Goal: Task Accomplishment & Management: Use online tool/utility

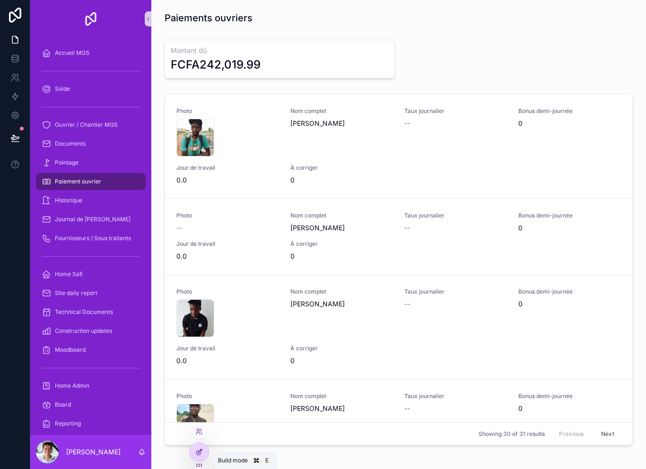
click at [203, 455] on div at bounding box center [199, 452] width 19 height 18
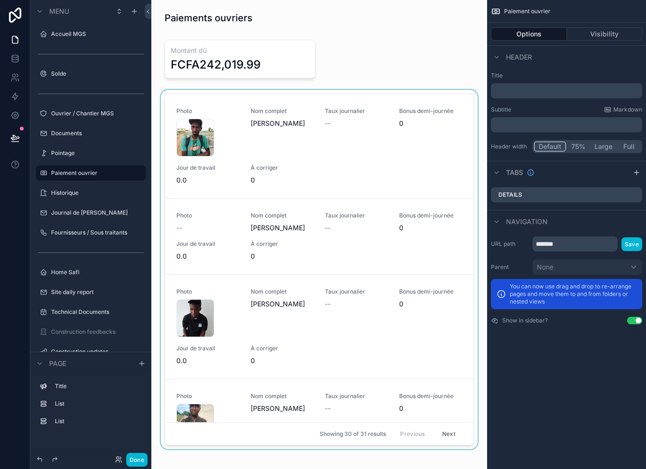
click at [447, 124] on div "scrollable content" at bounding box center [319, 271] width 321 height 363
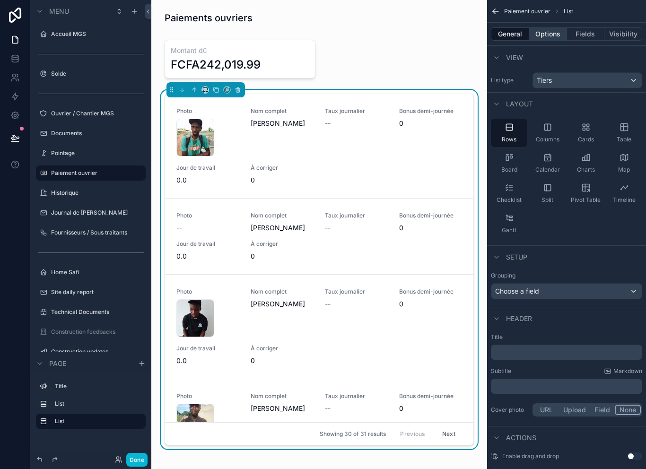
click at [548, 35] on button "Options" at bounding box center [548, 33] width 38 height 13
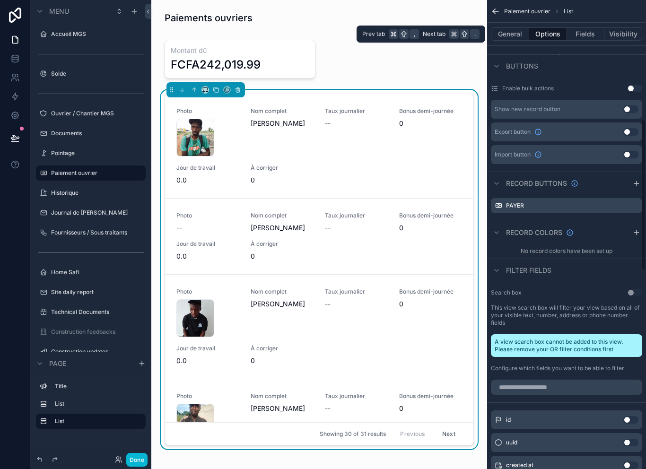
scroll to position [384, 0]
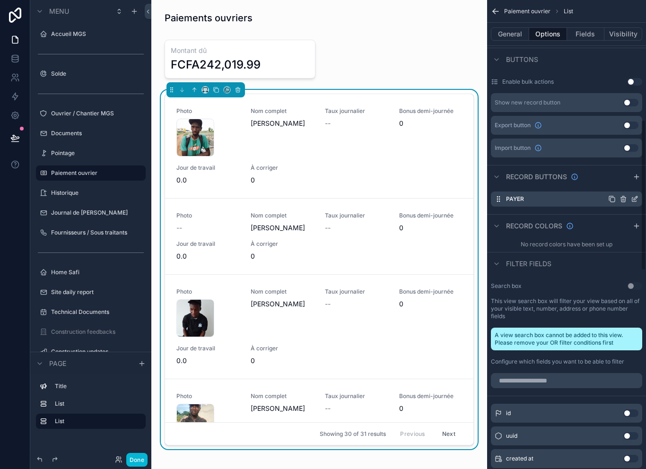
click at [621, 198] on icon "scrollable content" at bounding box center [623, 200] width 4 height 4
click at [616, 165] on icon at bounding box center [620, 161] width 8 height 8
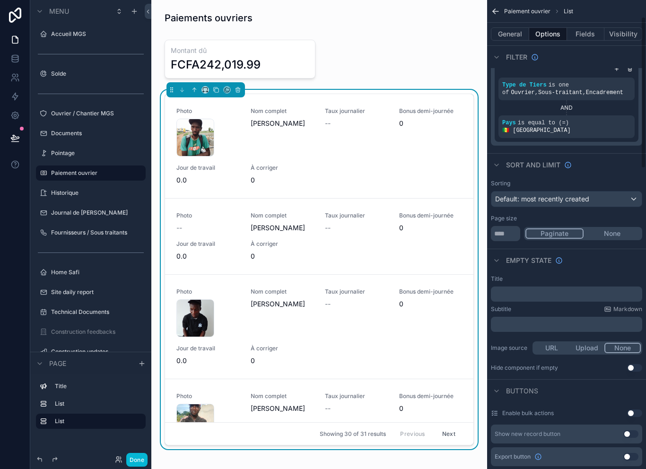
scroll to position [51, 0]
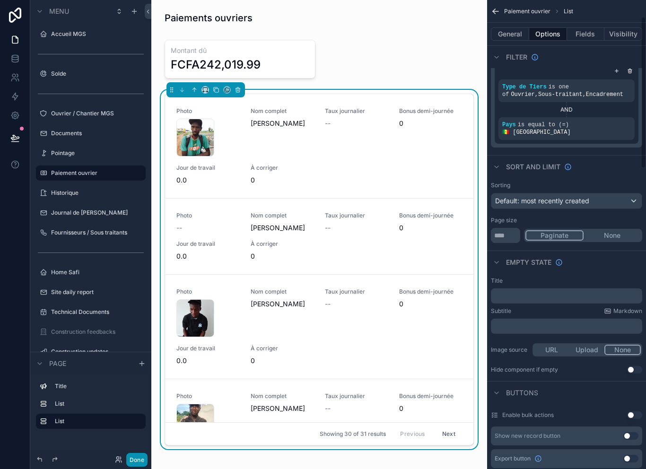
click at [137, 461] on button "Done" at bounding box center [136, 460] width 21 height 14
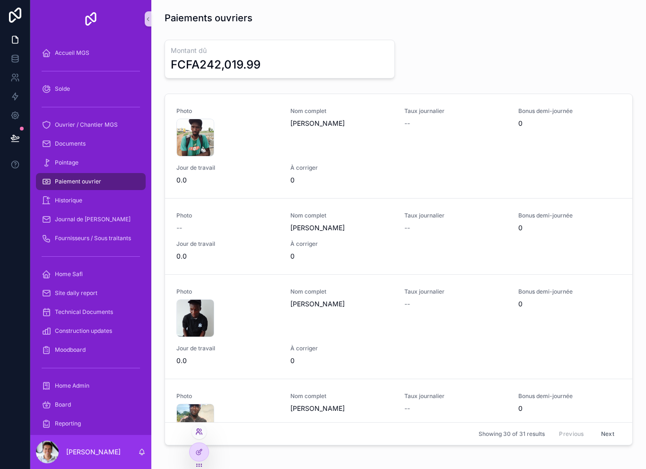
click at [201, 431] on icon at bounding box center [200, 430] width 1 height 2
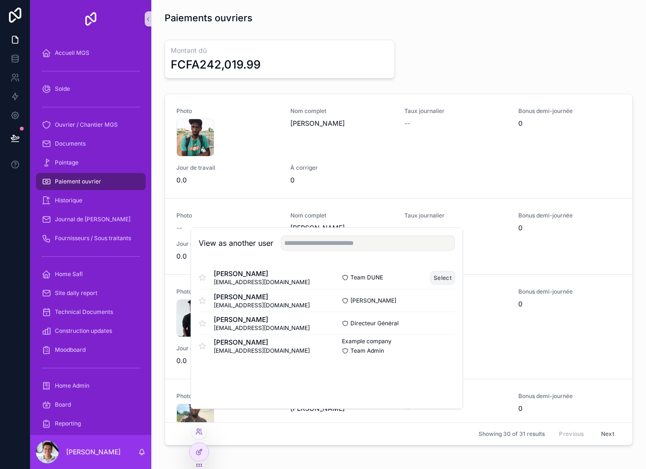
click at [450, 285] on button "Select" at bounding box center [442, 278] width 25 height 14
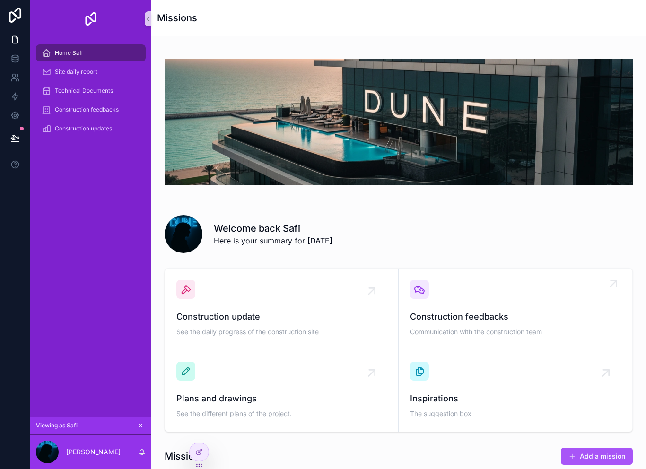
click at [470, 313] on span "Construction feedbacks" at bounding box center [515, 316] width 211 height 13
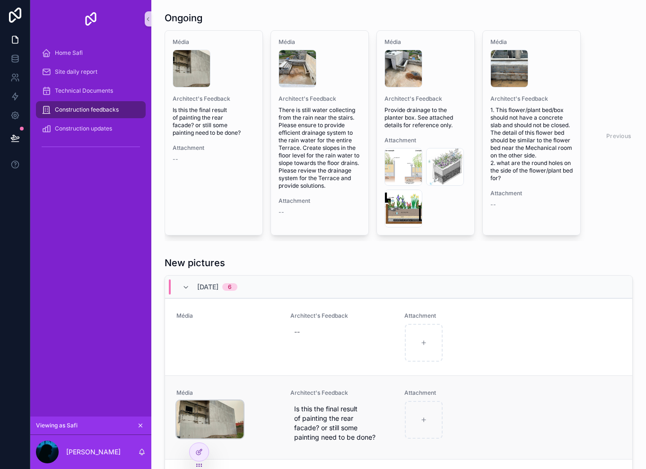
click at [213, 415] on img "scrollable content" at bounding box center [209, 419] width 67 height 38
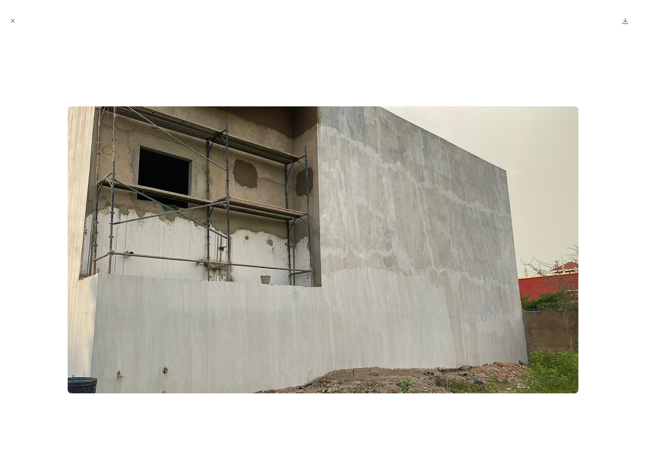
click at [455, 45] on div at bounding box center [323, 250] width 631 height 424
click at [14, 21] on icon "Close modal" at bounding box center [12, 20] width 7 height 7
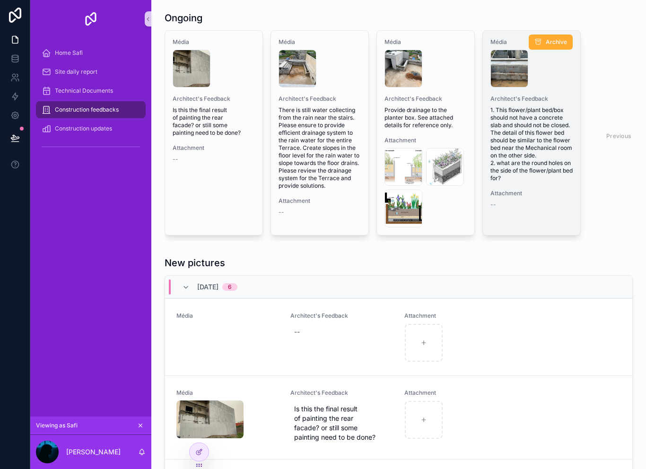
click at [530, 137] on span "1. This flower/plant bed/box should not have a concrete slab and should not be …" at bounding box center [531, 144] width 82 height 76
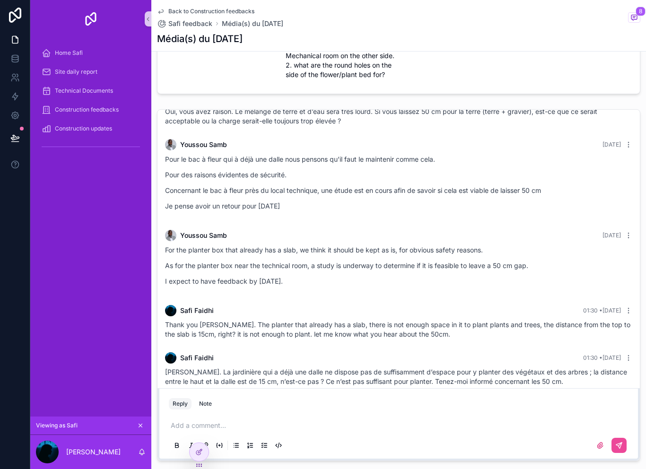
scroll to position [135, 0]
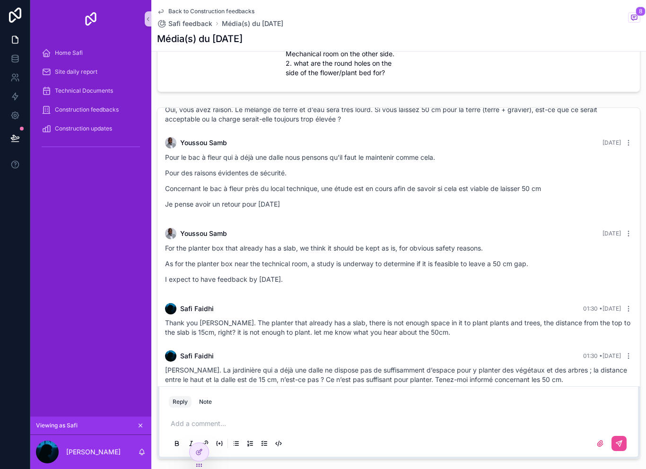
click at [161, 9] on icon "scrollable content" at bounding box center [161, 12] width 8 height 8
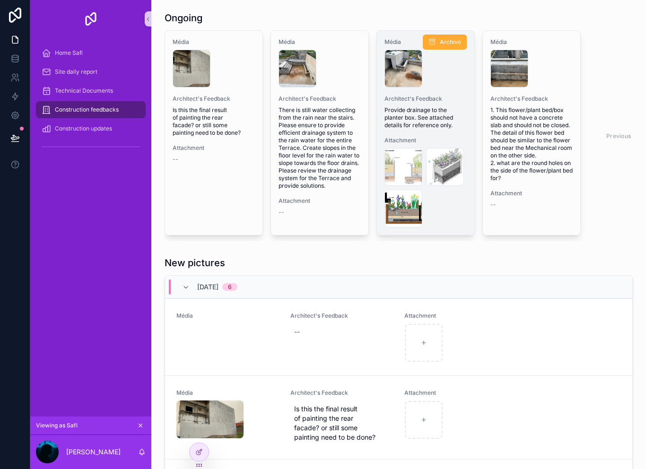
click at [426, 113] on span "Provide drainage to the planter box. See attached details for reference only." at bounding box center [425, 117] width 82 height 23
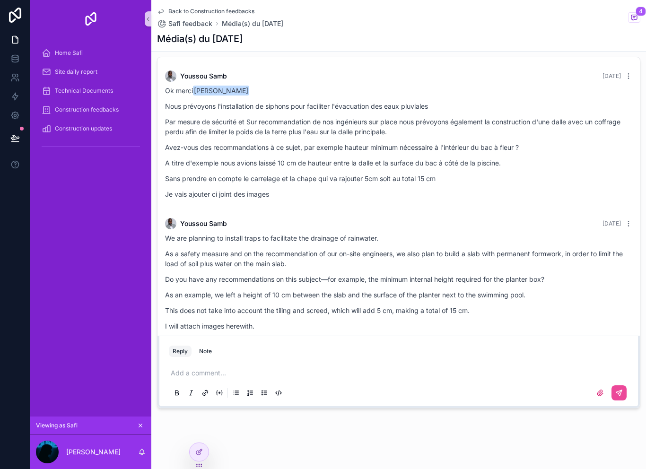
click at [17, 46] on link at bounding box center [15, 39] width 30 height 19
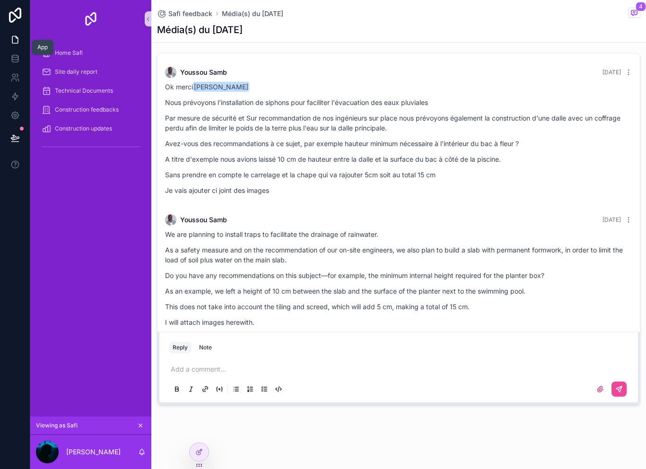
scroll to position [139, 0]
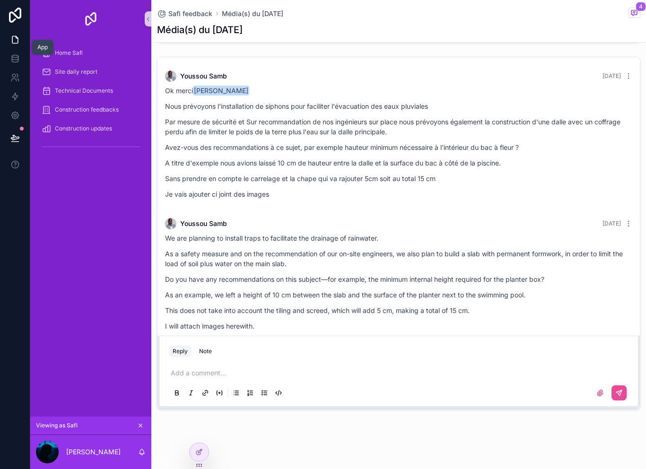
click at [20, 43] on link at bounding box center [15, 39] width 30 height 19
click at [17, 45] on link at bounding box center [15, 39] width 30 height 19
click at [23, 43] on link at bounding box center [15, 39] width 30 height 19
click at [207, 434] on div "Safi feedback Média(s) du 30/09/2025 4 Média(s) du 30/09/2025 Archive Média Arc…" at bounding box center [398, 166] width 495 height 611
click at [201, 430] on icon at bounding box center [200, 430] width 1 height 2
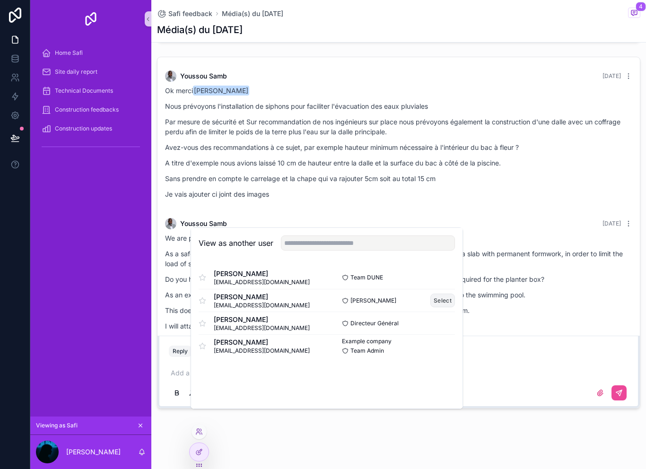
click at [444, 307] on button "Select" at bounding box center [442, 301] width 25 height 14
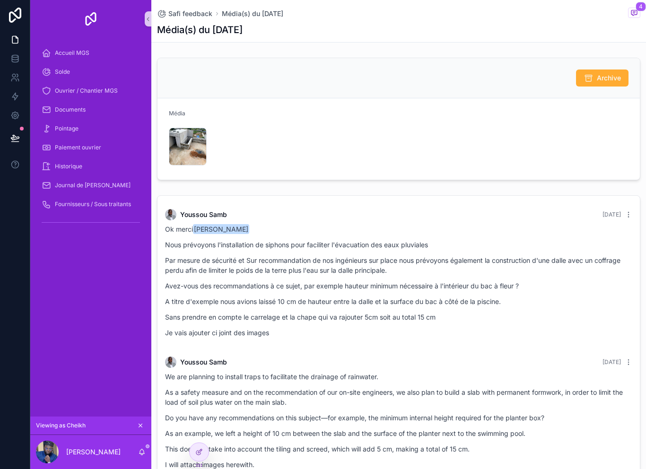
scroll to position [145, 0]
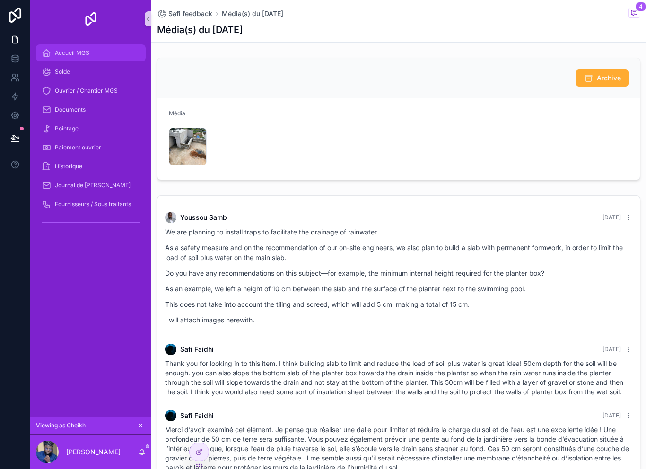
click at [59, 51] on span "Accueil MGS" at bounding box center [72, 53] width 35 height 8
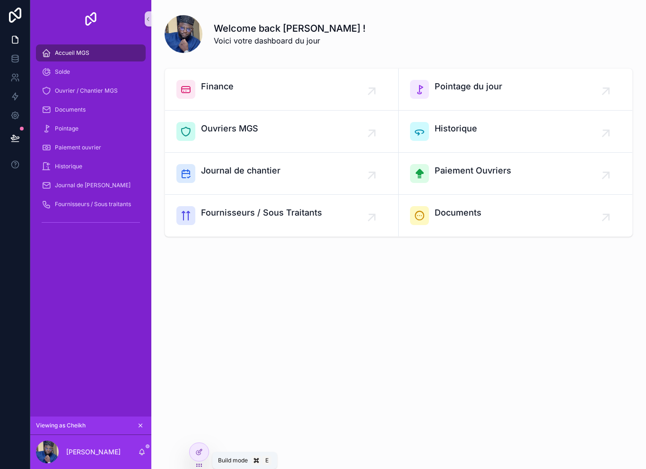
click at [107, 280] on div "Accueil MGS Solde Ouvrier / Chantier MGS Documents Pointage Paiement ouvrier Hi…" at bounding box center [90, 227] width 121 height 379
click at [204, 451] on div at bounding box center [199, 452] width 19 height 18
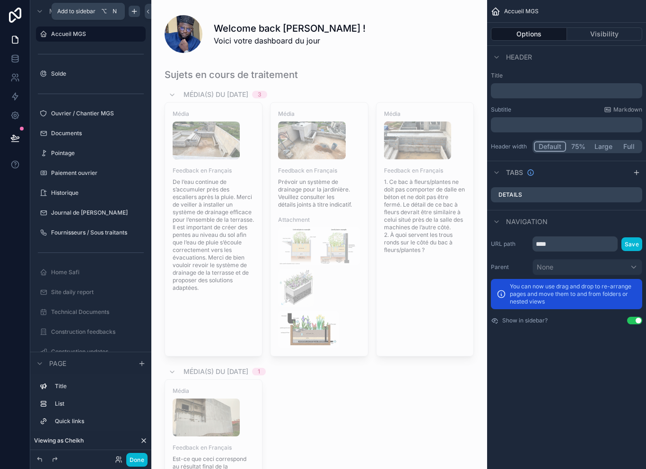
click at [136, 12] on icon "scrollable content" at bounding box center [134, 12] width 8 height 8
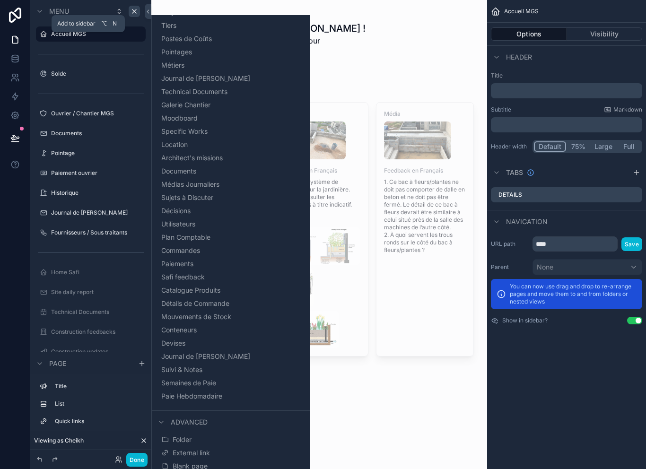
scroll to position [15, 0]
click at [203, 461] on span "Blank page" at bounding box center [190, 465] width 35 height 9
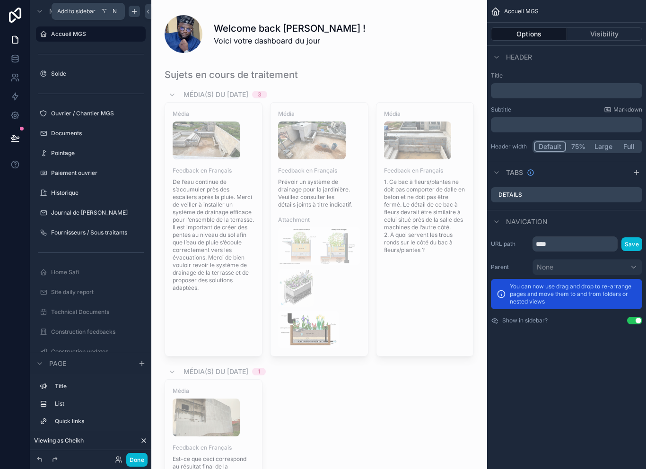
scroll to position [363, 0]
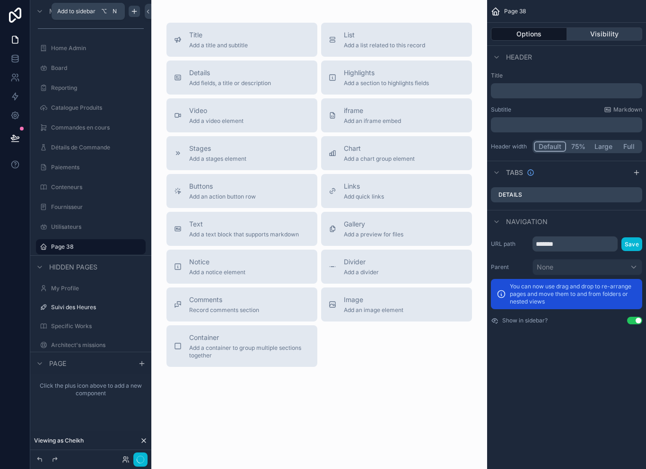
click at [611, 38] on button "Visibility" at bounding box center [605, 33] width 76 height 13
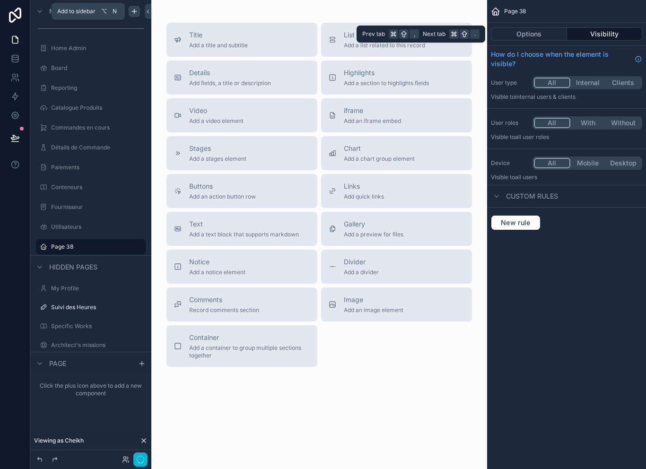
click at [586, 126] on button "With" at bounding box center [587, 123] width 35 height 10
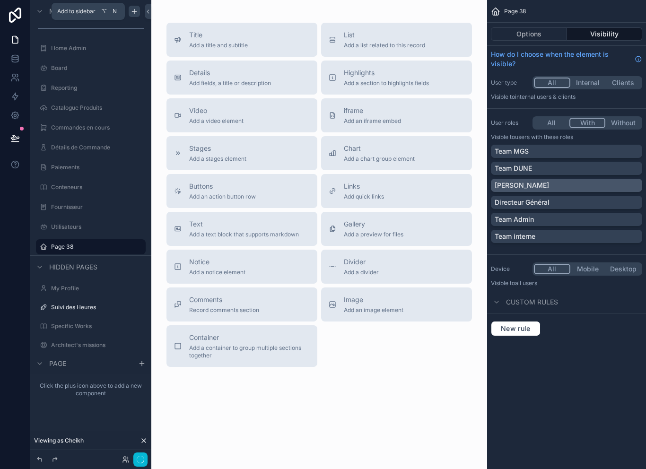
click at [560, 182] on div "[PERSON_NAME]" at bounding box center [567, 185] width 144 height 9
click at [556, 219] on div "Team Admin" at bounding box center [567, 219] width 144 height 9
click at [130, 248] on button "scrollable content" at bounding box center [124, 246] width 11 height 11
click at [101, 245] on input "*******" at bounding box center [83, 246] width 64 height 11
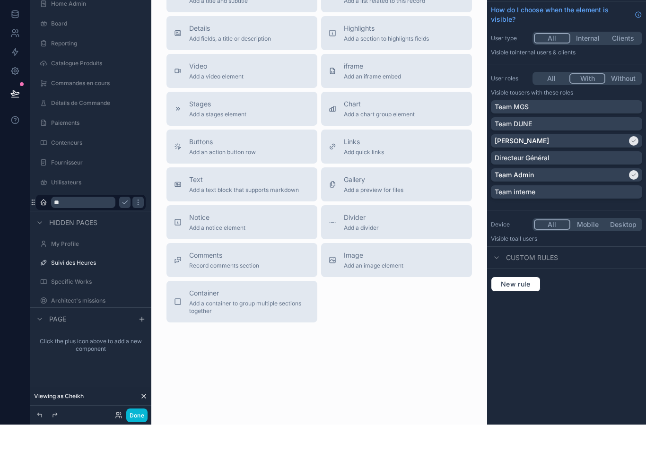
type input "*"
type input "**********"
click at [122, 243] on icon "scrollable content" at bounding box center [125, 247] width 8 height 8
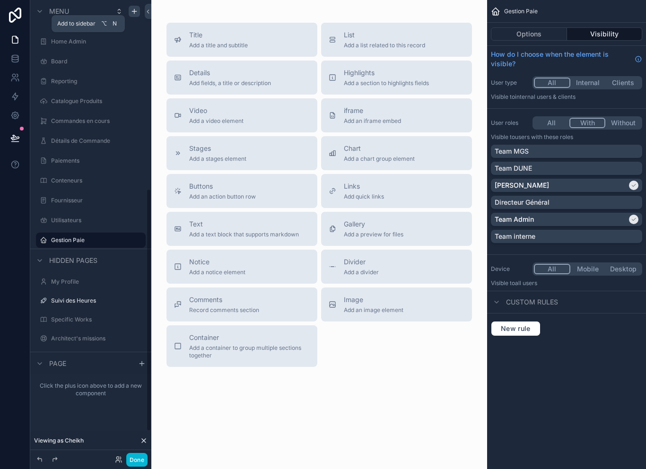
scroll to position [370, 0]
click at [34, 231] on div "Gestion Paie" at bounding box center [90, 239] width 121 height 17
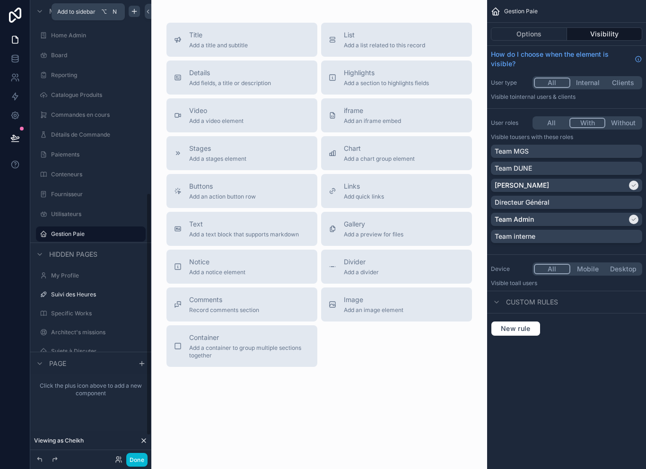
scroll to position [375, 0]
click at [45, 235] on icon "scrollable content" at bounding box center [44, 235] width 8 height 8
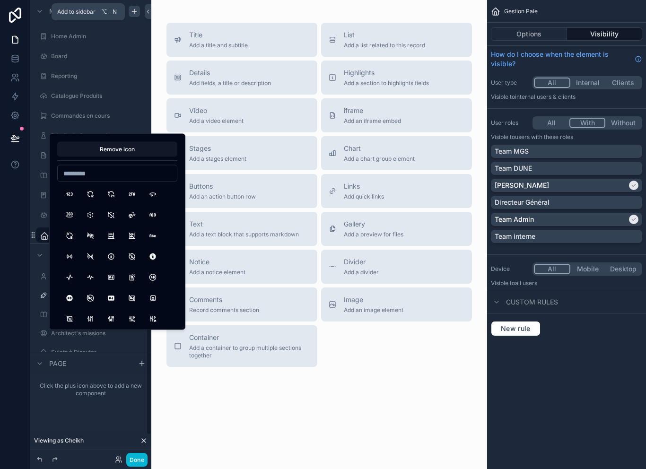
scroll to position [3, 0]
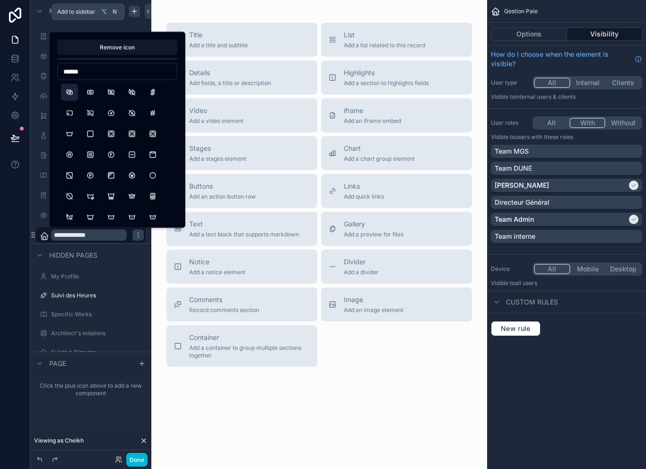
type input "*******"
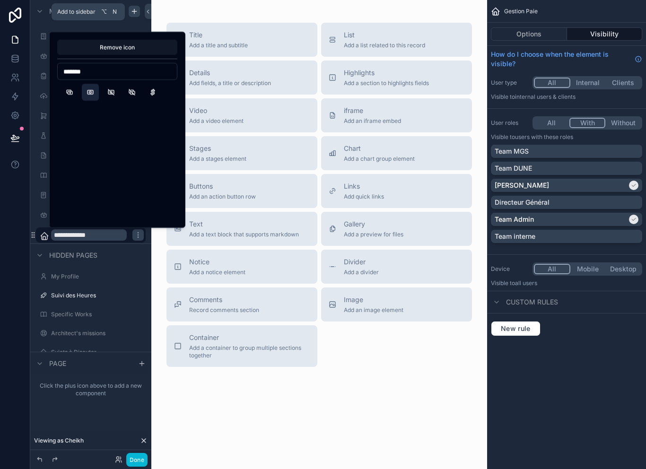
click at [95, 95] on button "CashBanknote" at bounding box center [90, 92] width 17 height 17
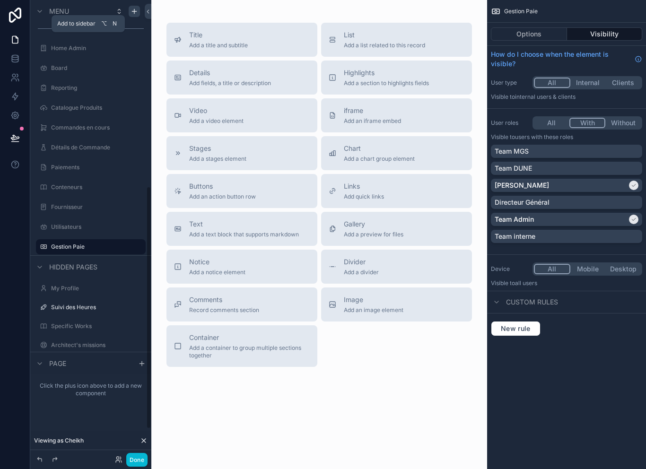
click at [38, 241] on div "scrollable content" at bounding box center [43, 246] width 11 height 11
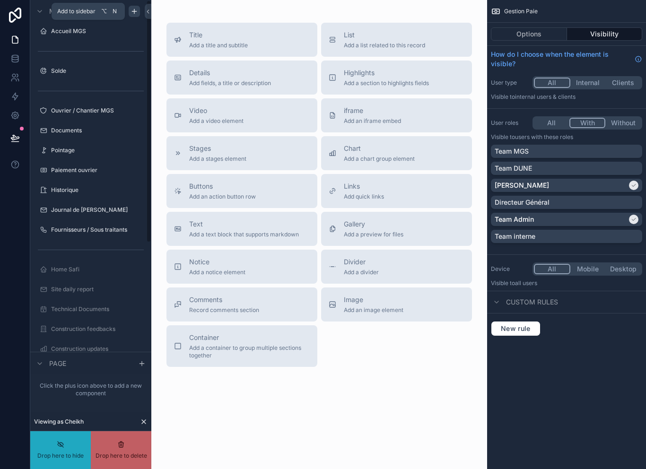
scroll to position [0, 0]
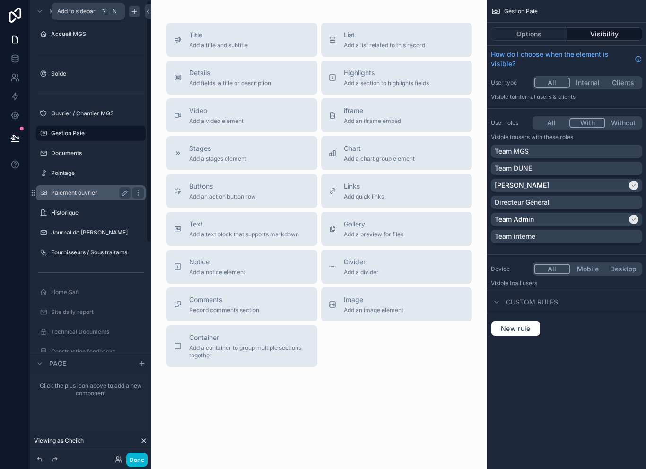
click at [98, 192] on label "Paiement ouvrier" at bounding box center [89, 193] width 76 height 8
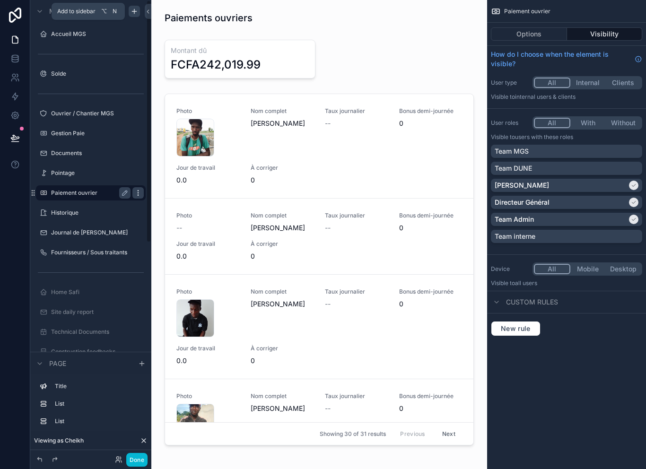
click at [138, 197] on div "scrollable content" at bounding box center [137, 192] width 11 height 11
click at [168, 220] on button "Remove" at bounding box center [175, 216] width 36 height 9
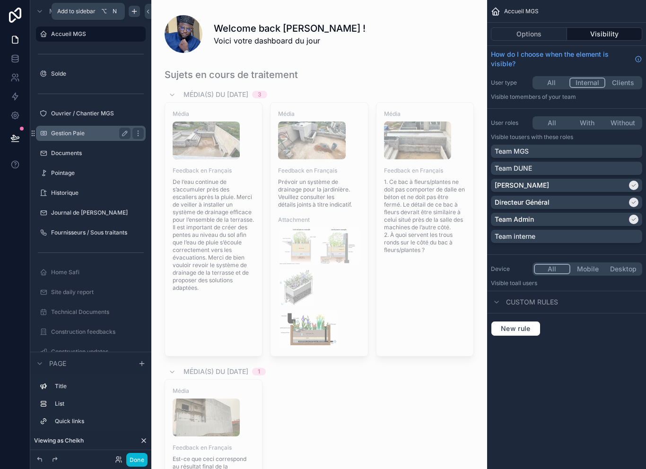
click at [82, 135] on label "Gestion Paie" at bounding box center [89, 134] width 76 height 8
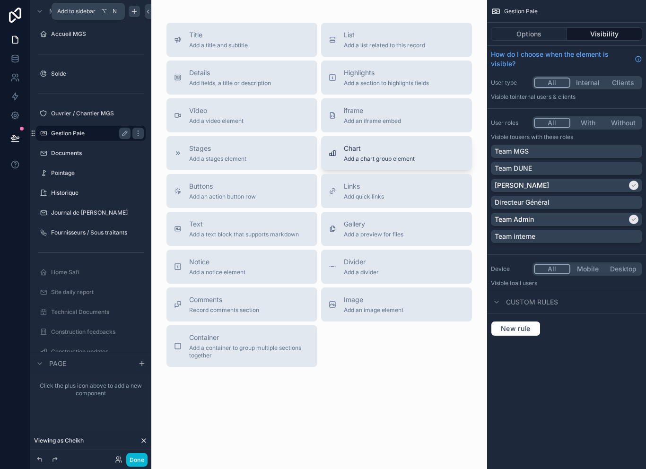
click at [392, 154] on div "Chart Add a chart group element" at bounding box center [379, 153] width 71 height 19
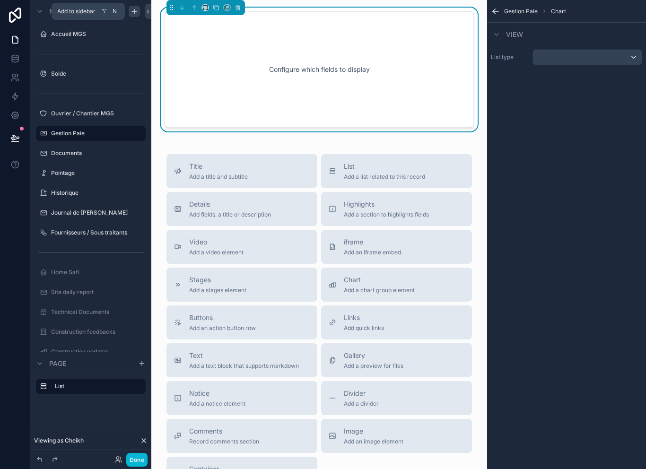
click at [585, 55] on div "scrollable content" at bounding box center [587, 57] width 109 height 15
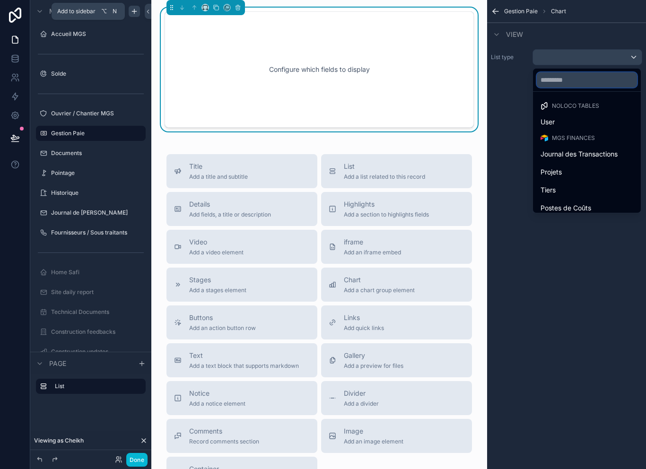
click at [587, 75] on input "text" at bounding box center [587, 79] width 100 height 15
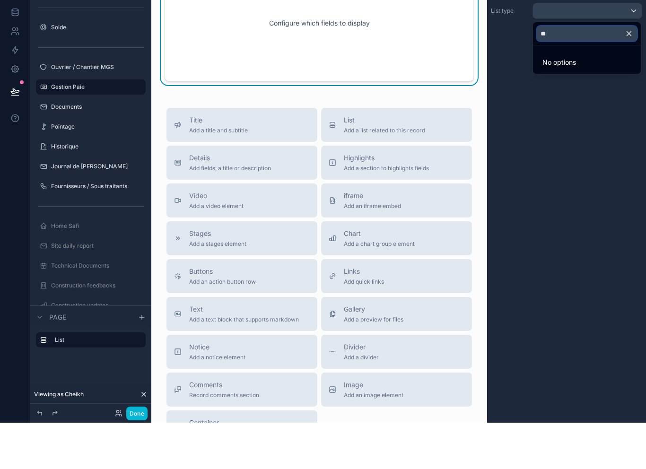
type input "*"
type input "****"
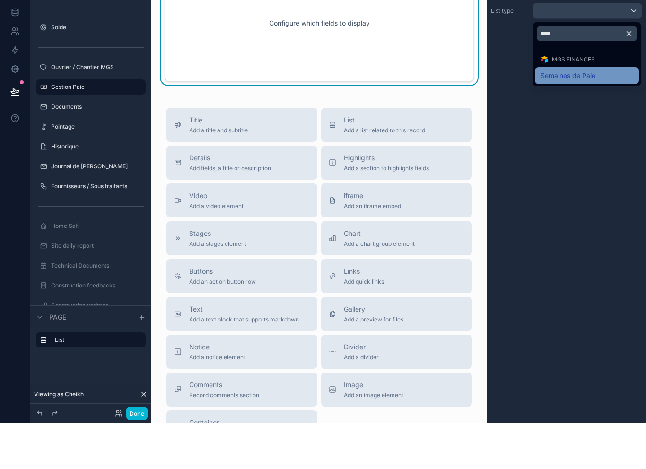
click at [594, 116] on span "Semaines de Paie" at bounding box center [567, 121] width 55 height 11
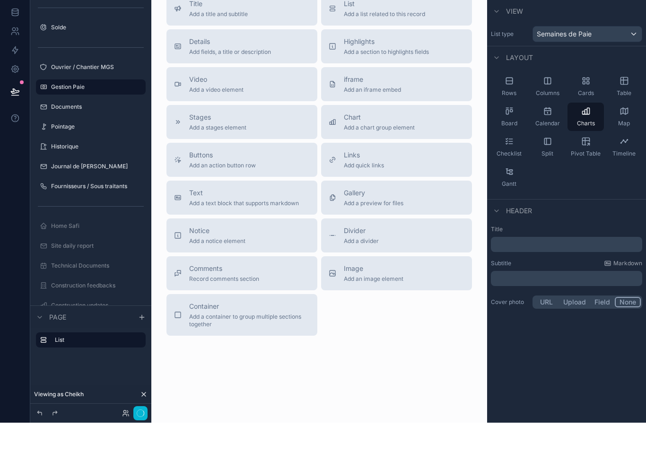
scroll to position [15, 0]
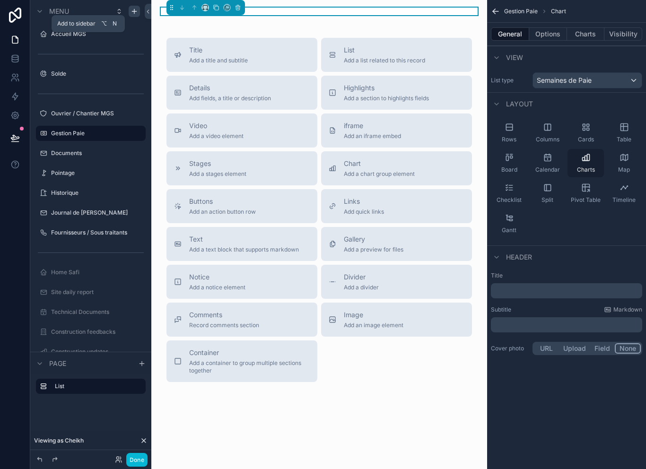
click at [588, 149] on div "Charts" at bounding box center [585, 163] width 36 height 28
click at [556, 286] on p "﻿" at bounding box center [568, 290] width 146 height 9
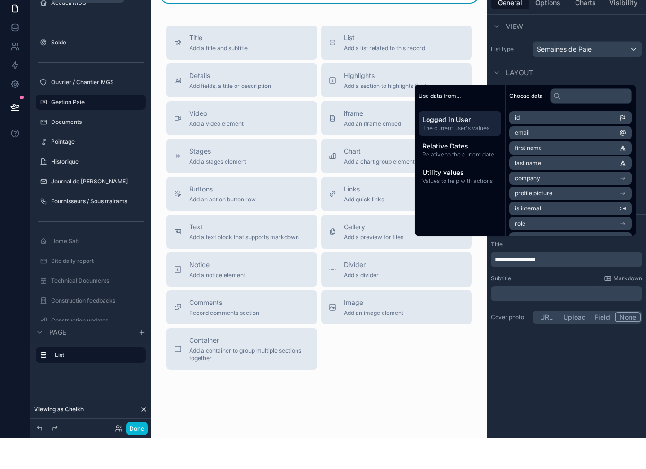
click at [602, 92] on div "Layout" at bounding box center [566, 103] width 159 height 23
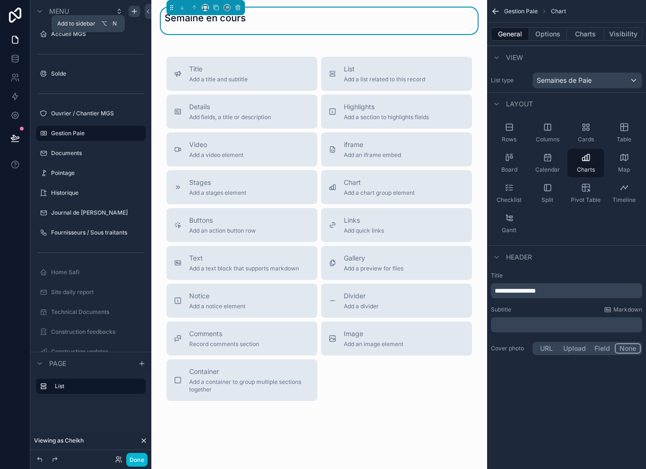
scroll to position [0, 0]
click at [574, 292] on p "**********" at bounding box center [568, 290] width 146 height 9
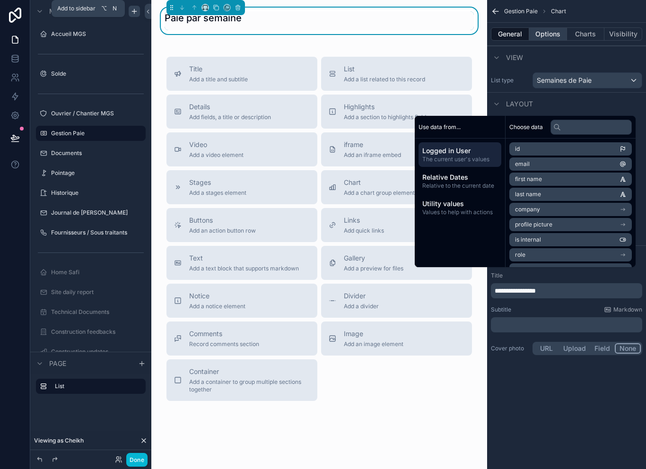
click at [552, 36] on button "Options" at bounding box center [548, 33] width 38 height 13
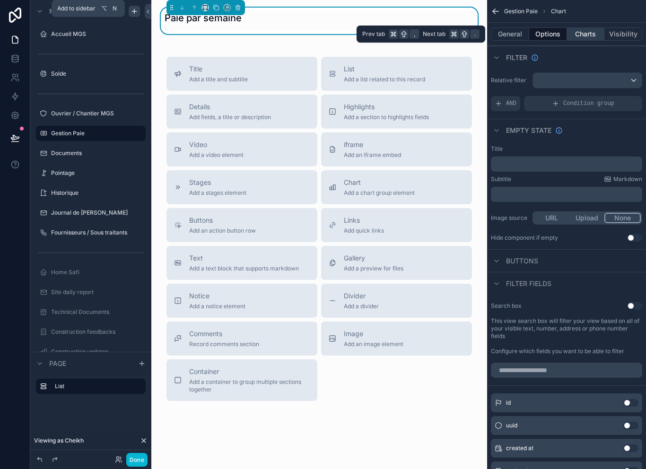
click at [587, 35] on button "Charts" at bounding box center [586, 33] width 38 height 13
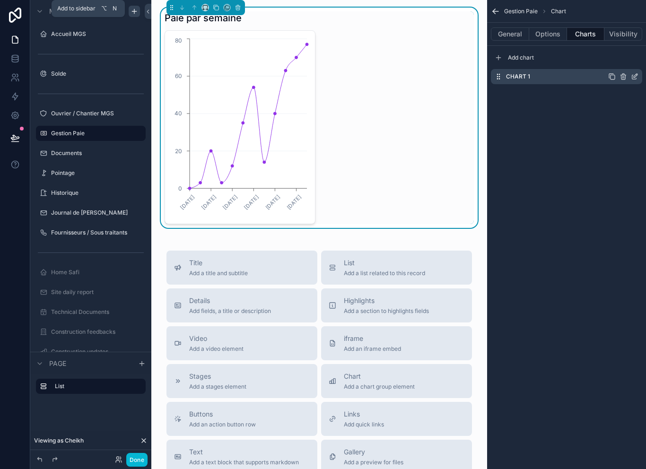
click at [635, 77] on icon "scrollable content" at bounding box center [636, 76] width 4 height 4
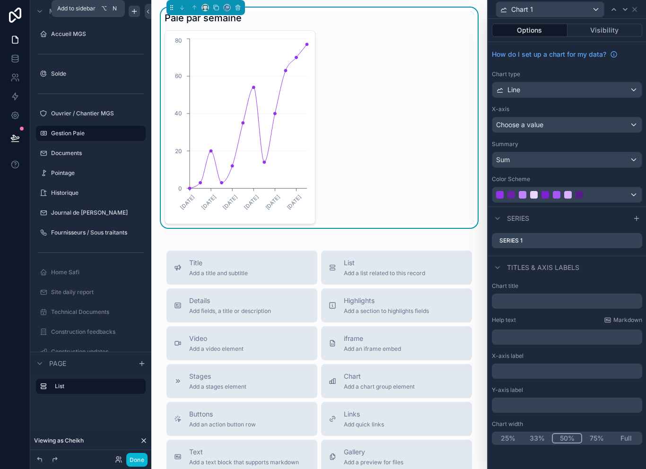
click at [581, 91] on div "Line" at bounding box center [566, 89] width 149 height 15
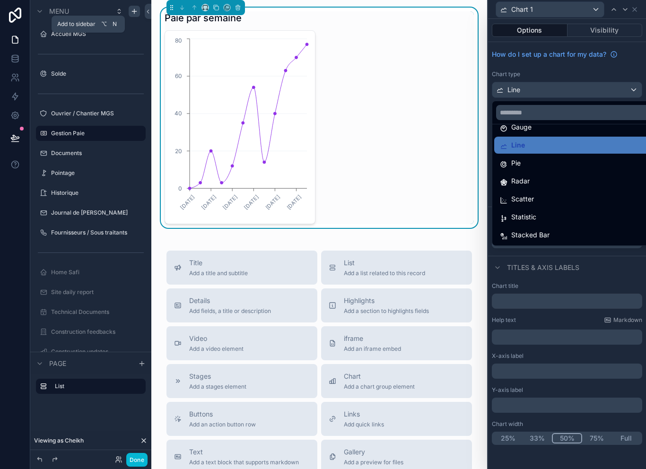
scroll to position [15, 0]
click at [548, 208] on div "Statistic" at bounding box center [577, 216] width 167 height 17
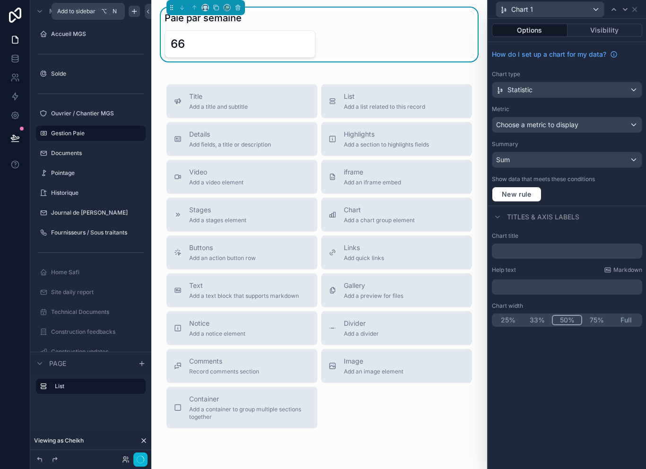
scroll to position [0, 0]
click at [577, 125] on span "Choose a metric to display" at bounding box center [537, 125] width 82 height 8
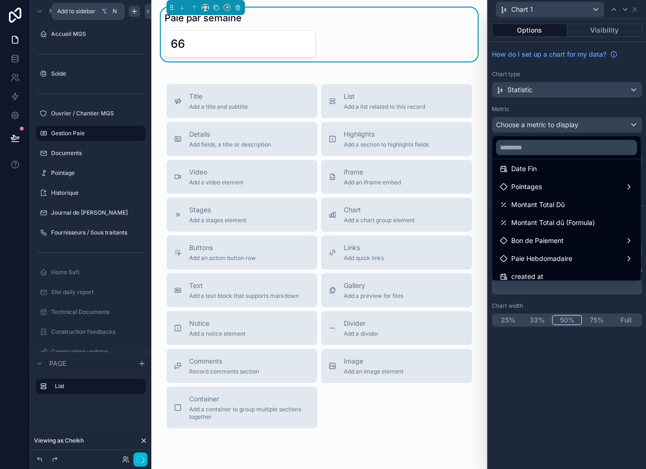
scroll to position [43, 0]
click at [563, 146] on input "text" at bounding box center [566, 147] width 141 height 15
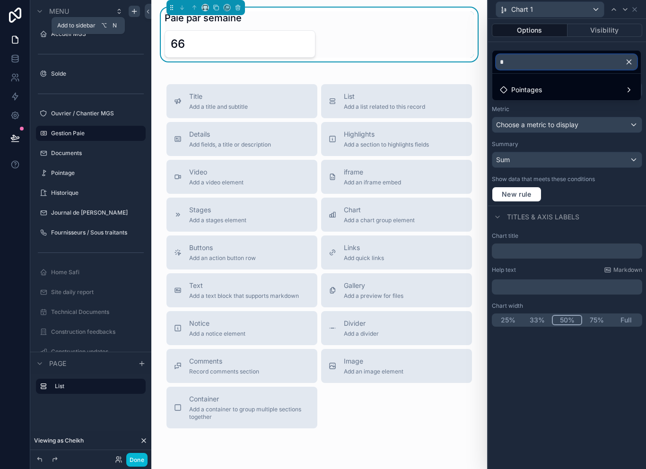
scroll to position [0, 0]
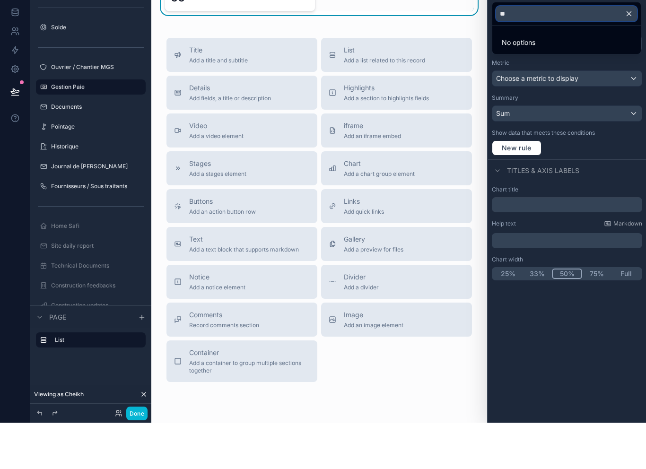
type input "*"
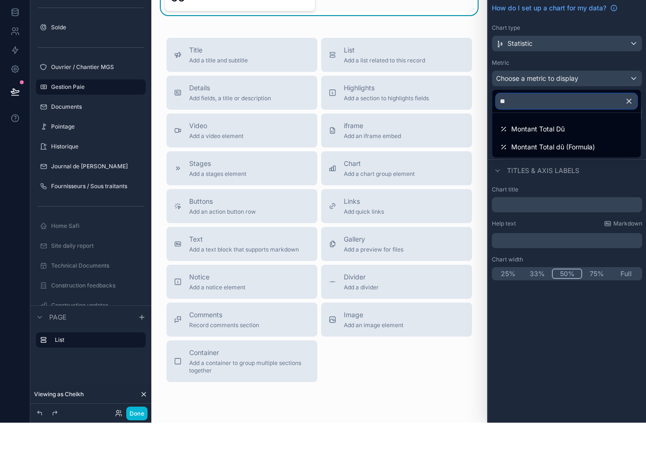
type input "***"
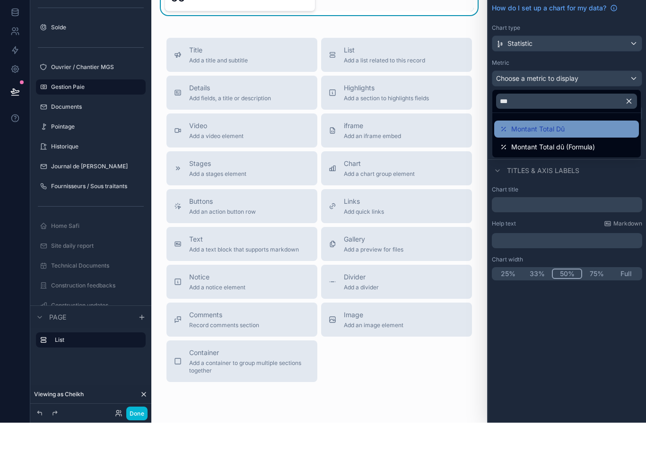
click at [576, 170] on div "Montant Total Dû" at bounding box center [566, 175] width 133 height 11
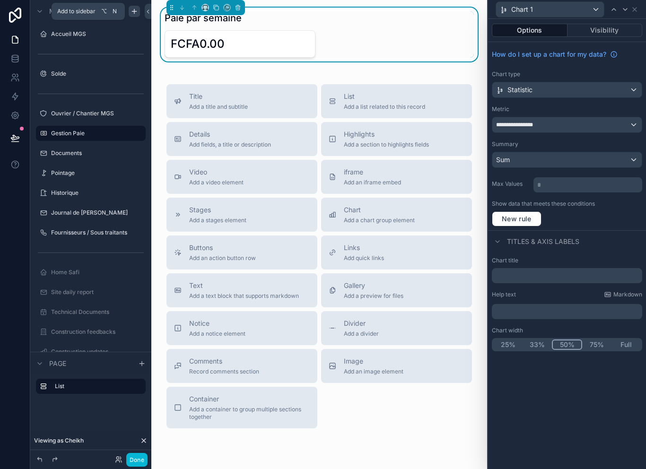
click at [593, 123] on div "**********" at bounding box center [566, 124] width 149 height 15
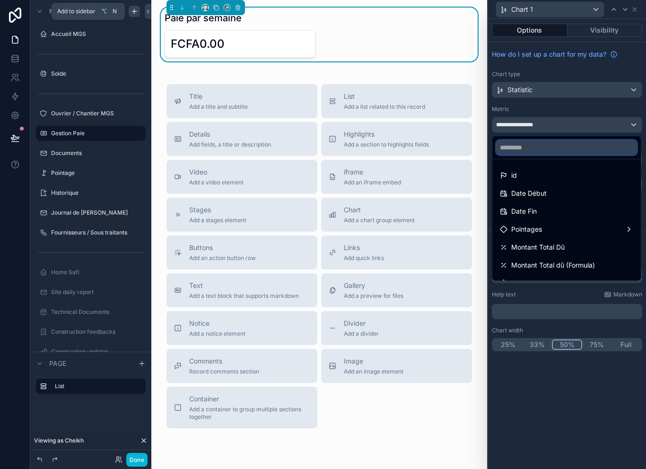
click at [575, 148] on input "text" at bounding box center [566, 147] width 141 height 15
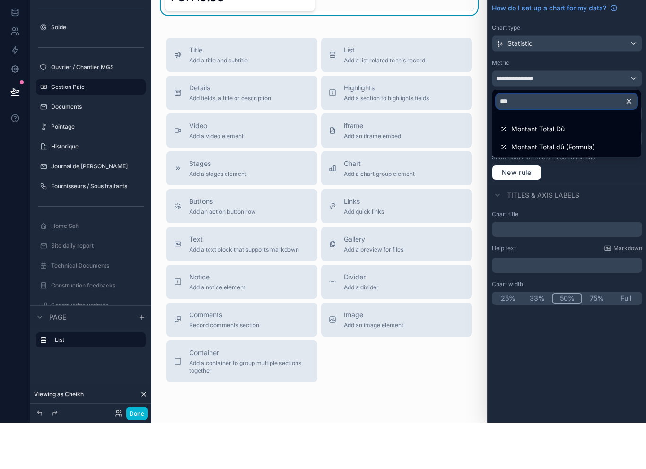
type input "****"
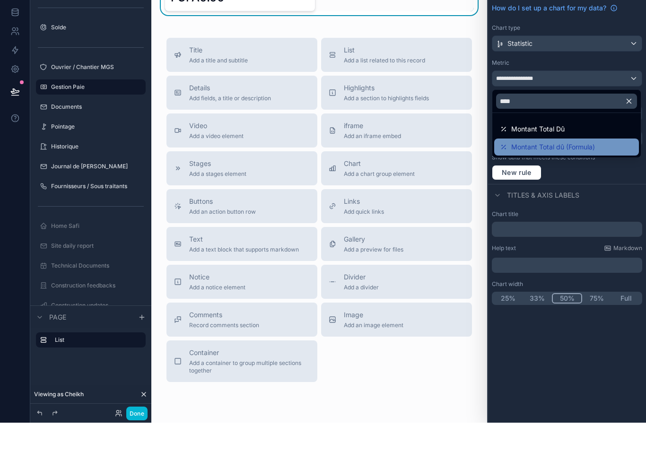
click at [593, 188] on span "Montant Total dû (Formula)" at bounding box center [553, 193] width 84 height 11
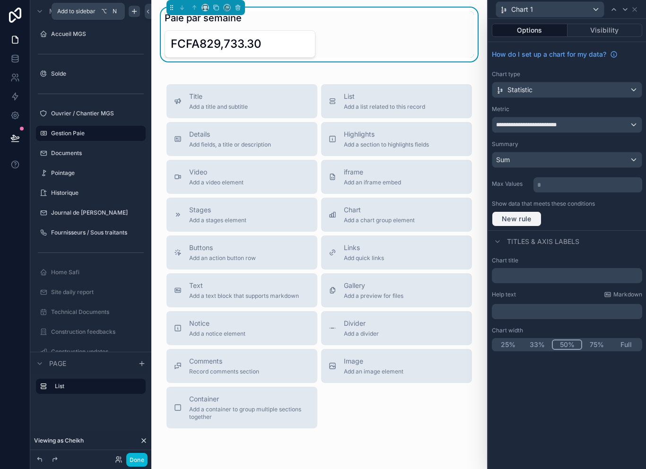
click at [533, 217] on span "New rule" at bounding box center [516, 219] width 37 height 9
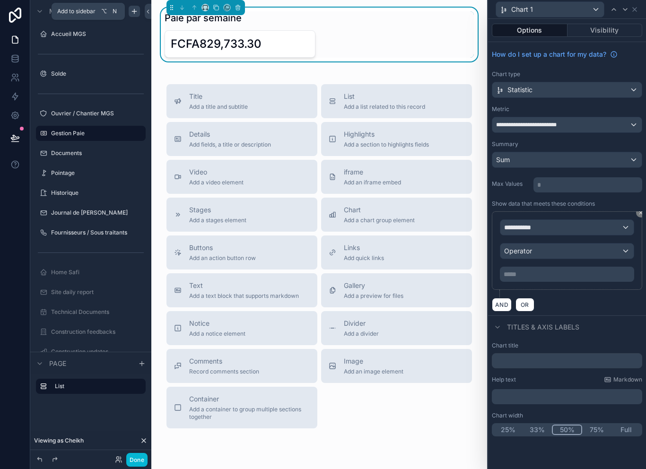
click at [559, 225] on div "**********" at bounding box center [566, 227] width 133 height 15
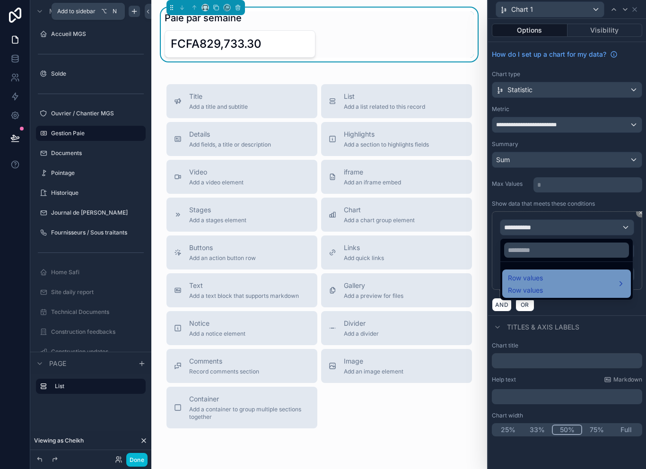
click at [546, 281] on div "Row values Row values" at bounding box center [566, 283] width 117 height 23
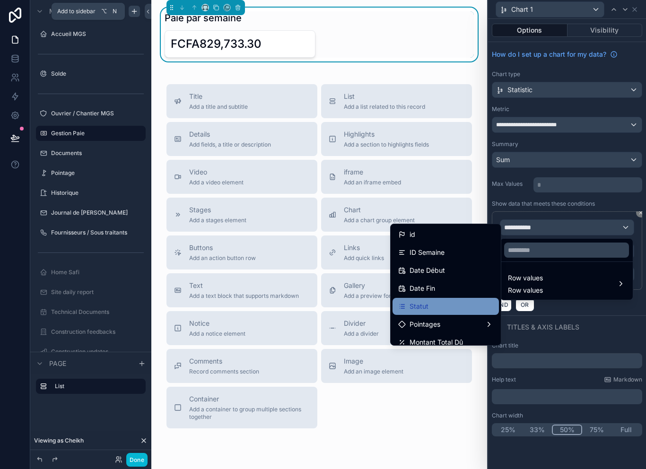
click at [452, 304] on div "Statut" at bounding box center [445, 306] width 95 height 11
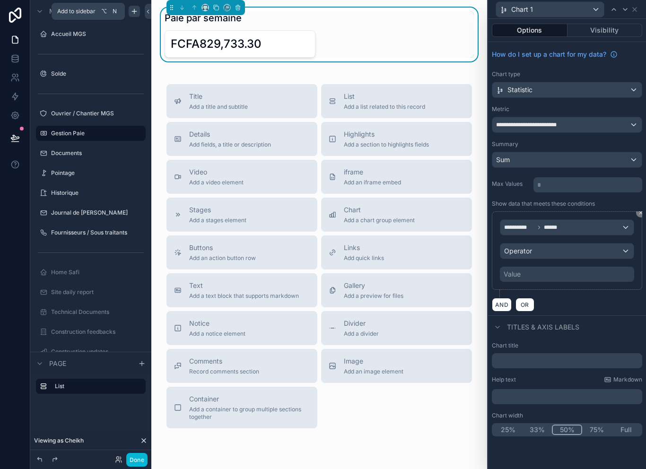
click at [554, 254] on div "Operator" at bounding box center [566, 250] width 133 height 15
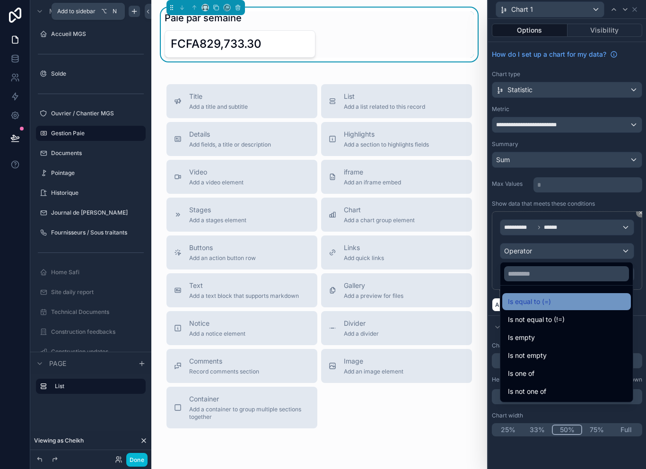
click at [565, 302] on div "Is equal to (=)" at bounding box center [566, 301] width 117 height 11
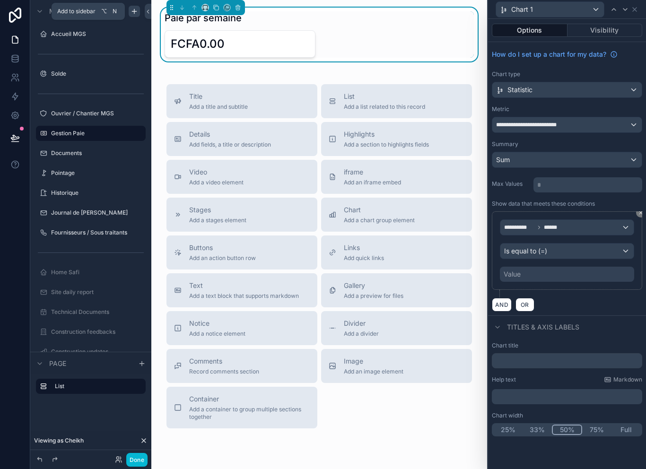
click at [532, 274] on div "Value" at bounding box center [567, 274] width 134 height 15
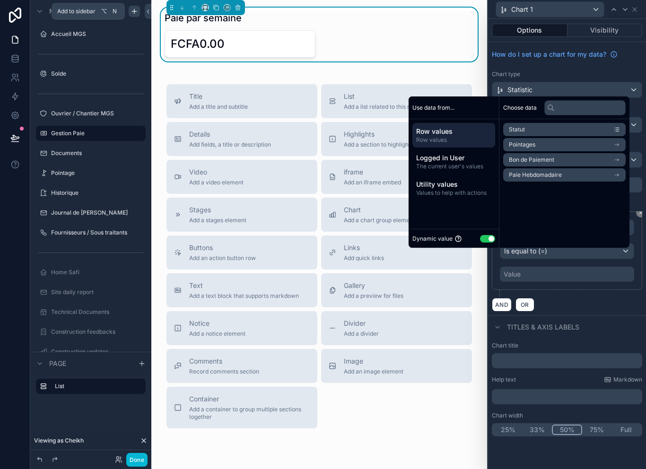
click at [484, 243] on button "Use setting" at bounding box center [487, 239] width 15 height 8
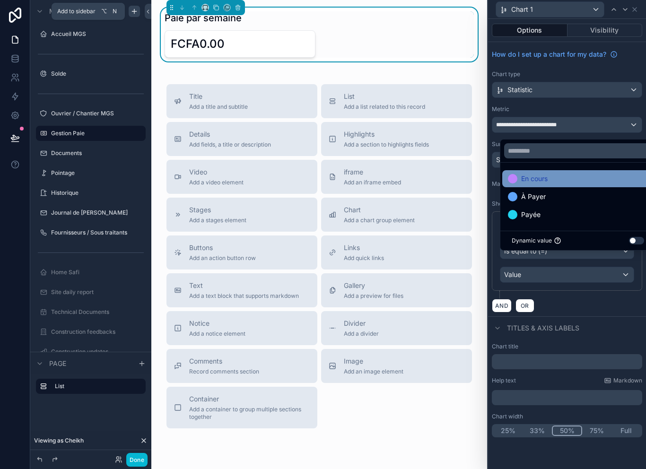
click at [553, 184] on div "En cours" at bounding box center [578, 178] width 140 height 11
click at [574, 184] on div "En cours" at bounding box center [578, 178] width 140 height 11
click at [581, 295] on div "**********" at bounding box center [567, 254] width 150 height 87
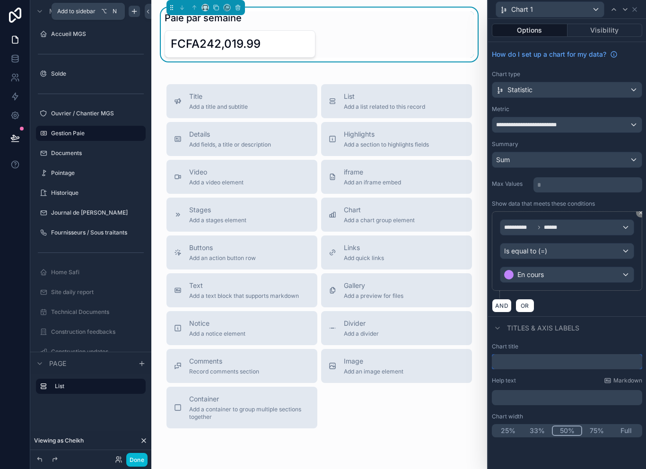
click at [556, 356] on input "text" at bounding box center [567, 361] width 150 height 15
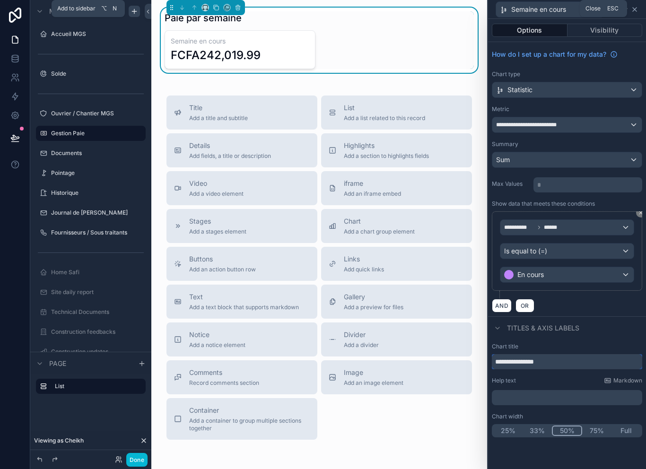
type input "**********"
click at [634, 8] on icon at bounding box center [635, 10] width 8 height 8
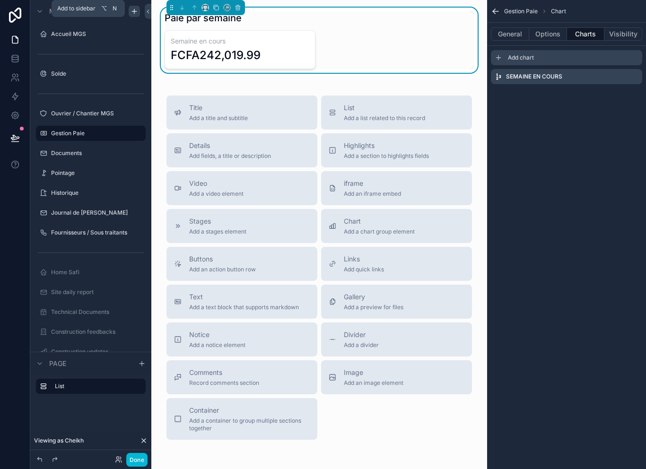
click at [512, 54] on span "Add chart" at bounding box center [521, 58] width 26 height 8
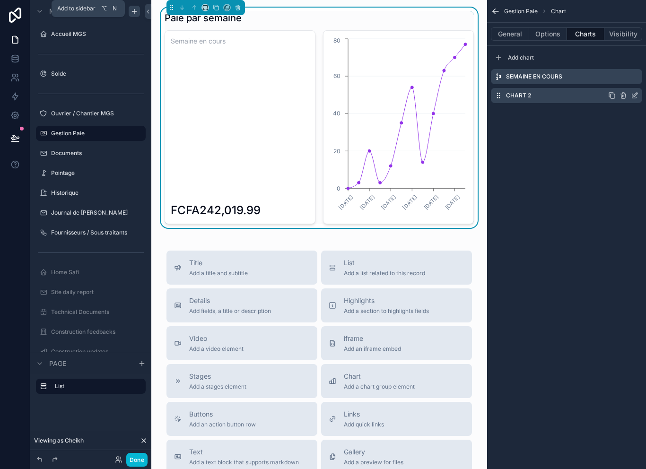
click at [633, 96] on icon "scrollable content" at bounding box center [635, 96] width 8 height 8
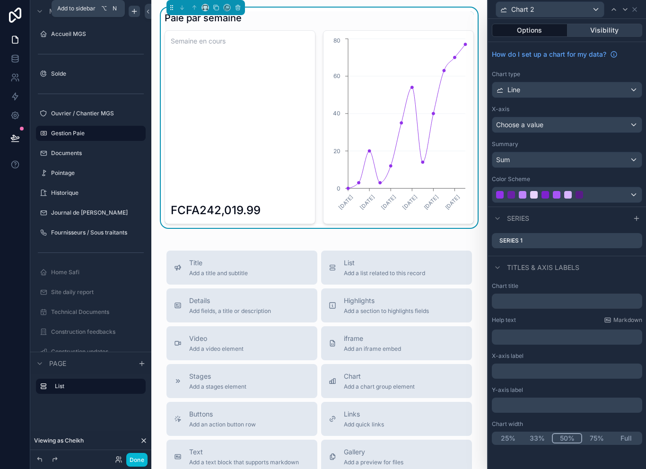
click at [596, 36] on button "Visibility" at bounding box center [604, 30] width 75 height 13
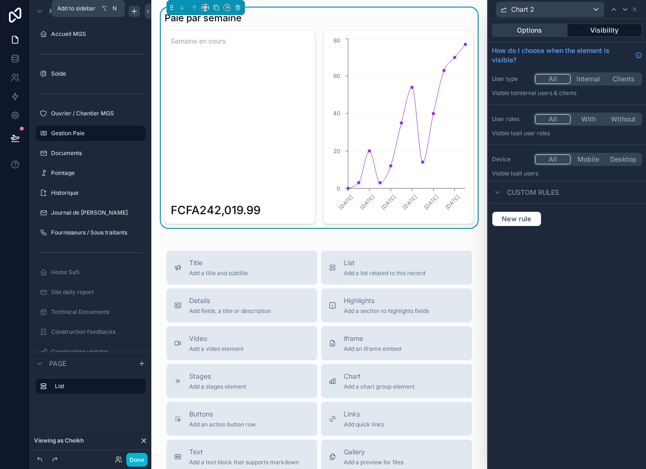
click at [557, 36] on button "Options" at bounding box center [530, 30] width 76 height 13
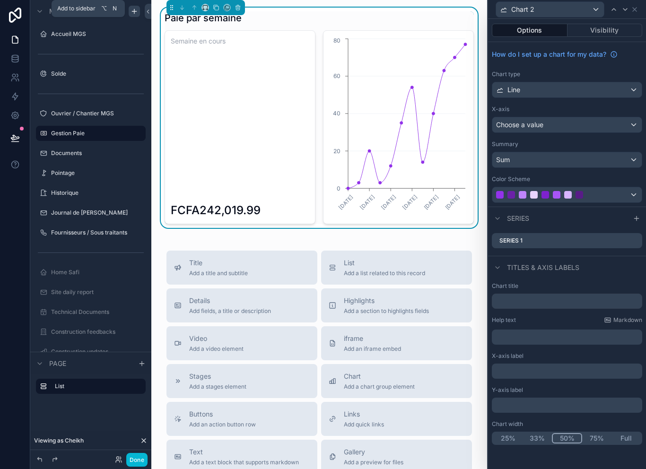
click at [575, 88] on div "Line" at bounding box center [566, 89] width 149 height 15
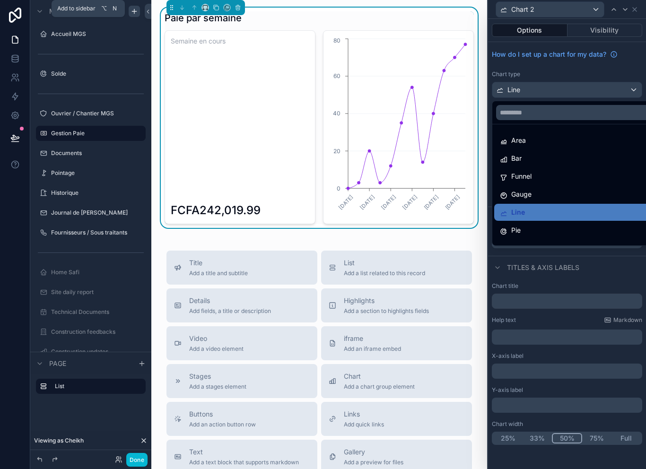
click at [601, 89] on div at bounding box center [567, 234] width 158 height 469
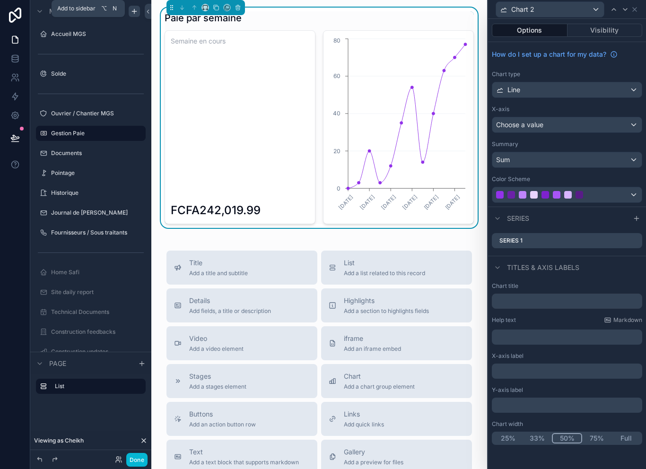
click at [602, 87] on div "Line" at bounding box center [566, 89] width 149 height 15
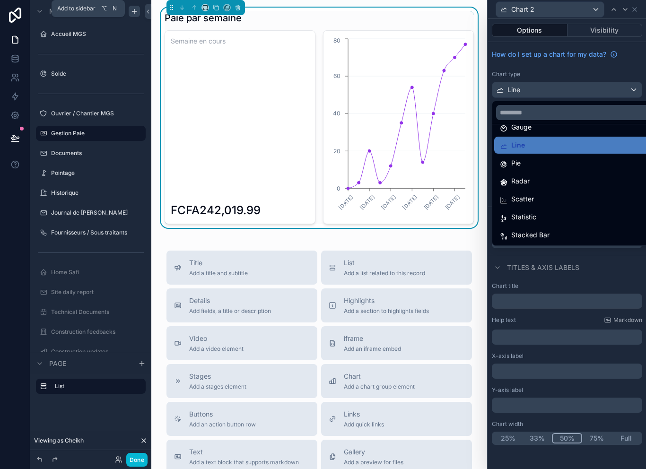
scroll to position [6, 0]
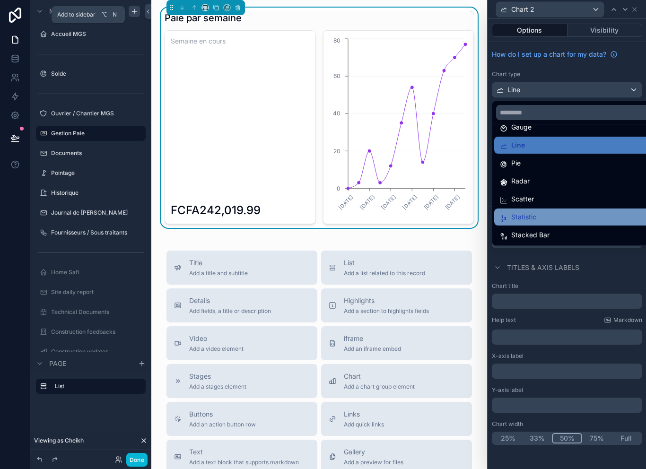
click at [549, 211] on div "Statistic" at bounding box center [578, 216] width 156 height 11
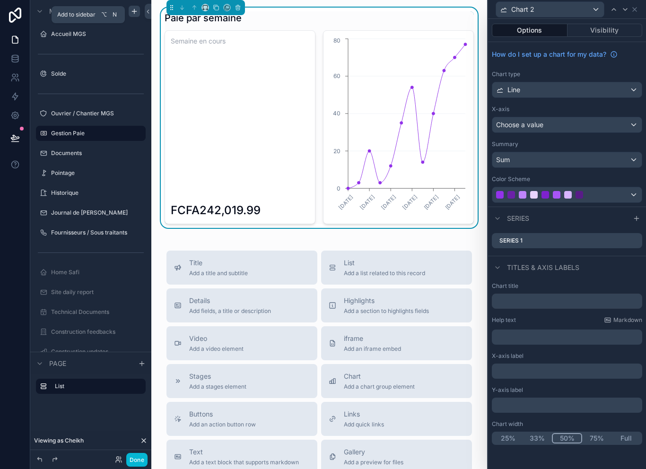
scroll to position [0, 0]
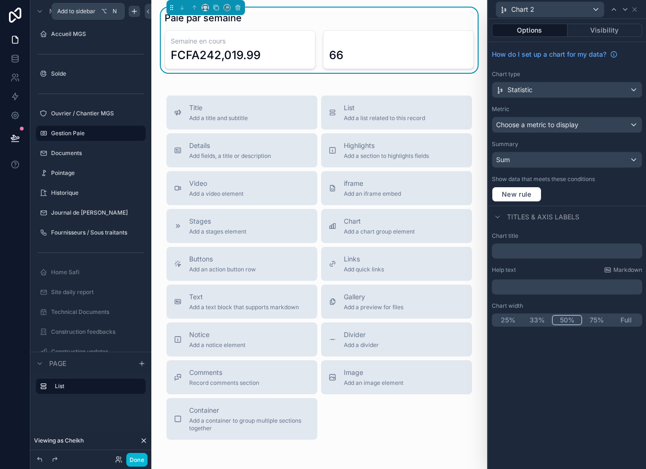
click at [586, 128] on div "Choose a metric to display" at bounding box center [566, 124] width 149 height 15
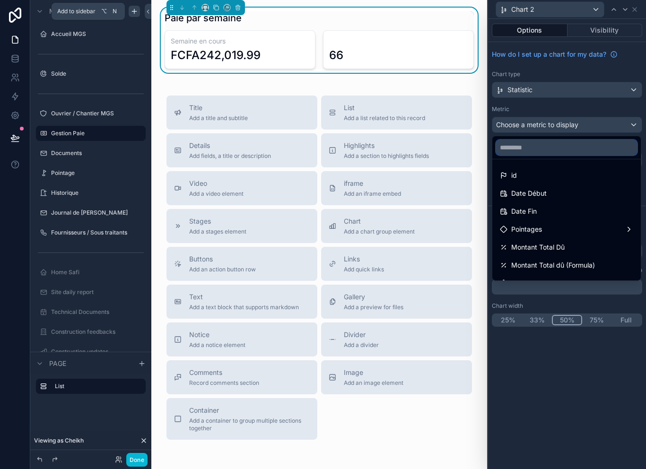
click at [566, 148] on input "text" at bounding box center [566, 147] width 141 height 15
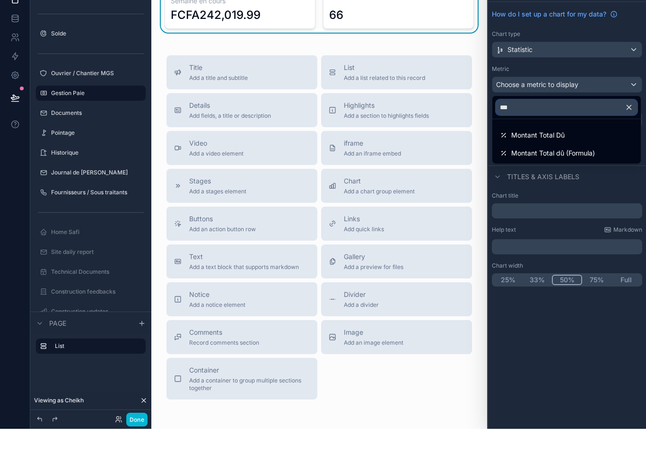
type input "****"
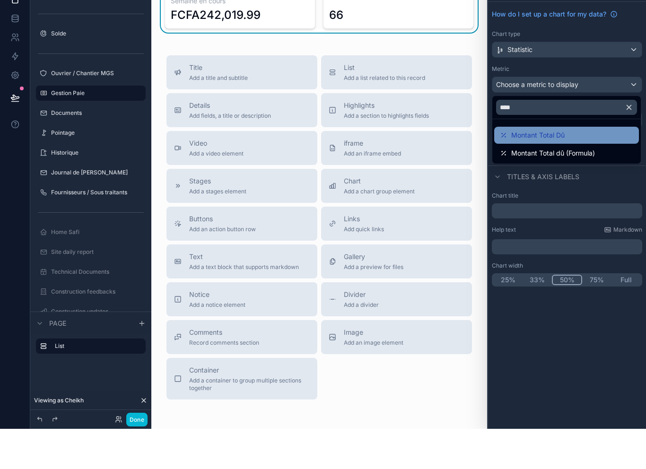
click at [587, 170] on div "Montant Total Dû" at bounding box center [566, 175] width 133 height 11
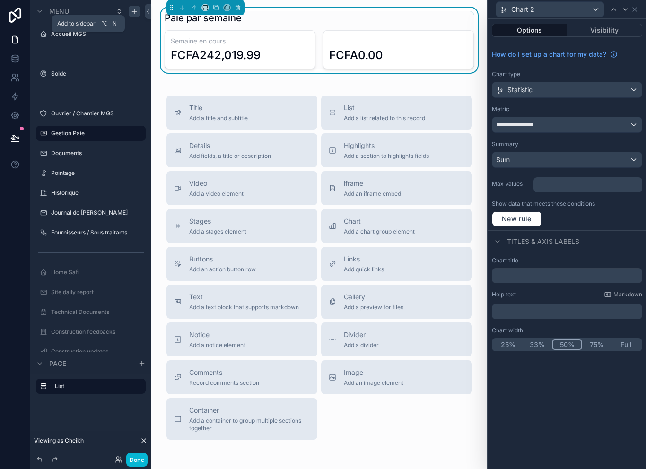
scroll to position [0, 0]
click at [584, 163] on div "Sum" at bounding box center [566, 159] width 149 height 15
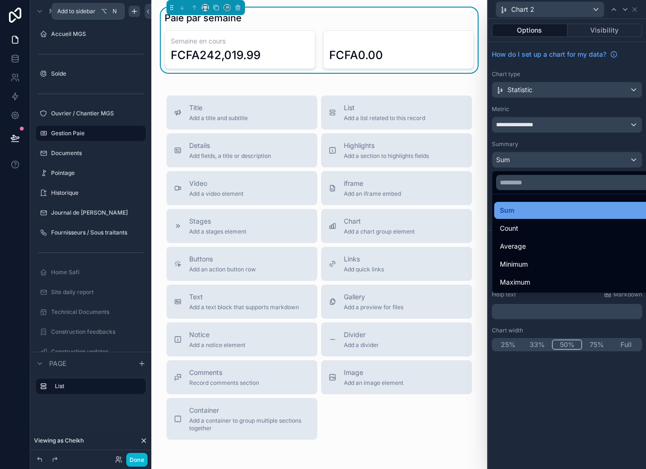
click at [537, 215] on div "Sum" at bounding box center [578, 210] width 156 height 11
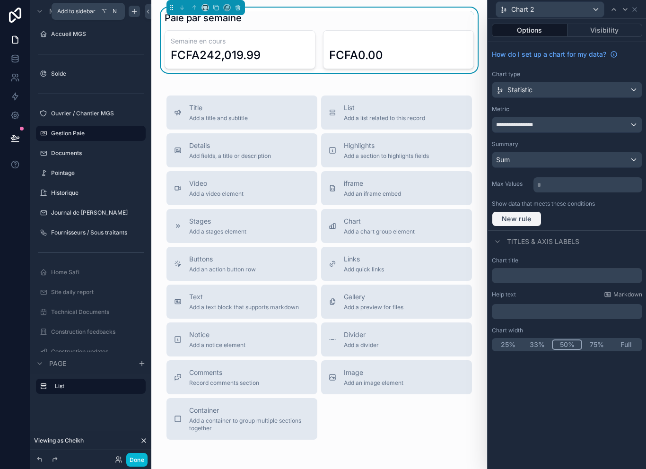
click at [529, 224] on button "New rule" at bounding box center [517, 218] width 50 height 15
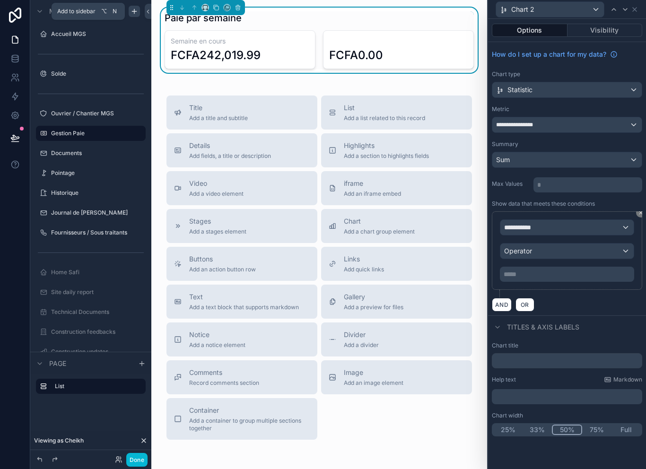
click at [595, 124] on div "**********" at bounding box center [566, 124] width 149 height 15
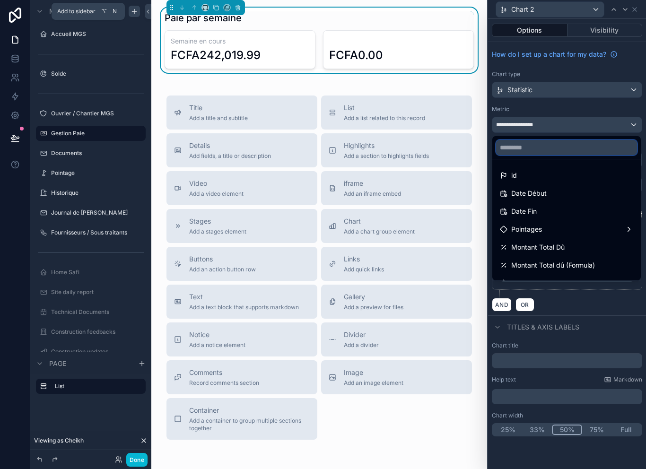
click at [581, 150] on input "text" at bounding box center [566, 147] width 141 height 15
type input "*"
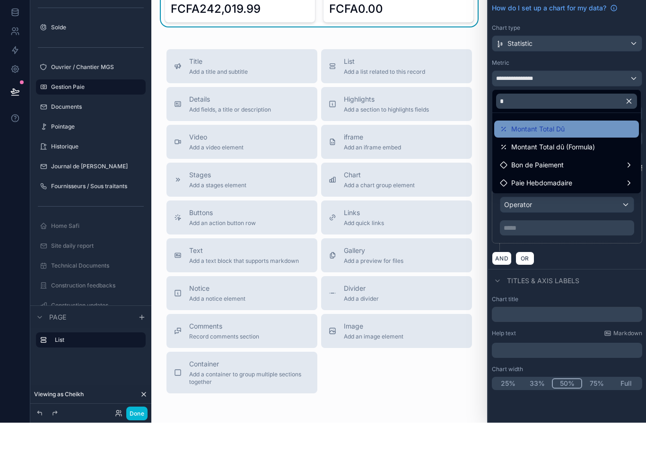
click at [592, 170] on div "Montant Total Dû" at bounding box center [566, 175] width 133 height 11
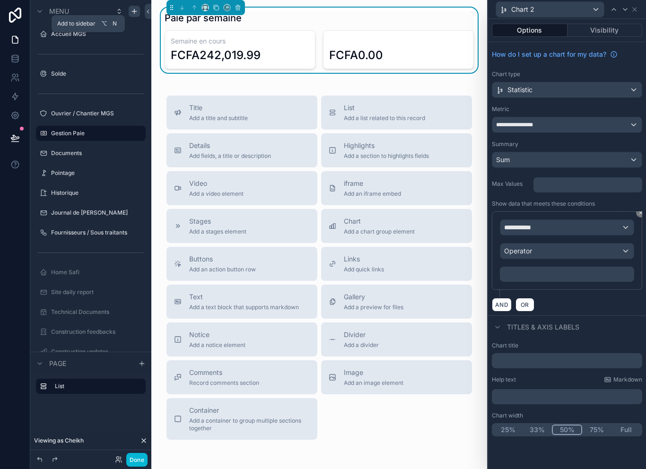
click at [591, 141] on div "Summary" at bounding box center [567, 144] width 150 height 8
click at [594, 123] on div "**********" at bounding box center [566, 124] width 149 height 15
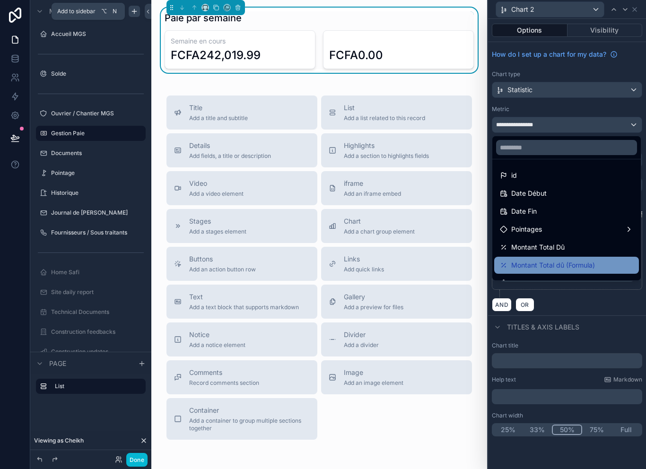
click at [589, 266] on span "Montant Total dû (Formula)" at bounding box center [553, 265] width 84 height 11
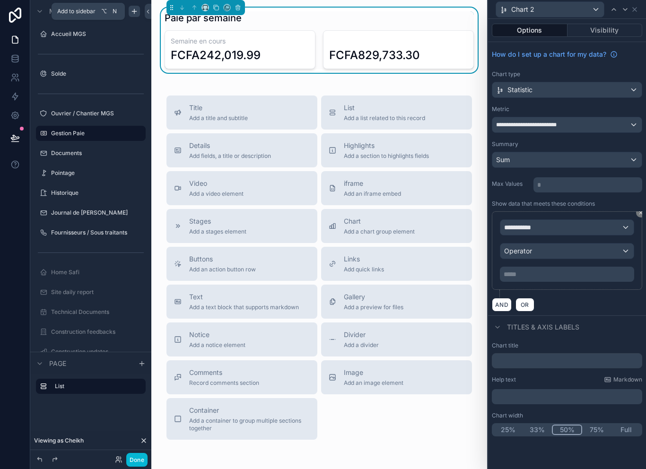
click at [584, 157] on div "Sum" at bounding box center [566, 159] width 149 height 15
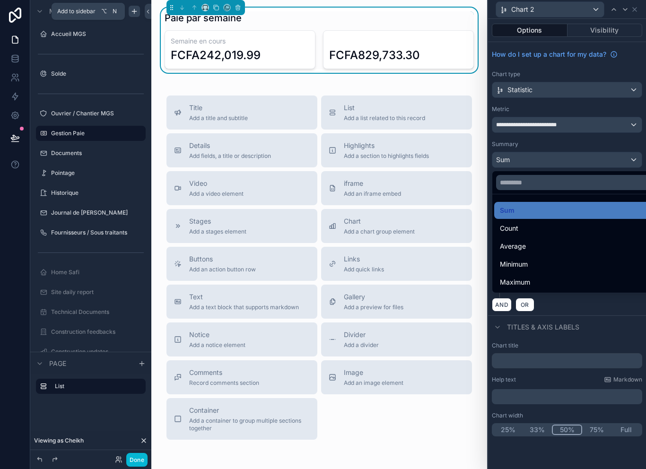
click at [576, 157] on div at bounding box center [567, 234] width 158 height 469
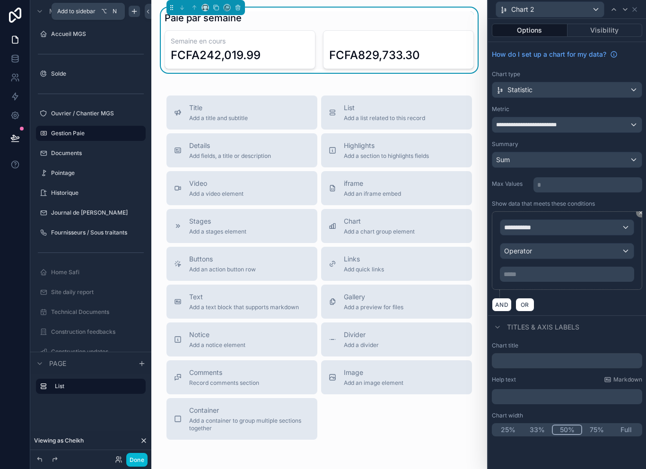
click at [565, 252] on div "Operator" at bounding box center [566, 250] width 133 height 15
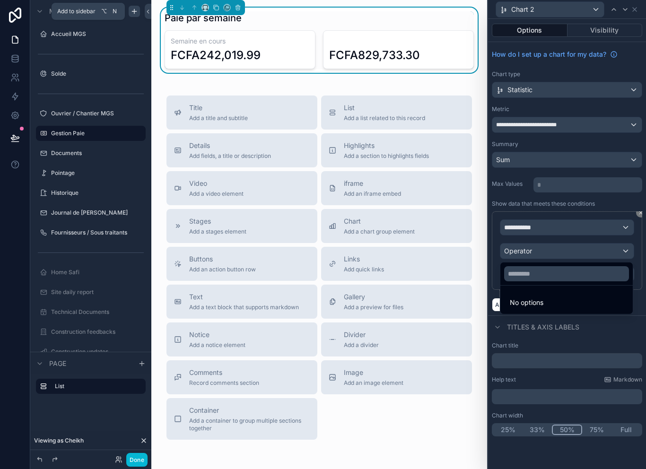
click at [576, 223] on div at bounding box center [567, 234] width 158 height 469
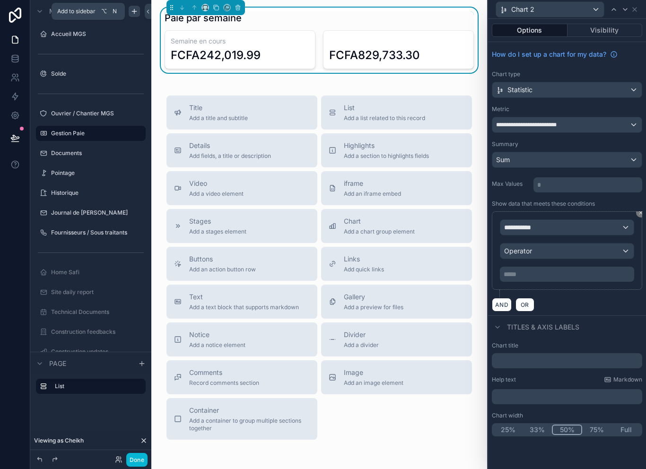
click at [571, 222] on div "**********" at bounding box center [566, 227] width 133 height 15
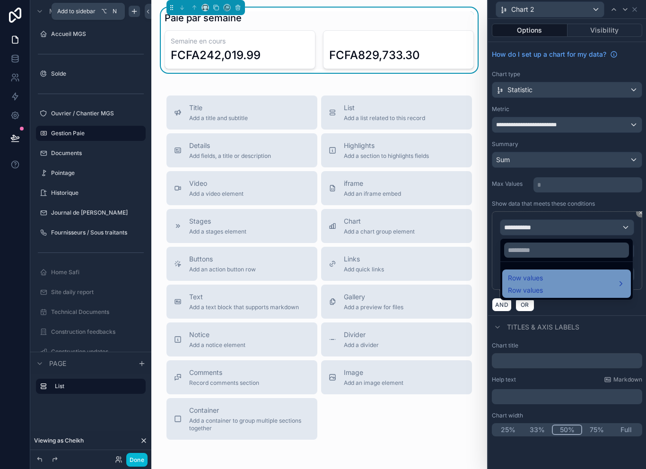
click at [565, 281] on div "Row values Row values" at bounding box center [566, 283] width 117 height 23
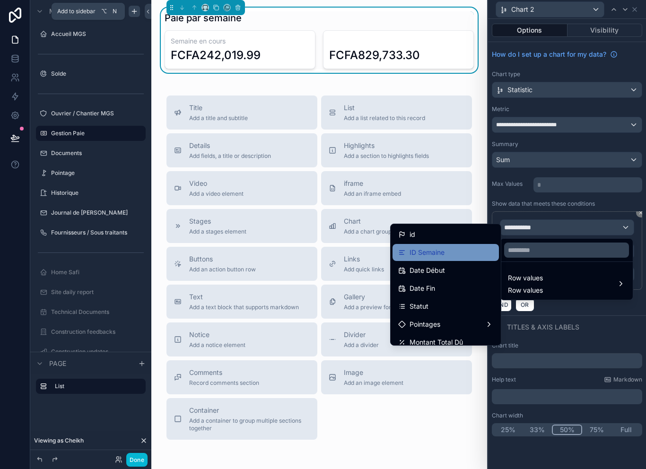
click at [476, 254] on div "ID Semaine" at bounding box center [445, 252] width 95 height 11
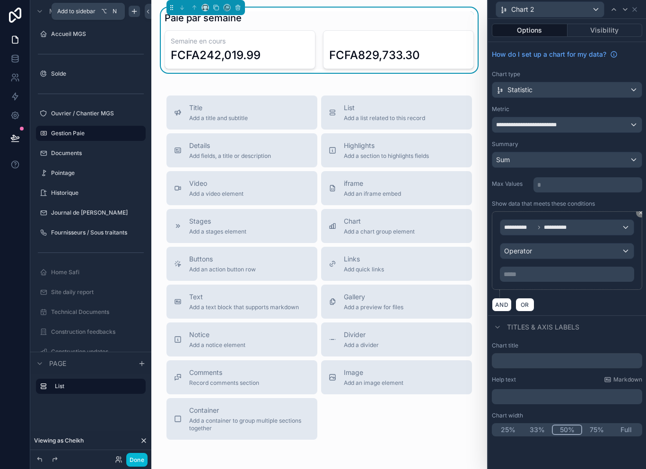
click at [564, 271] on p "***** ﻿" at bounding box center [568, 273] width 129 height 9
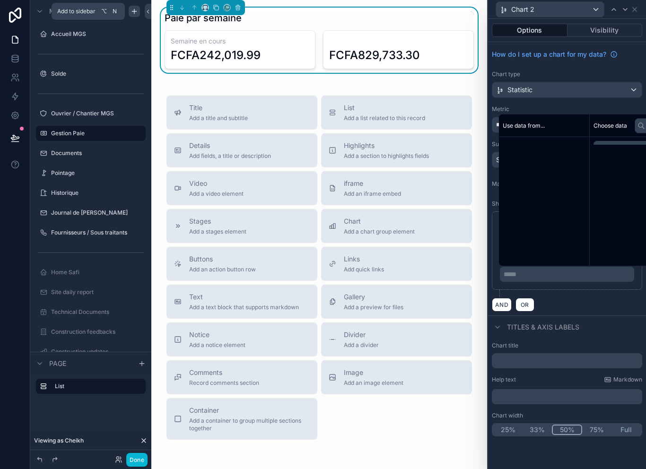
click at [564, 271] on p "***** ﻿" at bounding box center [568, 273] width 129 height 9
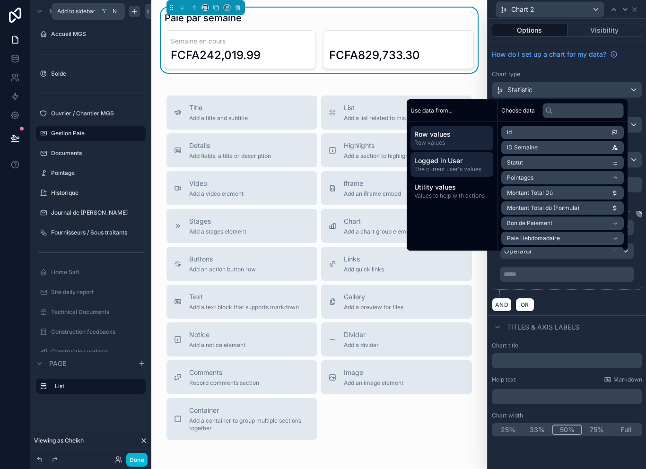
click at [444, 177] on div "Logged in User The current user's values" at bounding box center [451, 164] width 83 height 25
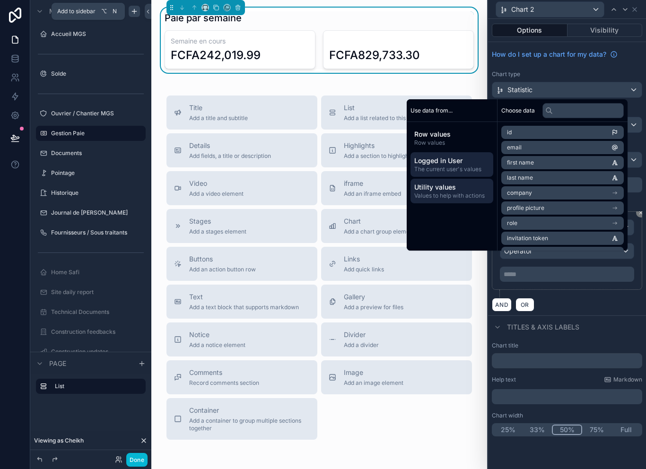
click at [442, 200] on span "Values to help with actions" at bounding box center [451, 196] width 75 height 8
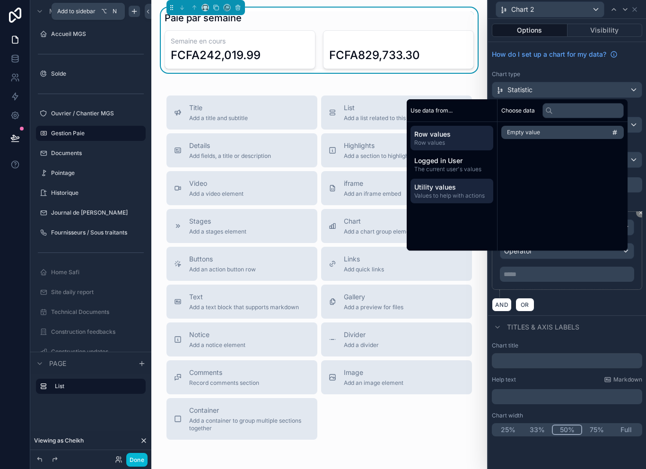
click at [458, 147] on span "Row values" at bounding box center [451, 143] width 75 height 8
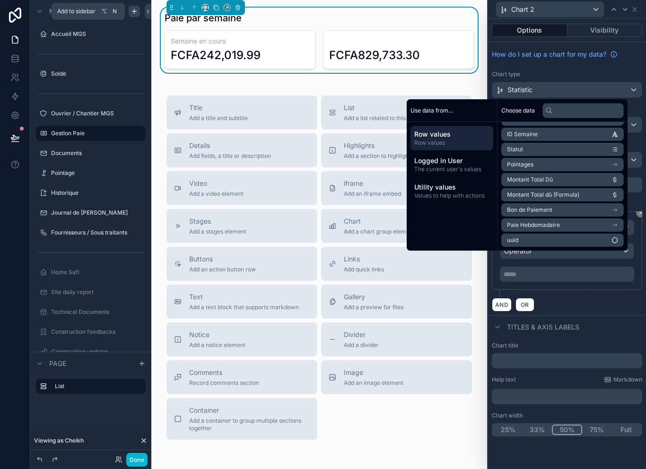
scroll to position [13, 0]
click at [591, 141] on li "ID Semaine" at bounding box center [562, 134] width 122 height 13
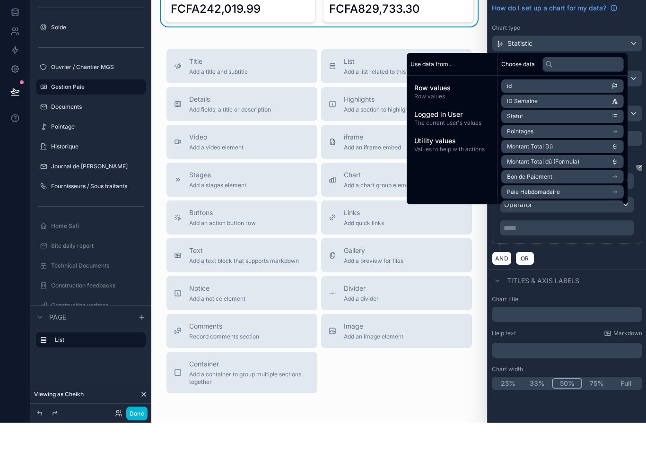
click at [556, 126] on li "id" at bounding box center [562, 132] width 122 height 13
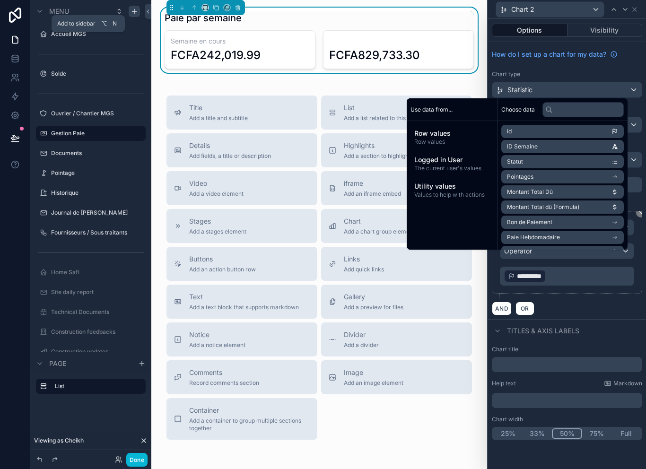
scroll to position [0, 0]
click at [582, 277] on p "**********" at bounding box center [568, 276] width 129 height 15
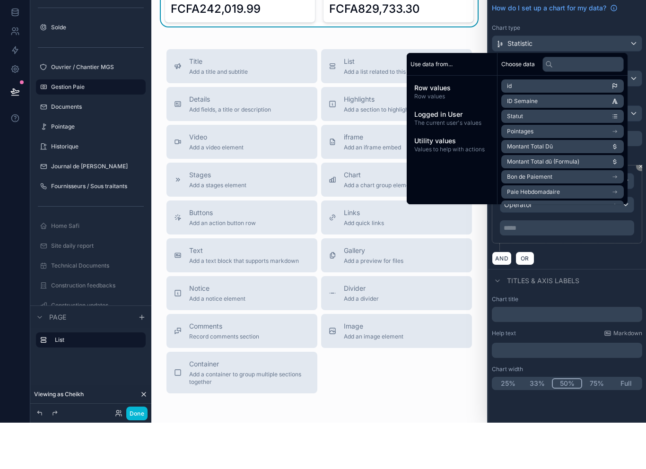
click at [558, 141] on li "ID Semaine" at bounding box center [562, 147] width 122 height 13
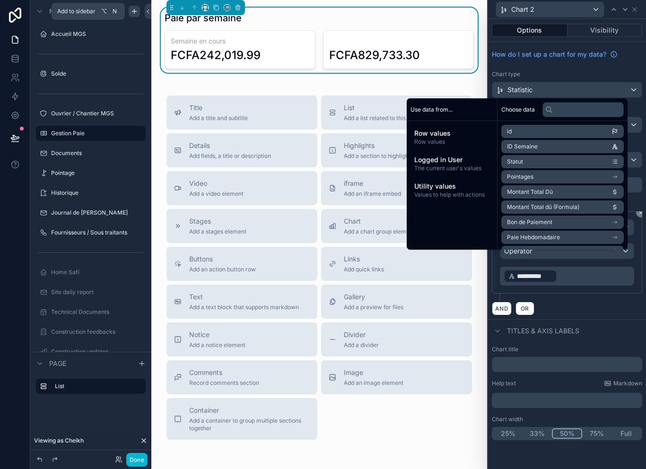
click at [587, 282] on p "**********" at bounding box center [568, 276] width 129 height 15
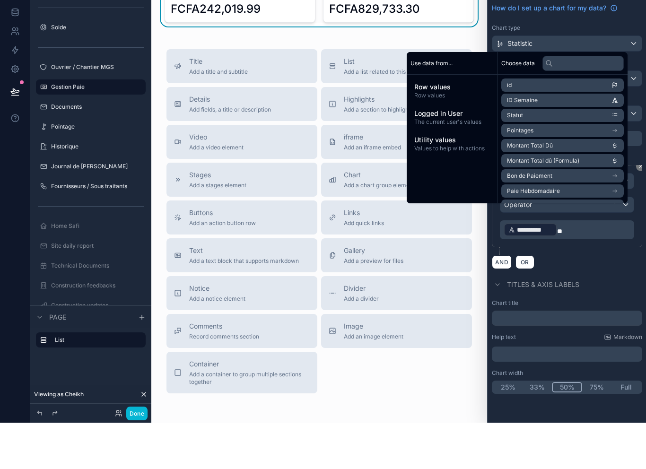
click at [601, 252] on div "**********" at bounding box center [567, 256] width 150 height 90
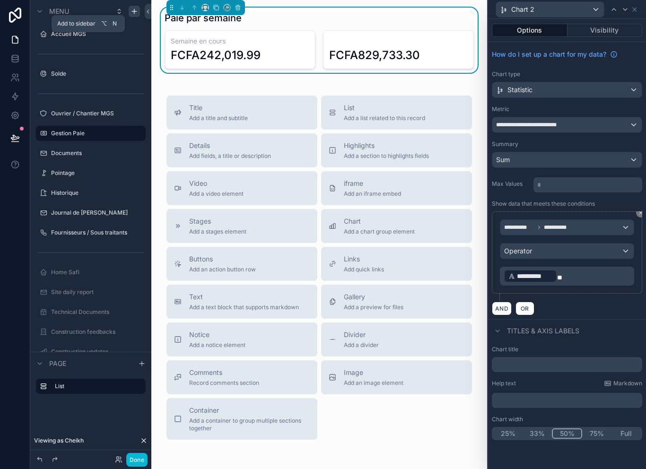
click at [587, 269] on p "**********" at bounding box center [568, 276] width 129 height 15
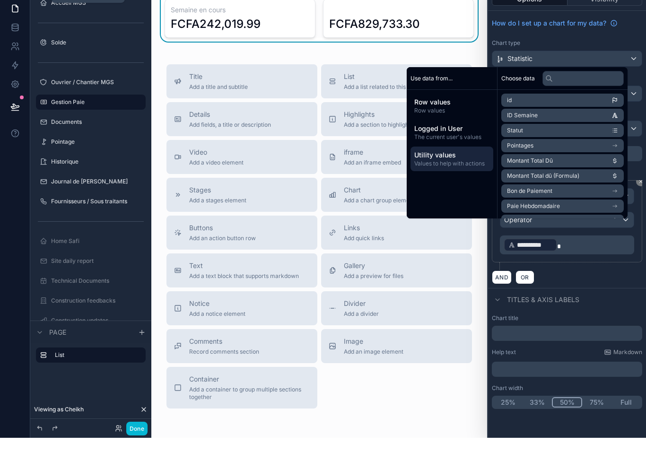
click at [450, 191] on span "Values to help with actions" at bounding box center [451, 195] width 75 height 8
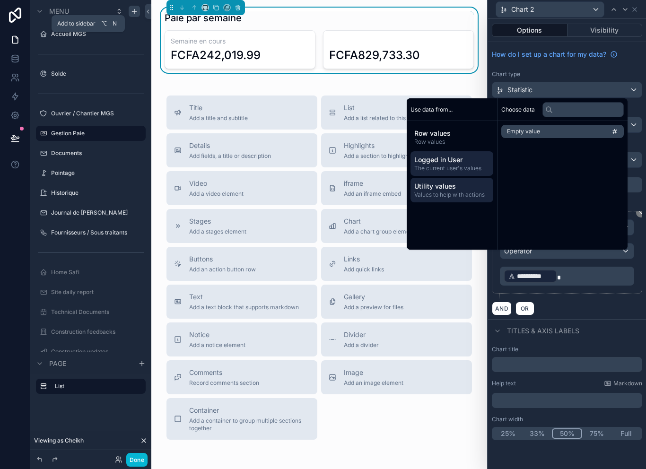
click at [460, 175] on div "Logged in User The current user's values" at bounding box center [451, 163] width 83 height 25
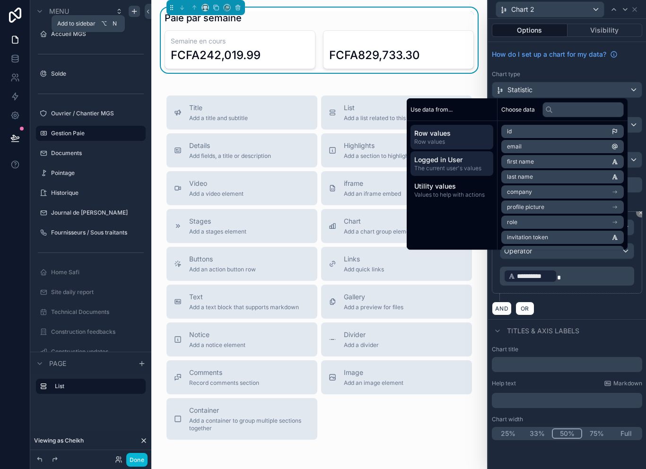
click at [460, 140] on span "Row values" at bounding box center [451, 142] width 75 height 8
click at [581, 269] on p "**********" at bounding box center [568, 276] width 129 height 15
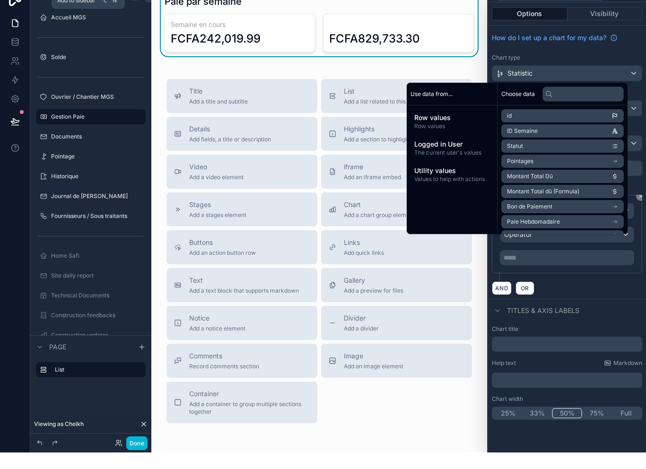
scroll to position [0, 0]
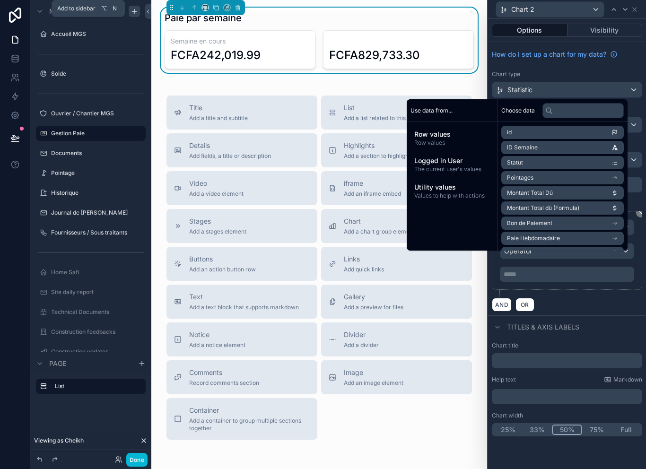
click at [609, 104] on div "**********" at bounding box center [567, 178] width 158 height 273
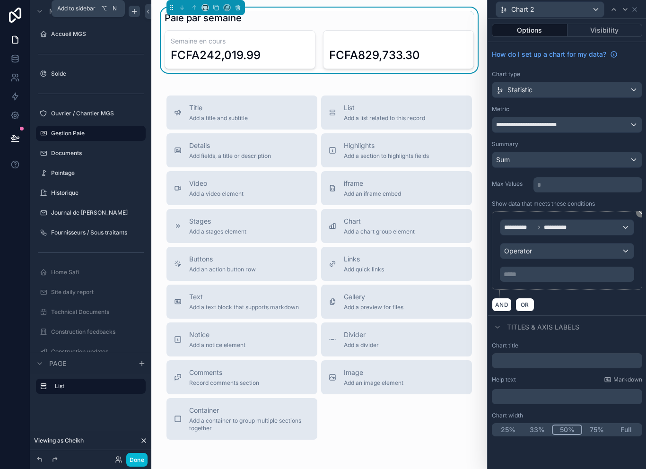
click at [606, 251] on div "Operator" at bounding box center [566, 250] width 133 height 15
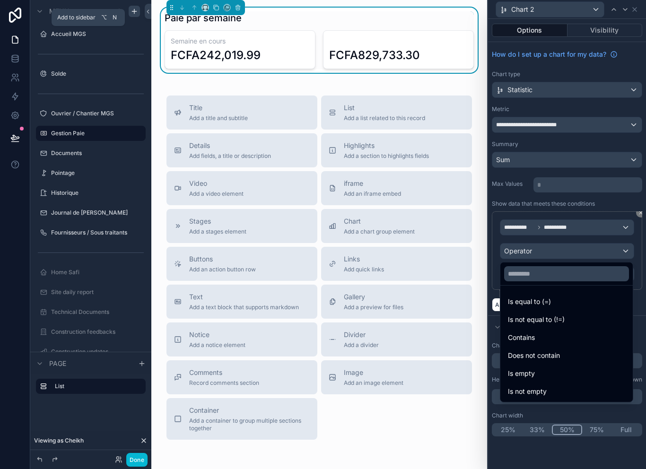
scroll to position [9, 0]
click at [576, 296] on div "Is equal to (=)" at bounding box center [566, 301] width 117 height 11
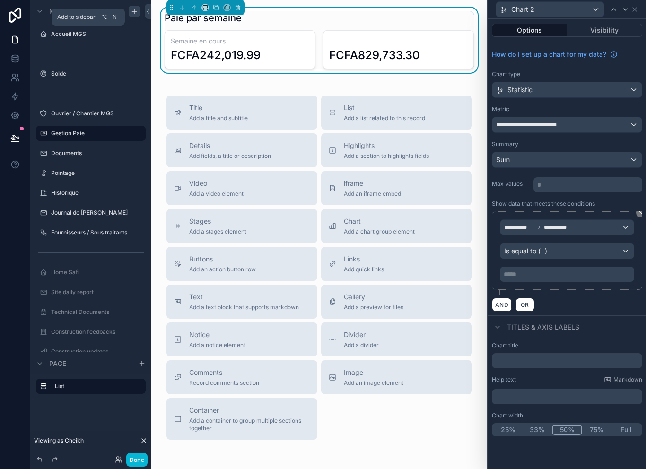
scroll to position [0, 0]
click at [582, 267] on div "***** ﻿" at bounding box center [567, 274] width 134 height 15
click at [555, 278] on p "***** ﻿" at bounding box center [568, 273] width 129 height 9
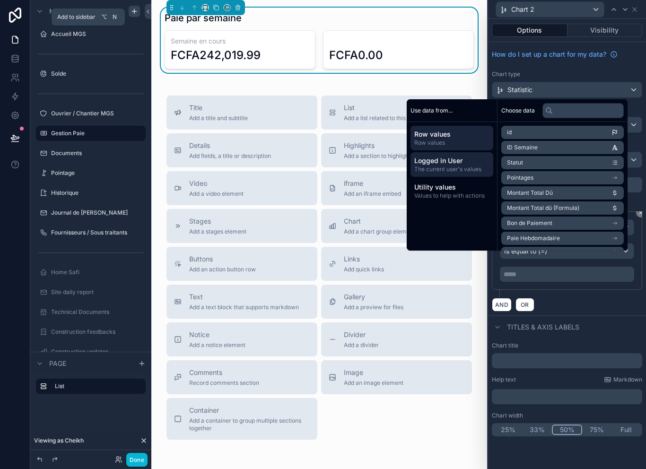
click at [461, 173] on span "The current user's values" at bounding box center [451, 169] width 75 height 8
click at [467, 147] on span "Row values" at bounding box center [451, 143] width 75 height 8
click at [558, 153] on li "ID Semaine" at bounding box center [562, 147] width 122 height 13
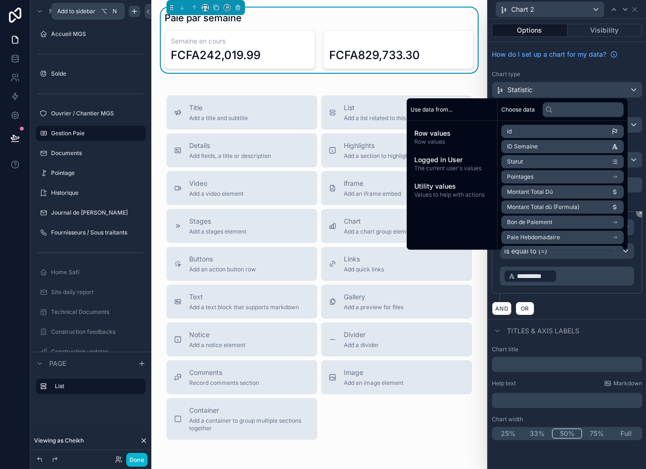
click at [586, 281] on p "**********" at bounding box center [568, 276] width 129 height 15
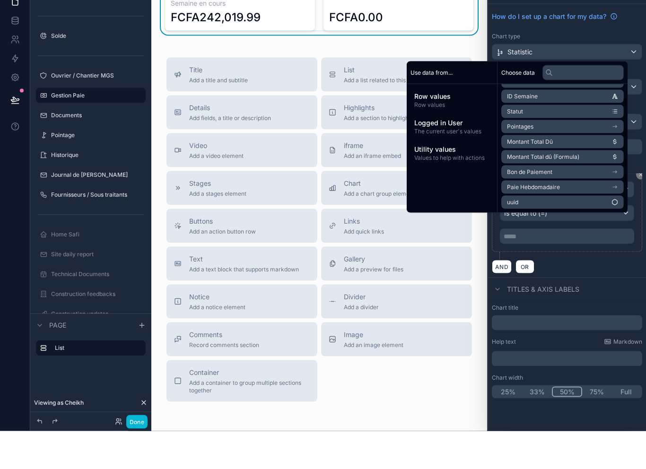
scroll to position [13, 0]
click at [574, 297] on div "AND OR" at bounding box center [567, 304] width 150 height 14
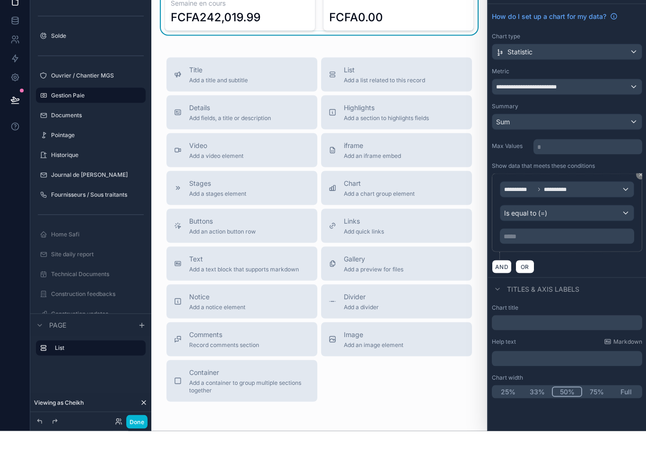
scroll to position [15, 0]
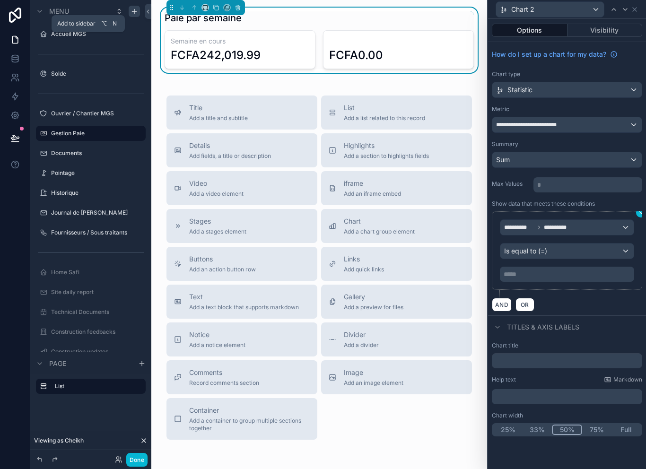
click at [639, 208] on button at bounding box center [640, 212] width 9 height 9
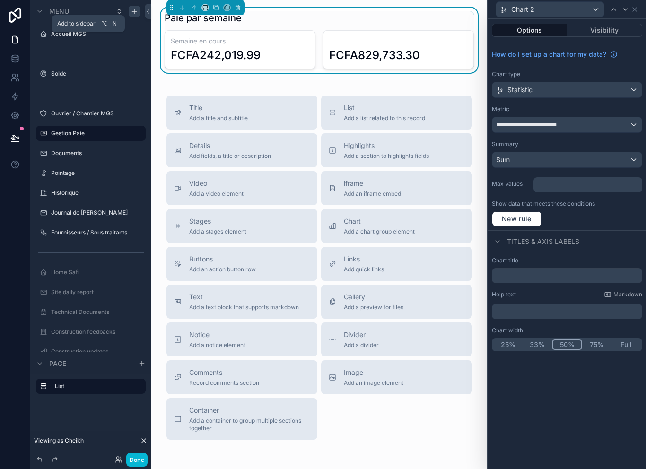
scroll to position [0, 0]
click at [634, 11] on icon at bounding box center [635, 10] width 8 height 8
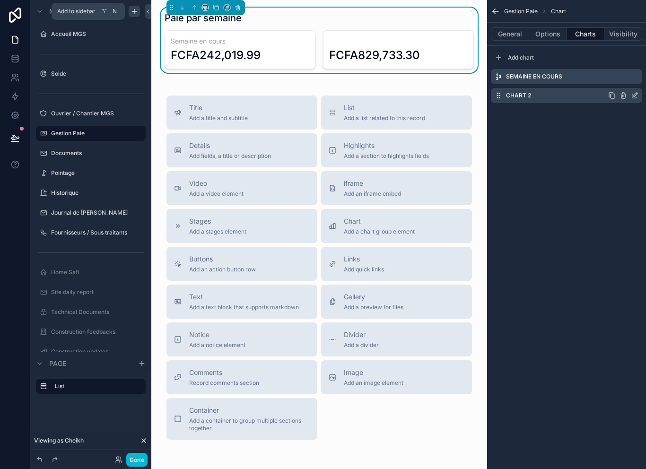
click at [624, 97] on icon "scrollable content" at bounding box center [624, 96] width 0 height 2
click at [615, 71] on button at bounding box center [619, 65] width 11 height 11
click at [602, 124] on div "Gestion Paie Chart General Options Charts Visibility Add chart Semaine en cours" at bounding box center [566, 234] width 159 height 469
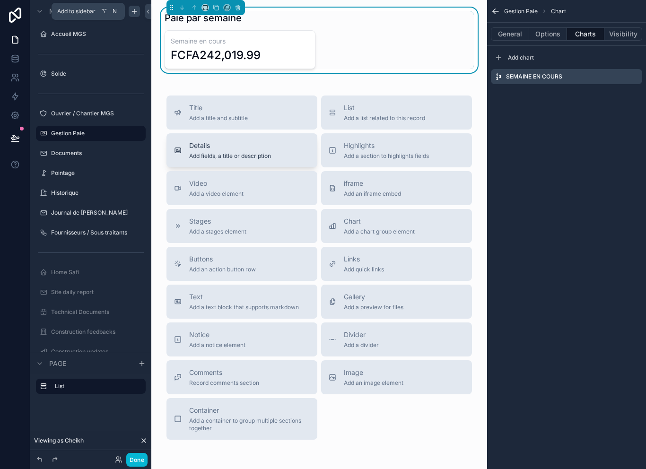
click at [259, 153] on span "Add fields, a title or description" at bounding box center [230, 156] width 82 height 8
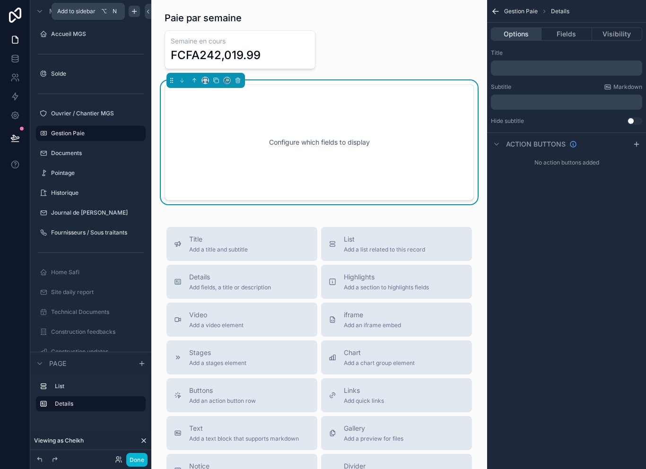
click at [529, 34] on button "Options" at bounding box center [516, 33] width 51 height 13
click at [528, 39] on button "Options" at bounding box center [516, 33] width 51 height 13
click at [586, 69] on p "﻿" at bounding box center [568, 68] width 146 height 8
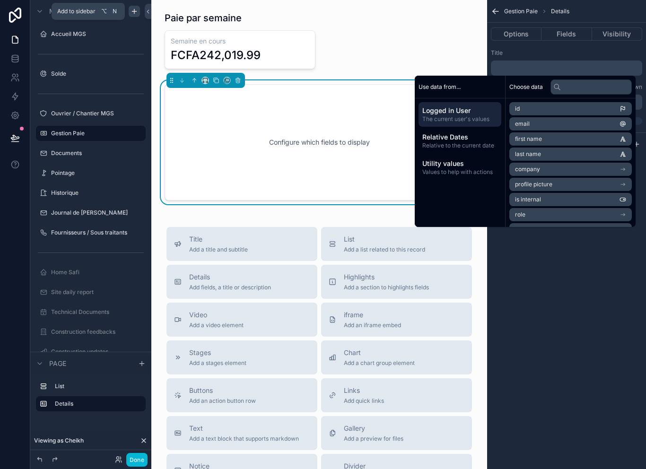
click at [608, 56] on div "Title" at bounding box center [566, 53] width 151 height 8
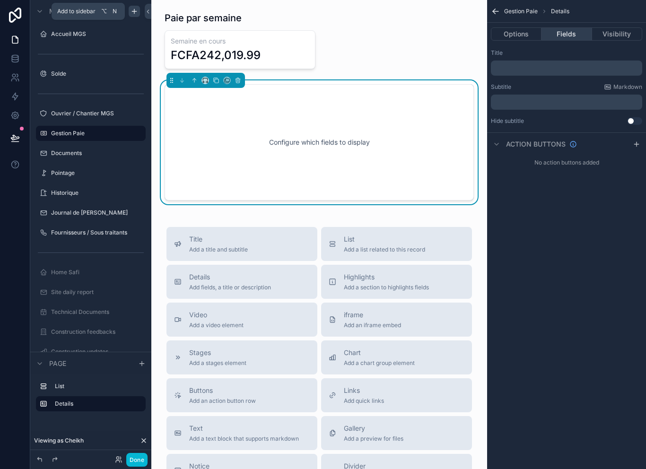
click at [565, 37] on button "Fields" at bounding box center [566, 33] width 50 height 13
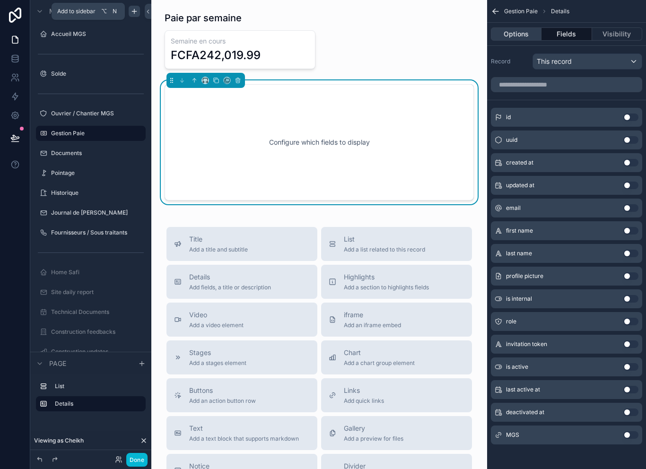
click at [521, 39] on button "Options" at bounding box center [516, 33] width 51 height 13
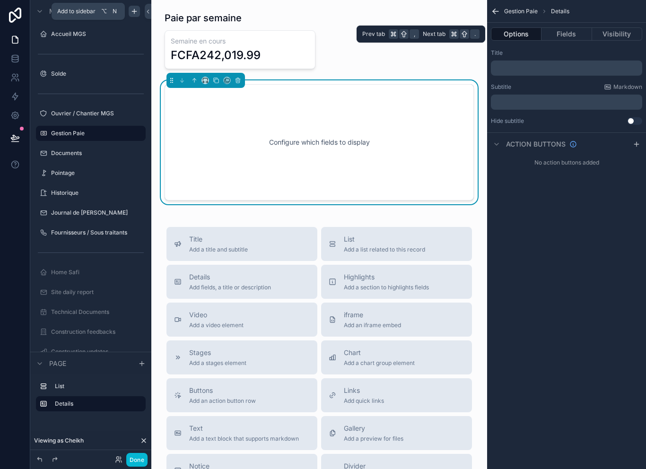
click at [579, 104] on p "﻿" at bounding box center [568, 102] width 146 height 8
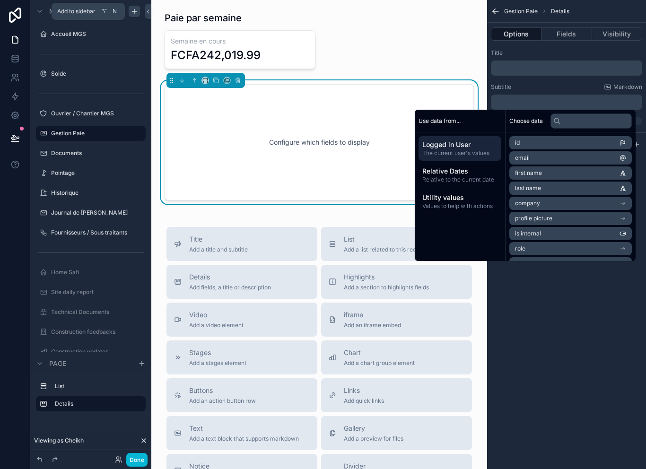
click at [586, 66] on p "﻿" at bounding box center [568, 68] width 146 height 8
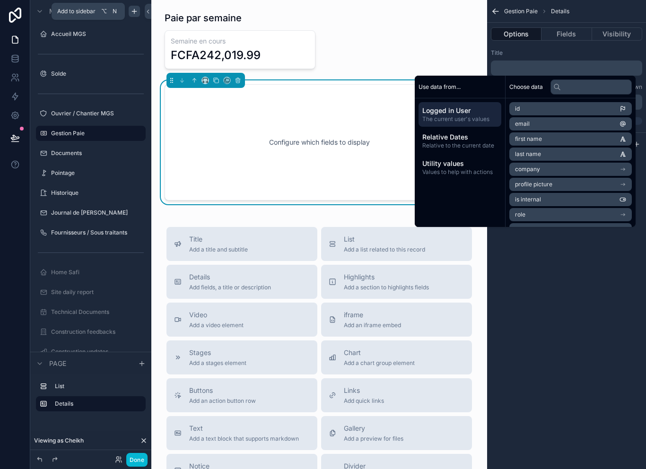
click at [274, 177] on div "Configure which fields to display" at bounding box center [319, 142] width 278 height 85
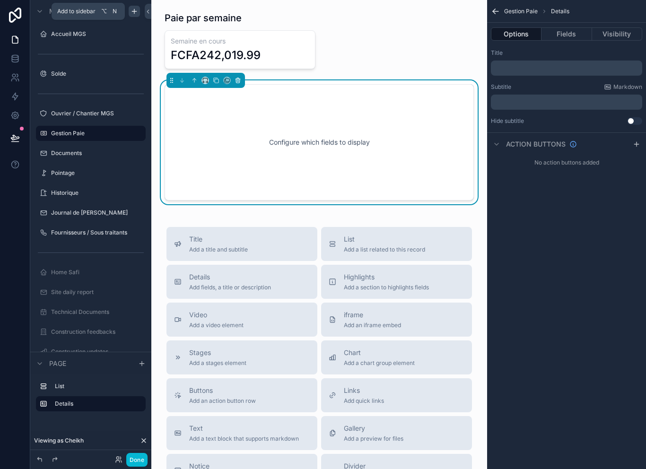
click at [236, 85] on button "scrollable content" at bounding box center [238, 80] width 10 height 10
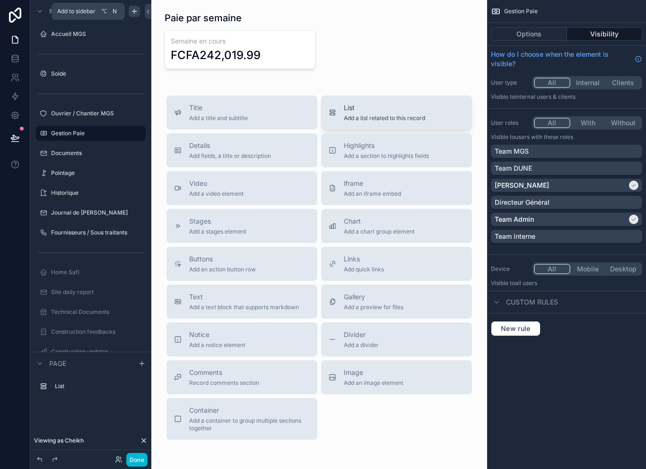
click at [366, 119] on span "Add a list related to this record" at bounding box center [384, 118] width 81 height 8
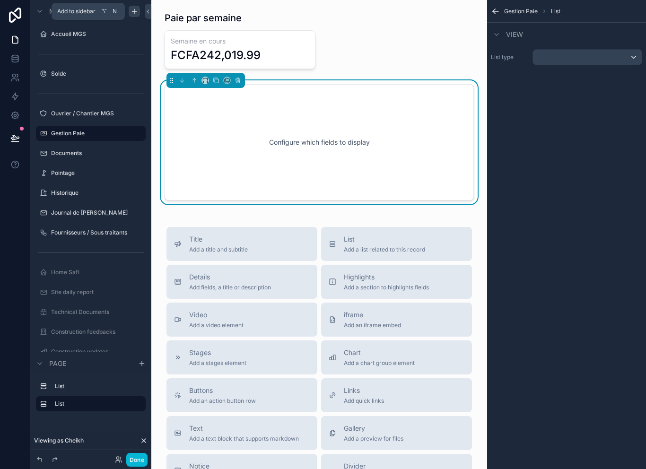
click at [577, 62] on div "scrollable content" at bounding box center [587, 57] width 109 height 15
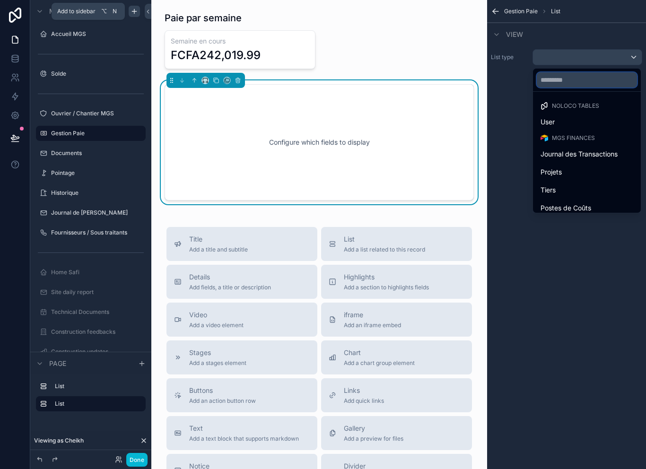
click at [587, 85] on input "text" at bounding box center [587, 79] width 100 height 15
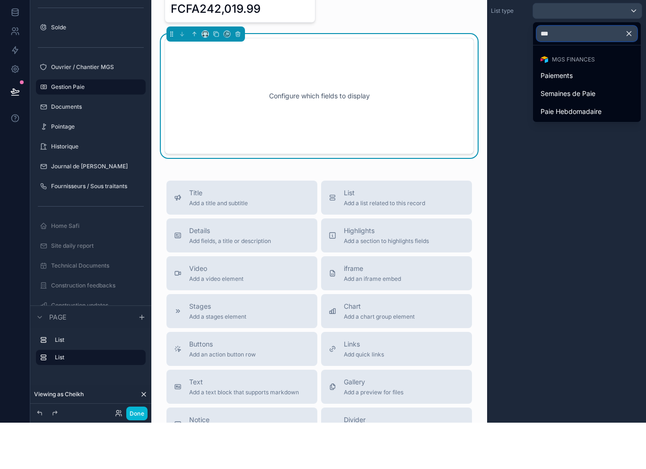
type input "****"
click at [595, 152] on span "Paie Hebdomadaire" at bounding box center [570, 157] width 61 height 11
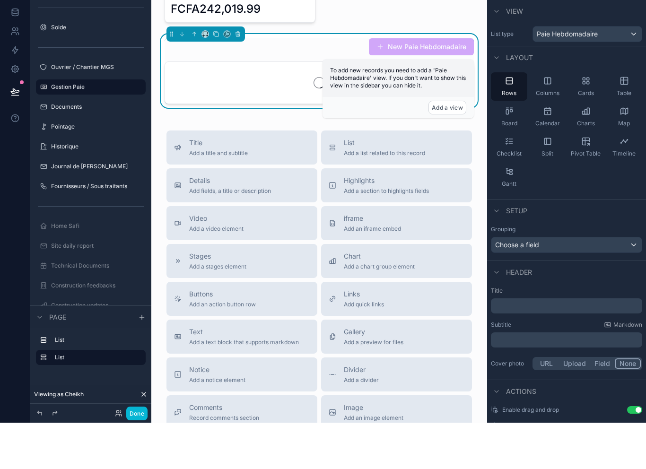
scroll to position [15, 0]
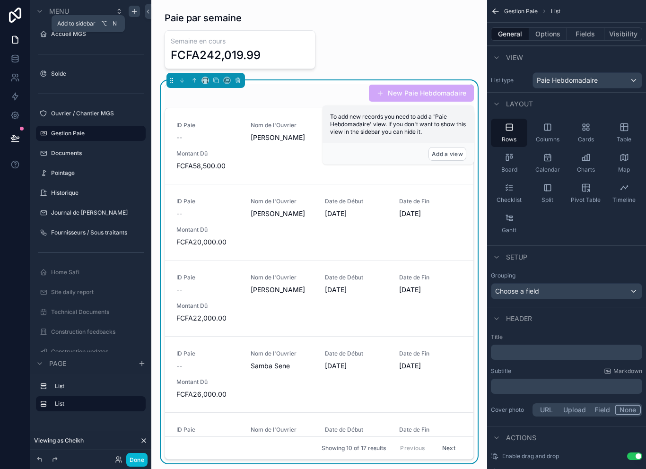
click at [319, 87] on div "New Paie Hebdomadaire" at bounding box center [319, 93] width 309 height 18
click at [320, 87] on div "New Paie Hebdomadaire" at bounding box center [319, 93] width 309 height 18
click at [562, 284] on div "Choose a field" at bounding box center [566, 291] width 150 height 15
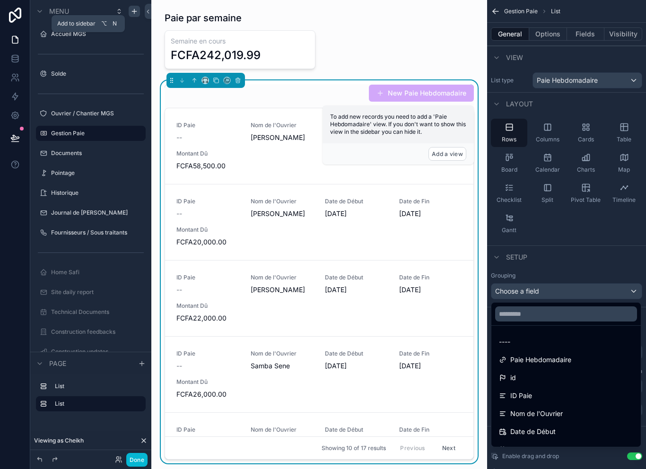
scroll to position [0, 0]
click at [573, 306] on input "text" at bounding box center [566, 313] width 142 height 15
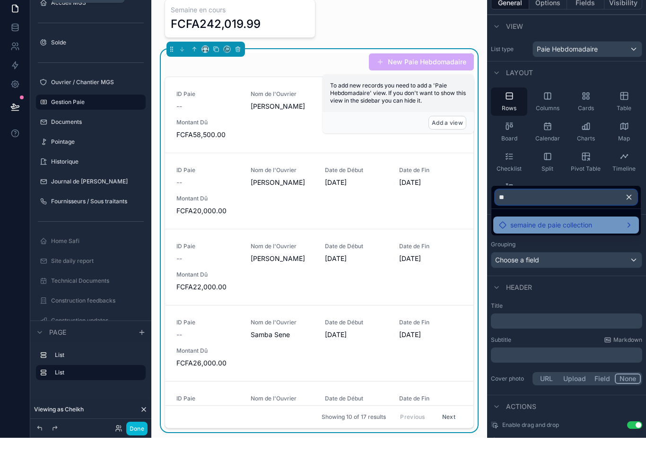
type input "**"
click at [590, 251] on span "semaine de paie collection" at bounding box center [551, 256] width 82 height 11
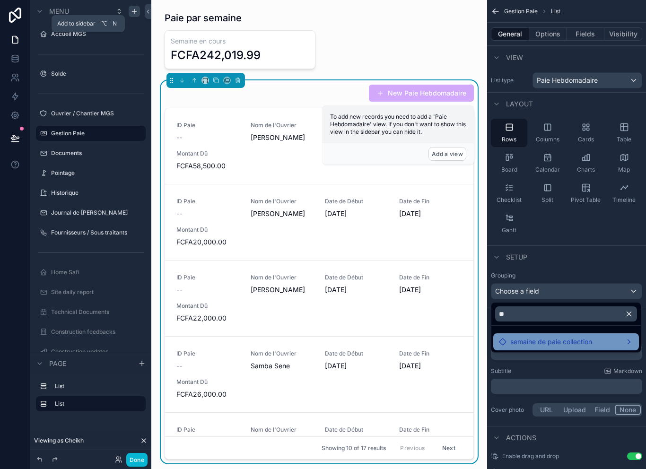
click at [600, 336] on div "semaine de paie collection" at bounding box center [566, 341] width 134 height 11
click at [626, 336] on div "semaine de paie collection" at bounding box center [566, 341] width 134 height 11
click at [617, 256] on div "scrollable content" at bounding box center [323, 234] width 646 height 469
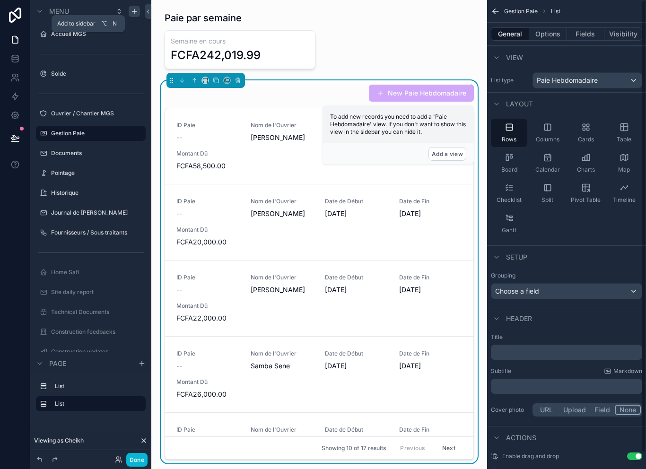
click at [608, 284] on div "Choose a field" at bounding box center [566, 291] width 150 height 15
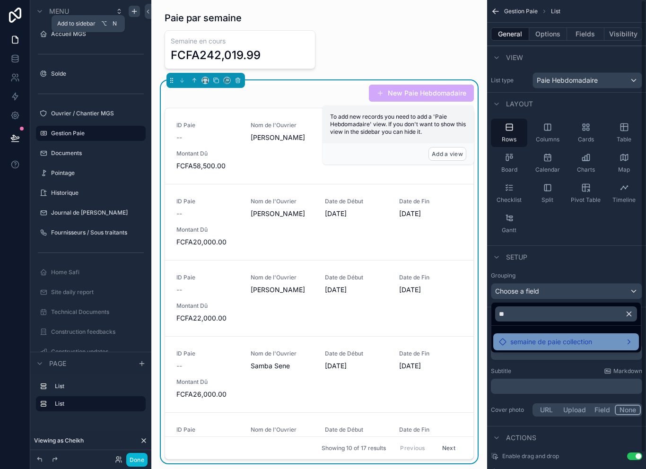
click at [591, 336] on span "semaine de paie collection" at bounding box center [551, 341] width 82 height 11
click at [607, 336] on div "semaine de paie collection" at bounding box center [566, 341] width 134 height 11
click at [630, 312] on icon "button" at bounding box center [629, 314] width 4 height 4
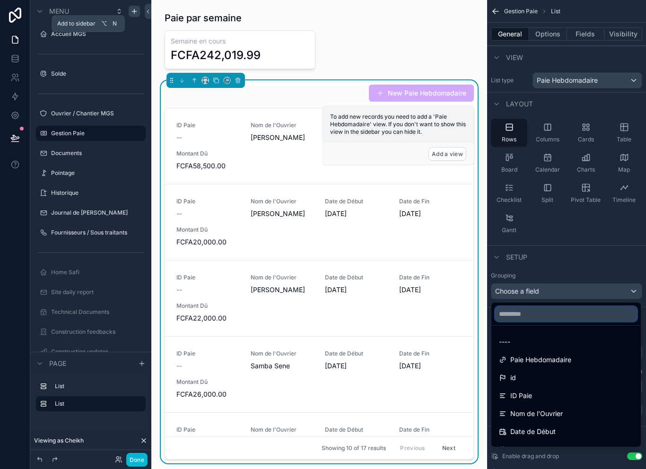
click at [600, 306] on input "text" at bounding box center [566, 313] width 142 height 15
click at [583, 116] on div "scrollable content" at bounding box center [323, 234] width 646 height 469
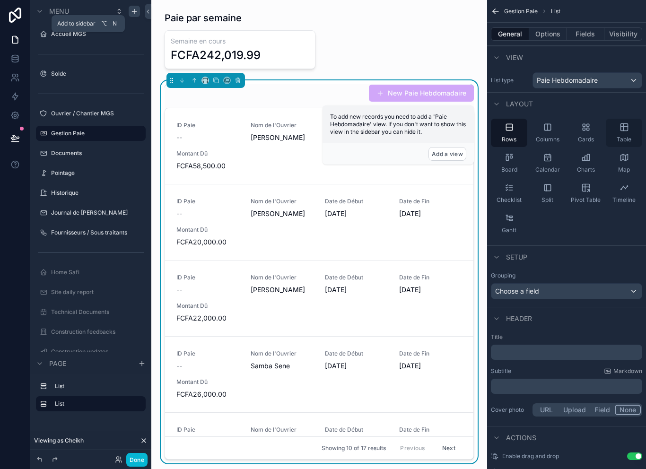
click at [631, 119] on div "Table" at bounding box center [624, 133] width 36 height 28
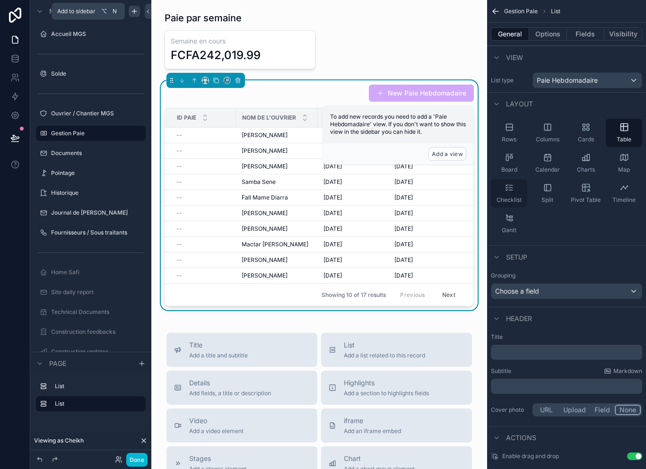
click at [516, 191] on div "Checklist" at bounding box center [509, 193] width 36 height 28
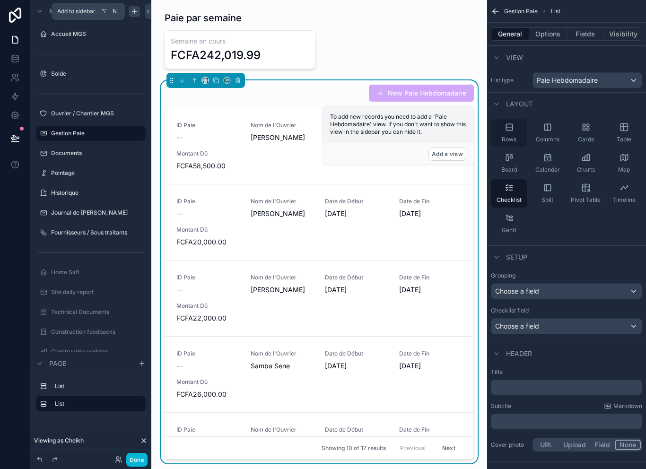
click at [514, 135] on div "Rows" at bounding box center [509, 133] width 36 height 28
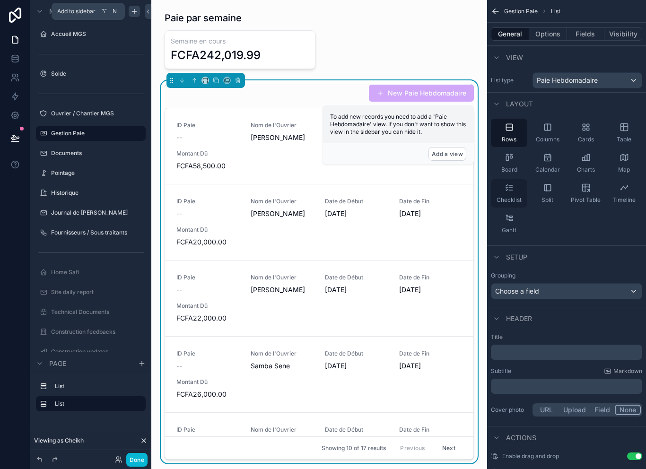
click at [515, 194] on div "Checklist" at bounding box center [509, 193] width 36 height 28
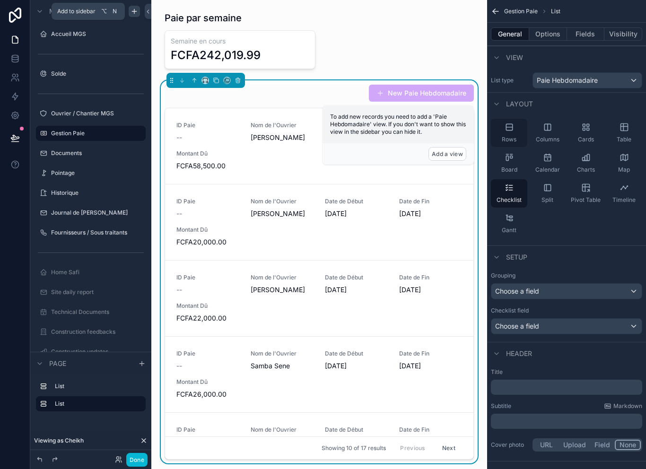
click at [513, 135] on div "Rows" at bounding box center [509, 133] width 36 height 28
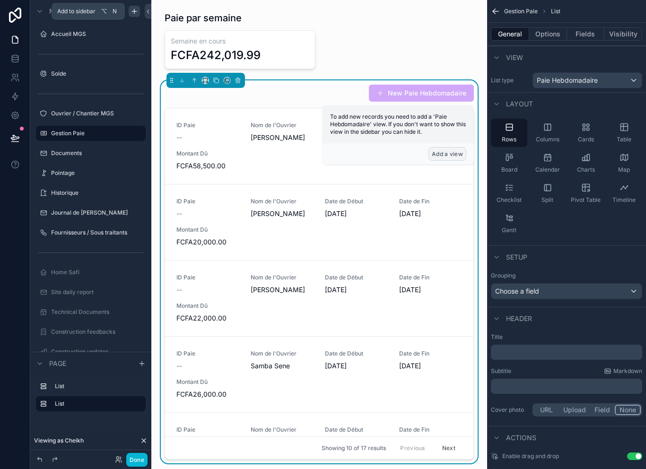
click at [458, 157] on button "Add a view" at bounding box center [447, 154] width 38 height 14
click at [456, 154] on button "Add a view" at bounding box center [447, 154] width 38 height 14
click at [453, 154] on button "Add a view" at bounding box center [447, 154] width 38 height 14
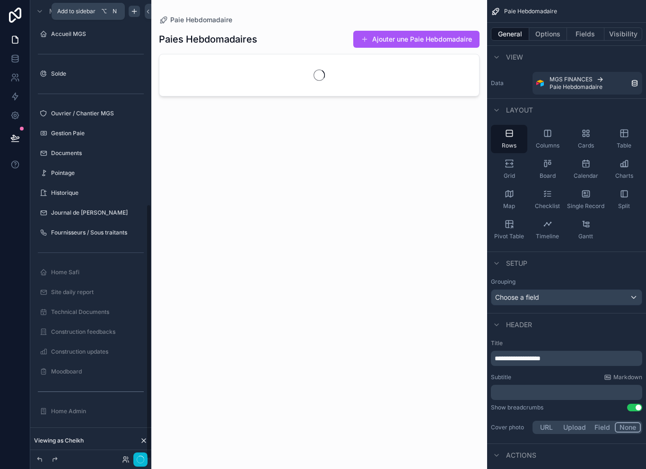
scroll to position [363, 0]
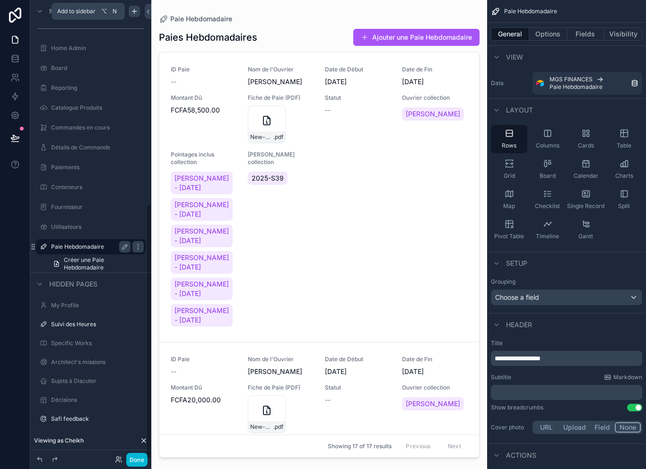
click at [103, 247] on label "Paie Hebdomadaire" at bounding box center [89, 247] width 76 height 8
click at [99, 247] on label "Paie Hebdomadaire" at bounding box center [89, 247] width 76 height 8
click at [87, 244] on label "Paie Hebdomadaire" at bounding box center [89, 247] width 76 height 8
click at [84, 250] on div "Paie Hebdomadaire" at bounding box center [90, 246] width 79 height 11
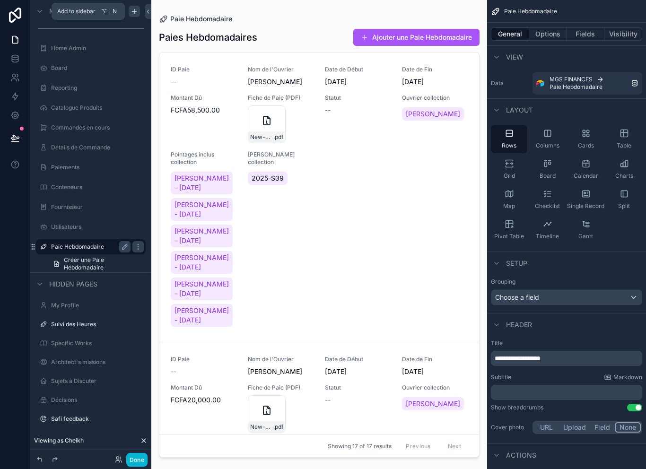
click at [197, 17] on span "Paie Hebdomadaire" at bounding box center [201, 18] width 62 height 9
click at [87, 264] on span "Créer une Paie Hebdomadaire" at bounding box center [102, 263] width 76 height 15
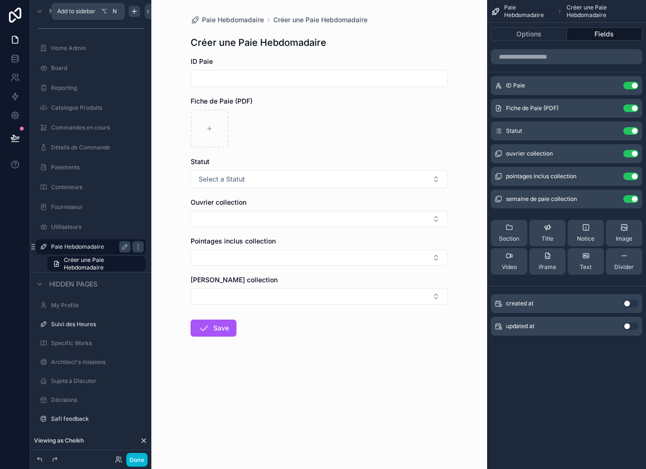
click at [94, 250] on label "Paie Hebdomadaire" at bounding box center [89, 247] width 76 height 8
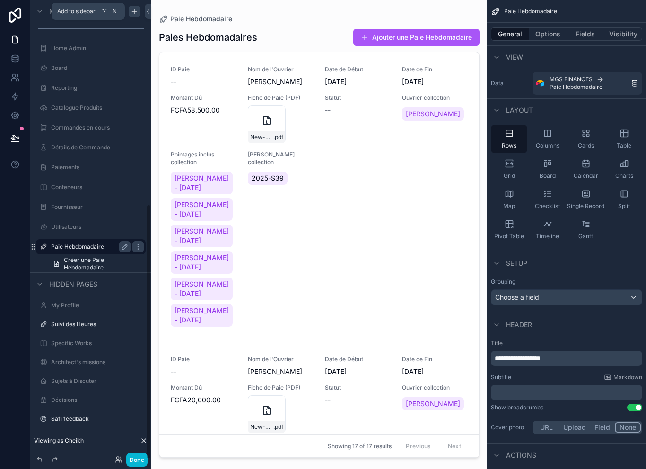
click at [94, 250] on label "Paie Hebdomadaire" at bounding box center [89, 247] width 76 height 8
click at [551, 38] on button "Options" at bounding box center [548, 33] width 38 height 13
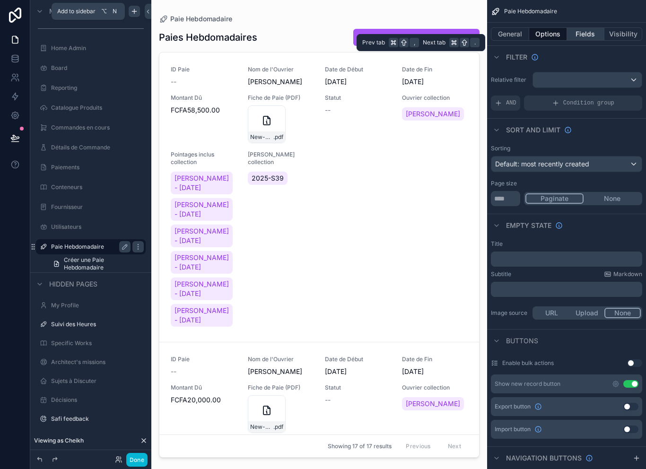
click at [586, 35] on button "Fields" at bounding box center [586, 33] width 38 height 13
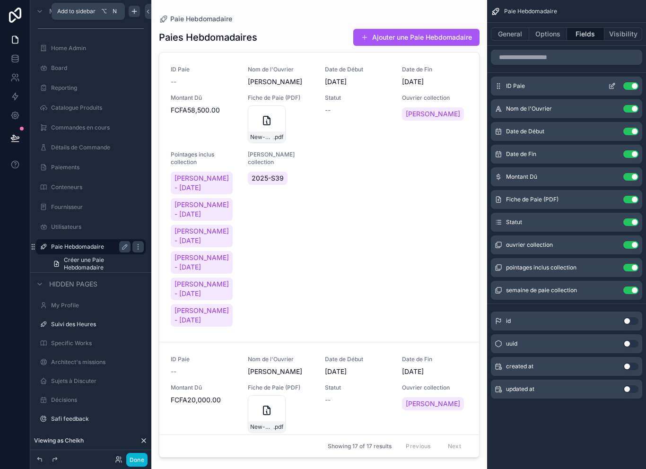
click at [636, 83] on button "Use setting" at bounding box center [630, 86] width 15 height 8
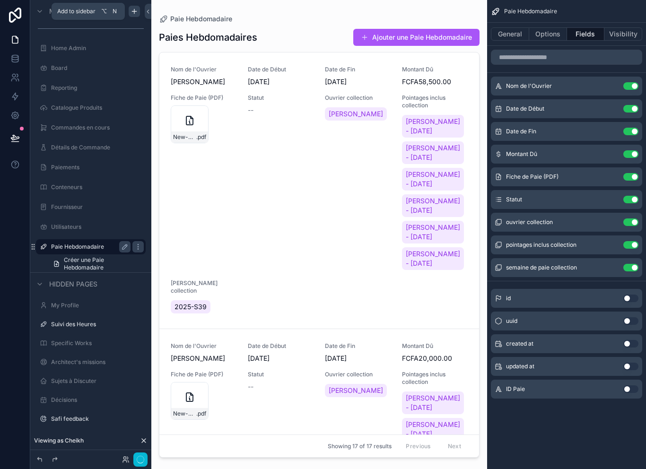
scroll to position [2, 0]
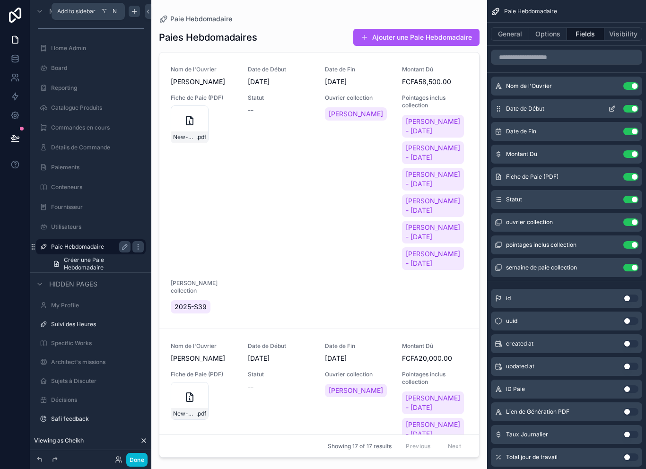
click at [634, 105] on button "Use setting" at bounding box center [630, 109] width 15 height 8
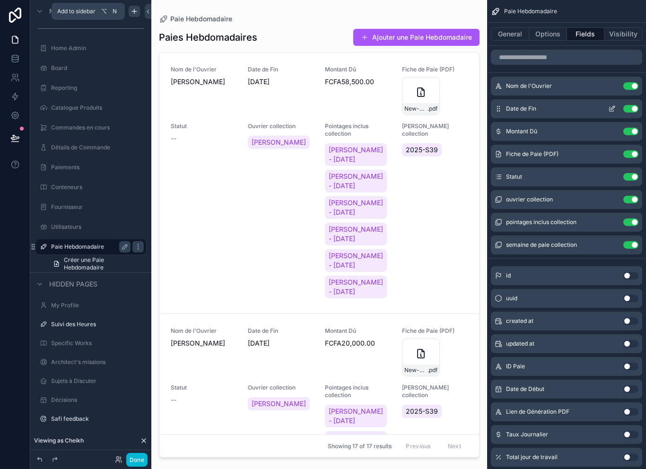
click at [630, 107] on button "Use setting" at bounding box center [630, 109] width 15 height 8
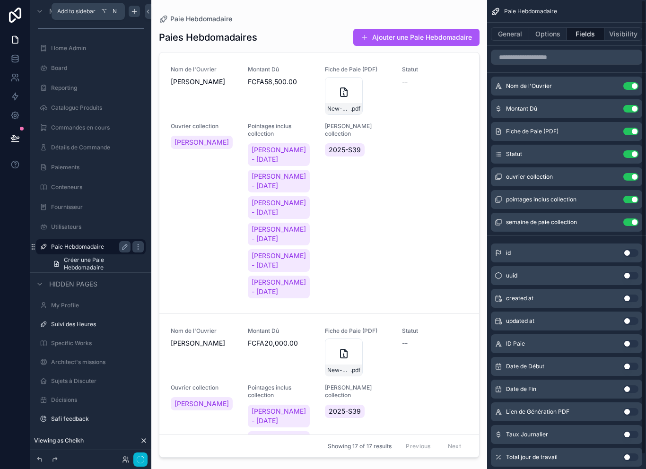
click at [630, 107] on button "Use setting" at bounding box center [630, 109] width 15 height 8
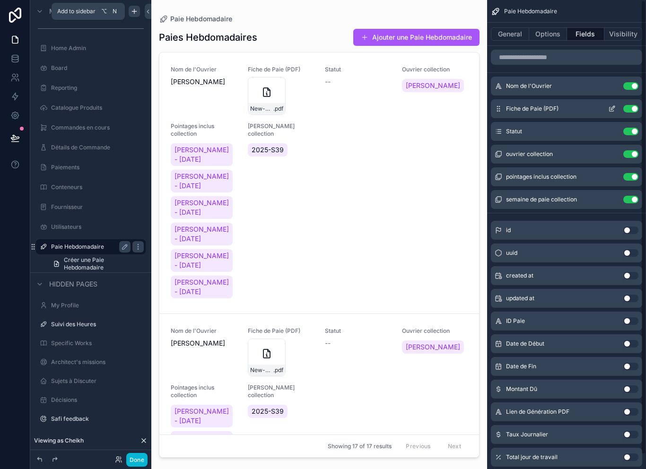
click at [631, 110] on button "Use setting" at bounding box center [630, 109] width 15 height 8
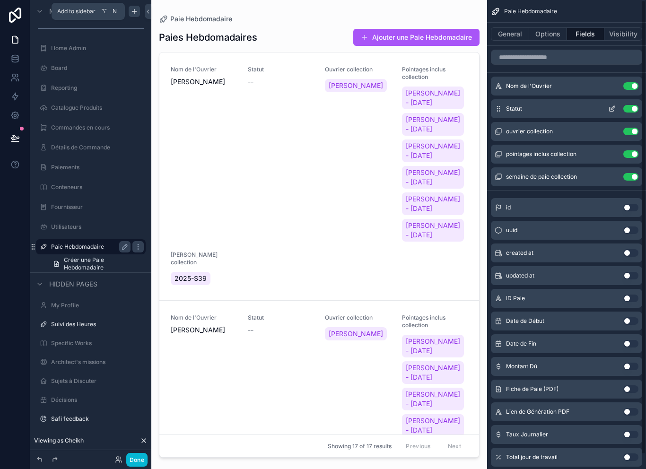
click at [635, 109] on button "Use setting" at bounding box center [630, 109] width 15 height 8
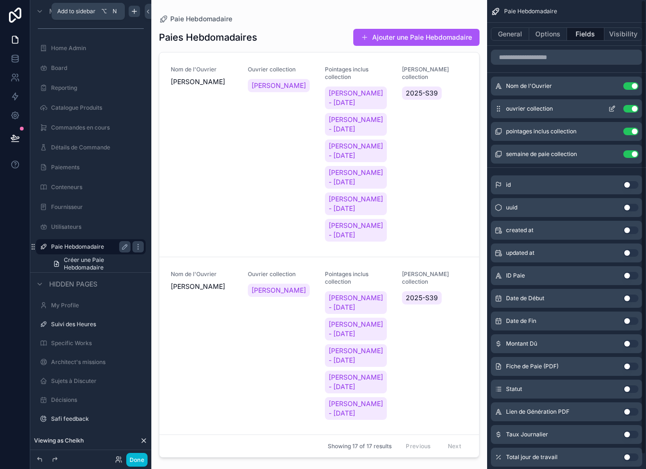
click at [632, 108] on button "Use setting" at bounding box center [630, 109] width 15 height 8
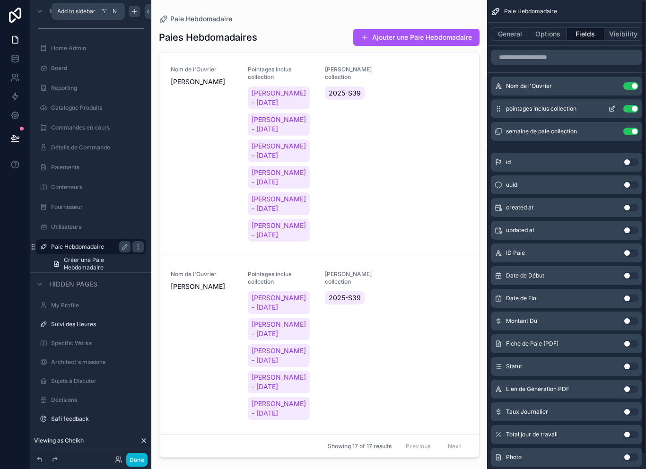
click at [634, 105] on button "Use setting" at bounding box center [630, 109] width 15 height 8
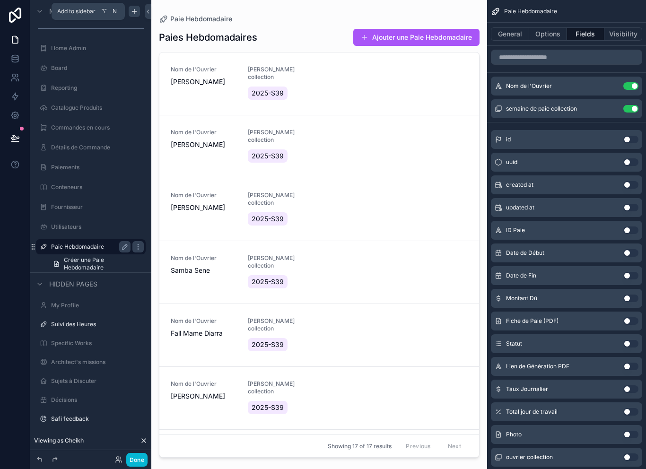
click at [631, 431] on button "Use setting" at bounding box center [630, 435] width 15 height 8
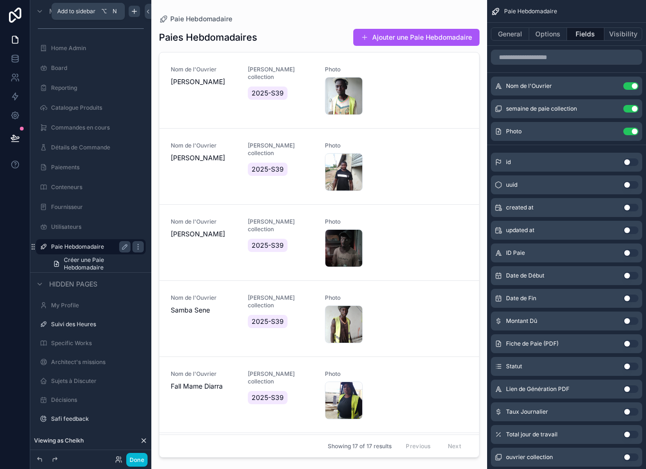
click at [632, 343] on button "Use setting" at bounding box center [630, 344] width 15 height 8
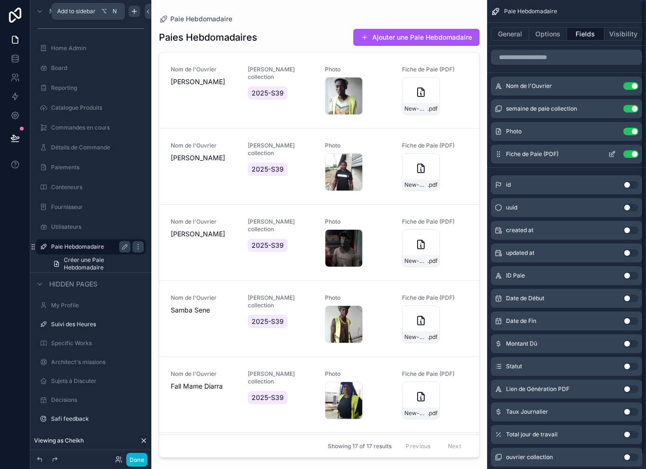
click at [607, 154] on button "scrollable content" at bounding box center [611, 154] width 15 height 8
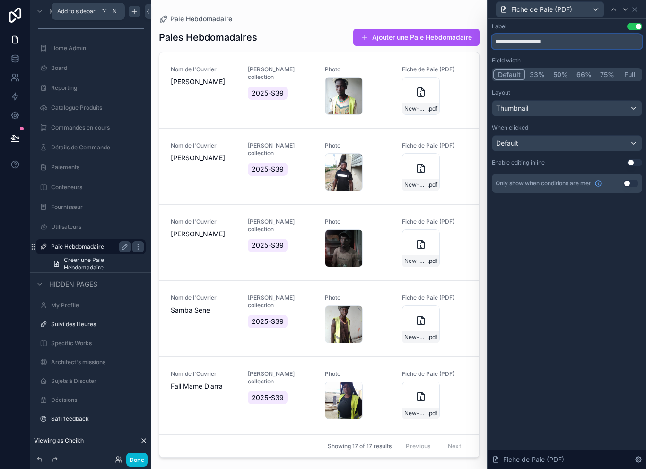
click at [585, 44] on input "**********" at bounding box center [567, 41] width 150 height 15
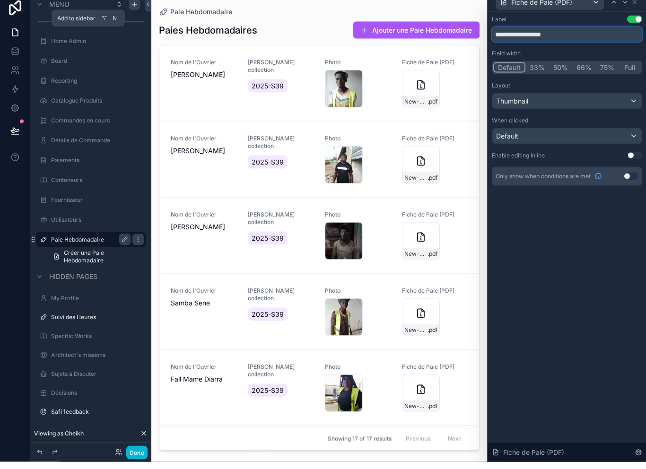
scroll to position [0, 0]
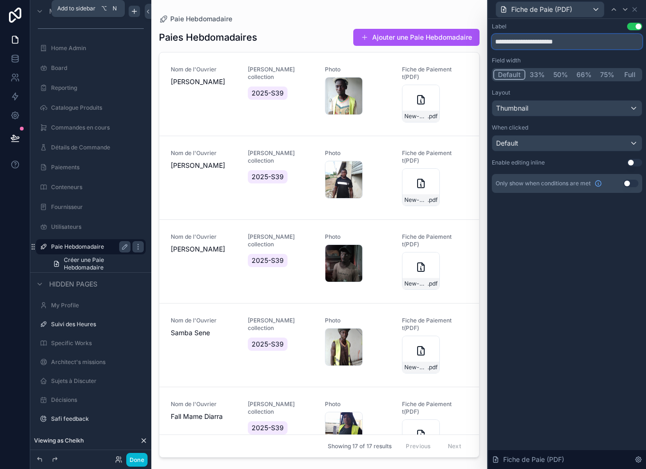
click at [587, 42] on input "**********" at bounding box center [567, 41] width 150 height 15
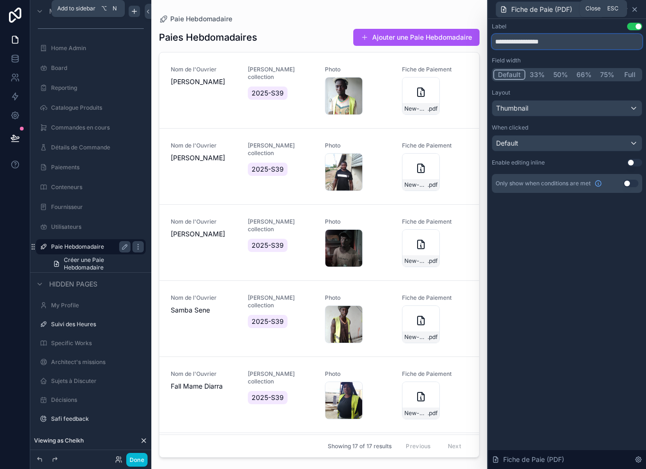
type input "**********"
click at [635, 7] on icon at bounding box center [635, 10] width 8 height 8
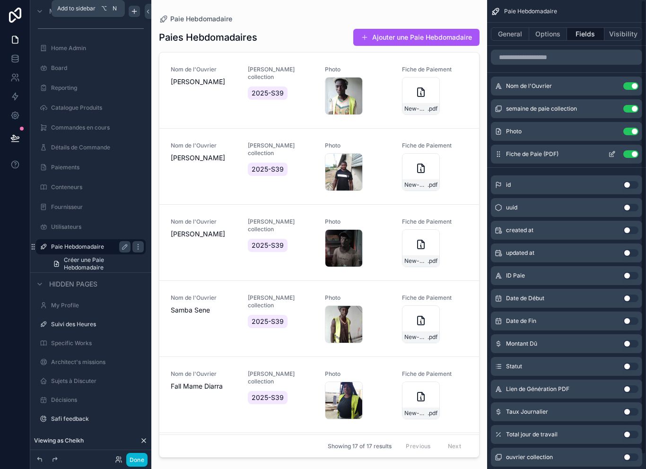
click at [609, 155] on icon "scrollable content" at bounding box center [611, 155] width 4 height 4
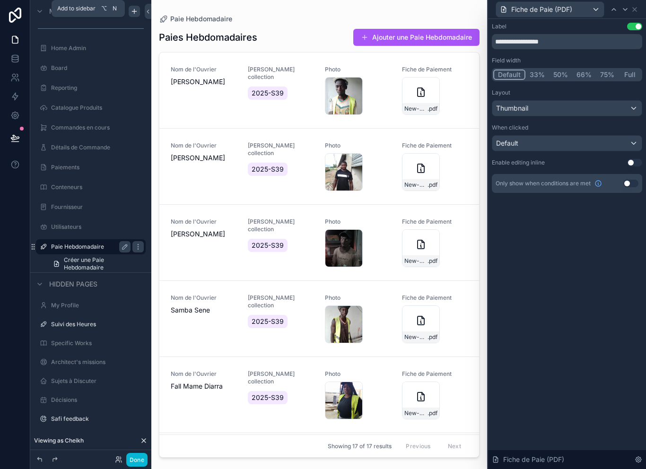
click at [612, 110] on div "Thumbnail" at bounding box center [566, 108] width 149 height 15
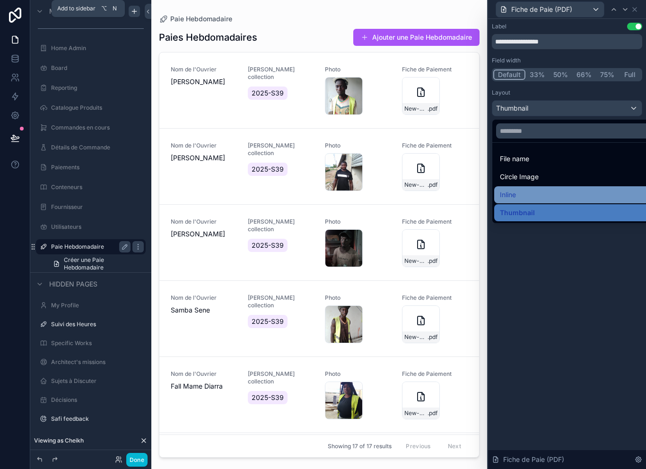
click at [538, 194] on div "Inline" at bounding box center [578, 194] width 156 height 11
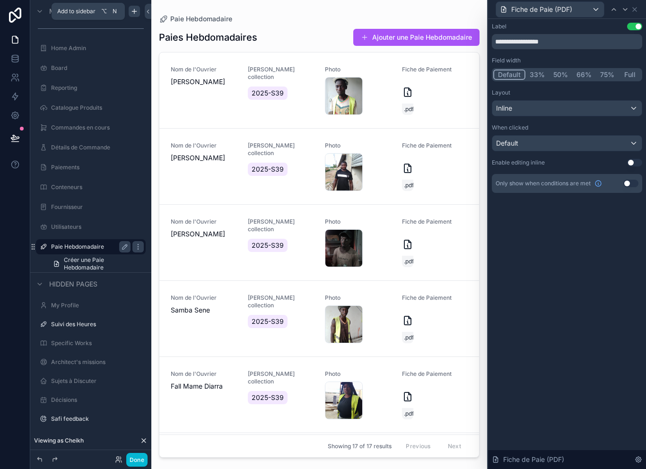
click at [573, 113] on div "Inline" at bounding box center [566, 108] width 149 height 15
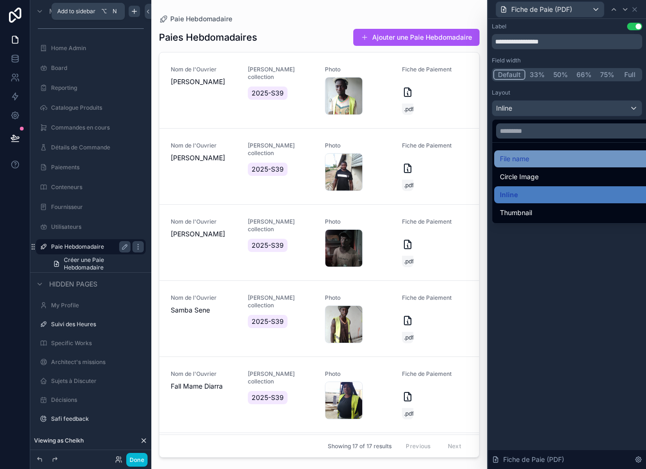
click at [551, 156] on div "File name" at bounding box center [578, 158] width 156 height 11
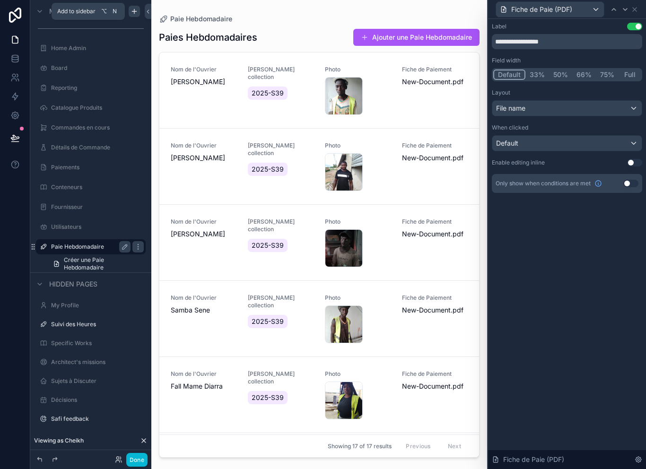
click at [582, 105] on div "File name" at bounding box center [566, 108] width 149 height 15
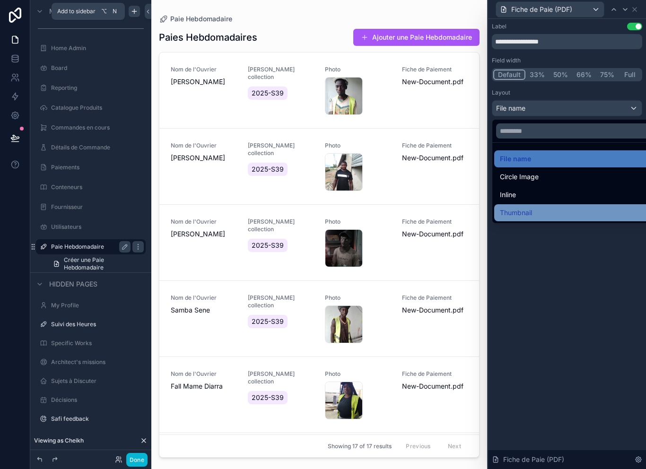
click at [551, 210] on div "Thumbnail" at bounding box center [578, 212] width 156 height 11
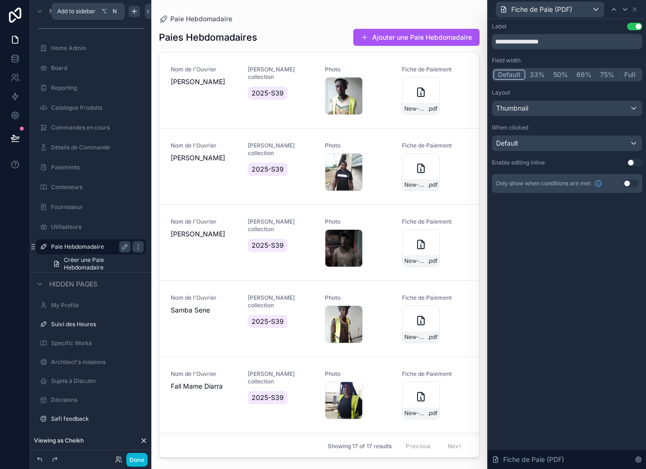
click at [577, 227] on div "**********" at bounding box center [567, 244] width 158 height 450
click at [632, 8] on icon at bounding box center [635, 10] width 8 height 8
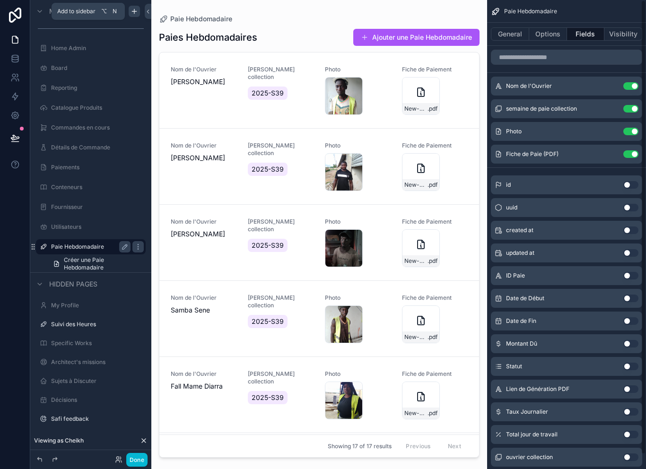
scroll to position [0, 0]
click at [513, 30] on button "General" at bounding box center [510, 33] width 38 height 13
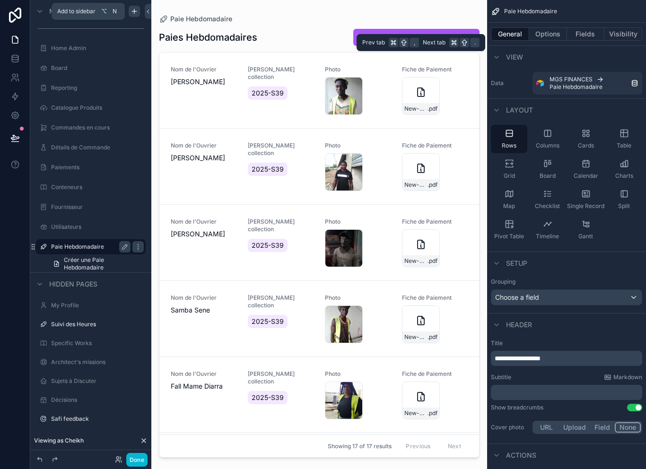
click at [551, 23] on div "General Options Fields Visibility" at bounding box center [566, 34] width 159 height 23
click at [548, 35] on button "Options" at bounding box center [548, 33] width 38 height 13
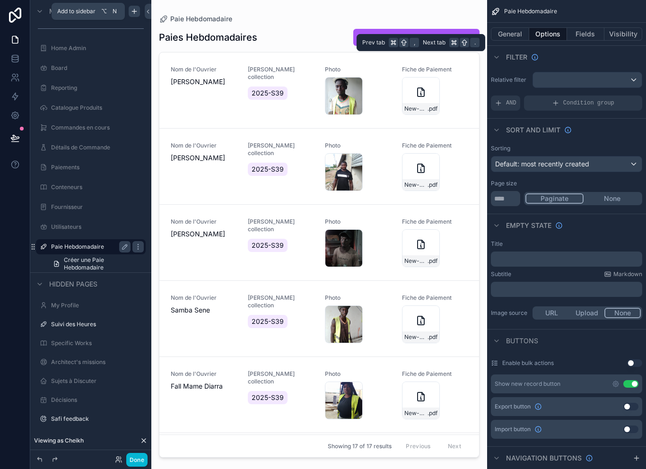
click at [632, 382] on button "Use setting" at bounding box center [630, 384] width 15 height 8
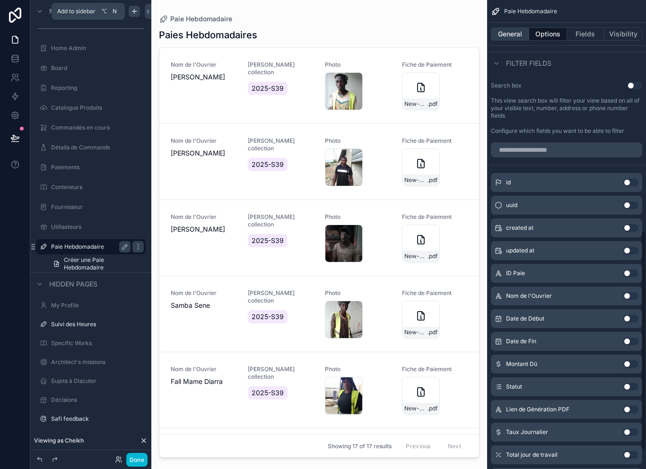
click at [511, 31] on button "General" at bounding box center [510, 33] width 38 height 13
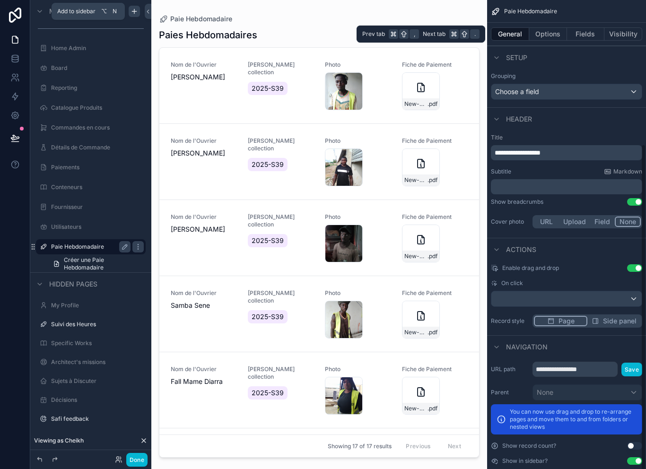
scroll to position [205, 0]
click at [633, 267] on button "Use setting" at bounding box center [634, 269] width 15 height 8
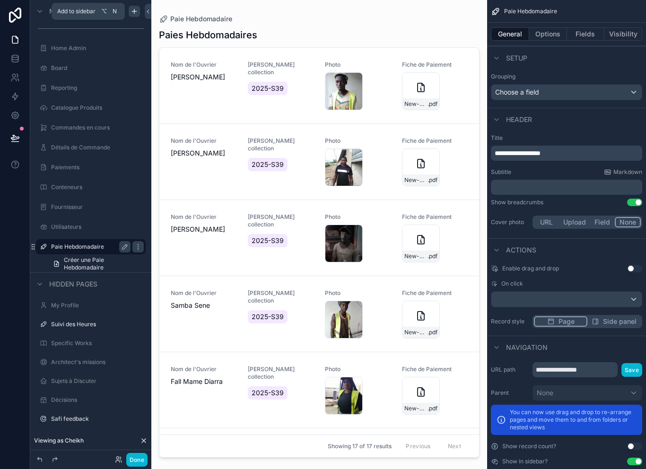
click at [615, 299] on div "scrollable content" at bounding box center [566, 299] width 150 height 15
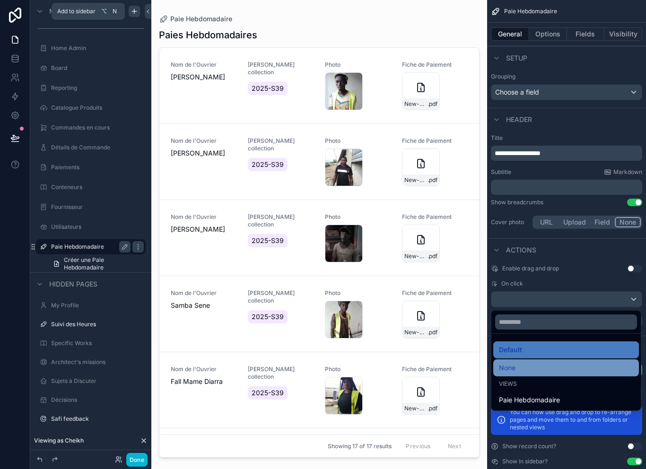
click at [550, 366] on div "None" at bounding box center [566, 367] width 134 height 11
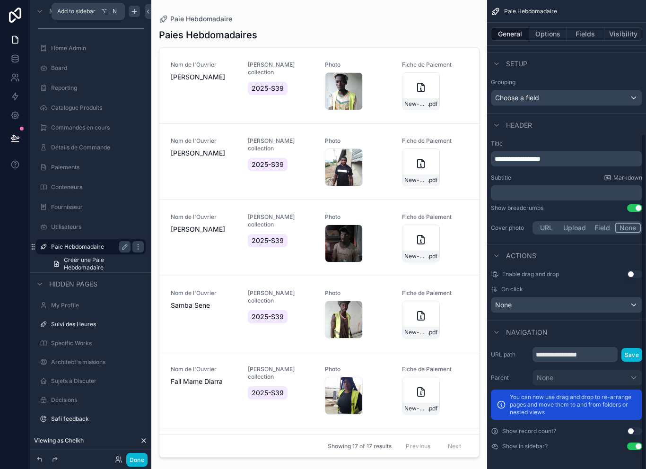
scroll to position [184, 0]
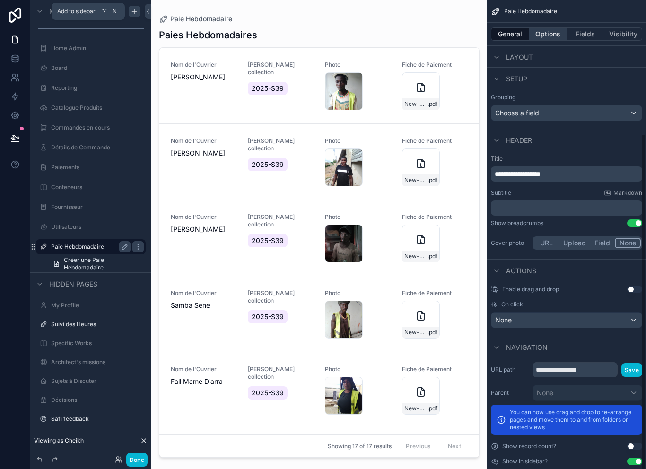
click at [551, 32] on button "Options" at bounding box center [548, 33] width 38 height 13
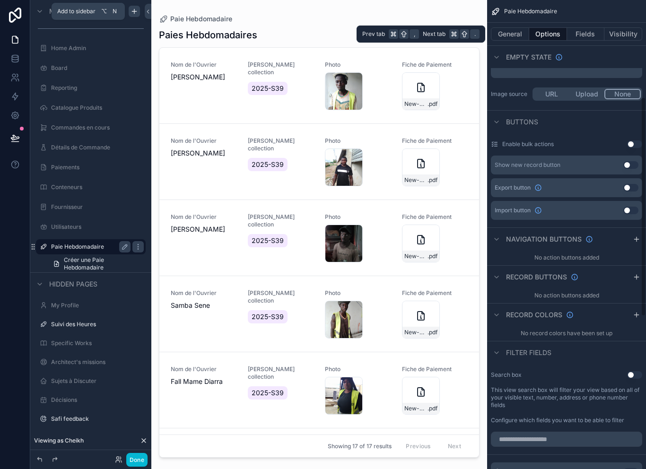
scroll to position [220, 0]
click at [632, 375] on button "Use setting" at bounding box center [634, 374] width 15 height 8
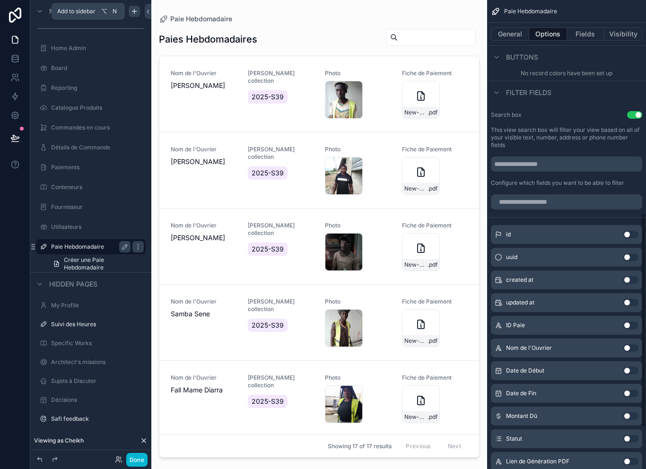
scroll to position [480, 0]
click at [630, 346] on button "Use setting" at bounding box center [630, 347] width 15 height 8
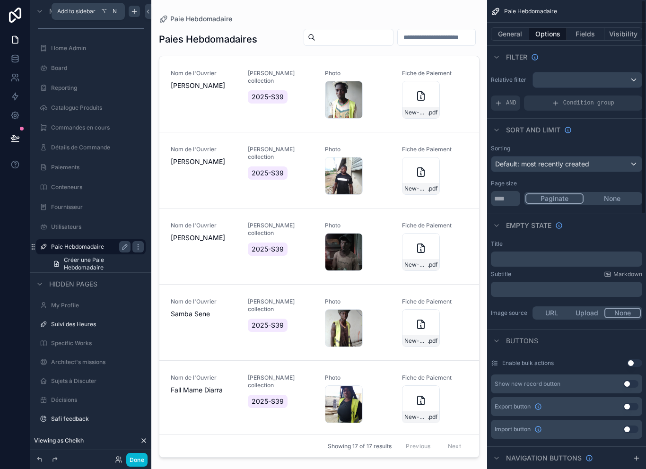
scroll to position [0, 0]
click at [515, 32] on button "General" at bounding box center [510, 33] width 38 height 13
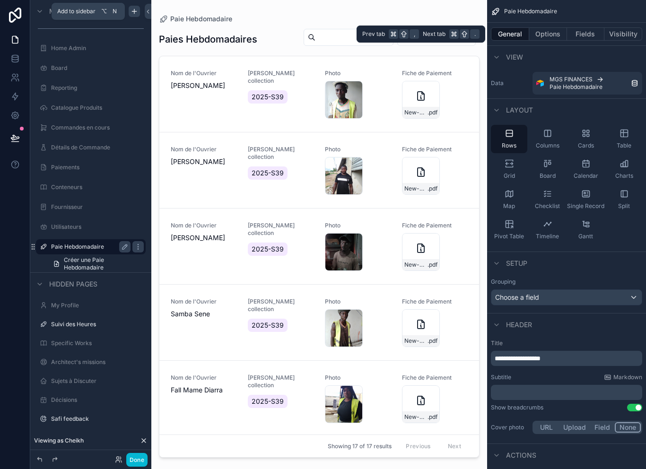
click at [582, 292] on div "Choose a field" at bounding box center [566, 297] width 150 height 15
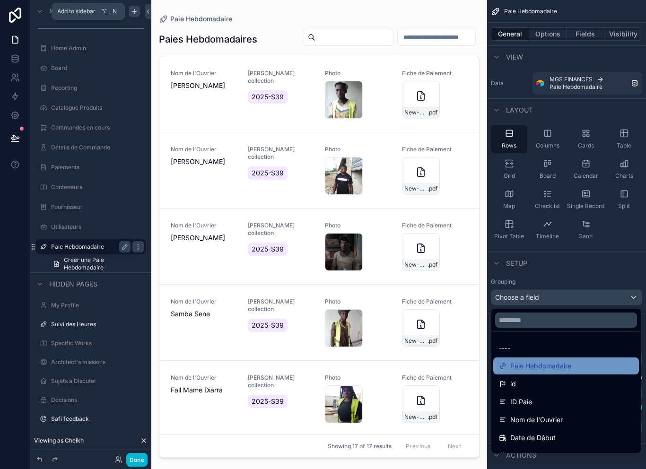
click at [563, 363] on span "Paie Hebdomadaire" at bounding box center [540, 365] width 61 height 11
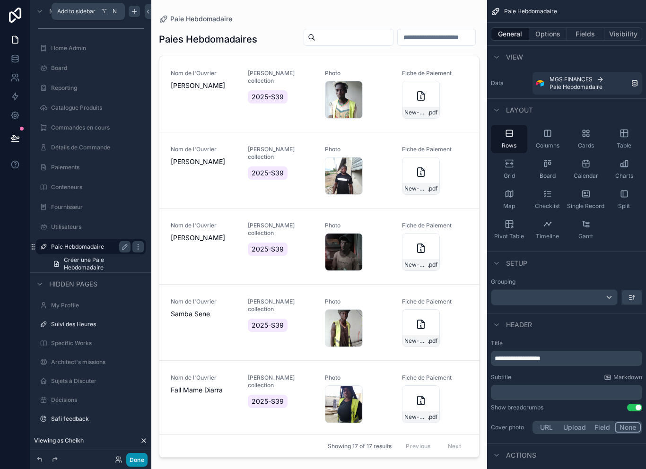
click at [137, 464] on button "Done" at bounding box center [136, 460] width 21 height 14
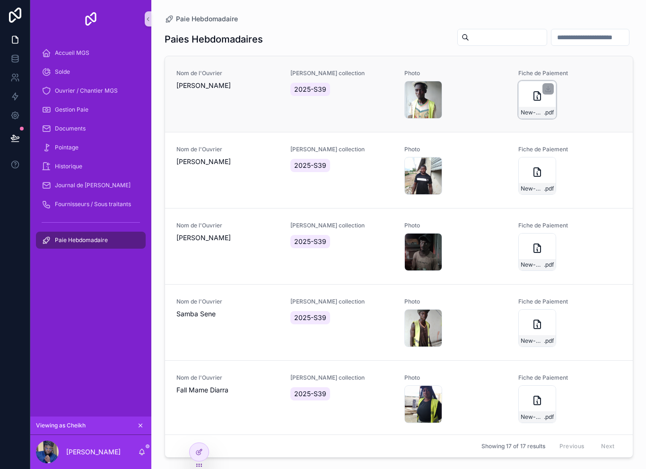
click at [531, 102] on div "New-Document .pdf" at bounding box center [537, 100] width 38 height 38
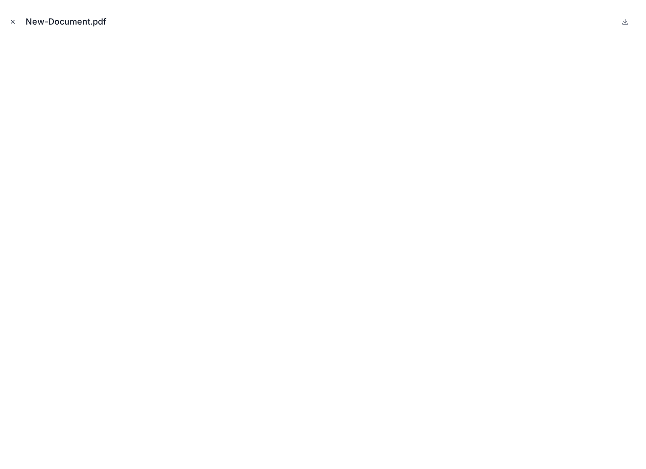
click at [17, 23] on button "Close modal" at bounding box center [13, 22] width 10 height 10
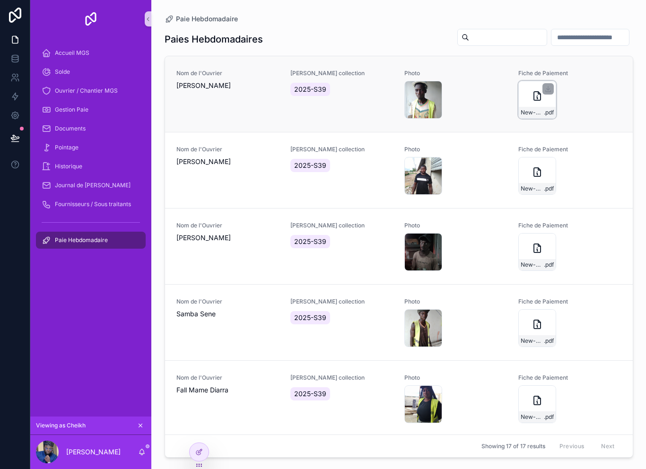
click at [534, 104] on div "New-Document .pdf" at bounding box center [537, 100] width 38 height 38
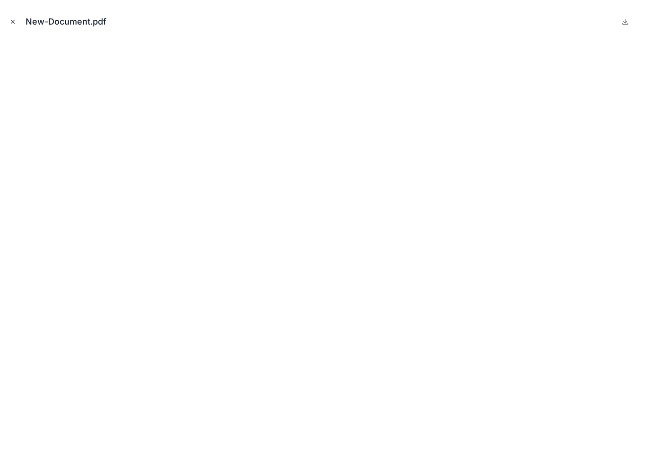
click at [17, 22] on button "Close modal" at bounding box center [13, 22] width 10 height 10
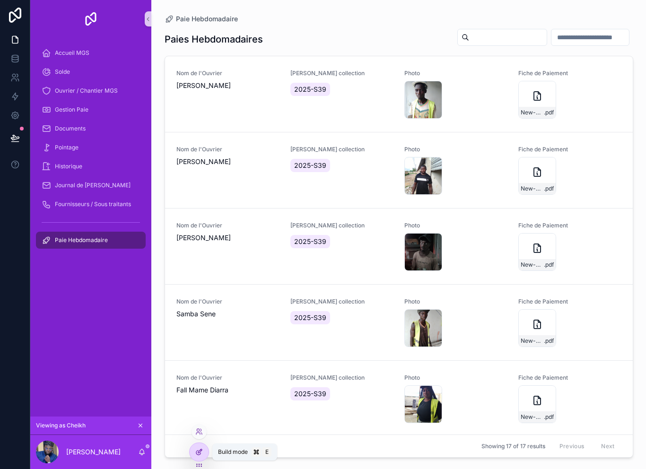
click at [202, 454] on icon at bounding box center [199, 452] width 8 height 8
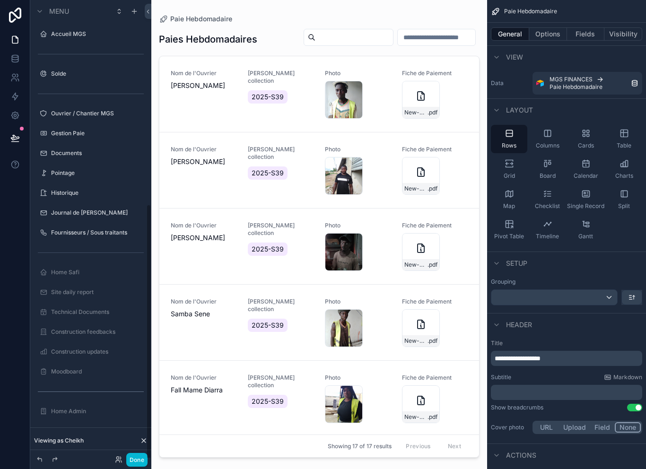
scroll to position [363, 0]
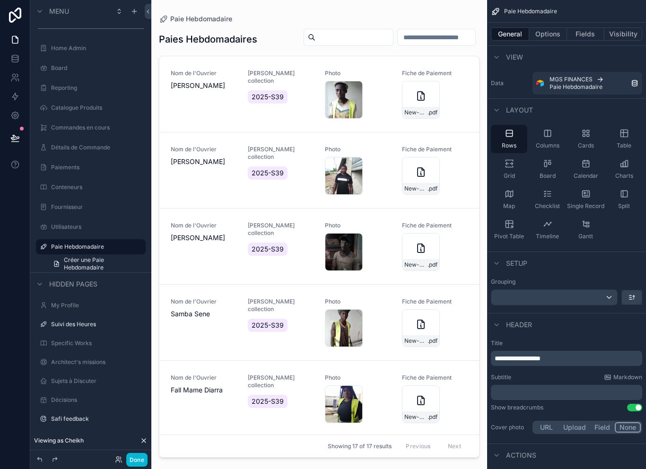
click at [466, 116] on div "scrollable content" at bounding box center [319, 229] width 336 height 458
click at [547, 33] on button "Options" at bounding box center [548, 33] width 38 height 13
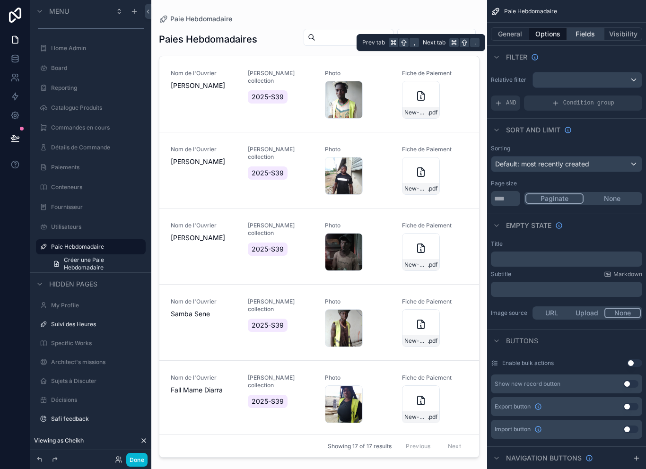
click at [583, 38] on button "Fields" at bounding box center [586, 33] width 38 height 13
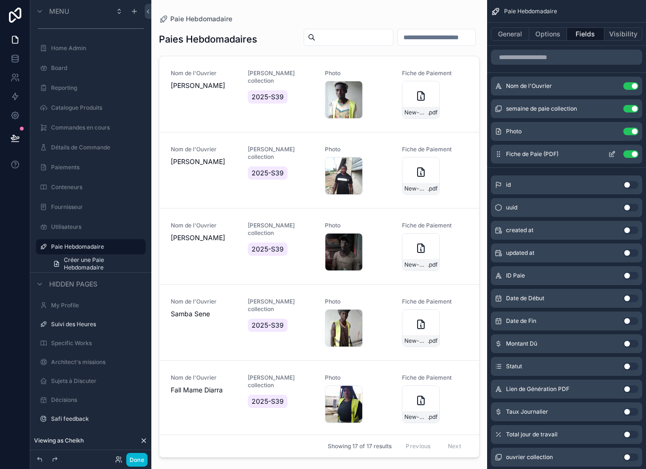
click at [608, 153] on icon "scrollable content" at bounding box center [612, 154] width 8 height 8
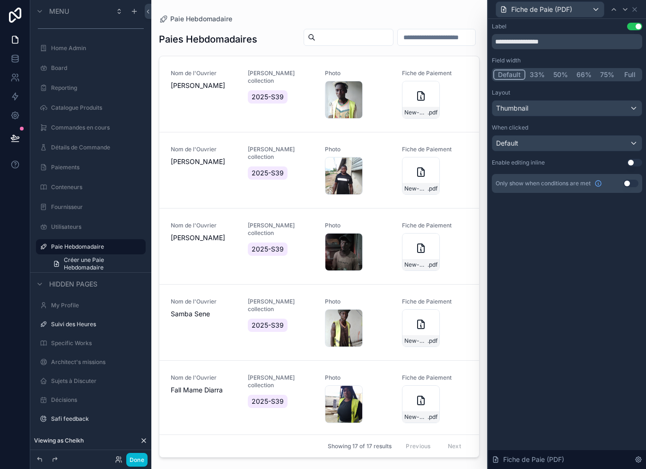
click at [593, 146] on div "Default" at bounding box center [566, 143] width 149 height 15
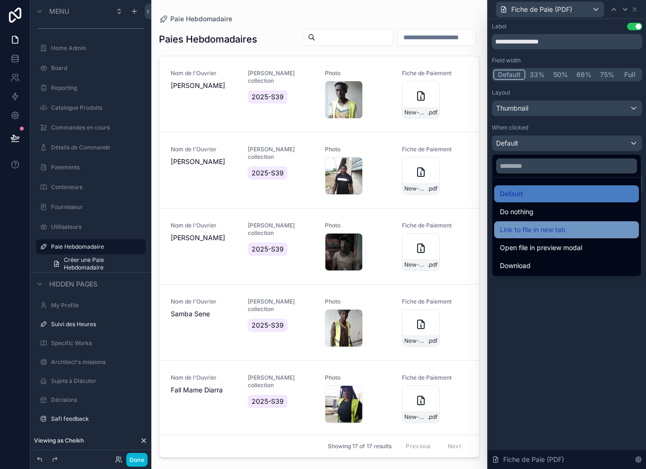
click at [567, 229] on div "Link to file in new tab" at bounding box center [566, 229] width 133 height 11
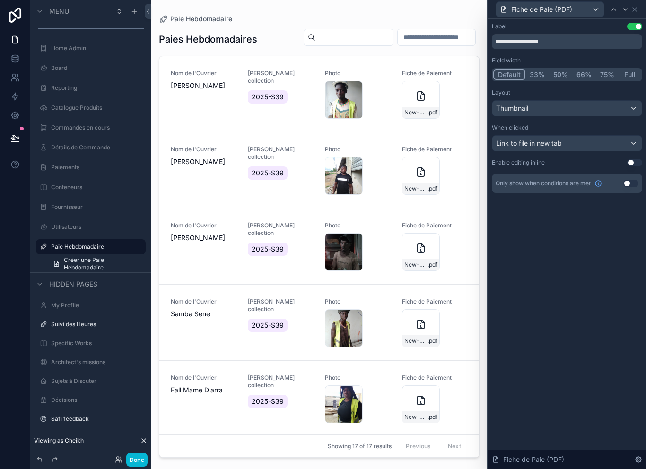
click at [599, 234] on div "**********" at bounding box center [567, 244] width 158 height 450
click at [144, 457] on button "Done" at bounding box center [136, 460] width 21 height 14
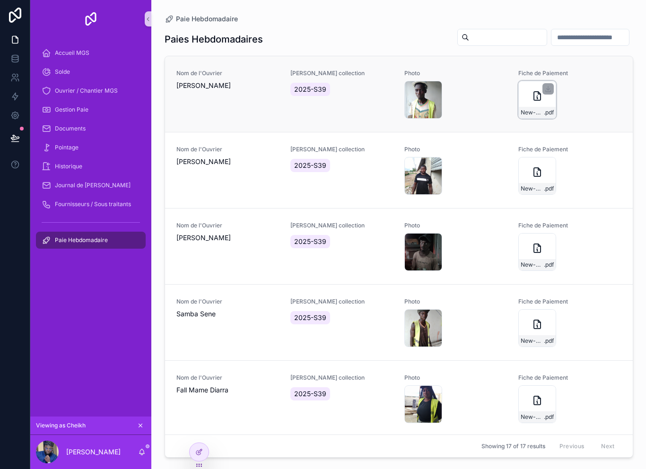
click at [534, 99] on icon "scrollable content" at bounding box center [536, 95] width 11 height 11
click at [95, 115] on div "Gestion Paie" at bounding box center [91, 109] width 98 height 15
click at [95, 114] on div "Gestion Paie" at bounding box center [91, 109] width 98 height 15
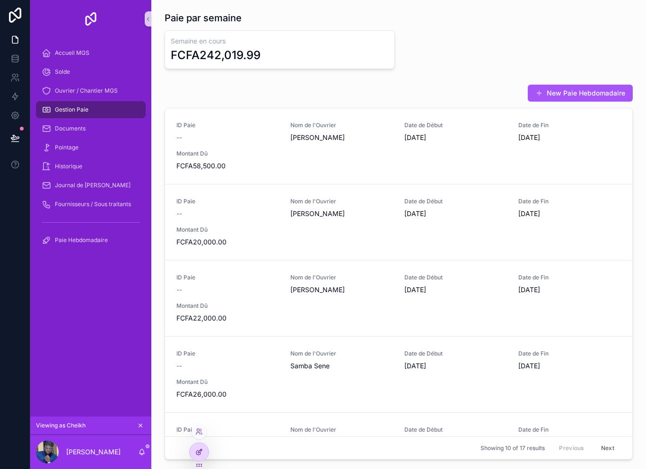
click at [201, 452] on icon at bounding box center [199, 452] width 8 height 8
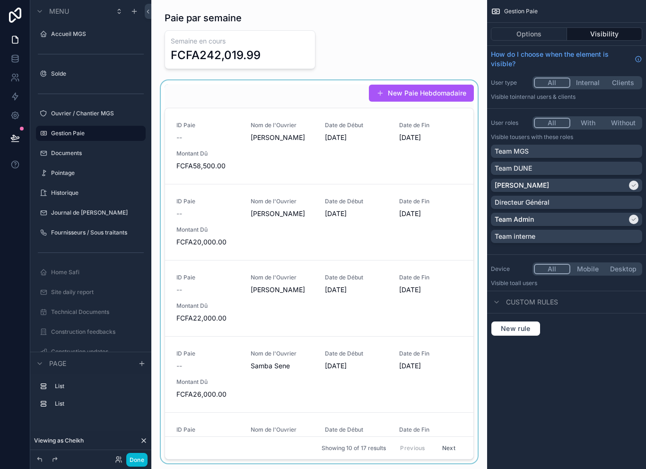
click at [272, 221] on div "scrollable content" at bounding box center [319, 271] width 321 height 383
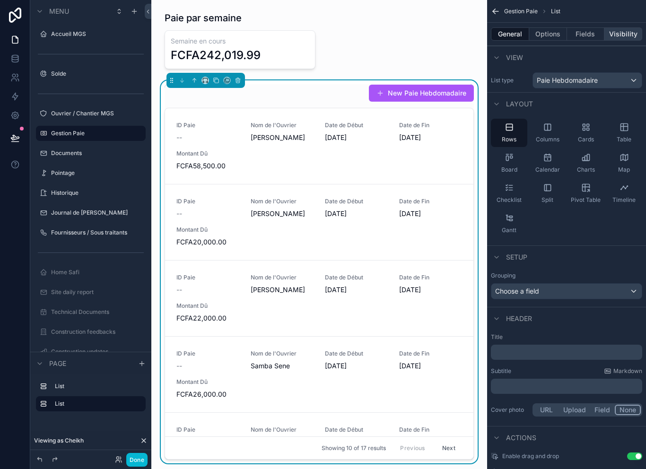
click at [608, 36] on button "Visibility" at bounding box center [623, 33] width 38 height 13
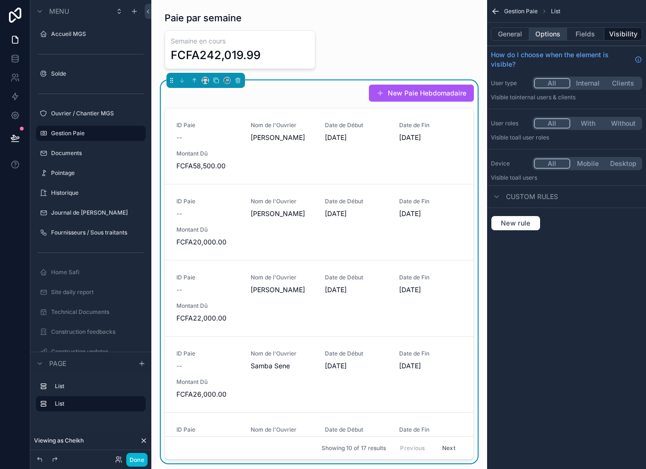
click at [544, 35] on button "Options" at bounding box center [548, 33] width 38 height 13
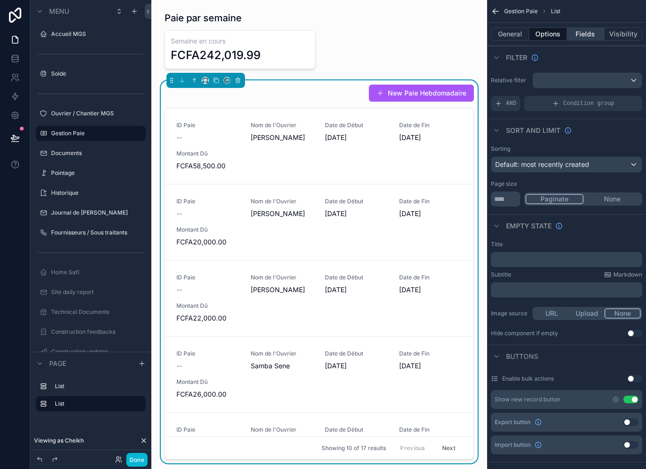
click at [584, 32] on button "Fields" at bounding box center [586, 33] width 38 height 13
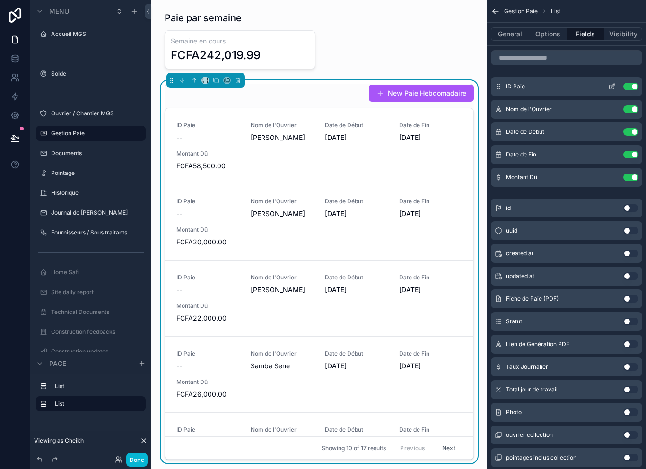
click at [629, 88] on button "Use setting" at bounding box center [630, 87] width 15 height 8
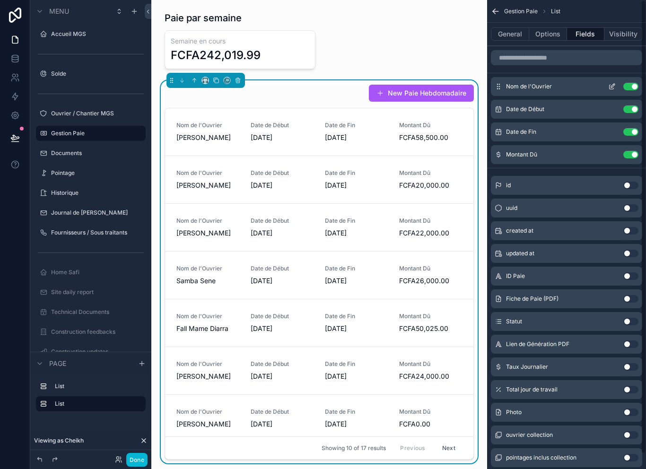
click at [630, 88] on button "Use setting" at bounding box center [630, 87] width 15 height 8
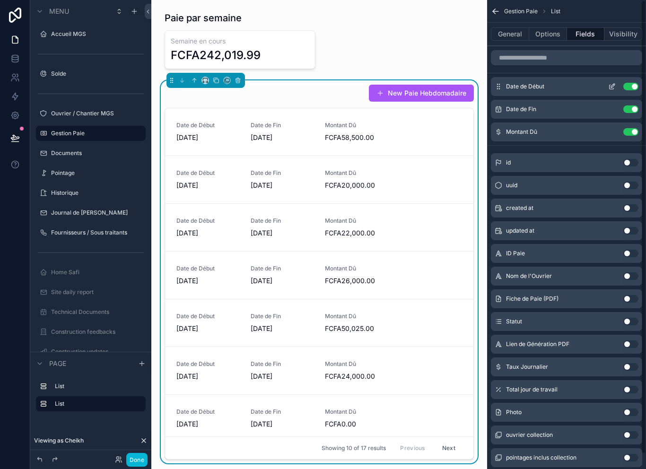
click at [630, 88] on button "Use setting" at bounding box center [630, 87] width 15 height 8
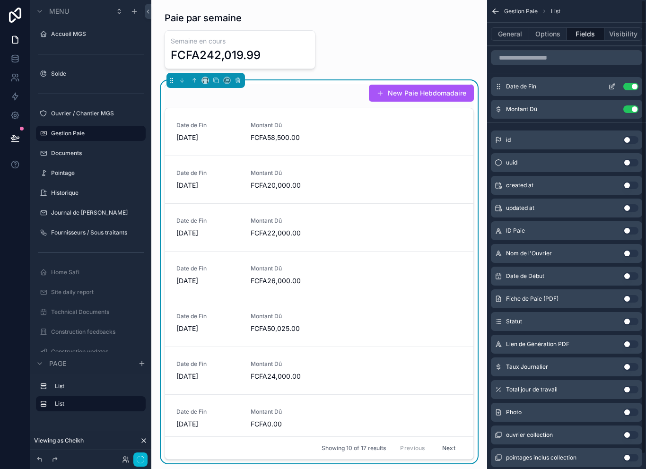
click at [631, 87] on button "Use setting" at bounding box center [630, 87] width 15 height 8
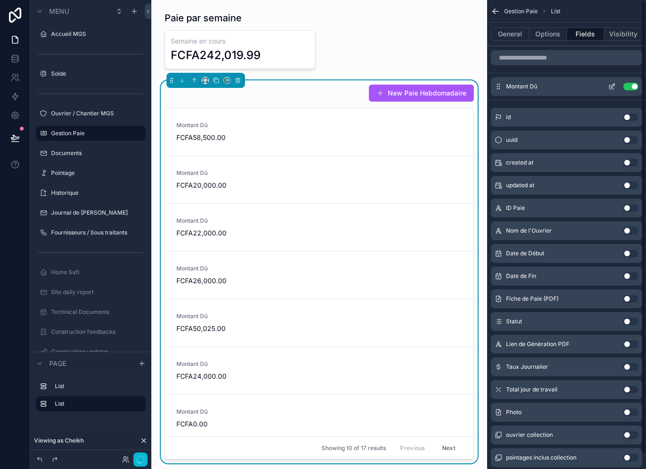
click at [633, 87] on button "Use setting" at bounding box center [630, 87] width 15 height 8
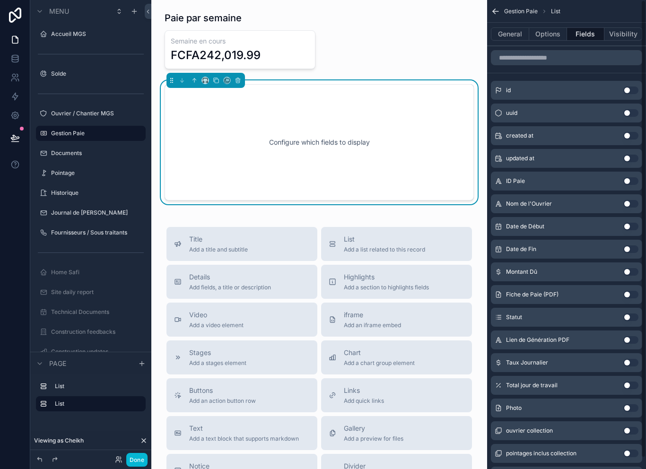
click at [633, 87] on button "Use setting" at bounding box center [630, 91] width 15 height 8
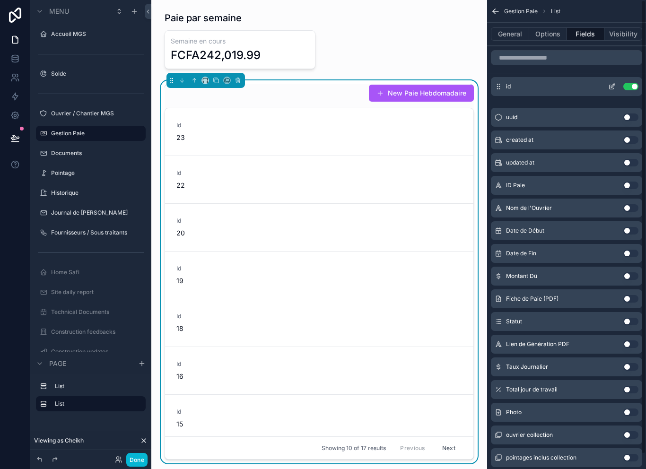
click at [632, 89] on button "Use setting" at bounding box center [630, 87] width 15 height 8
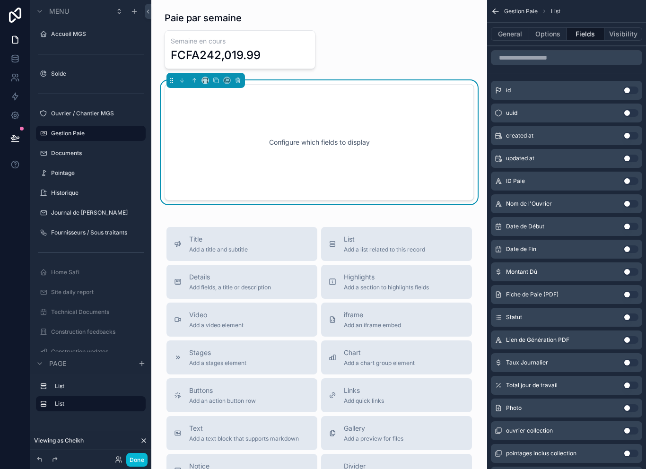
click at [633, 404] on button "Use setting" at bounding box center [630, 408] width 15 height 8
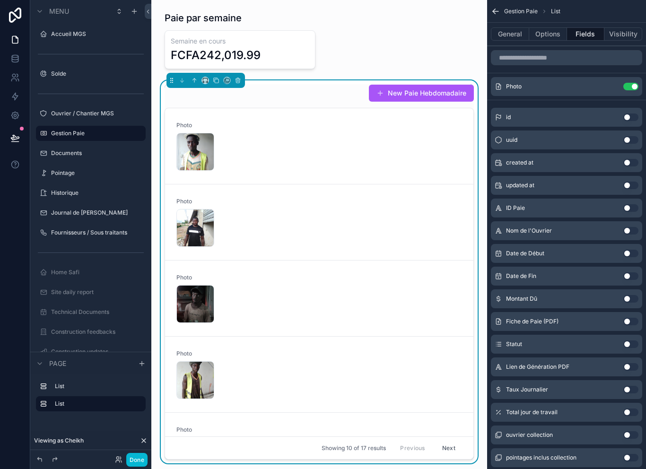
scroll to position [13, 0]
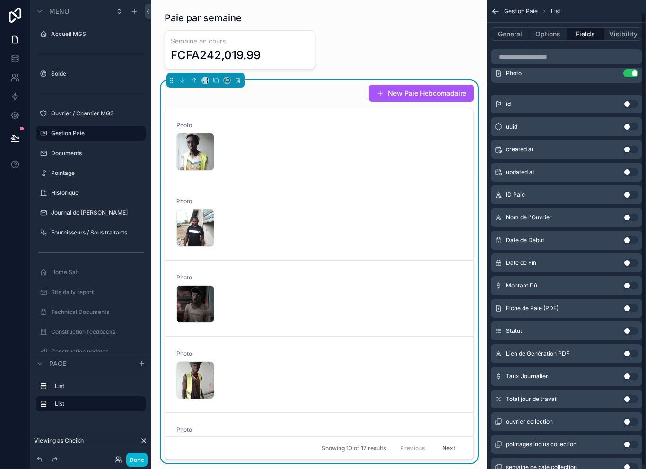
click at [633, 220] on button "Use setting" at bounding box center [630, 218] width 15 height 8
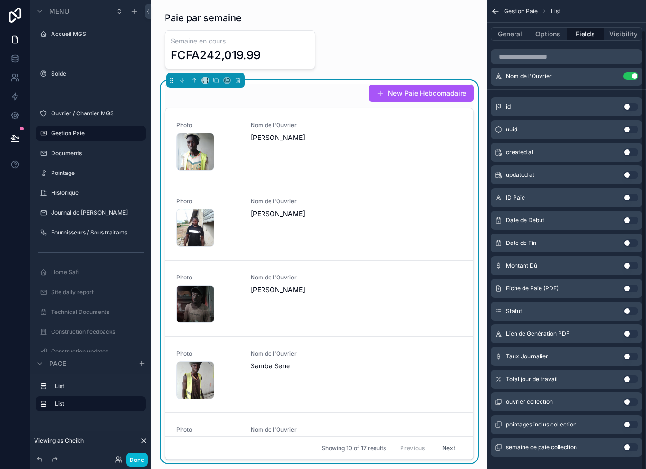
scroll to position [32, 0]
click at [631, 290] on button "Use setting" at bounding box center [630, 290] width 15 height 8
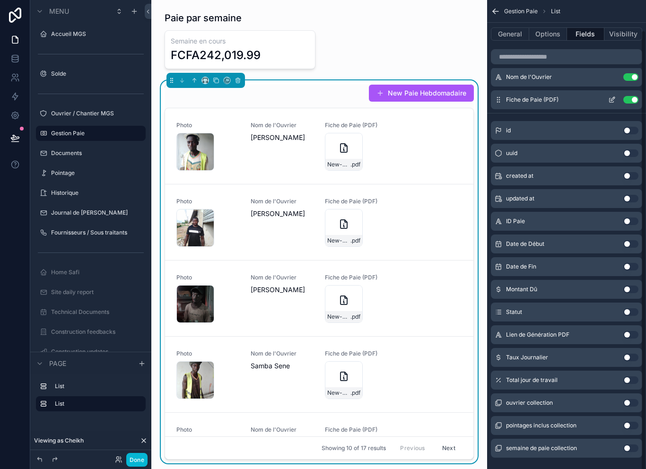
click at [610, 102] on icon "scrollable content" at bounding box center [611, 100] width 4 height 4
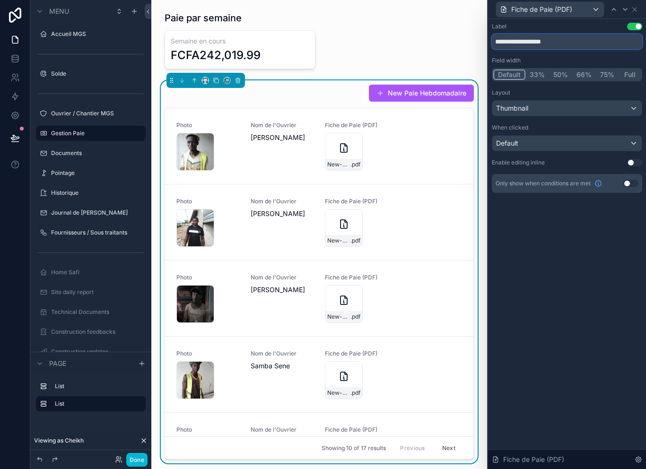
click at [576, 43] on input "**********" at bounding box center [567, 41] width 150 height 15
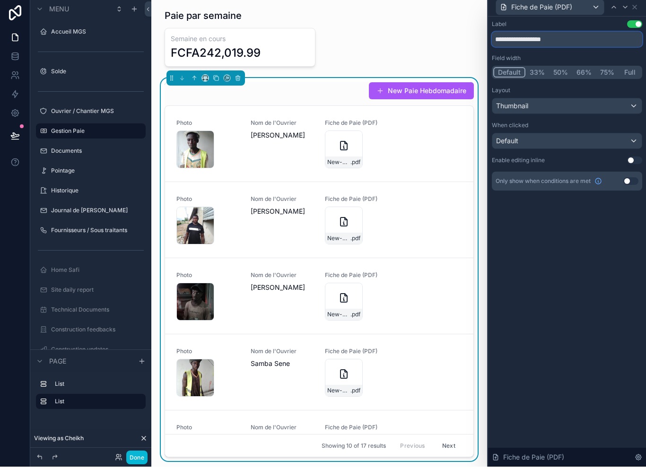
scroll to position [0, 0]
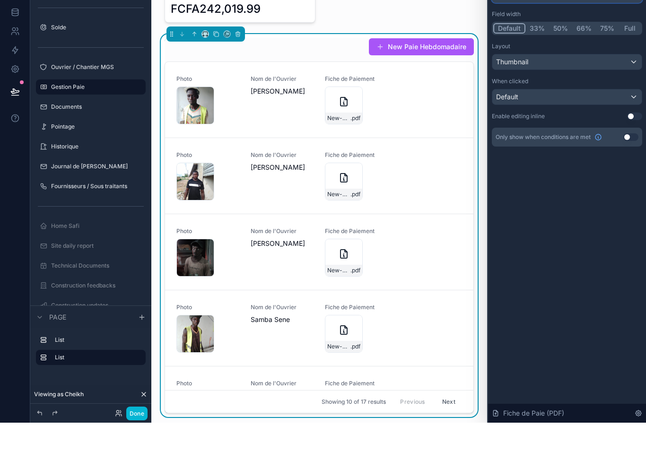
type input "**********"
click at [585, 101] on div "Thumbnail" at bounding box center [566, 108] width 149 height 15
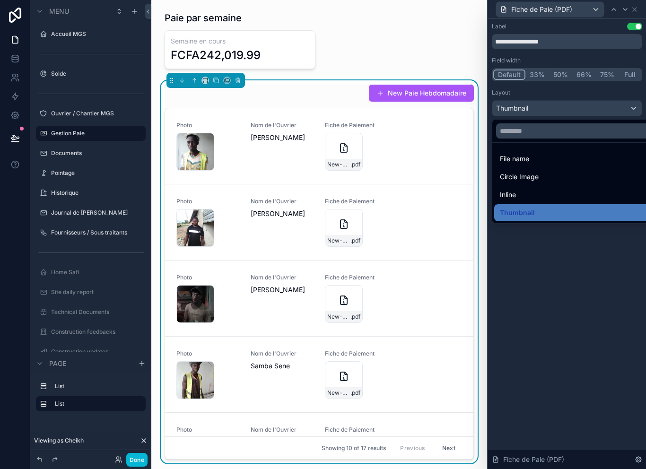
click at [589, 90] on div at bounding box center [567, 234] width 158 height 469
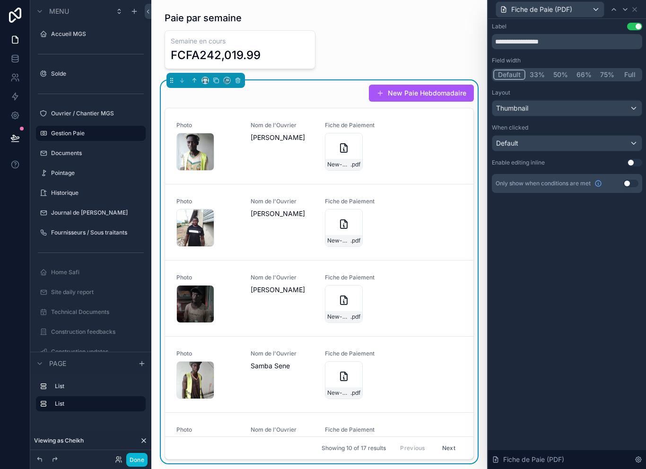
click at [577, 136] on div "Default" at bounding box center [566, 143] width 149 height 15
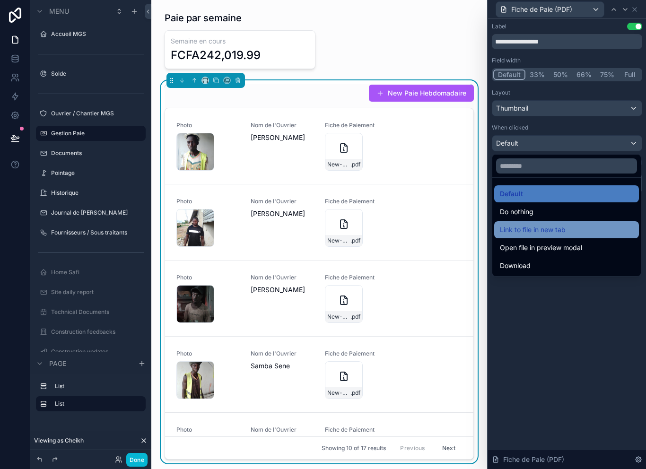
click at [571, 224] on div "Link to file in new tab" at bounding box center [566, 229] width 133 height 11
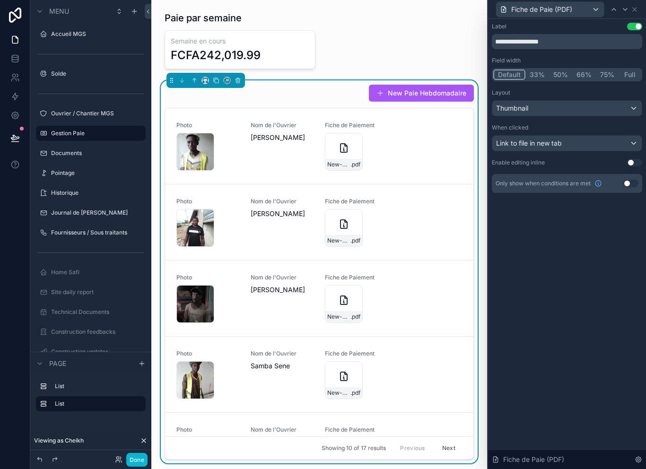
scroll to position [0, 0]
click at [594, 104] on div "Thumbnail" at bounding box center [566, 108] width 149 height 15
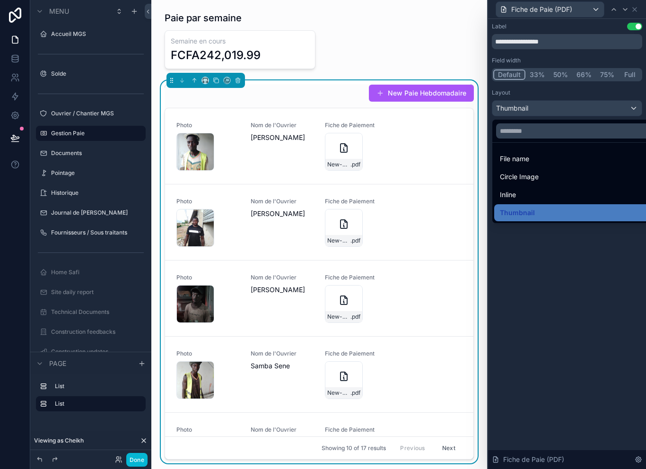
click at [606, 90] on div at bounding box center [567, 234] width 158 height 469
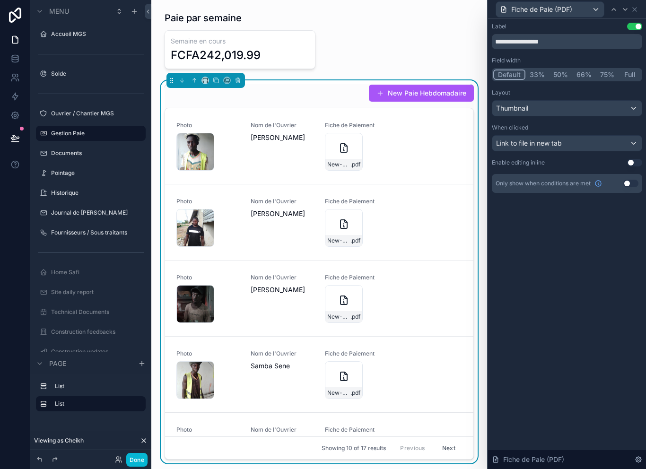
click at [326, 94] on div "New Paie Hebdomadaire" at bounding box center [319, 93] width 309 height 18
click at [637, 6] on icon at bounding box center [635, 10] width 8 height 8
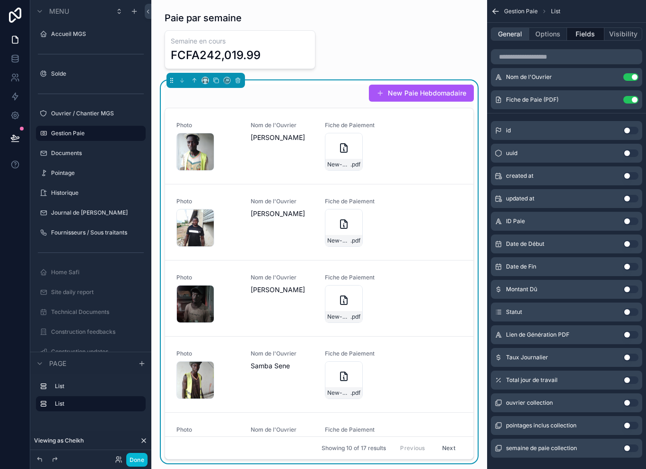
click at [512, 32] on button "General" at bounding box center [510, 33] width 38 height 13
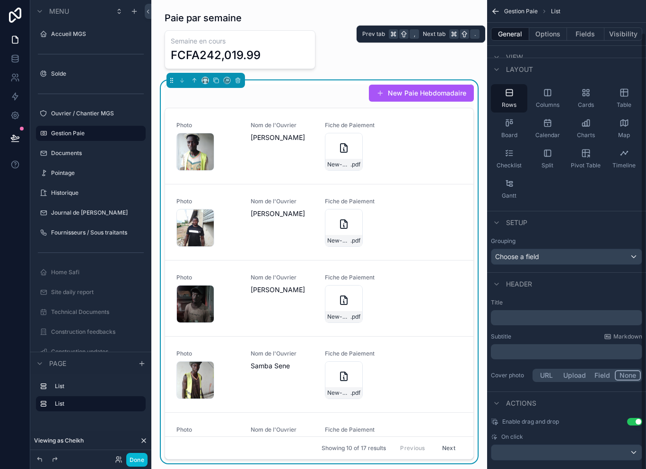
scroll to position [34, 0]
click at [634, 422] on button "Use setting" at bounding box center [634, 423] width 15 height 8
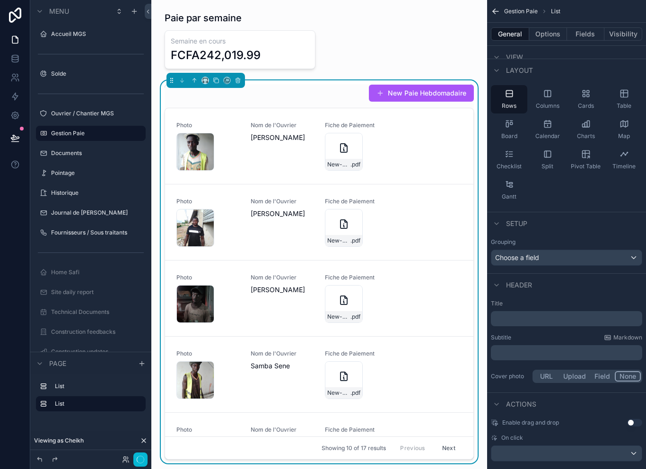
click at [595, 452] on div "scrollable content" at bounding box center [566, 453] width 150 height 15
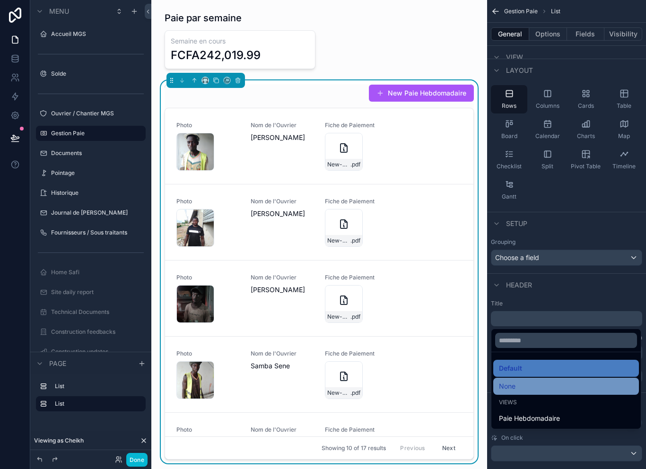
click at [557, 392] on div "None" at bounding box center [566, 386] width 134 height 11
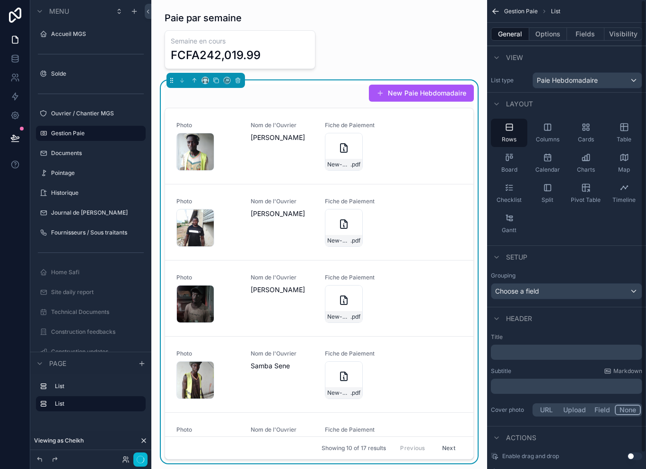
scroll to position [0, 0]
click at [554, 31] on button "Options" at bounding box center [548, 33] width 38 height 13
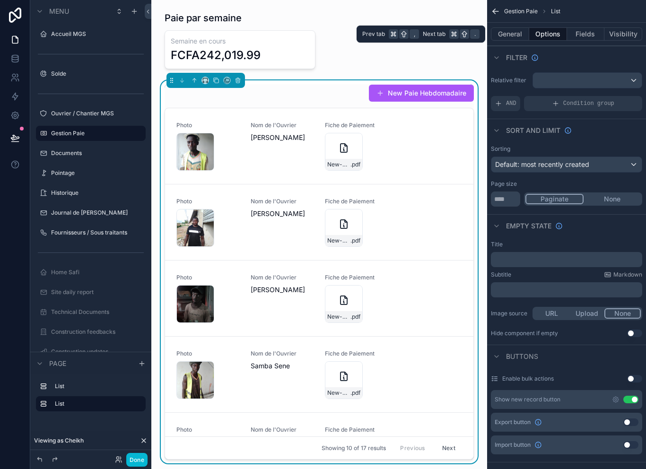
click at [632, 401] on button "Use setting" at bounding box center [630, 400] width 15 height 8
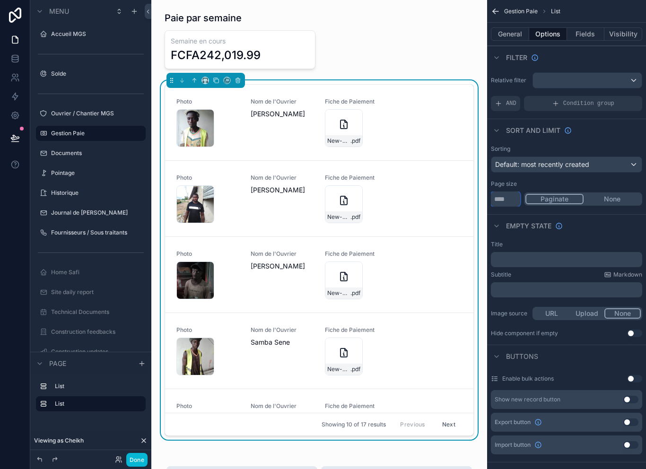
click at [508, 204] on input "**" at bounding box center [505, 198] width 29 height 15
type input "*"
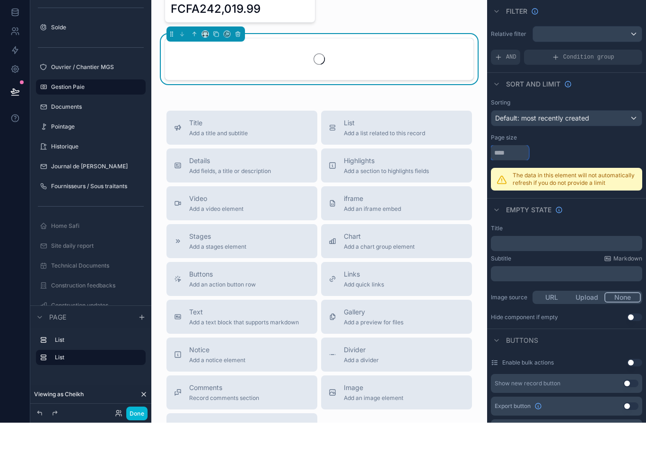
type input "**"
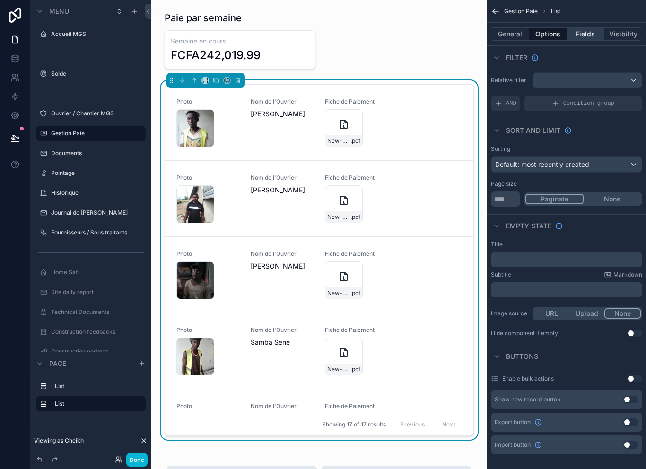
click at [585, 38] on button "Fields" at bounding box center [586, 33] width 38 height 13
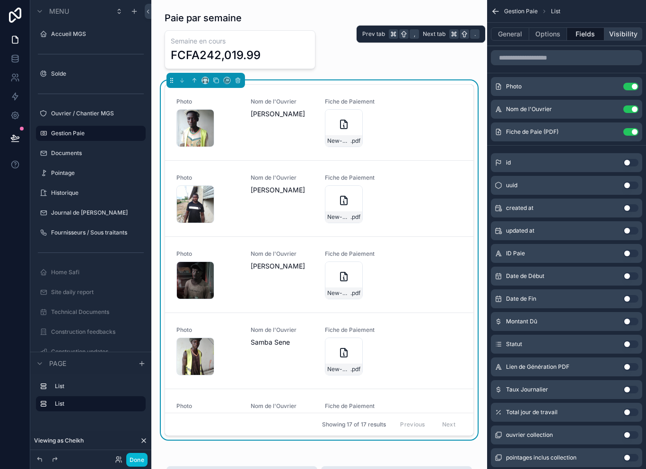
click at [617, 33] on button "Visibility" at bounding box center [623, 33] width 38 height 13
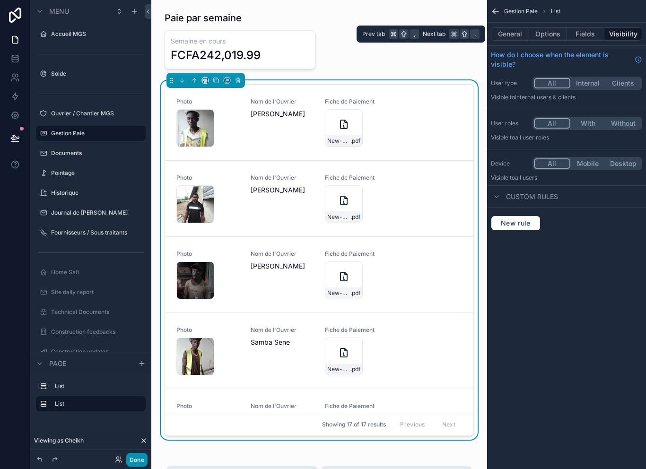
click at [133, 466] on button "Done" at bounding box center [136, 460] width 21 height 14
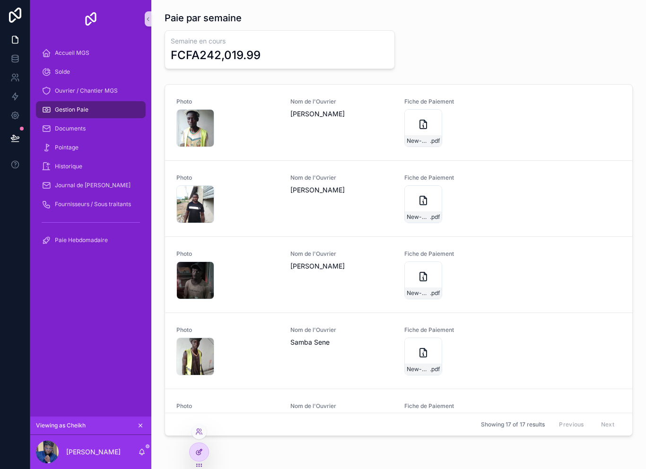
click at [206, 455] on div at bounding box center [199, 452] width 19 height 18
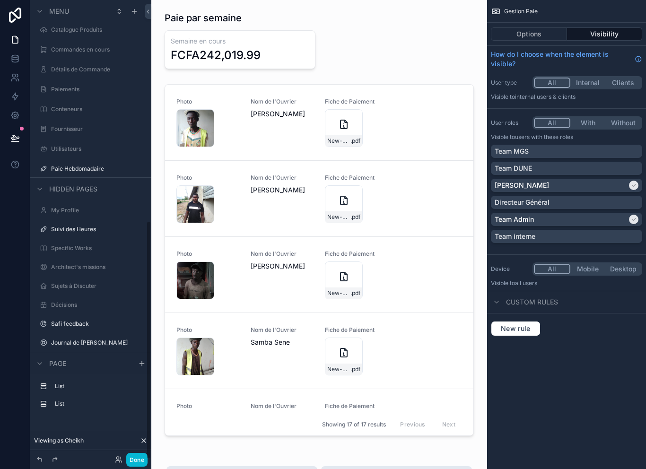
scroll to position [444, 0]
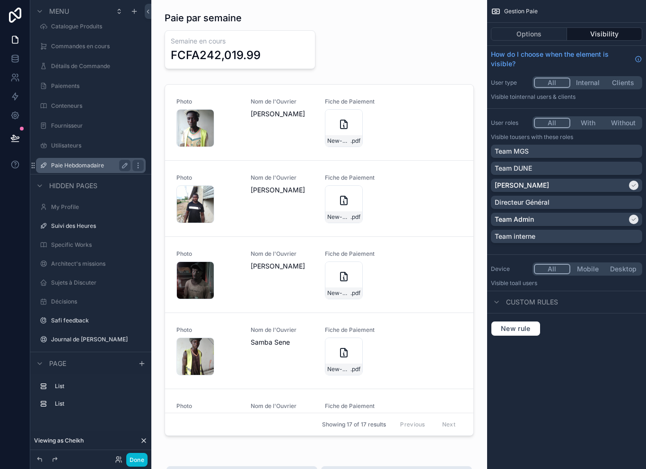
click at [91, 166] on label "Paie Hebdomadaire" at bounding box center [89, 166] width 76 height 8
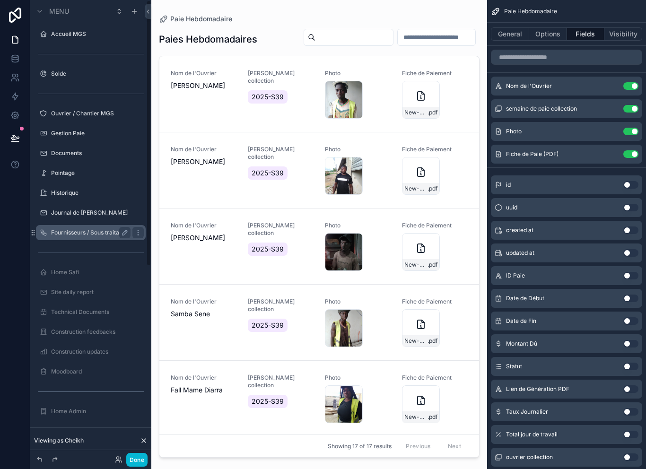
click at [96, 236] on div "Fournisseurs / Sous traitants" at bounding box center [91, 232] width 106 height 15
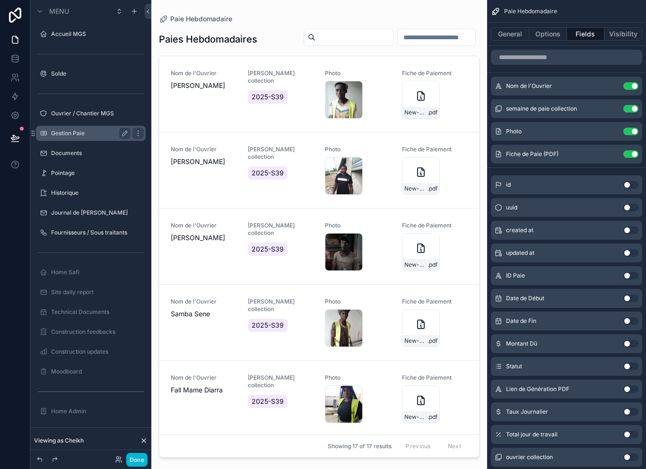
click at [91, 135] on div "Gestion Paie" at bounding box center [90, 133] width 79 height 11
click at [87, 133] on label "Gestion Paie" at bounding box center [89, 134] width 76 height 8
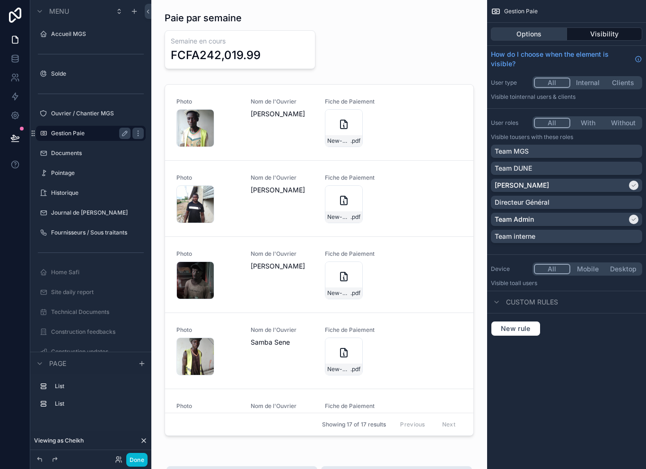
click at [536, 38] on button "Options" at bounding box center [529, 33] width 76 height 13
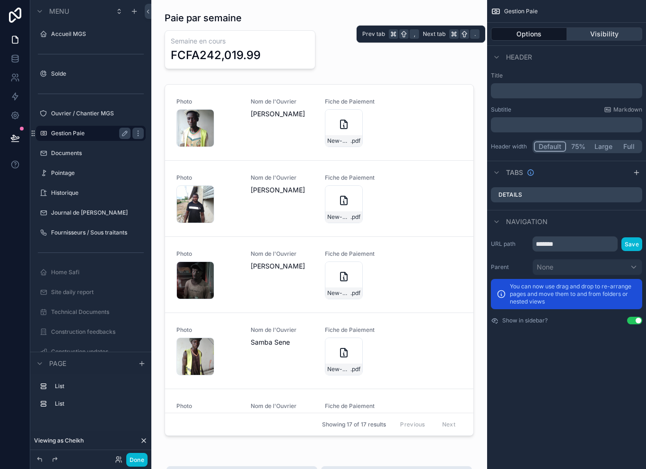
click at [612, 35] on button "Visibility" at bounding box center [605, 33] width 76 height 13
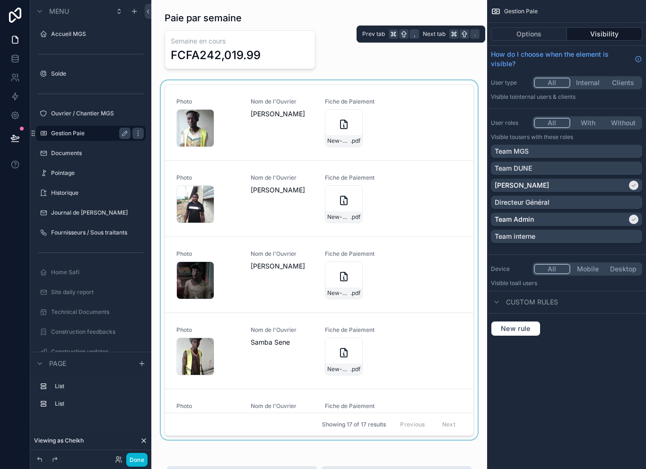
click at [415, 134] on div "scrollable content" at bounding box center [319, 261] width 321 height 363
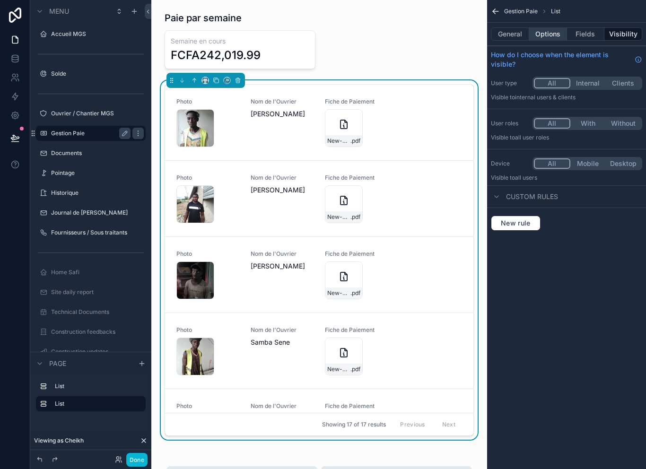
click at [547, 32] on button "Options" at bounding box center [548, 33] width 38 height 13
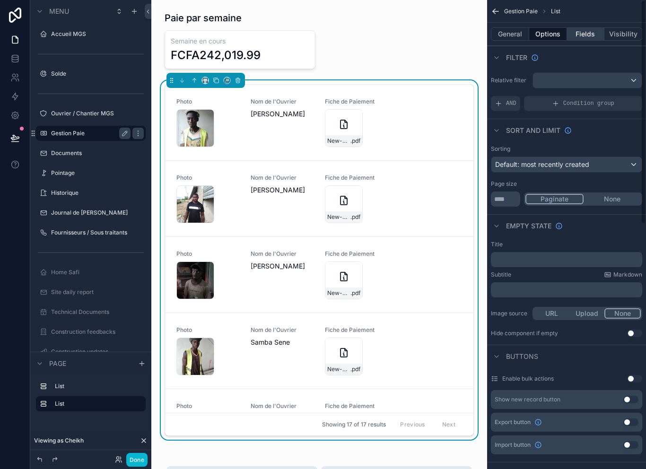
click at [590, 35] on button "Fields" at bounding box center [586, 33] width 38 height 13
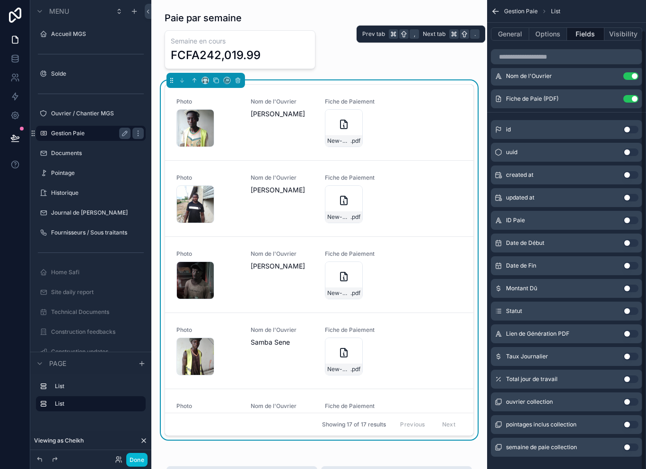
scroll to position [32, 0]
click at [632, 446] on button "Use setting" at bounding box center [630, 448] width 15 height 8
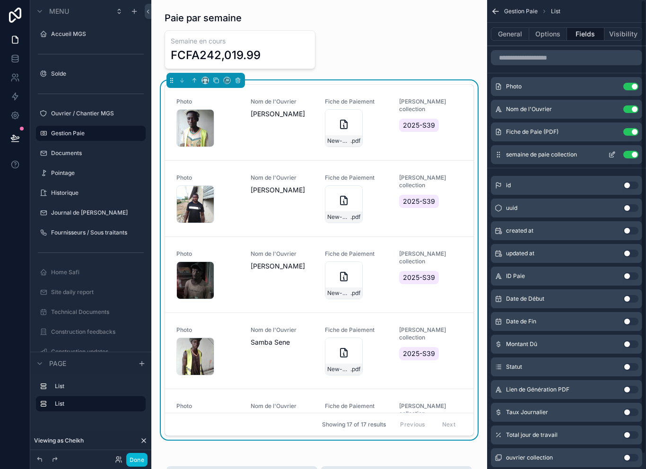
scroll to position [0, 0]
click at [498, 151] on icon "scrollable content" at bounding box center [499, 155] width 8 height 8
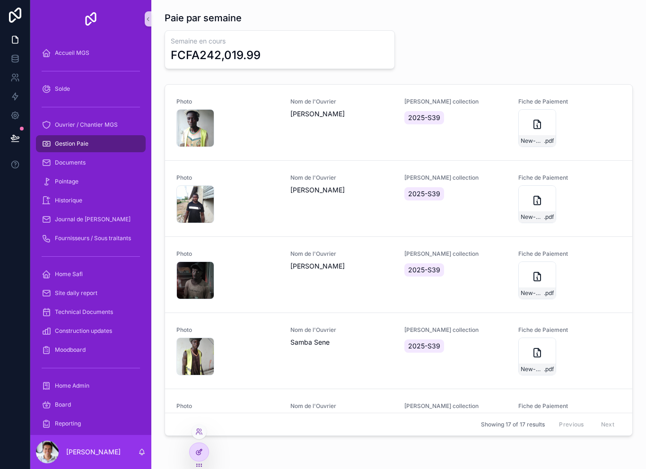
click at [200, 461] on div at bounding box center [199, 452] width 20 height 19
click at [199, 446] on div at bounding box center [199, 452] width 19 height 18
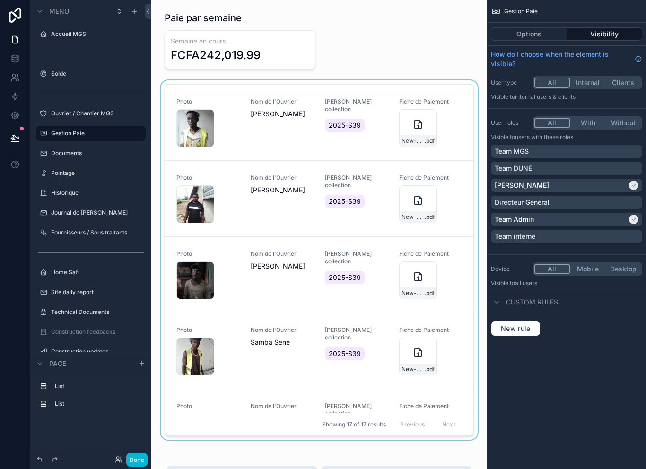
click at [308, 133] on div "scrollable content" at bounding box center [319, 261] width 321 height 363
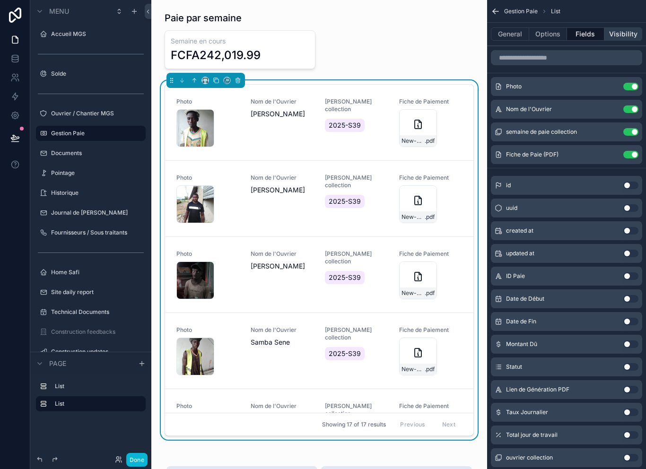
click at [624, 36] on button "Visibility" at bounding box center [623, 33] width 38 height 13
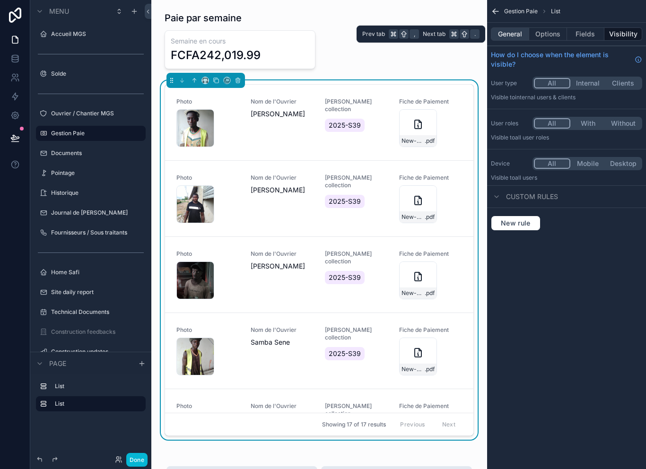
click at [511, 32] on button "General" at bounding box center [510, 33] width 38 height 13
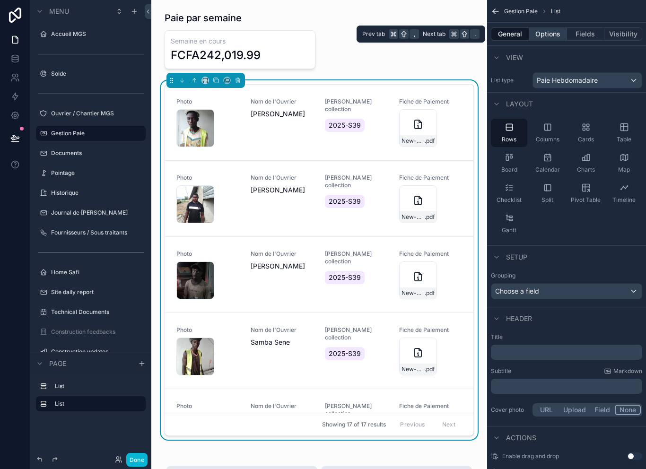
click at [550, 31] on button "Options" at bounding box center [548, 33] width 38 height 13
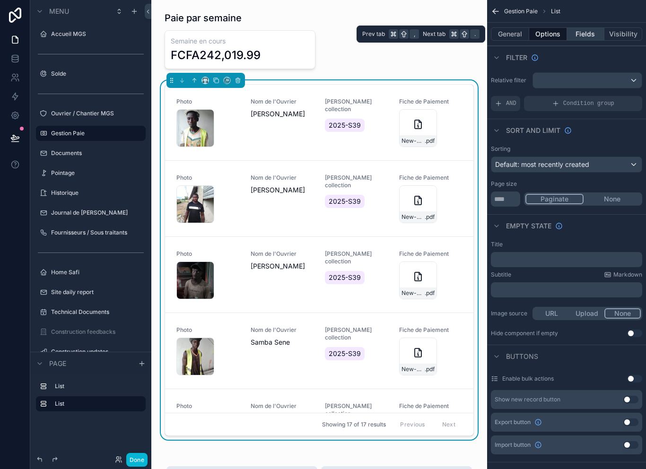
click at [590, 30] on button "Fields" at bounding box center [586, 33] width 38 height 13
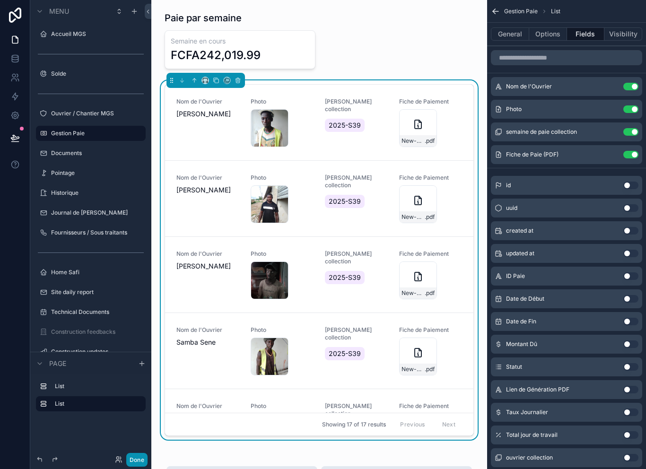
click at [139, 463] on button "Done" at bounding box center [136, 460] width 21 height 14
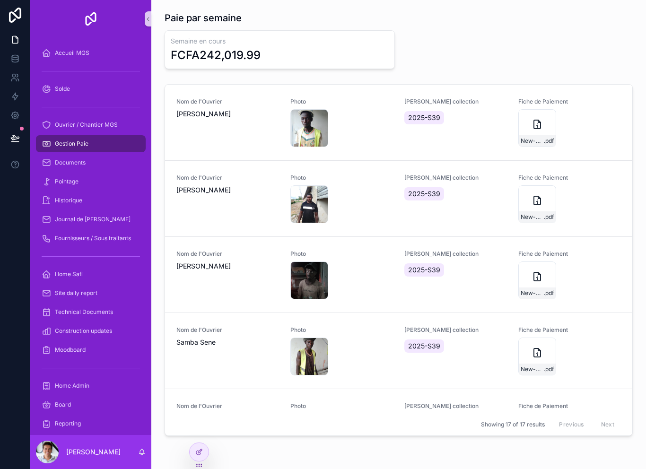
click at [111, 142] on div "Gestion Paie" at bounding box center [91, 143] width 98 height 15
click at [200, 446] on div at bounding box center [199, 452] width 19 height 18
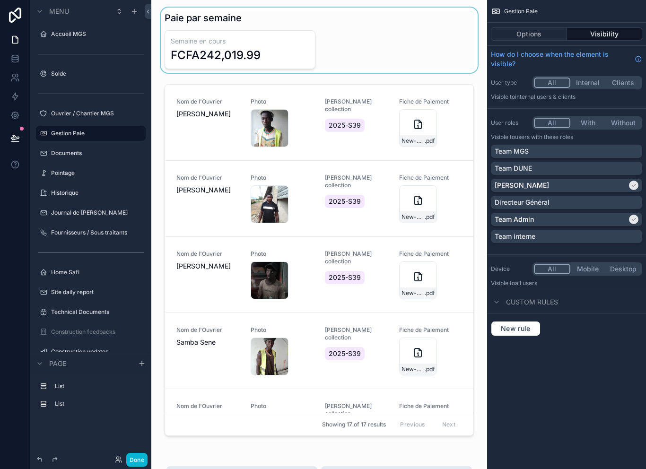
click at [447, 46] on div "scrollable content" at bounding box center [319, 40] width 321 height 65
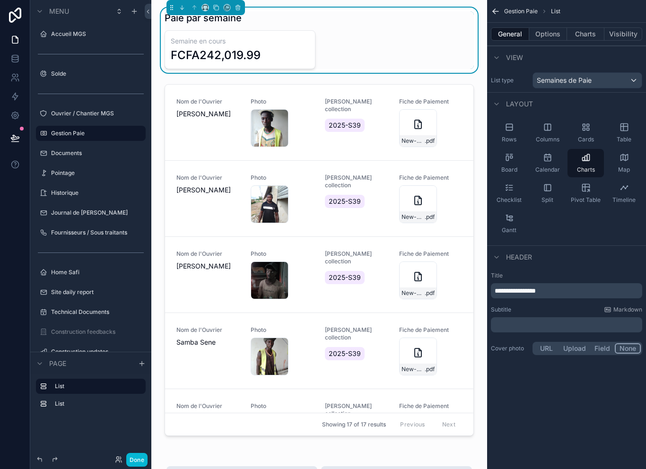
click at [465, 72] on div "Paie par semaine Semaine en cours FCFA242,019.99" at bounding box center [319, 40] width 321 height 65
click at [482, 80] on div "Paie par semaine Semaine en cours FCFA242,019.99 Nom de l'Ouvrier Konte Abdoula…" at bounding box center [319, 443] width 336 height 886
click at [587, 35] on button "Charts" at bounding box center [586, 33] width 38 height 13
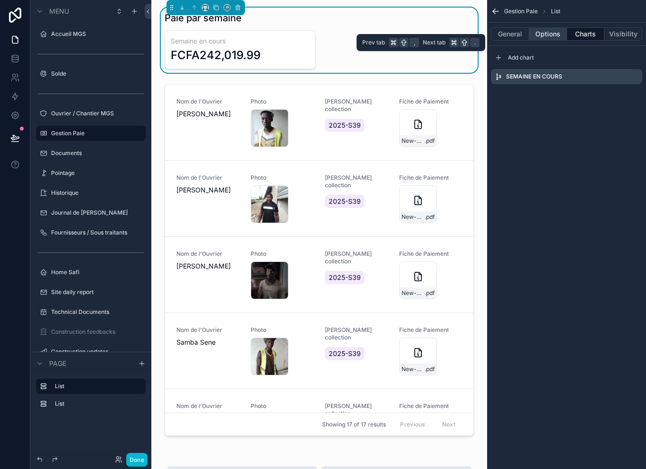
click at [552, 36] on button "Options" at bounding box center [548, 33] width 38 height 13
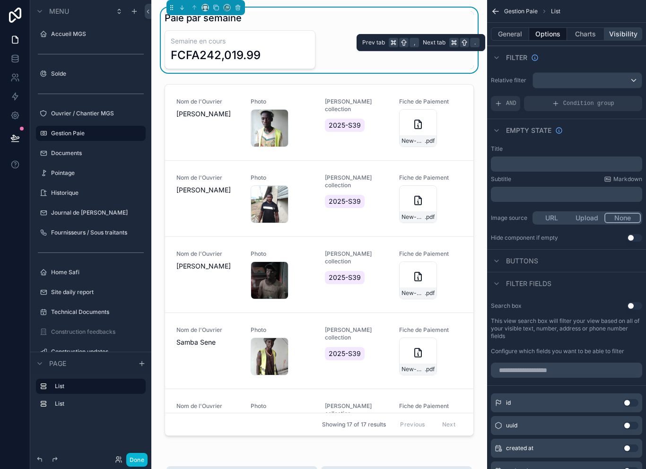
click at [625, 37] on button "Visibility" at bounding box center [623, 33] width 38 height 13
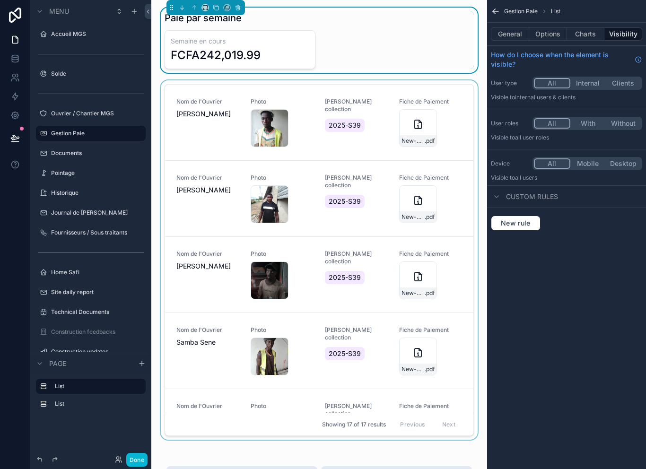
click at [161, 80] on div "scrollable content" at bounding box center [319, 261] width 321 height 363
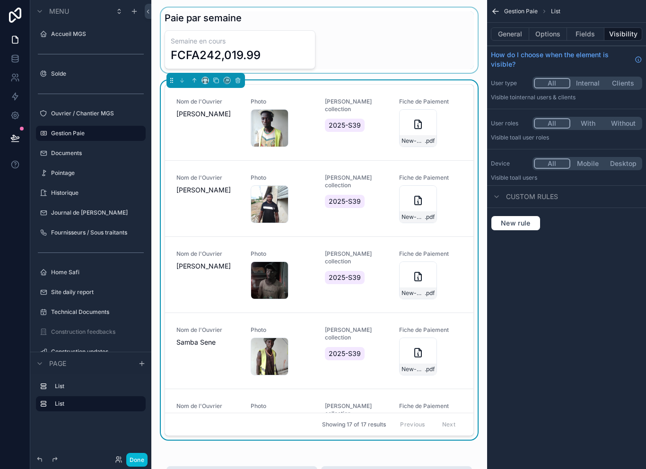
click at [161, 71] on div "scrollable content" at bounding box center [319, 40] width 321 height 65
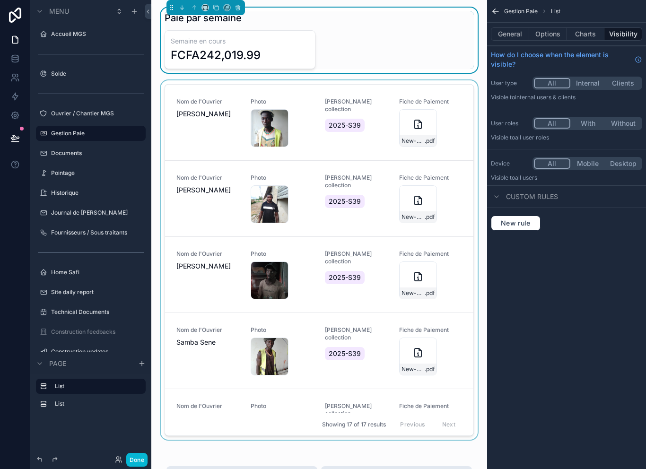
click at [161, 78] on div "Paie par semaine Semaine en cours FCFA242,019.99 Nom de l'Ouvrier Konte Abdoula…" at bounding box center [319, 443] width 336 height 886
click at [159, 85] on div "scrollable content" at bounding box center [319, 261] width 321 height 363
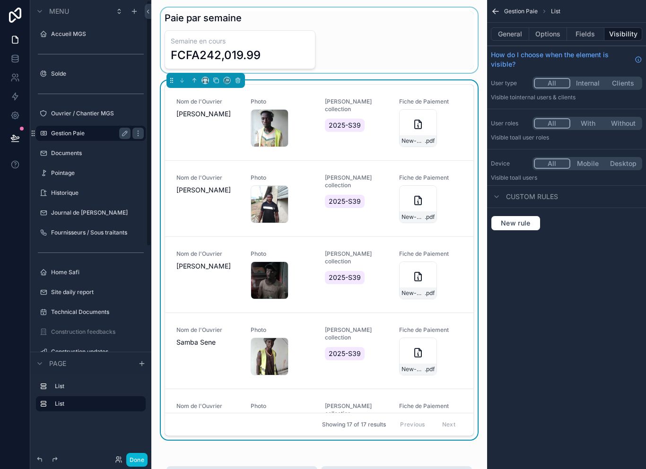
click at [98, 135] on label "Gestion Paie" at bounding box center [89, 134] width 76 height 8
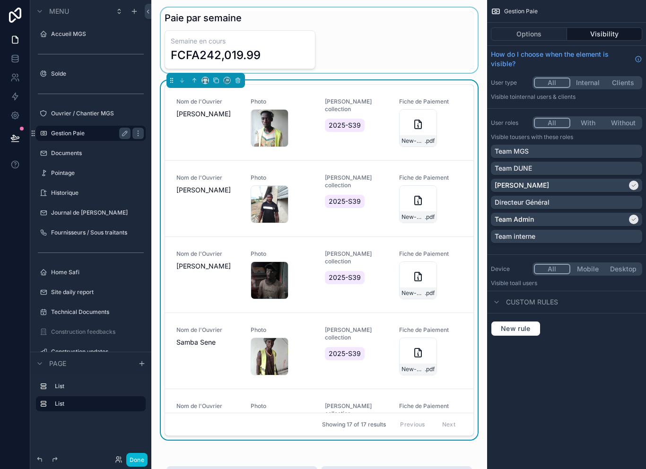
click at [67, 136] on label "Gestion Paie" at bounding box center [89, 134] width 76 height 8
click at [67, 158] on div "Documents" at bounding box center [90, 153] width 79 height 11
click at [478, 90] on div "Nom de l'Ouvrier Konte Abdoulaye Photo 17575807514668220433626475031013 .jpg Se…" at bounding box center [319, 261] width 321 height 363
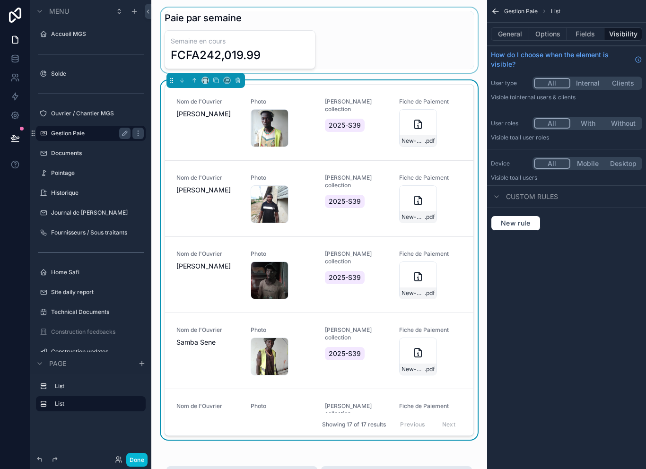
click at [478, 66] on div "scrollable content" at bounding box center [319, 40] width 321 height 65
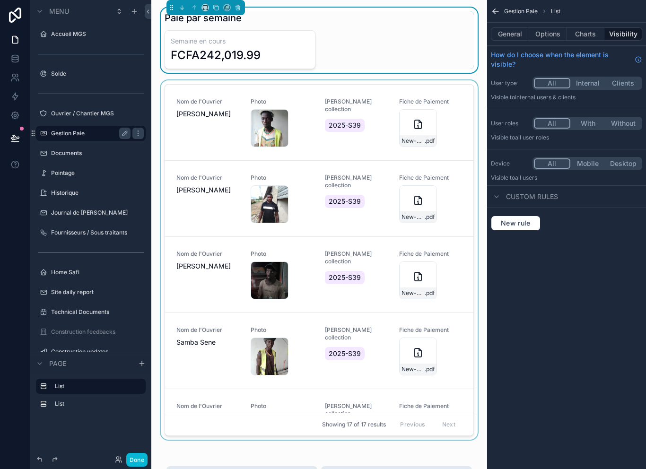
click at [478, 69] on div "Paie par semaine Semaine en cours FCFA242,019.99" at bounding box center [319, 40] width 321 height 65
click at [482, 82] on div "Paie par semaine Semaine en cours FCFA242,019.99 Nom de l'Ouvrier Konte Abdoula…" at bounding box center [319, 443] width 336 height 886
click at [478, 87] on div "scrollable content" at bounding box center [319, 261] width 321 height 363
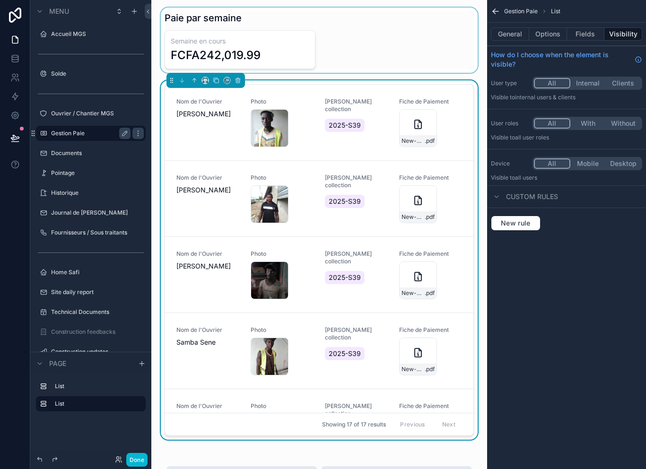
click at [498, 9] on icon "scrollable content" at bounding box center [495, 11] width 9 height 9
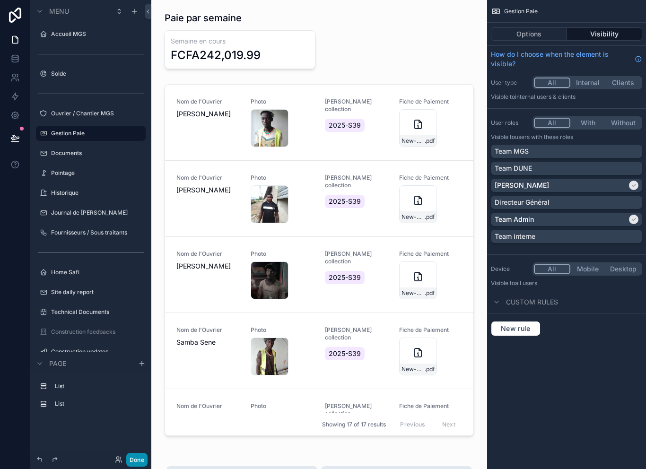
click at [141, 463] on button "Done" at bounding box center [136, 460] width 21 height 14
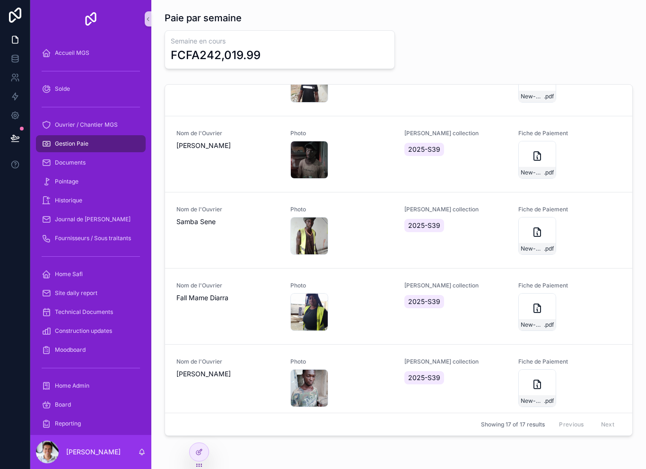
scroll to position [119, 0]
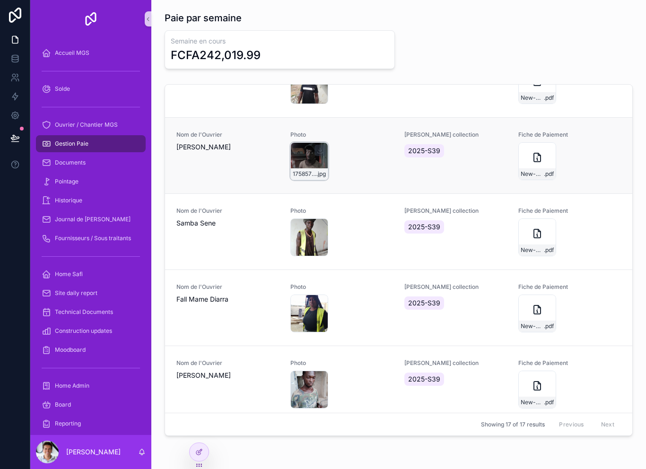
click at [304, 163] on div "17585701275164909722075574473428 .jpg" at bounding box center [309, 161] width 38 height 38
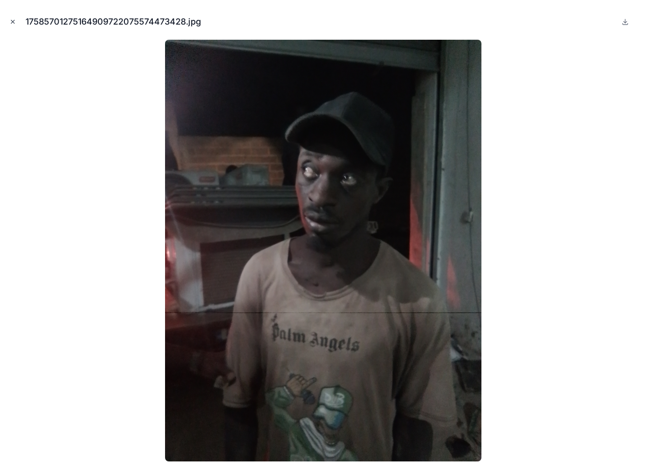
click at [12, 18] on icon "Close modal" at bounding box center [12, 21] width 7 height 7
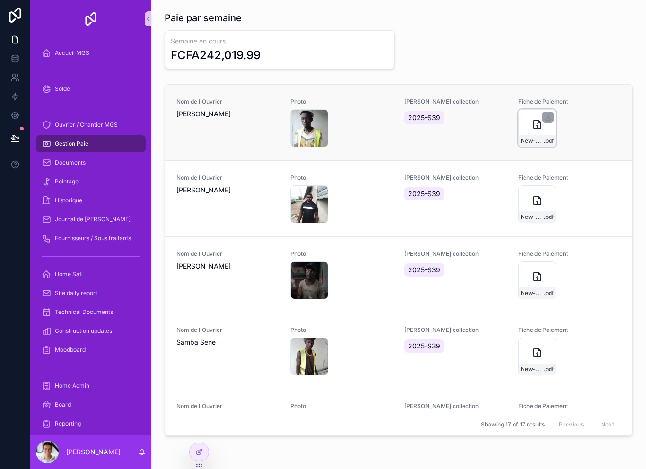
click at [528, 137] on div "New-Document .pdf" at bounding box center [537, 140] width 37 height 11
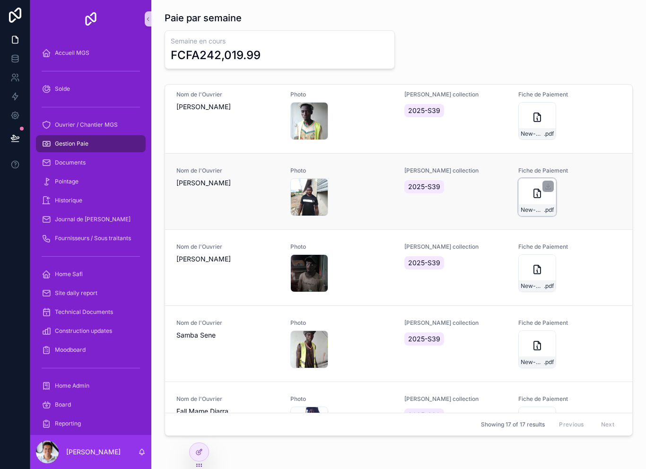
click at [533, 202] on div "New-Document .pdf" at bounding box center [537, 197] width 38 height 38
click at [532, 202] on div "New-Document .pdf" at bounding box center [537, 197] width 38 height 38
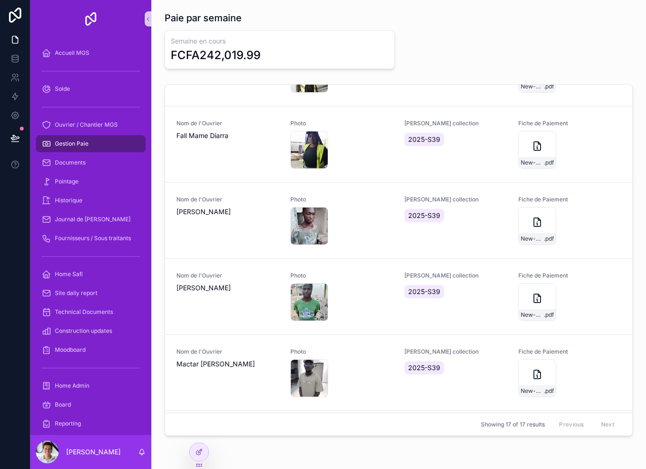
scroll to position [284, 0]
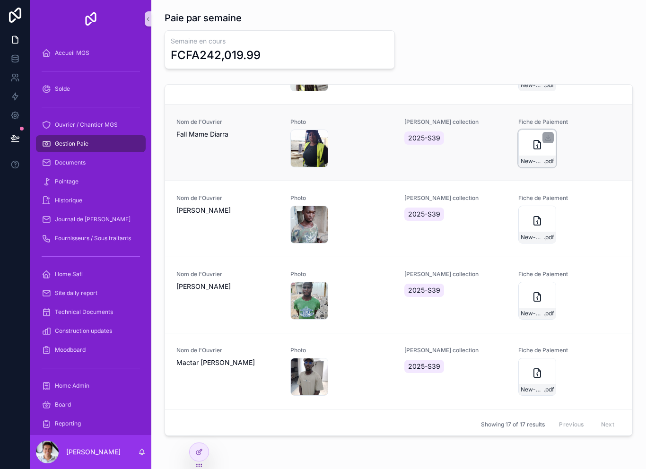
click at [530, 153] on div "New-Document .pdf" at bounding box center [537, 149] width 38 height 38
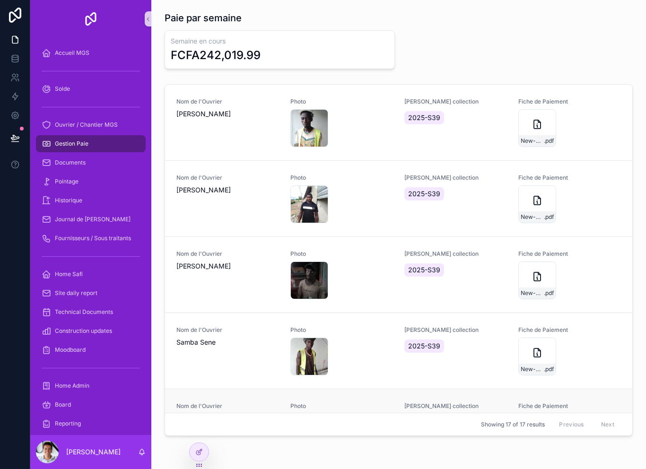
scroll to position [0, 0]
click at [200, 454] on icon at bounding box center [198, 453] width 4 height 4
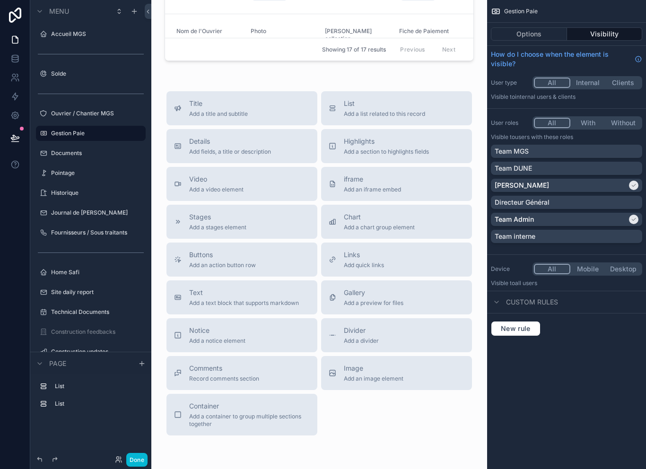
scroll to position [382, 0]
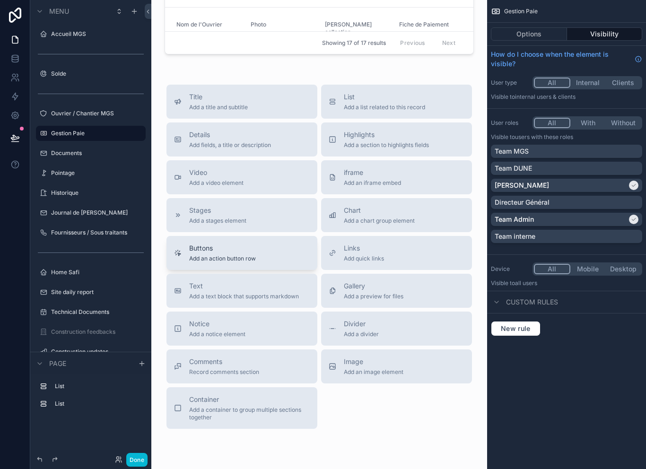
click at [270, 262] on div "Buttons Add an action button row" at bounding box center [242, 252] width 136 height 19
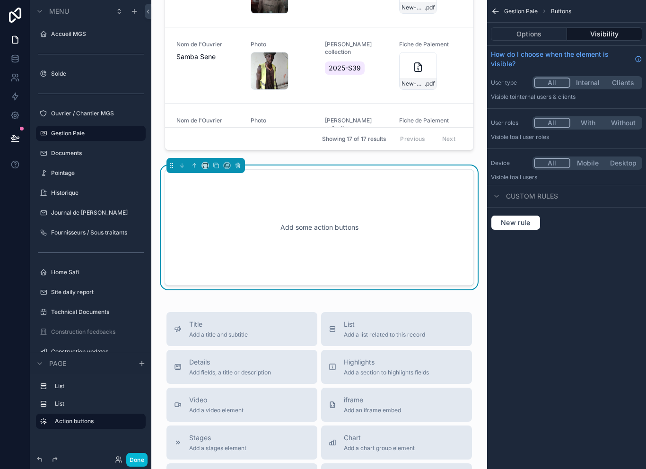
scroll to position [282, 0]
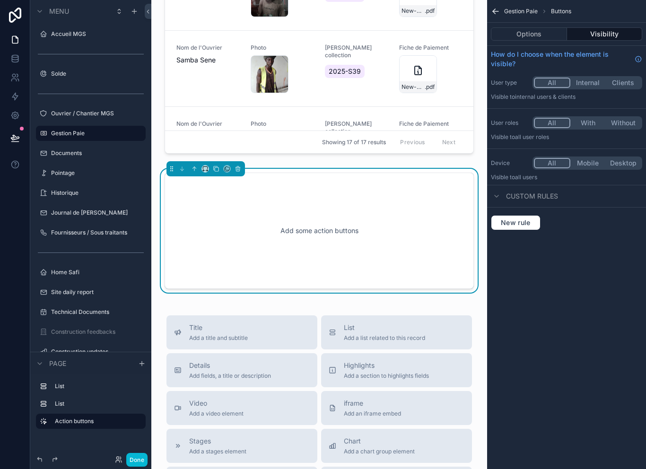
click at [345, 247] on div "Add some action buttons" at bounding box center [319, 230] width 278 height 85
click at [348, 228] on div "Add some action buttons" at bounding box center [319, 230] width 278 height 85
click at [549, 30] on button "Options" at bounding box center [529, 33] width 76 height 13
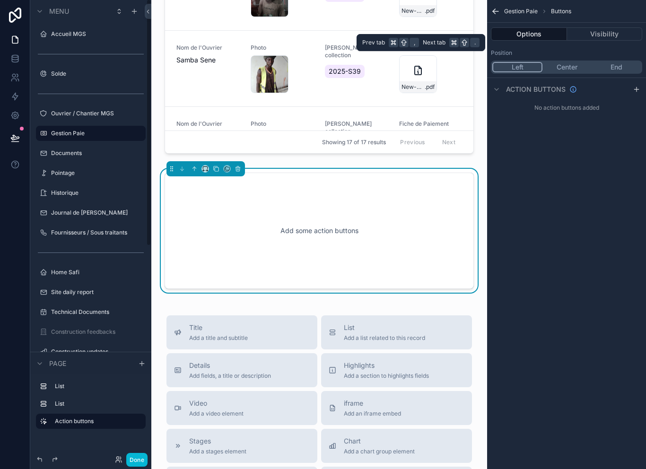
scroll to position [0, 0]
click at [641, 84] on div "scrollable content" at bounding box center [636, 89] width 11 height 11
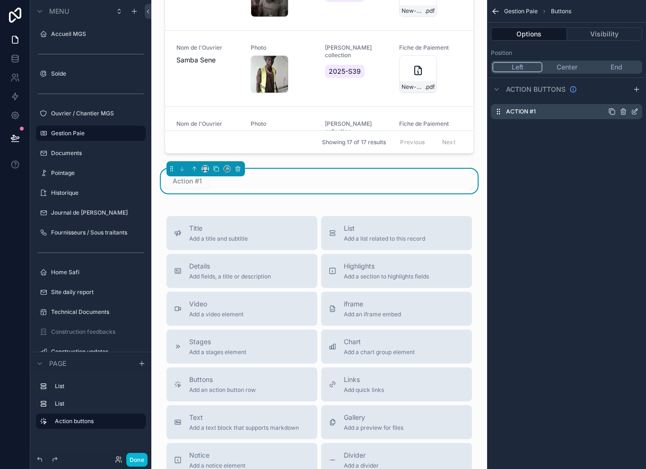
click at [634, 113] on icon "scrollable content" at bounding box center [636, 111] width 4 height 4
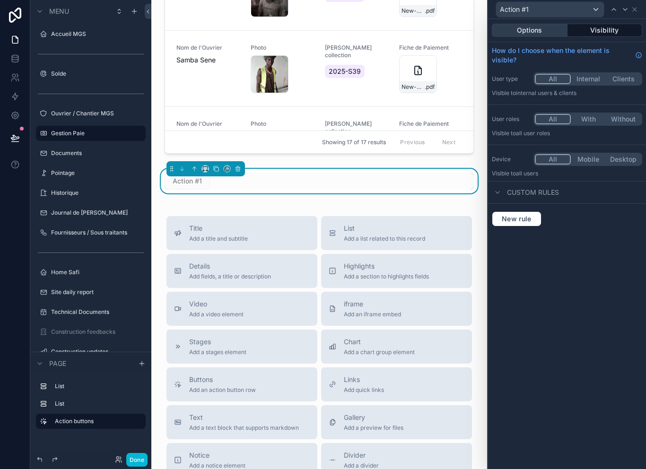
click at [543, 31] on button "Options" at bounding box center [530, 30] width 76 height 13
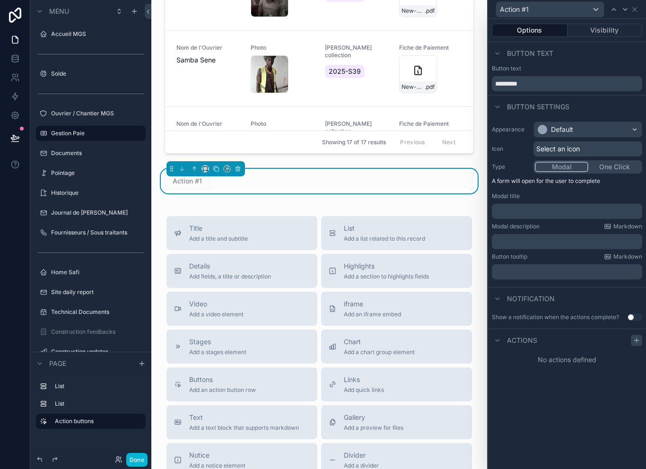
click at [633, 341] on icon at bounding box center [637, 341] width 8 height 8
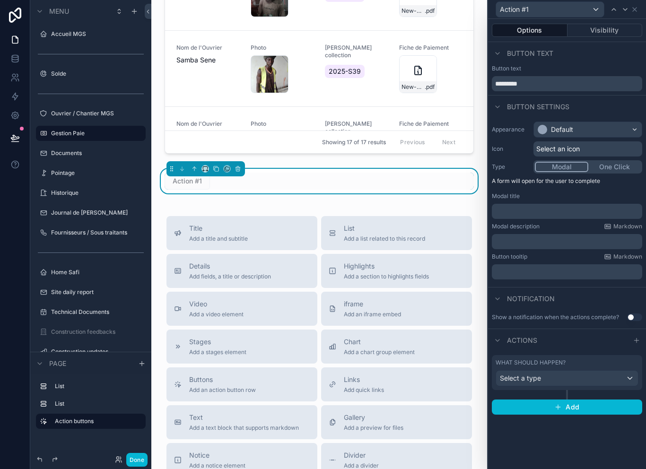
click at [581, 127] on div "Default" at bounding box center [588, 129] width 108 height 15
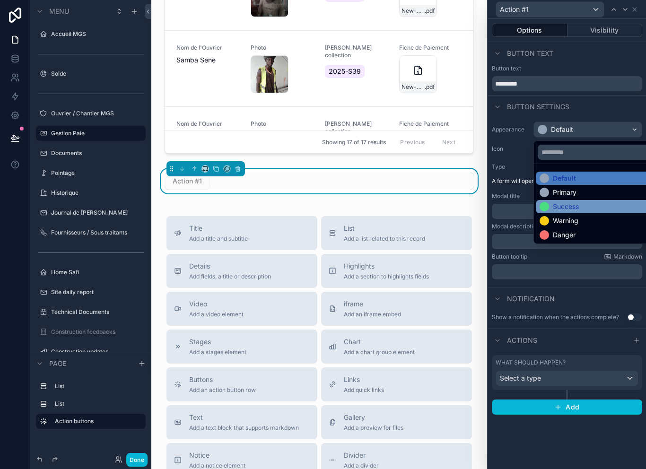
click at [584, 204] on div "Success" at bounding box center [598, 206] width 118 height 9
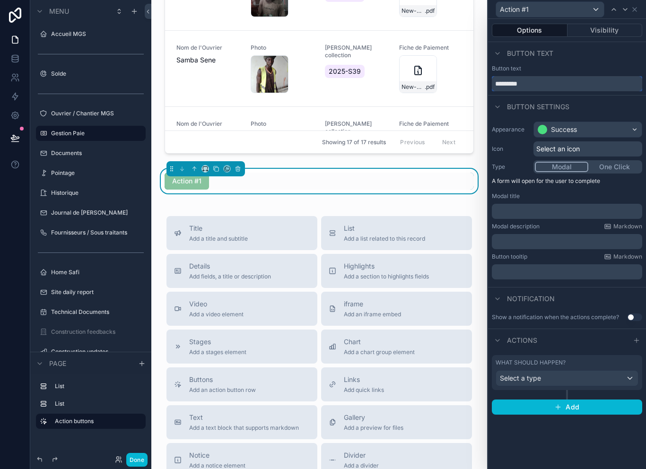
click at [582, 79] on input "*********" at bounding box center [567, 83] width 150 height 15
click at [587, 83] on input "*********" at bounding box center [567, 83] width 150 height 15
click at [588, 84] on div "Button text *********" at bounding box center [567, 80] width 158 height 30
click at [587, 79] on input "*********" at bounding box center [567, 83] width 150 height 15
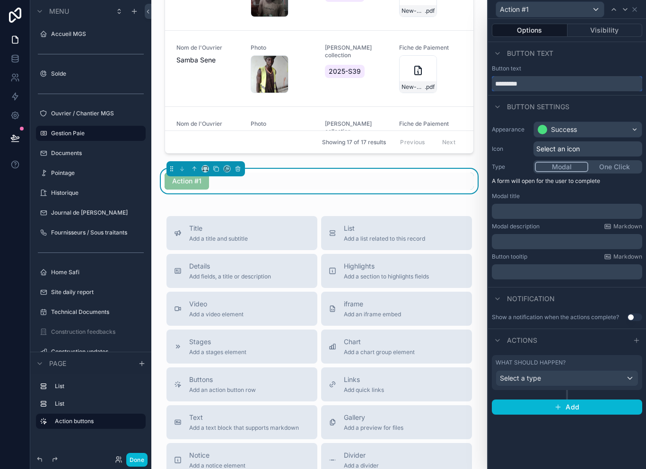
click at [578, 76] on input "*********" at bounding box center [567, 83] width 150 height 15
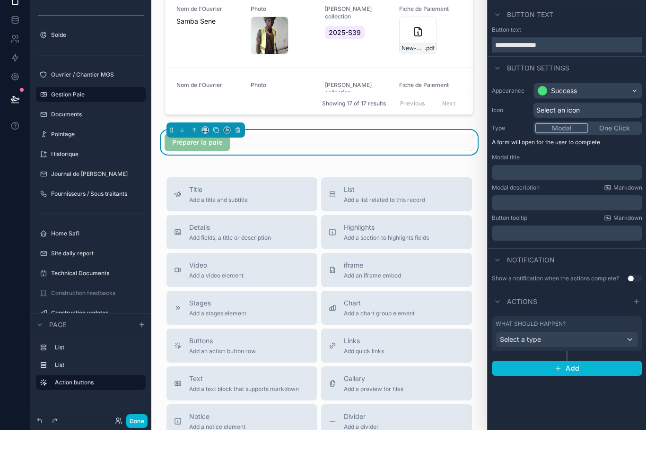
type input "**********"
click at [602, 141] on div "Select an icon" at bounding box center [587, 148] width 109 height 15
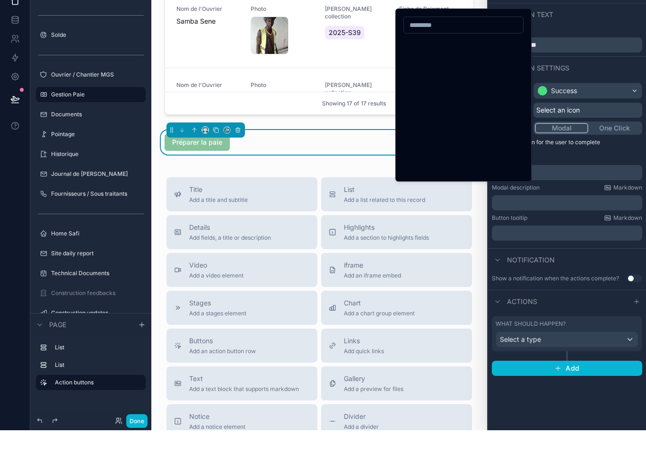
scroll to position [15, 0]
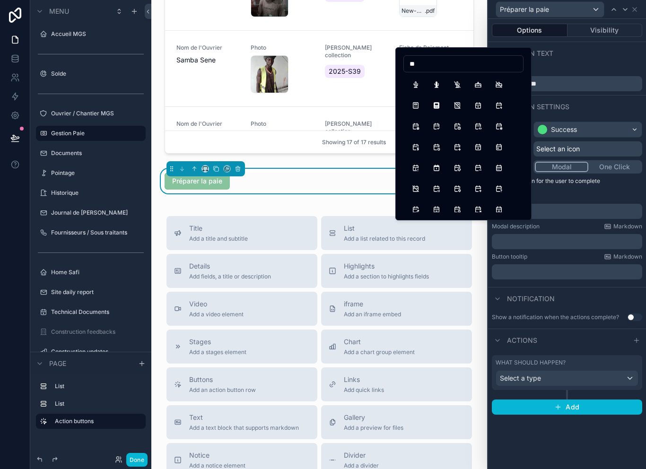
type input "*"
type input "***"
click at [418, 85] on button "Send" at bounding box center [415, 84] width 17 height 17
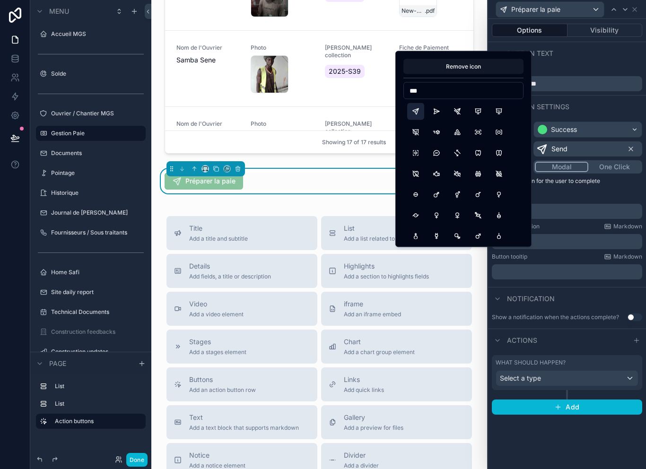
scroll to position [0, 0]
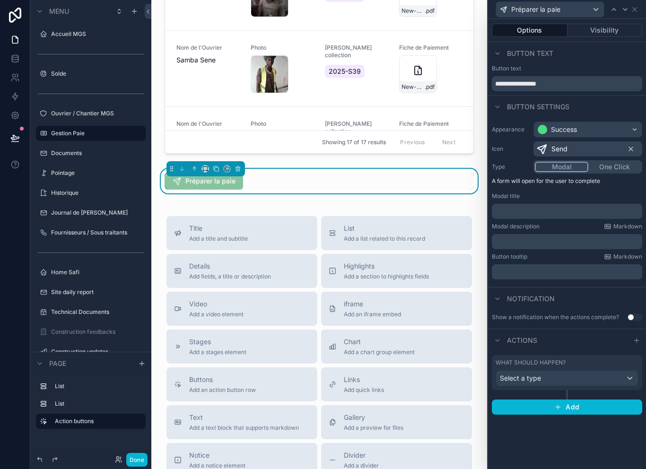
click at [618, 167] on button "One Click" at bounding box center [614, 167] width 52 height 10
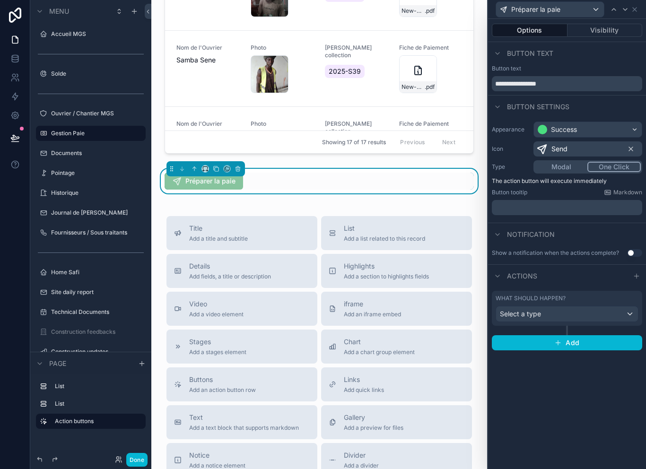
click at [605, 313] on div "Select a type" at bounding box center [567, 313] width 142 height 15
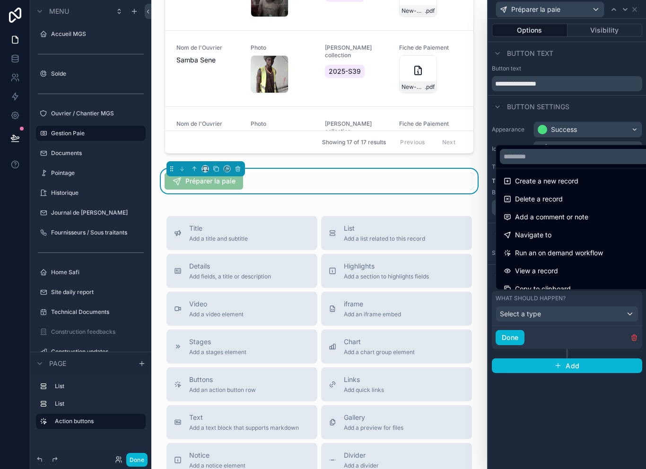
scroll to position [30, 0]
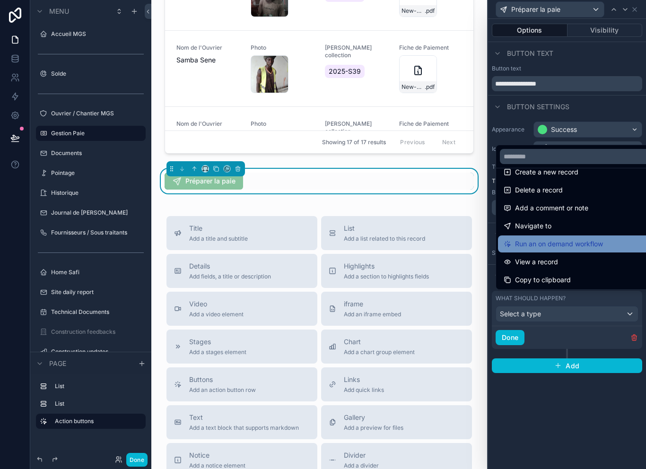
click at [601, 250] on span "Run an on demand workflow" at bounding box center [559, 243] width 88 height 11
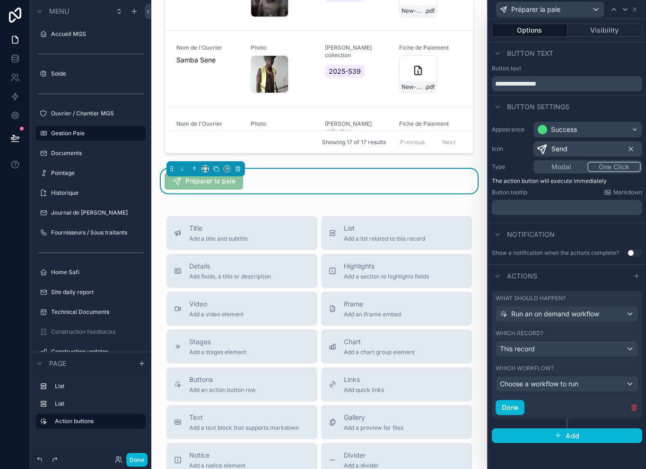
click at [598, 348] on div "This record" at bounding box center [567, 348] width 142 height 15
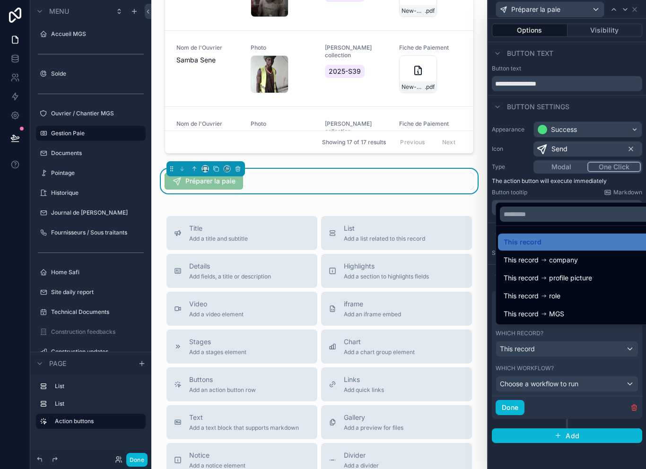
click at [608, 353] on div at bounding box center [567, 234] width 158 height 469
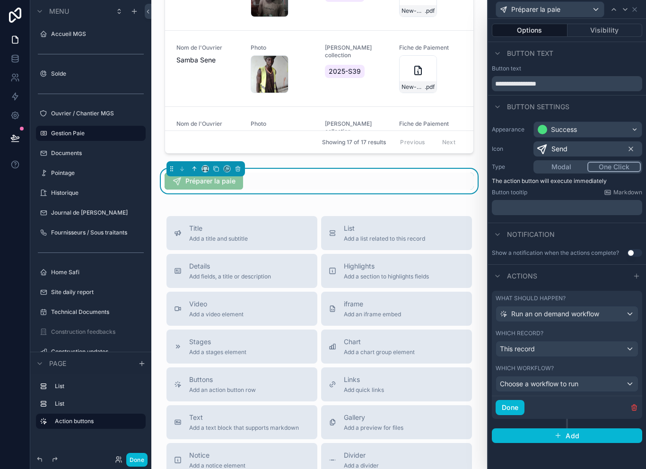
click at [198, 174] on button "scrollable content" at bounding box center [194, 169] width 10 height 10
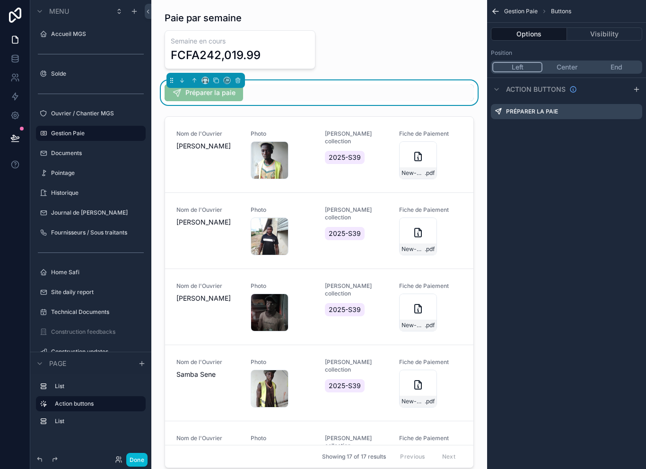
scroll to position [0, 0]
click at [144, 454] on button "Done" at bounding box center [136, 460] width 21 height 14
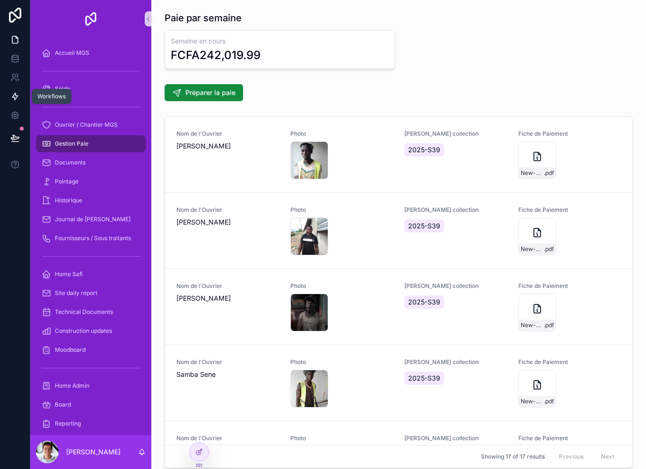
click at [17, 96] on icon at bounding box center [15, 96] width 6 height 7
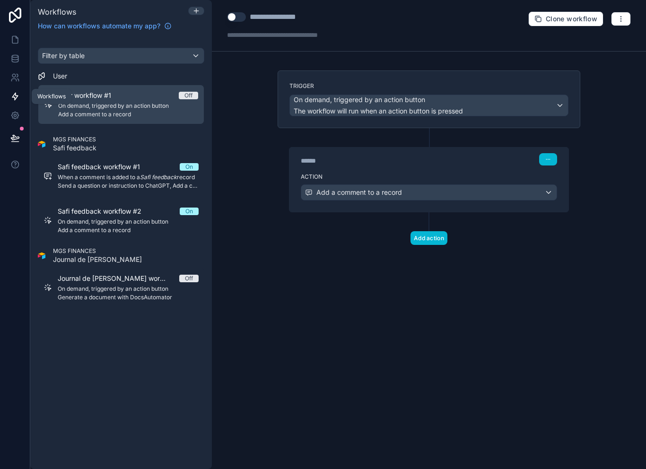
click at [488, 110] on div "On demand, triggered by an action button The workflow will run when an action b…" at bounding box center [429, 105] width 278 height 21
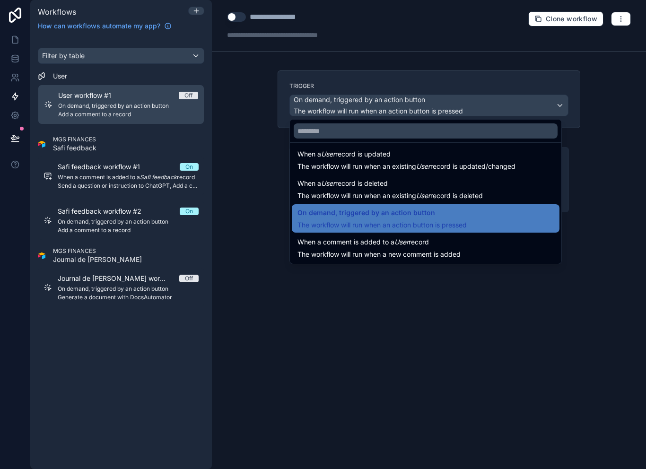
scroll to position [34, 0]
click at [344, 329] on div at bounding box center [323, 234] width 646 height 469
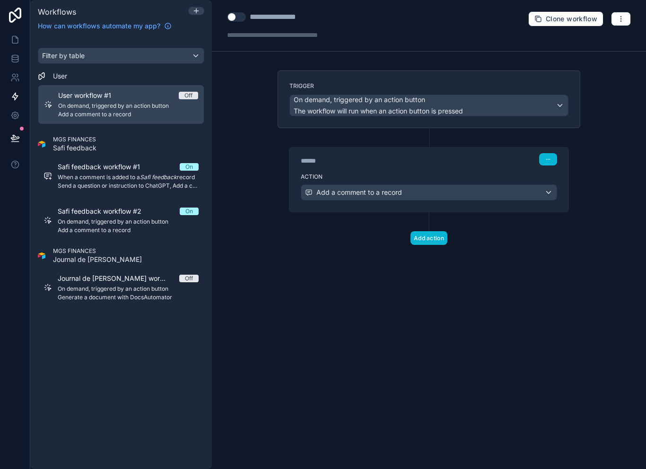
click at [340, 331] on div "**********" at bounding box center [429, 234] width 434 height 469
click at [105, 107] on span "On demand, triggered by an action button" at bounding box center [128, 106] width 140 height 8
click at [413, 194] on div "Add a comment to a record" at bounding box center [428, 192] width 255 height 15
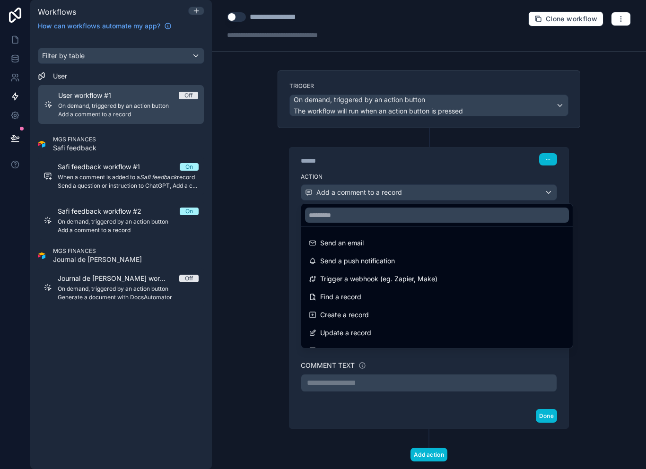
click at [460, 95] on div at bounding box center [323, 234] width 646 height 469
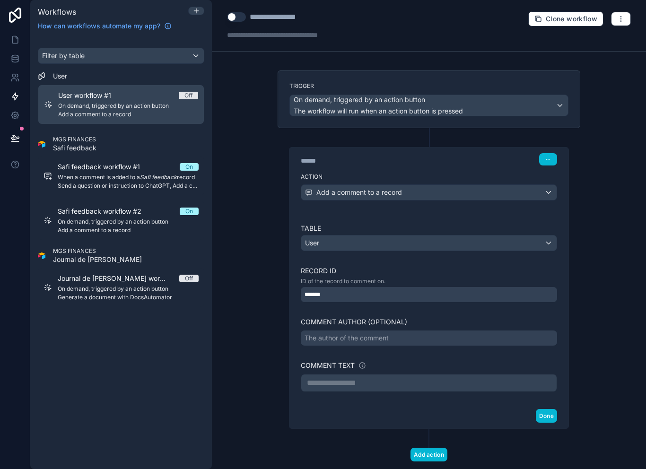
click at [463, 108] on span "The workflow will run when an action button is pressed" at bounding box center [378, 111] width 169 height 8
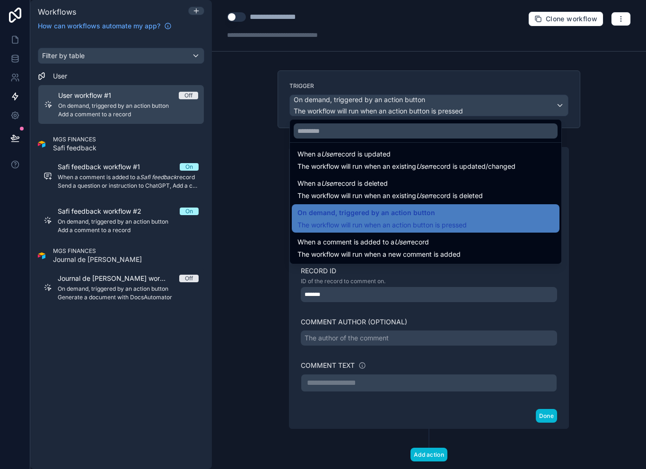
click at [612, 139] on div at bounding box center [323, 234] width 646 height 469
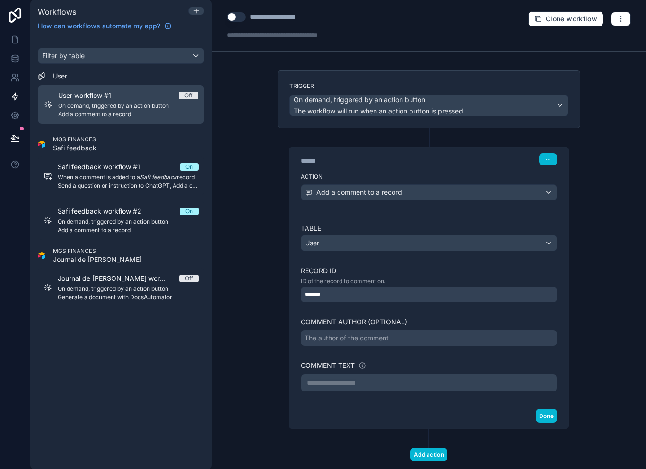
click at [613, 144] on div "**********" at bounding box center [429, 234] width 434 height 469
click at [508, 196] on div "Add a comment to a record" at bounding box center [428, 192] width 255 height 15
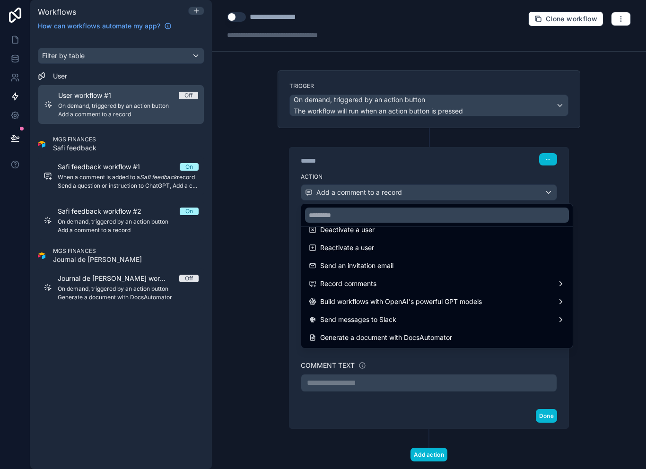
scroll to position [175, 0]
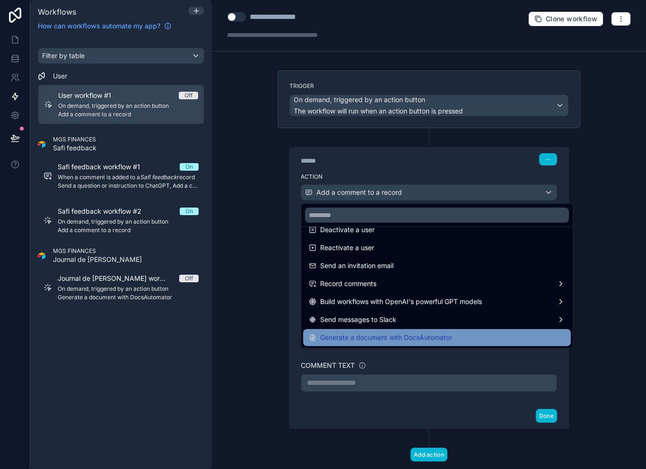
click at [401, 340] on span "Generate a document with DocsAutomator" at bounding box center [386, 337] width 132 height 11
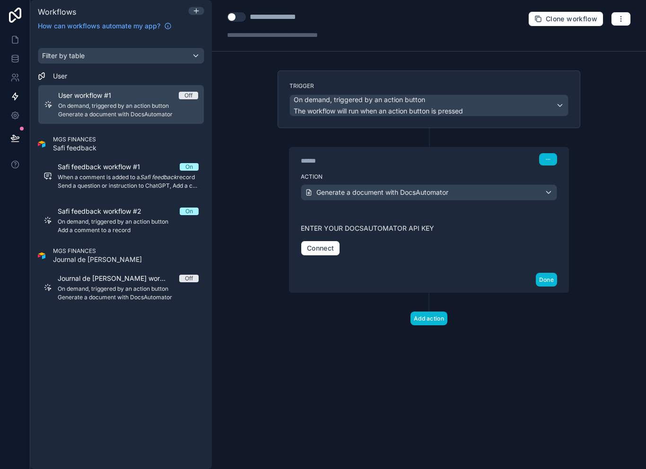
click at [488, 189] on div "Generate a document with DocsAutomator" at bounding box center [428, 192] width 255 height 15
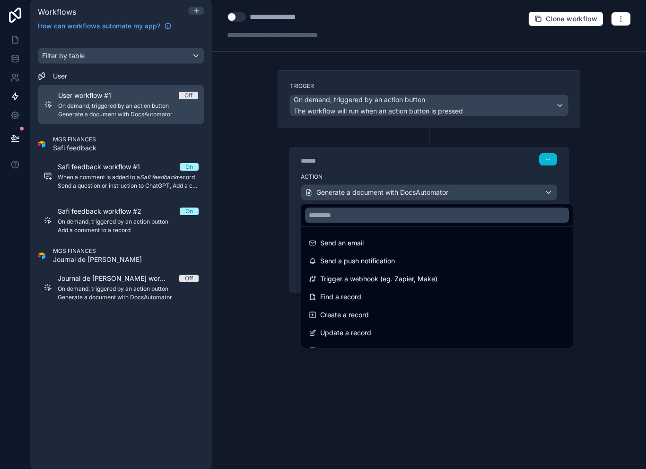
scroll to position [0, 0]
click at [527, 112] on div at bounding box center [323, 234] width 646 height 469
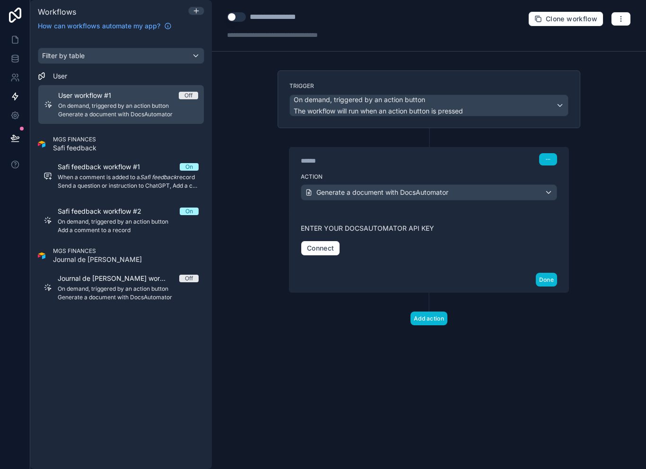
click at [538, 104] on div "On demand, triggered by an action button The workflow will run when an action b…" at bounding box center [429, 105] width 278 height 21
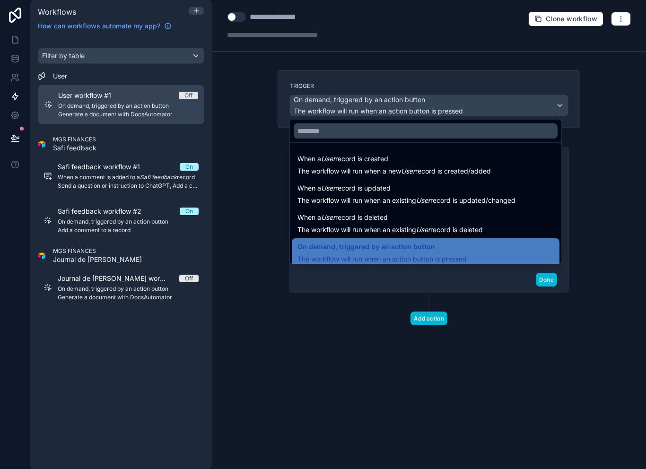
click at [600, 116] on div at bounding box center [323, 234] width 646 height 469
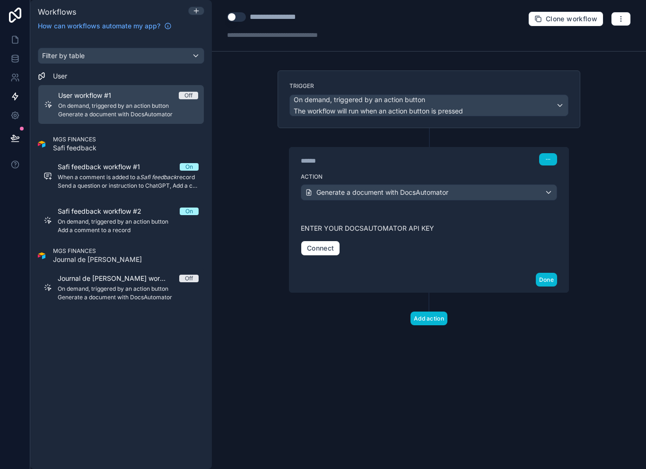
click at [515, 187] on div "Generate a document with DocsAutomator" at bounding box center [428, 192] width 255 height 15
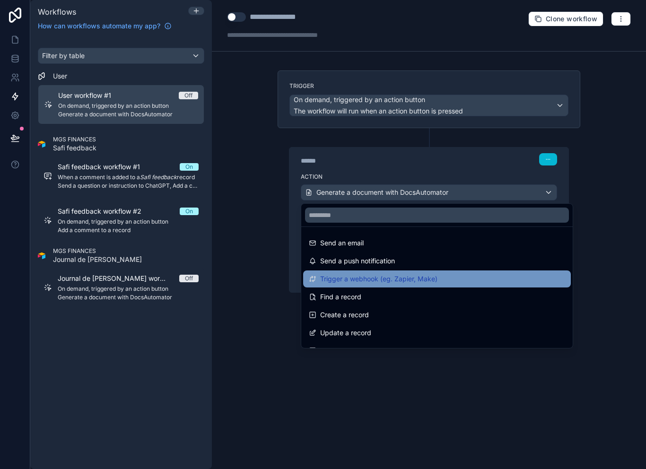
click at [511, 274] on div "Trigger a webhook (eg. Zapier, Make)" at bounding box center [437, 278] width 256 height 11
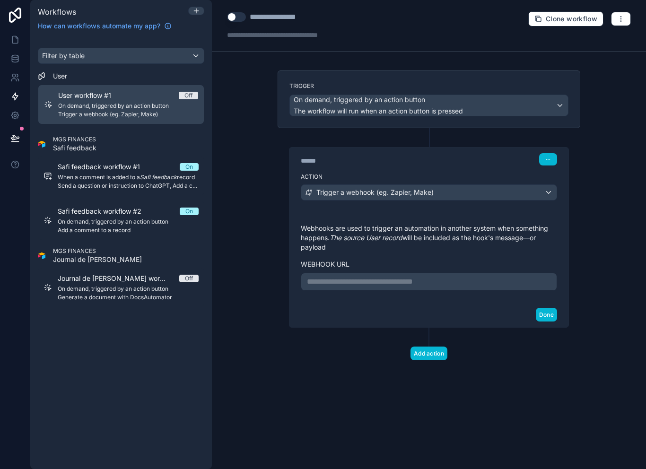
click at [512, 281] on p "**********" at bounding box center [429, 281] width 244 height 11
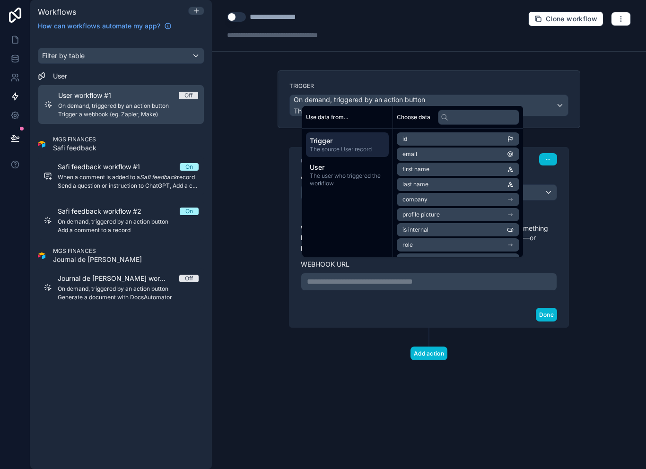
click at [625, 129] on div "**********" at bounding box center [429, 234] width 434 height 469
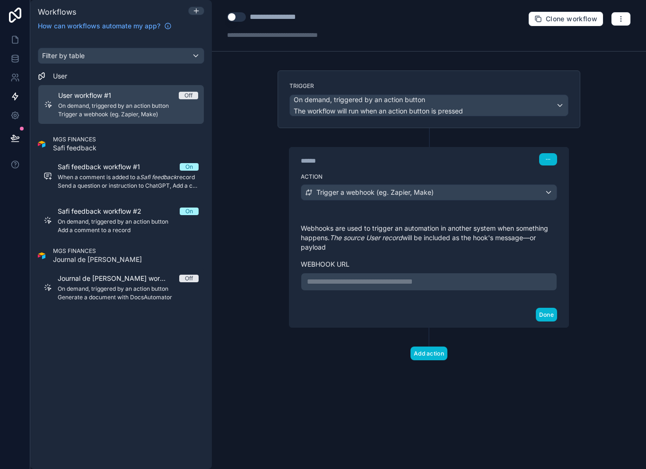
click at [625, 129] on div "**********" at bounding box center [429, 234] width 434 height 469
click at [17, 43] on icon at bounding box center [14, 39] width 9 height 9
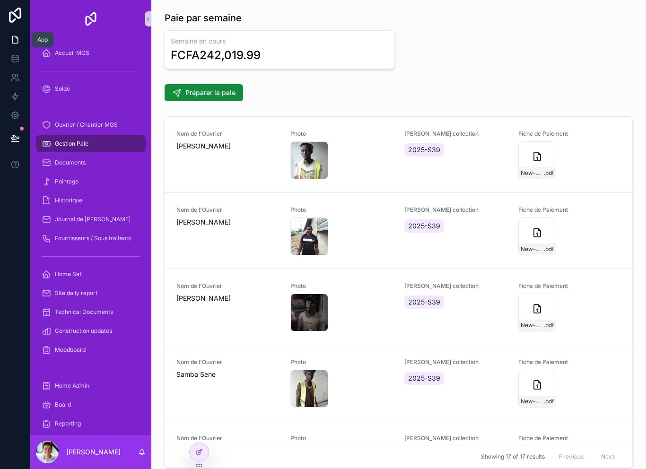
click at [19, 38] on icon at bounding box center [14, 39] width 9 height 9
click at [112, 54] on div "Accueil MGS" at bounding box center [91, 52] width 98 height 15
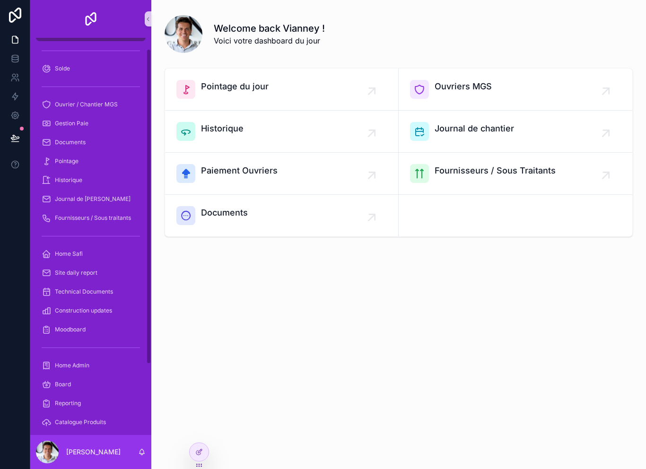
scroll to position [23, 0]
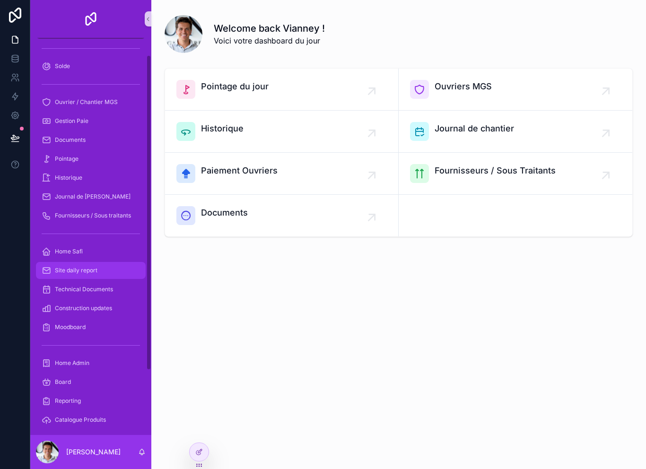
click at [95, 269] on span "Site daily report" at bounding box center [76, 271] width 43 height 8
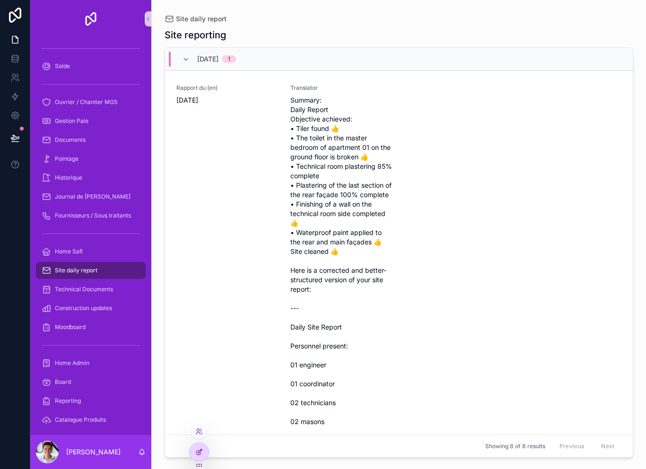
click at [208, 450] on div at bounding box center [199, 452] width 19 height 18
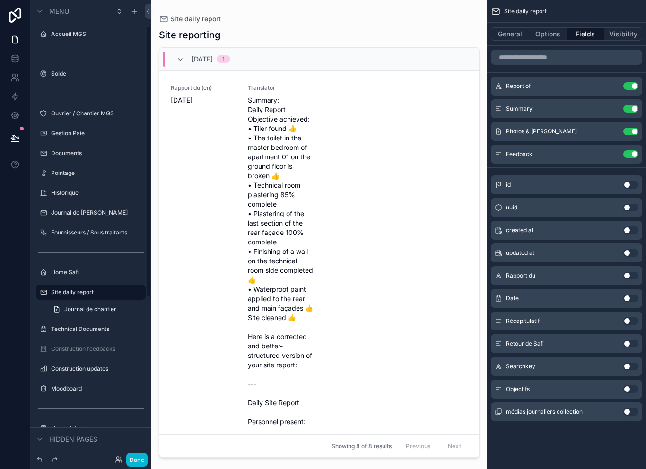
scroll to position [45, 0]
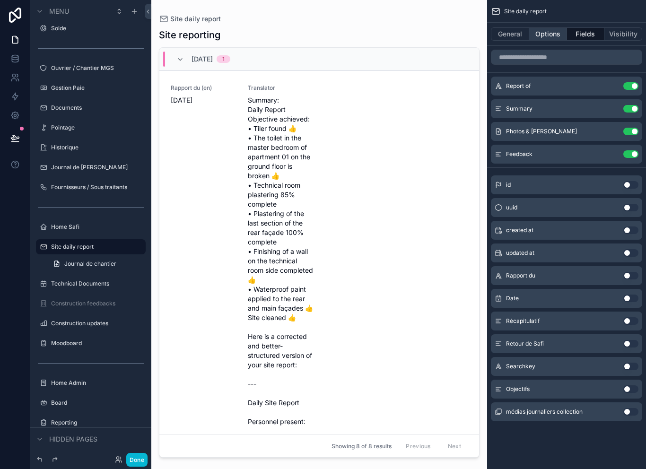
click at [562, 32] on button "Options" at bounding box center [548, 33] width 38 height 13
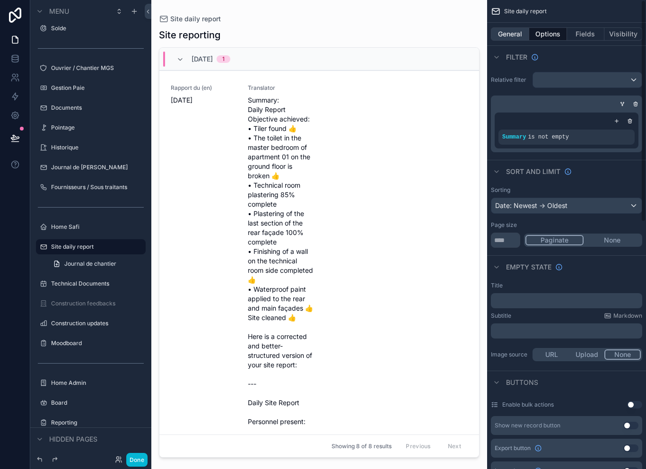
click at [521, 35] on button "General" at bounding box center [510, 33] width 38 height 13
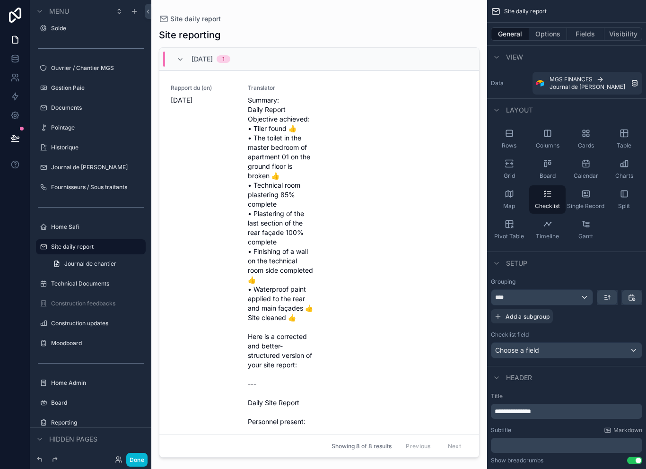
click at [404, 223] on div "scrollable content" at bounding box center [319, 229] width 336 height 458
click at [598, 30] on button "Fields" at bounding box center [586, 33] width 38 height 13
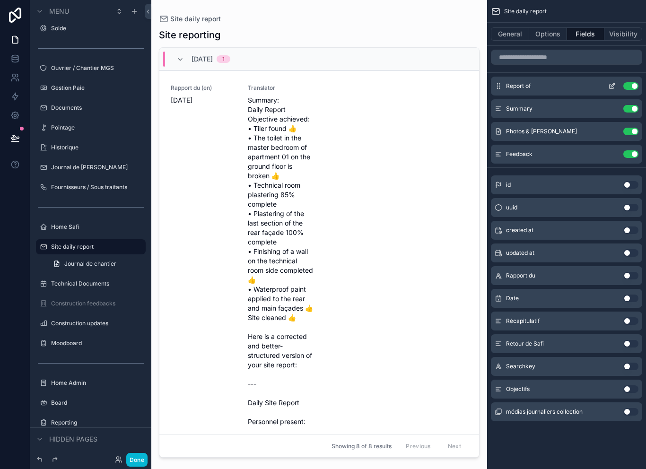
click at [609, 84] on icon "scrollable content" at bounding box center [612, 86] width 8 height 8
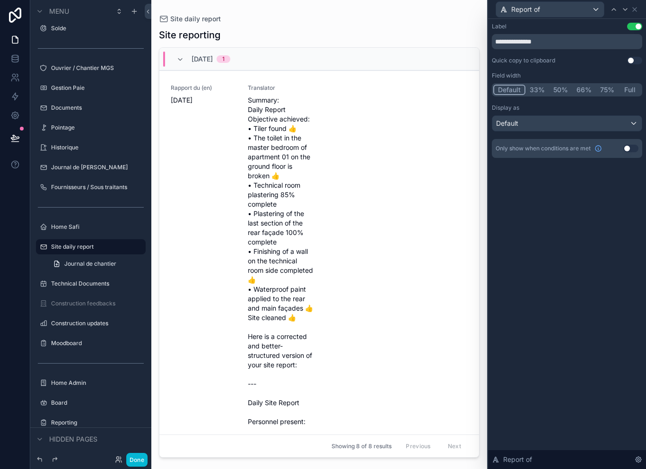
click at [631, 90] on button "Full" at bounding box center [629, 90] width 22 height 10
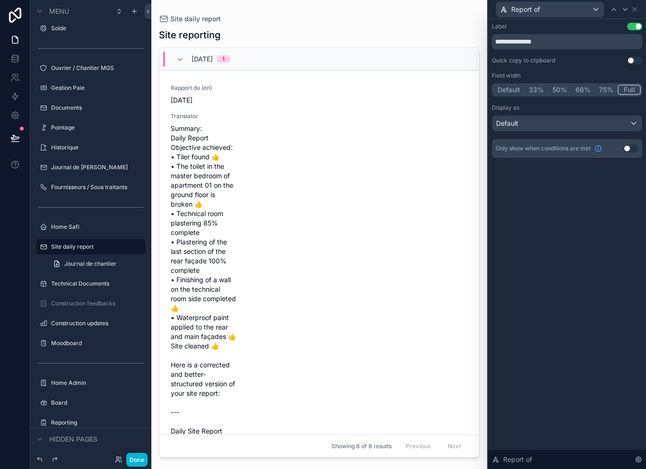
click at [512, 89] on button "Default" at bounding box center [508, 90] width 31 height 10
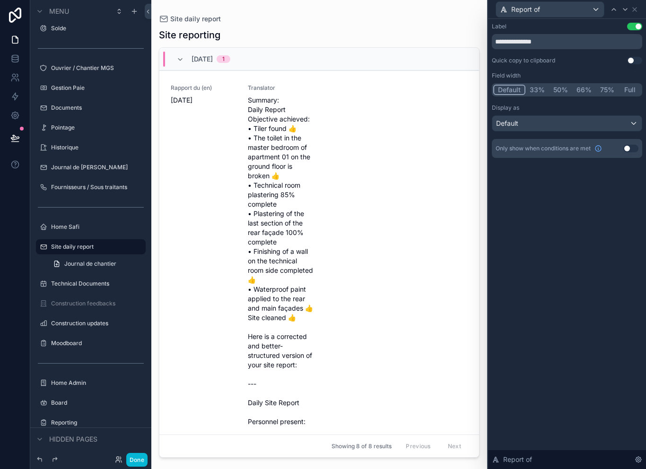
scroll to position [0, 0]
click at [383, 220] on div "Rapport du (en) Thursday, October 2, 2025 Translator Summary: Daily Report Obje…" at bounding box center [319, 473] width 297 height 779
click at [641, 5] on div "Report of" at bounding box center [567, 9] width 150 height 18
click at [635, 9] on icon at bounding box center [635, 10] width 8 height 8
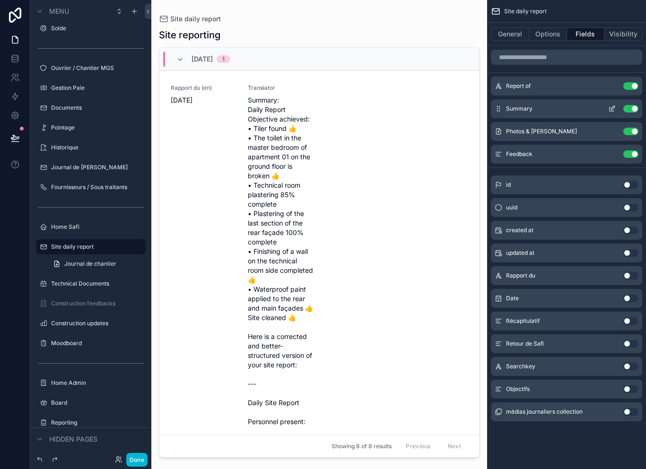
click at [599, 109] on div "Summary Use setting" at bounding box center [566, 108] width 151 height 19
click at [611, 105] on icon "scrollable content" at bounding box center [612, 109] width 8 height 8
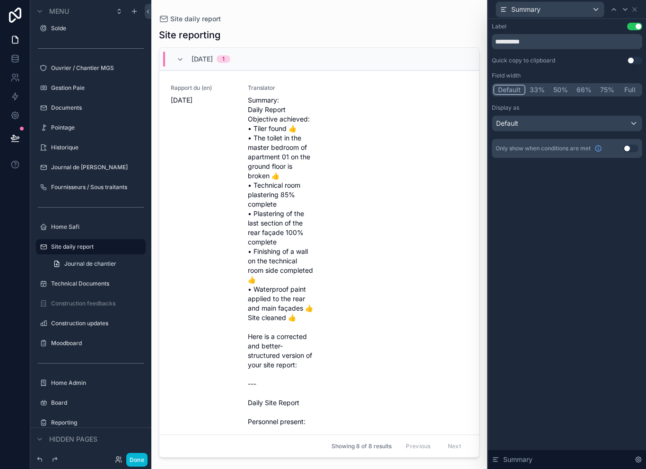
click at [633, 87] on button "Full" at bounding box center [629, 90] width 22 height 10
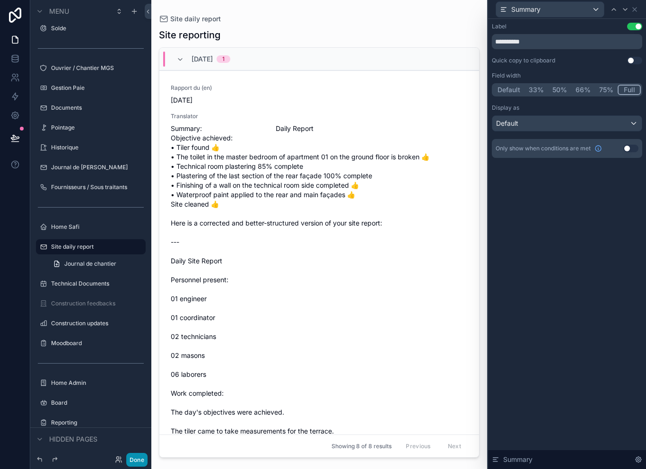
click at [146, 460] on button "Done" at bounding box center [136, 460] width 21 height 14
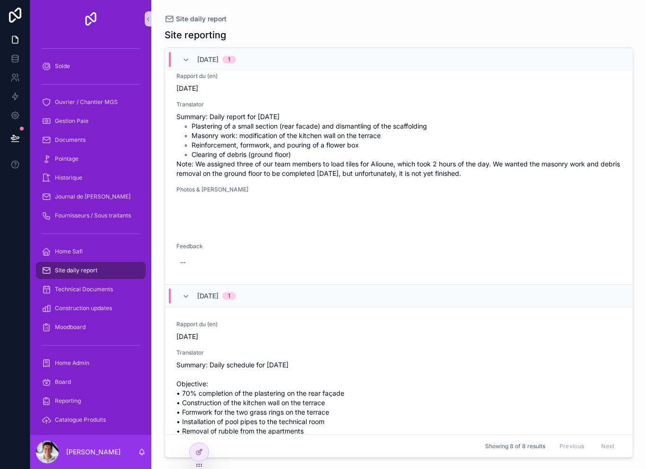
scroll to position [1422, 0]
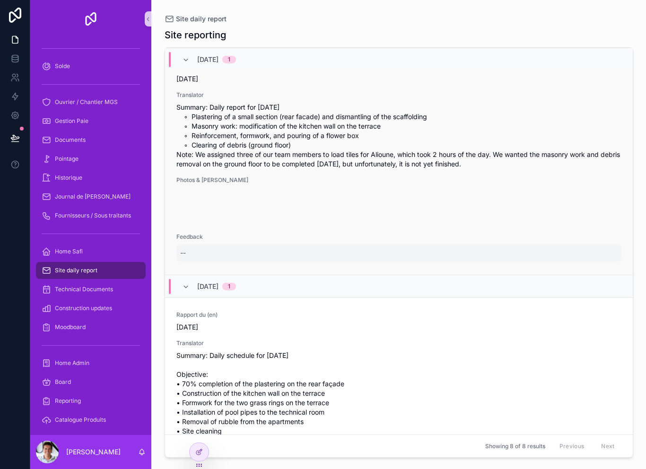
click at [188, 253] on div "--" at bounding box center [398, 252] width 445 height 17
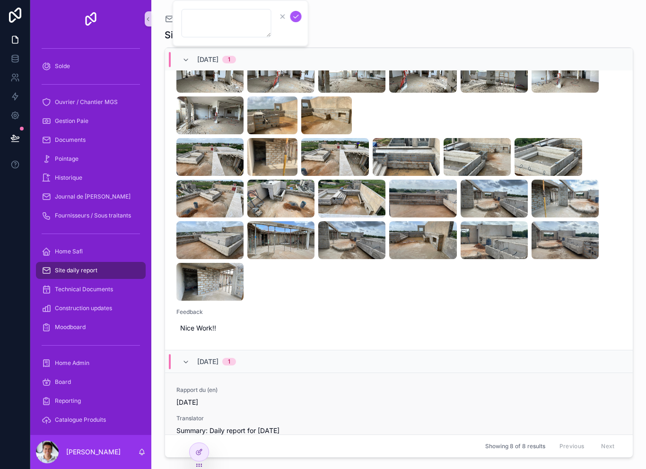
scroll to position [1094, 0]
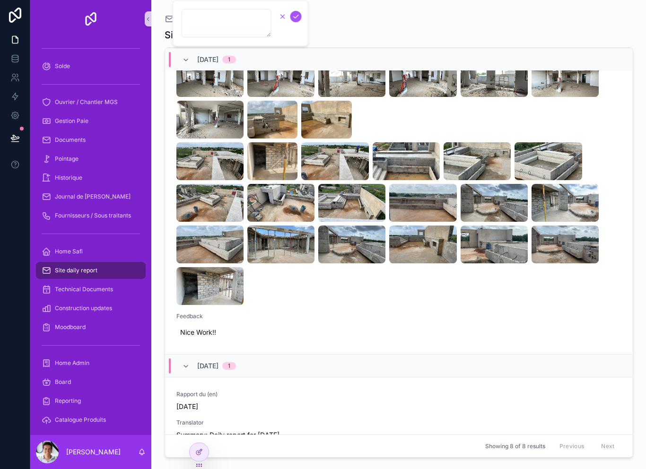
click at [279, 18] on icon "scrollable content" at bounding box center [283, 17] width 8 height 8
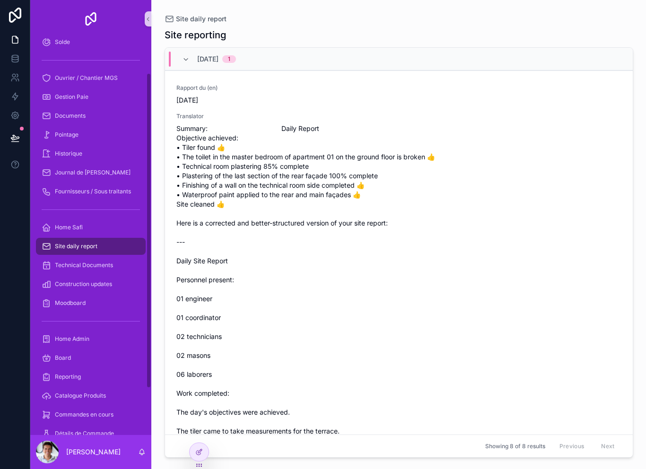
scroll to position [39, 0]
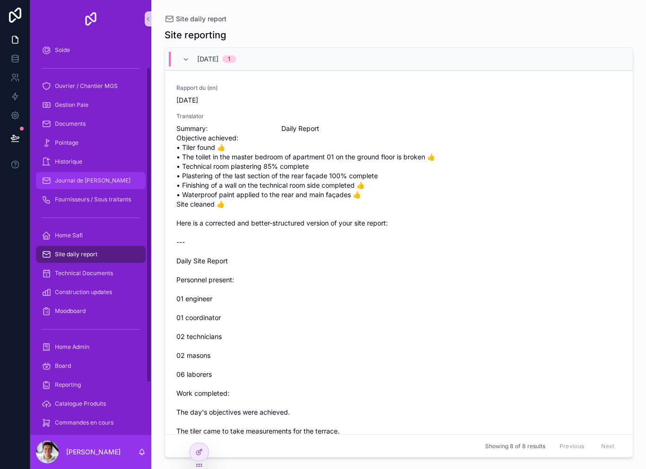
click at [106, 183] on div "Journal de [PERSON_NAME]" at bounding box center [91, 180] width 98 height 15
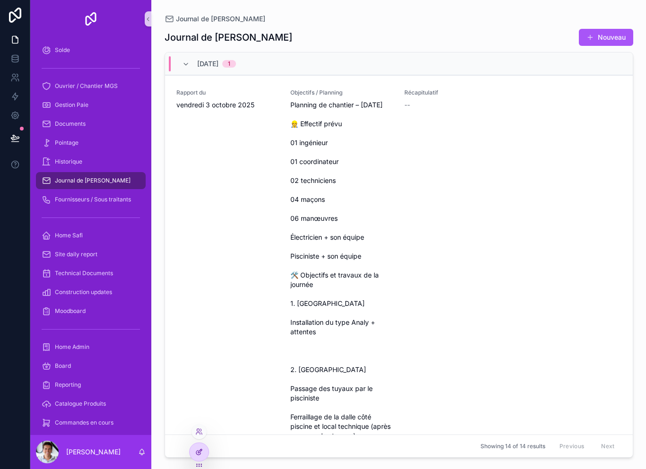
click at [200, 454] on icon at bounding box center [199, 452] width 8 height 8
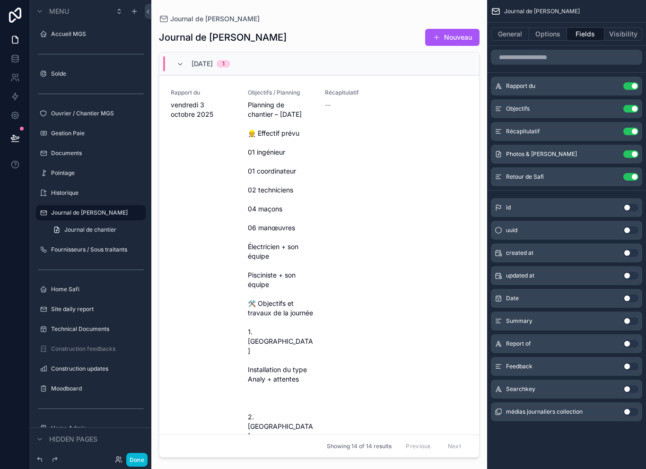
click at [353, 196] on div "scrollable content" at bounding box center [319, 229] width 336 height 458
click at [611, 110] on icon "scrollable content" at bounding box center [613, 108] width 4 height 4
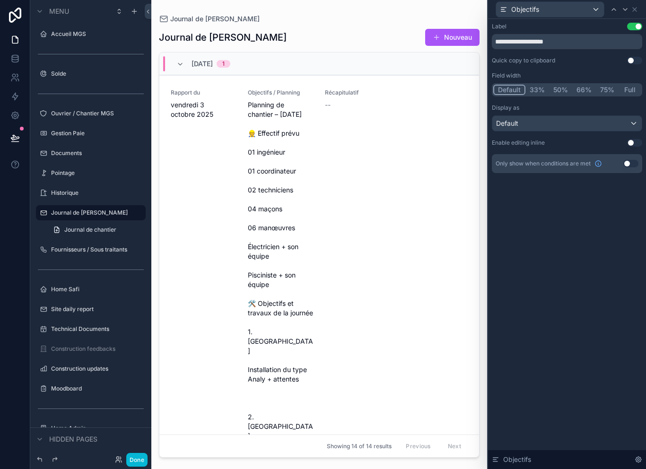
click at [634, 89] on button "Full" at bounding box center [629, 90] width 22 height 10
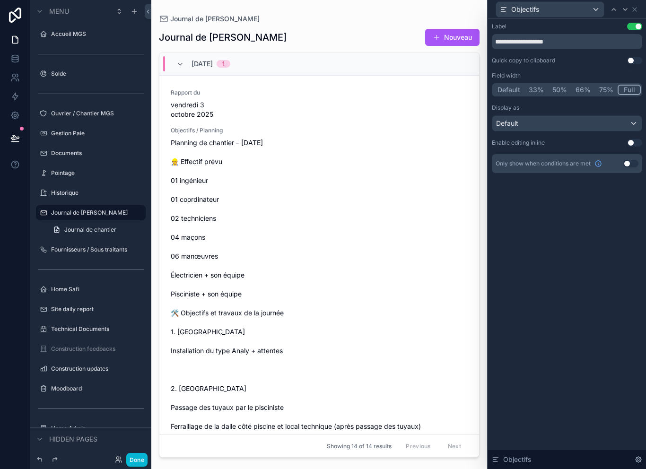
click at [597, 126] on div "Default" at bounding box center [566, 123] width 149 height 15
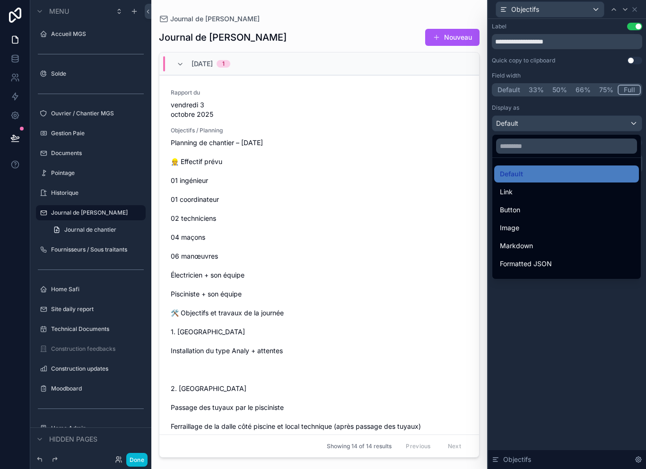
click at [611, 100] on div at bounding box center [567, 234] width 158 height 469
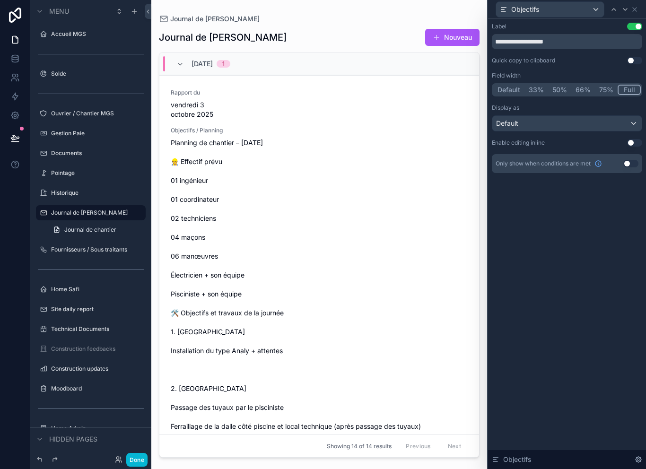
click at [604, 93] on button "75%" at bounding box center [606, 90] width 23 height 10
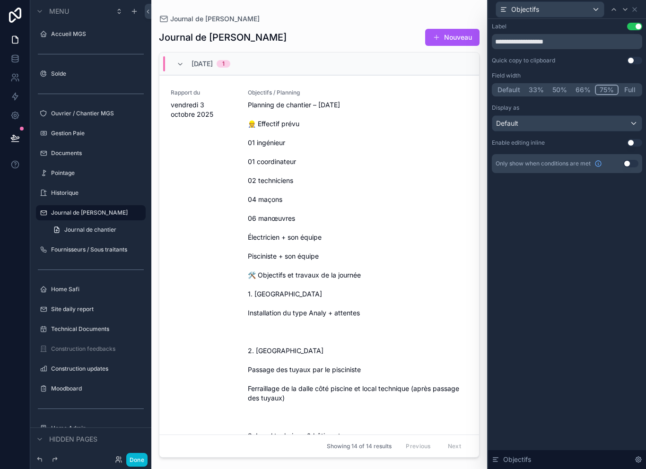
click at [627, 91] on button "Full" at bounding box center [629, 90] width 22 height 10
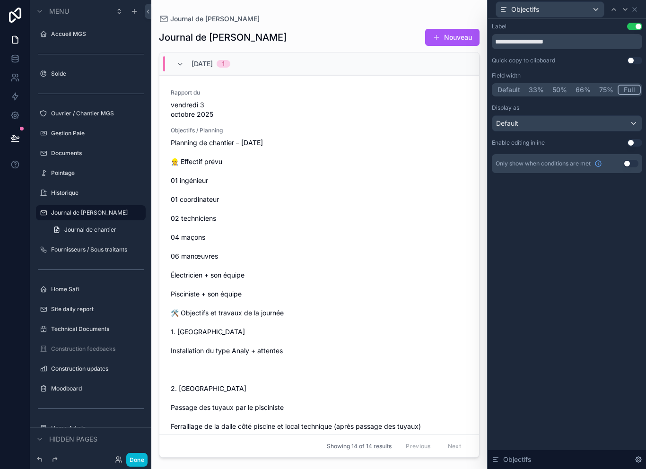
click at [641, 7] on div "Objectifs" at bounding box center [567, 9] width 150 height 18
click at [634, 9] on icon at bounding box center [635, 10] width 4 height 4
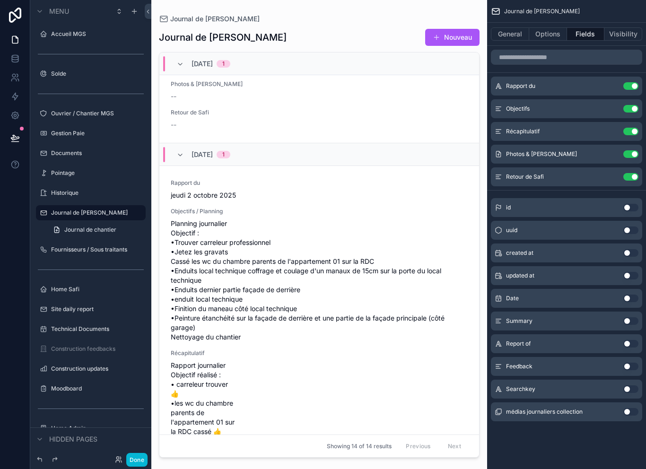
scroll to position [623, 0]
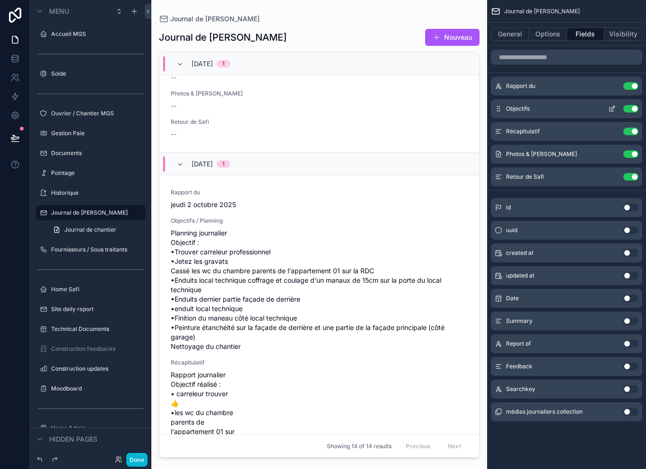
click at [600, 112] on div "Objectifs Use setting" at bounding box center [566, 108] width 151 height 19
click at [608, 108] on button "scrollable content" at bounding box center [611, 109] width 15 height 8
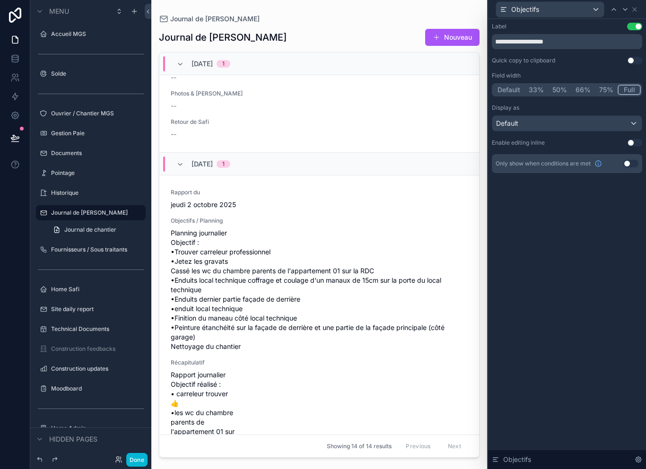
click at [607, 92] on button "75%" at bounding box center [606, 90] width 23 height 10
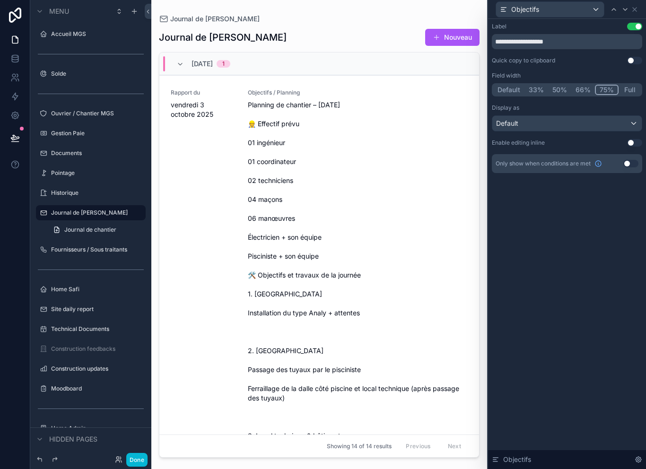
click at [624, 91] on button "Full" at bounding box center [629, 90] width 22 height 10
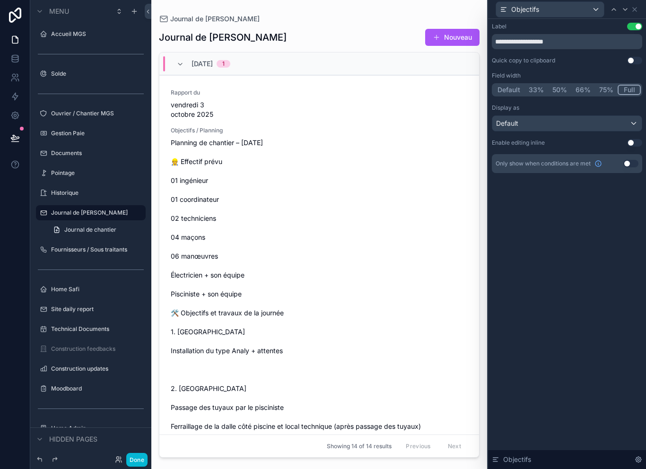
click at [536, 90] on button "33%" at bounding box center [536, 90] width 24 height 10
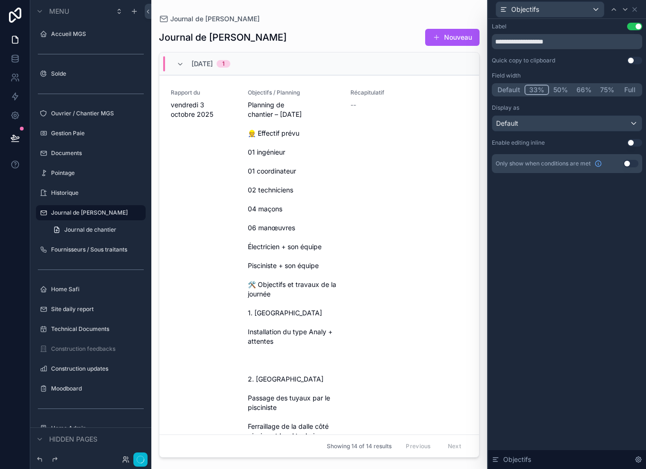
click at [513, 92] on button "Default" at bounding box center [508, 90] width 31 height 10
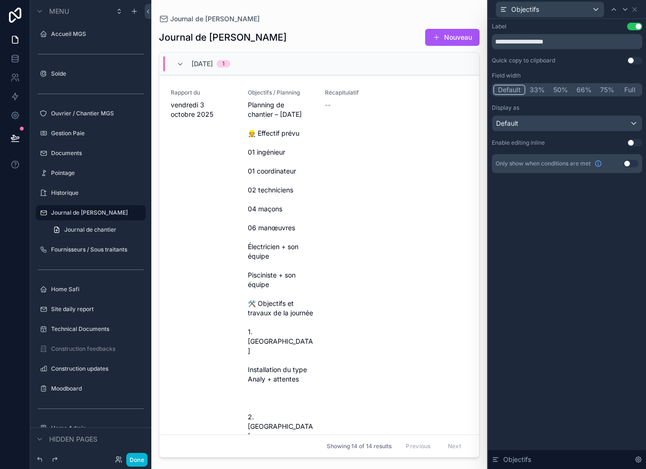
click at [626, 88] on button "Full" at bounding box center [629, 90] width 22 height 10
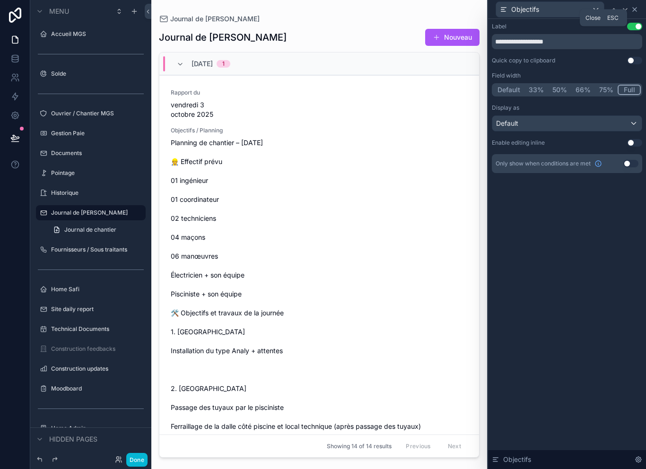
click at [634, 8] on icon at bounding box center [635, 10] width 8 height 8
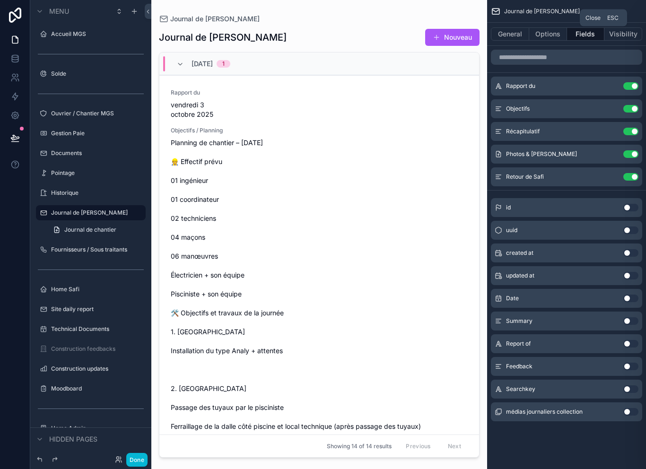
click at [144, 462] on button "Done" at bounding box center [136, 460] width 21 height 14
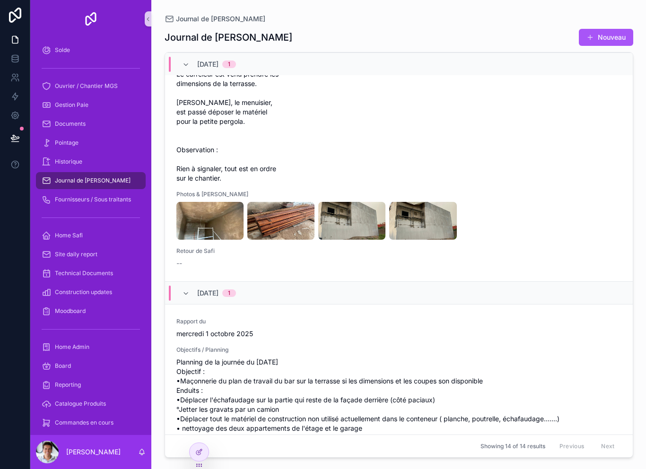
scroll to position [1309, 0]
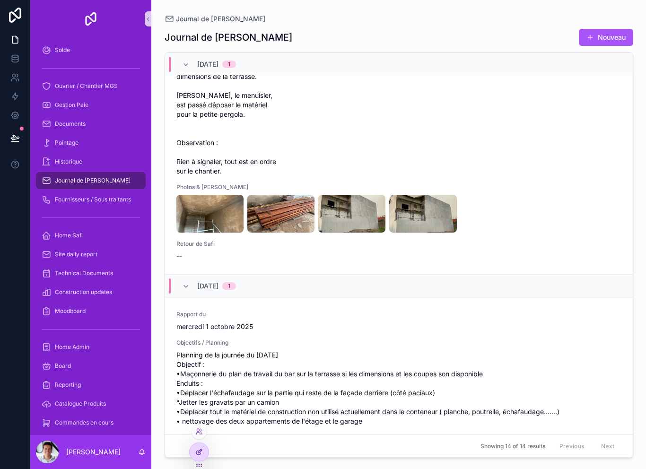
click at [202, 454] on icon at bounding box center [199, 452] width 8 height 8
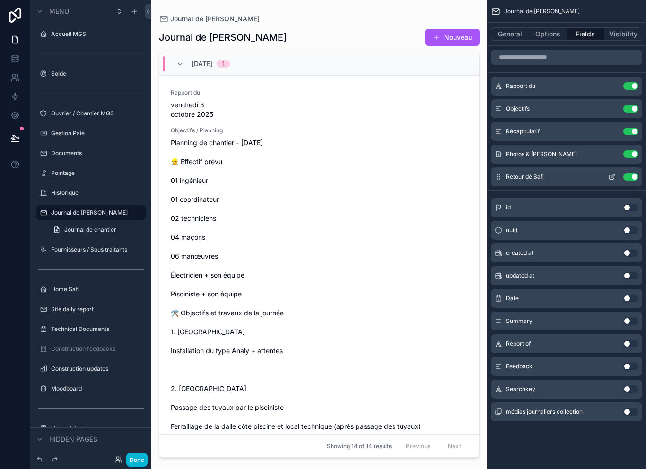
click at [624, 177] on button "Use setting" at bounding box center [630, 177] width 15 height 8
click at [627, 369] on button "Use setting" at bounding box center [630, 367] width 15 height 8
click at [136, 465] on button "Done" at bounding box center [136, 460] width 21 height 14
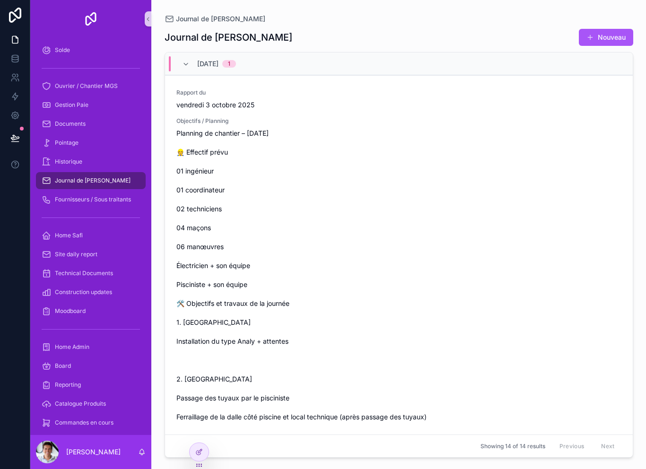
scroll to position [0, 0]
click at [202, 447] on div at bounding box center [199, 452] width 19 height 18
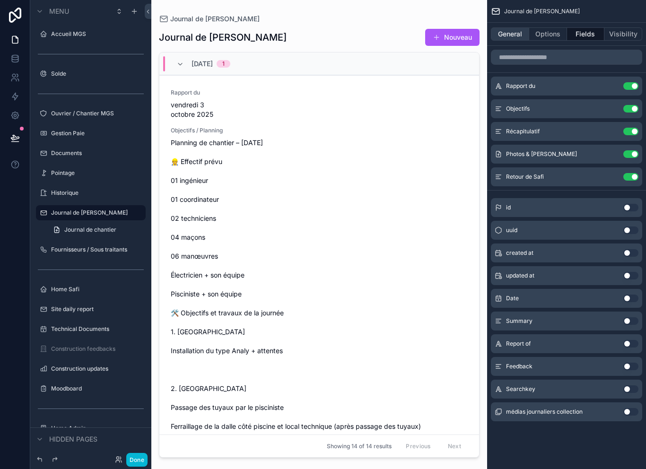
click at [519, 35] on button "General" at bounding box center [510, 33] width 38 height 13
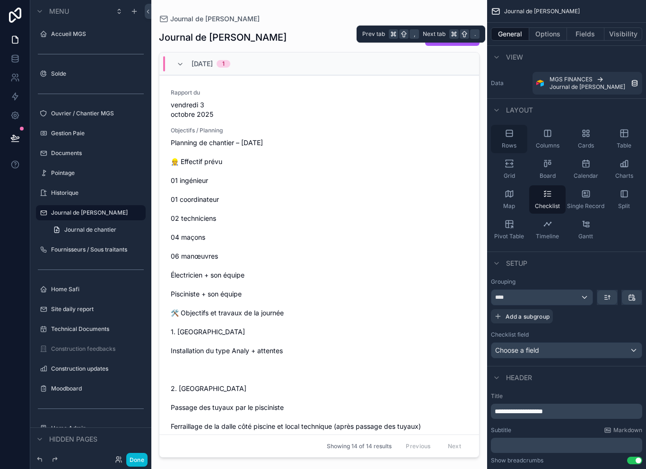
click at [511, 139] on div "Rows" at bounding box center [509, 139] width 36 height 28
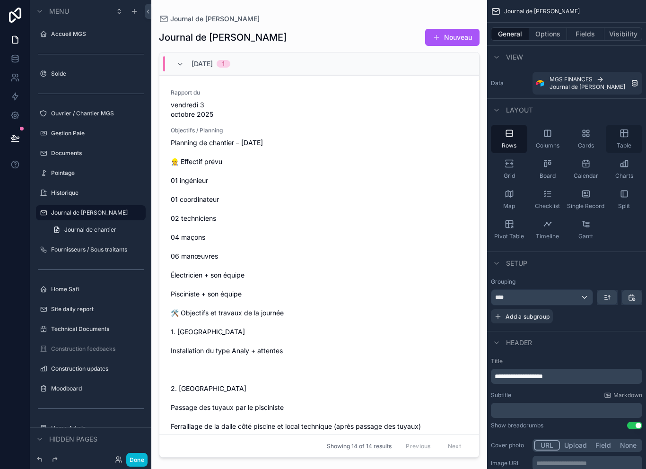
click at [623, 140] on div "Table" at bounding box center [624, 139] width 36 height 28
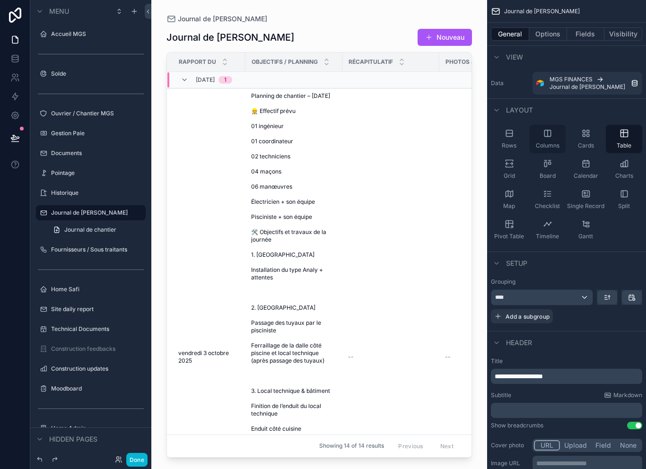
click at [545, 141] on div "Columns" at bounding box center [547, 139] width 36 height 28
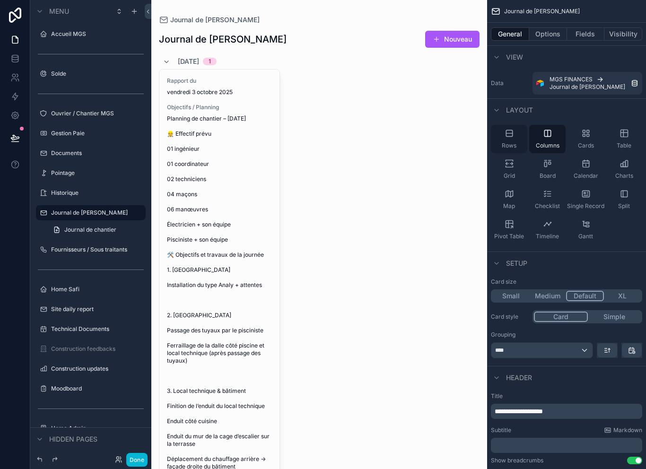
click at [509, 138] on icon "scrollable content" at bounding box center [508, 133] width 9 height 9
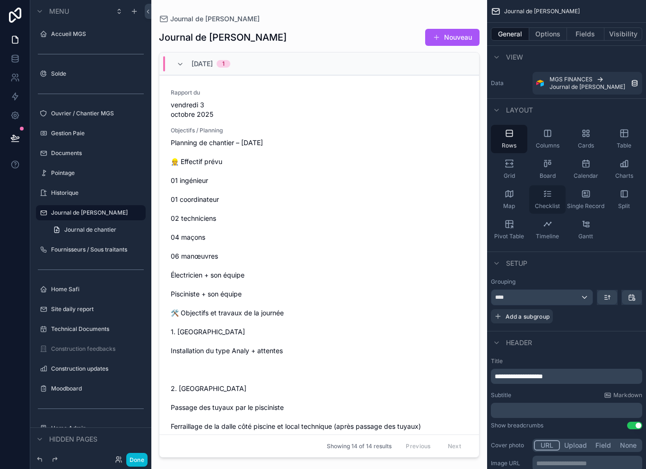
click at [544, 200] on div "Checklist" at bounding box center [547, 199] width 36 height 28
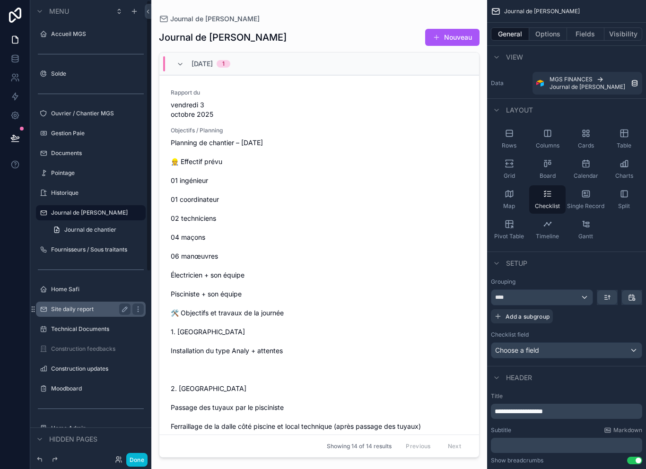
click at [88, 310] on label "Site daily report" at bounding box center [89, 309] width 76 height 8
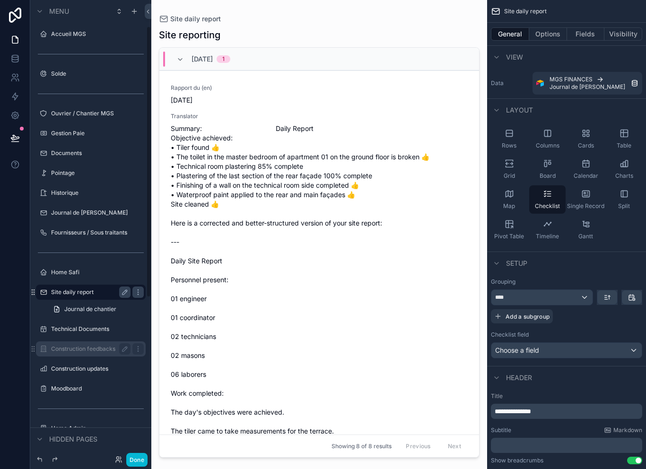
scroll to position [2, 0]
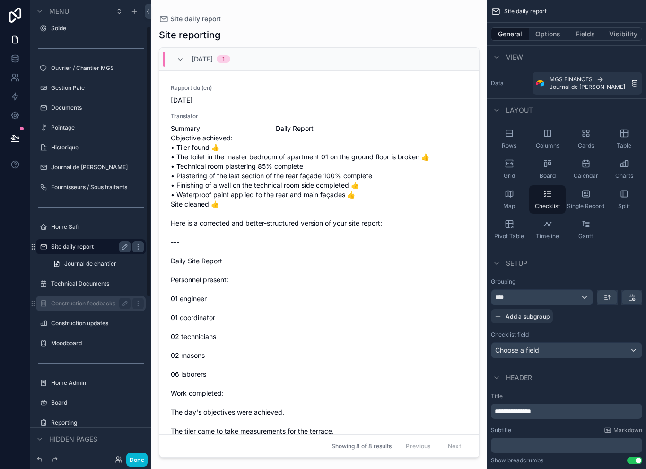
click at [90, 305] on label "Construction feedbacks" at bounding box center [89, 304] width 76 height 8
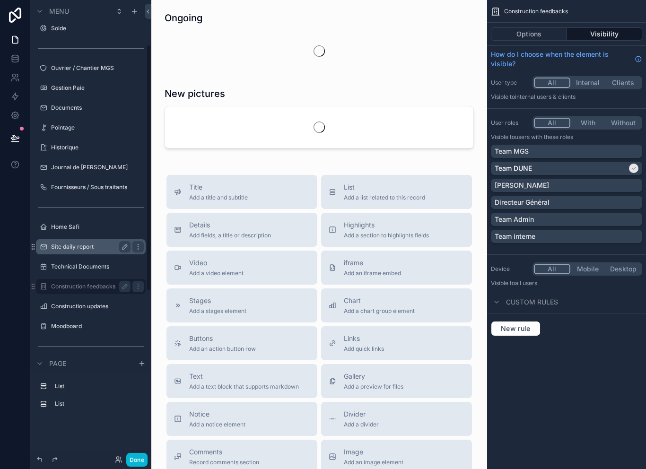
scroll to position [85, 0]
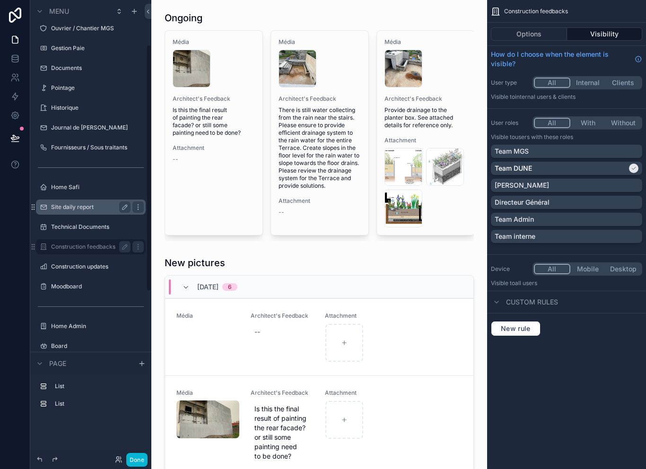
click at [97, 206] on label "Site daily report" at bounding box center [89, 207] width 76 height 8
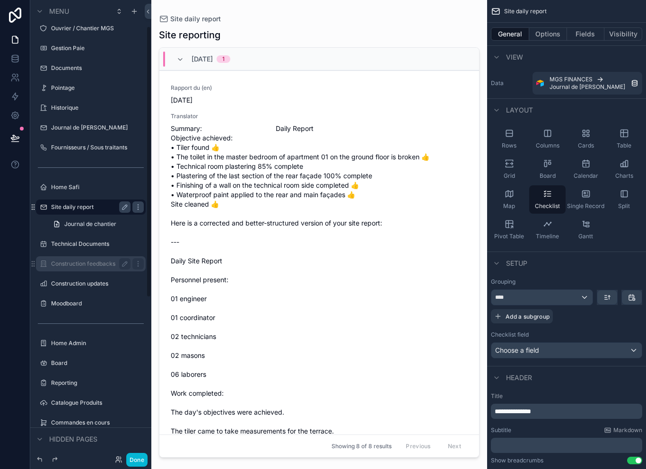
scroll to position [45, 0]
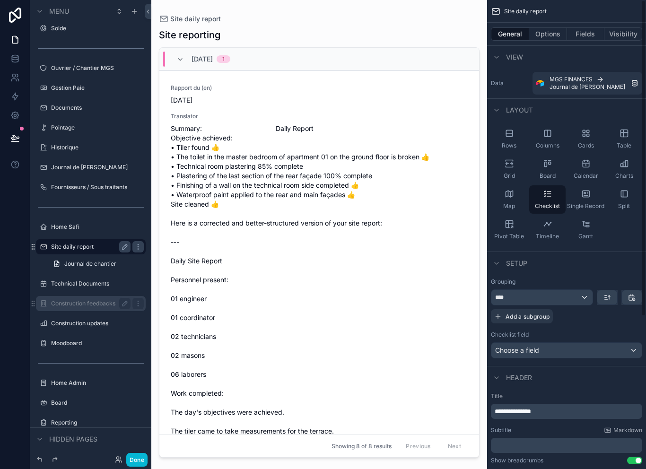
click at [594, 20] on div "Site daily report" at bounding box center [566, 11] width 159 height 23
click at [583, 36] on button "Fields" at bounding box center [586, 33] width 38 height 13
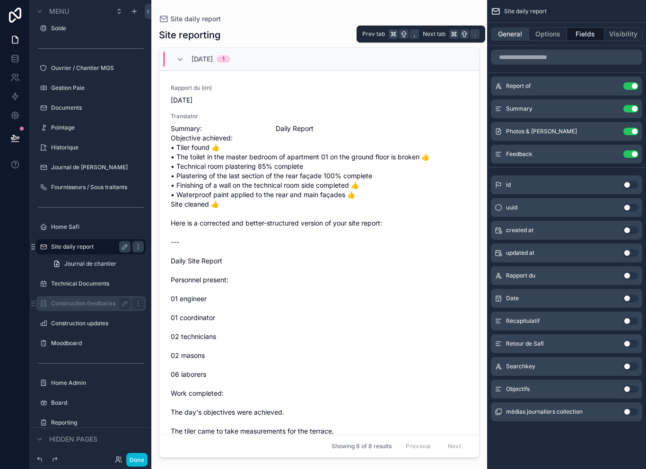
click at [522, 38] on button "General" at bounding box center [510, 33] width 38 height 13
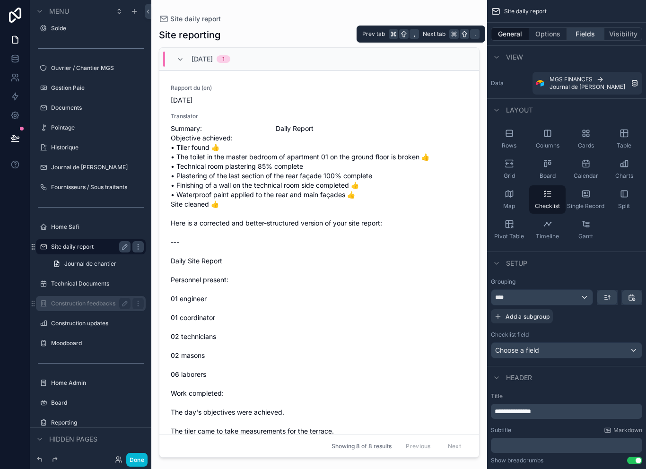
click at [591, 34] on button "Fields" at bounding box center [586, 33] width 38 height 13
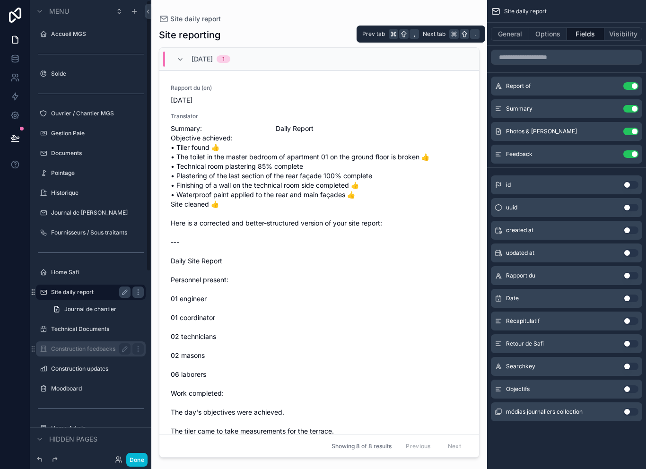
scroll to position [13, 0]
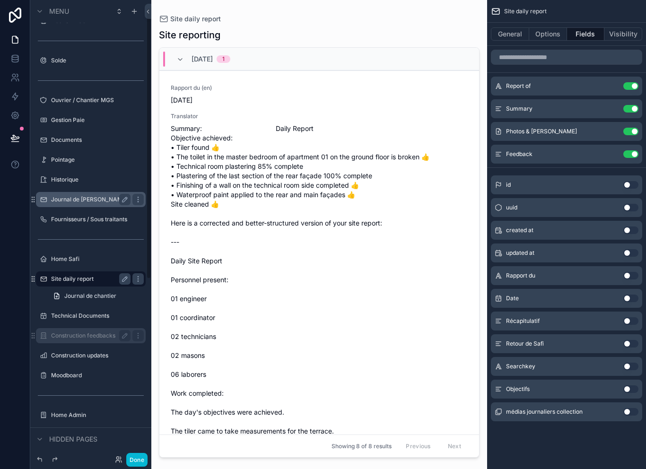
click at [100, 194] on div "Journal de [PERSON_NAME]" at bounding box center [90, 199] width 79 height 11
click at [87, 198] on label "Journal de [PERSON_NAME]" at bounding box center [89, 200] width 77 height 8
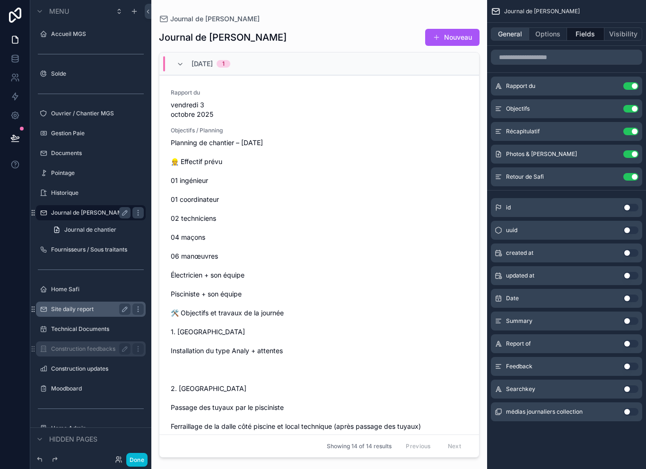
click at [519, 33] on button "General" at bounding box center [510, 33] width 38 height 13
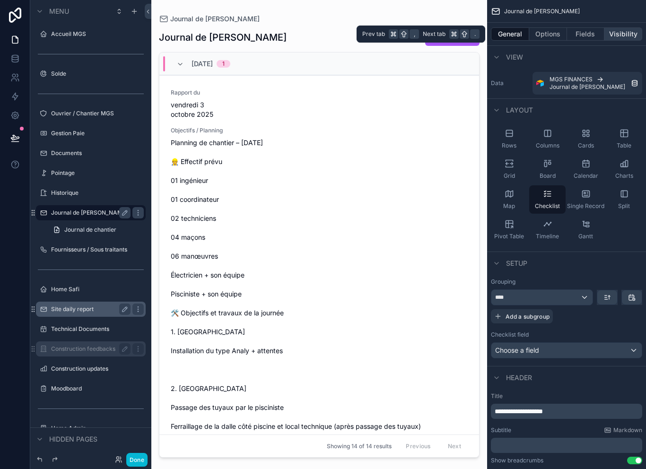
click at [620, 35] on button "Visibility" at bounding box center [623, 33] width 38 height 13
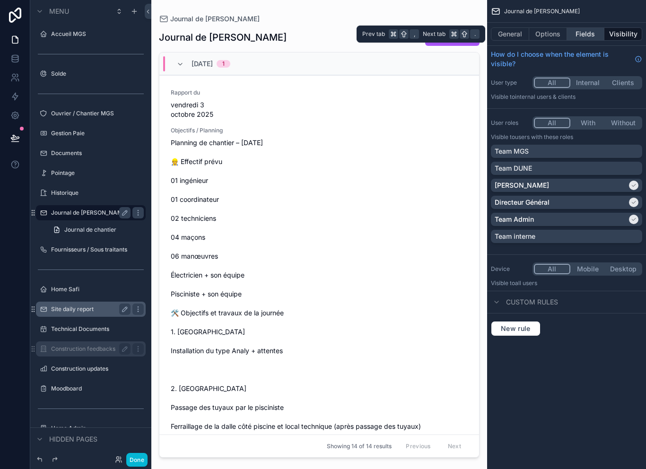
click at [598, 36] on button "Fields" at bounding box center [586, 33] width 38 height 13
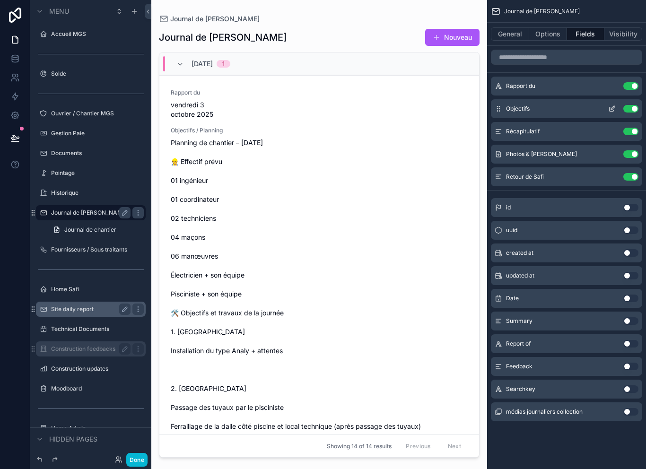
click at [608, 106] on icon "scrollable content" at bounding box center [612, 109] width 8 height 8
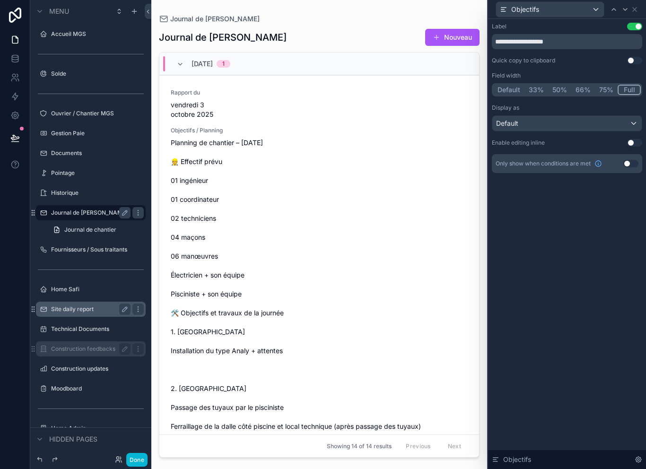
click at [580, 125] on div "Default" at bounding box center [566, 123] width 149 height 15
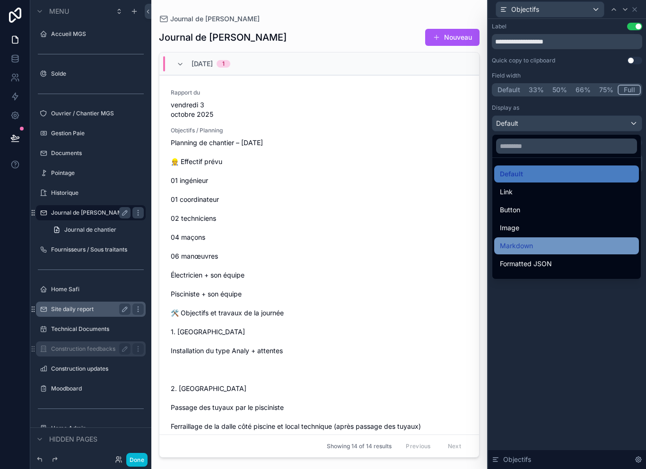
click at [540, 246] on div "Markdown" at bounding box center [566, 245] width 133 height 11
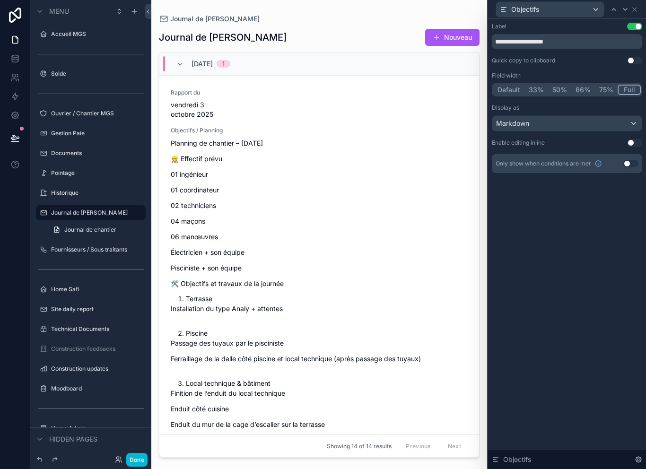
click at [568, 126] on div "Markdown" at bounding box center [566, 123] width 149 height 15
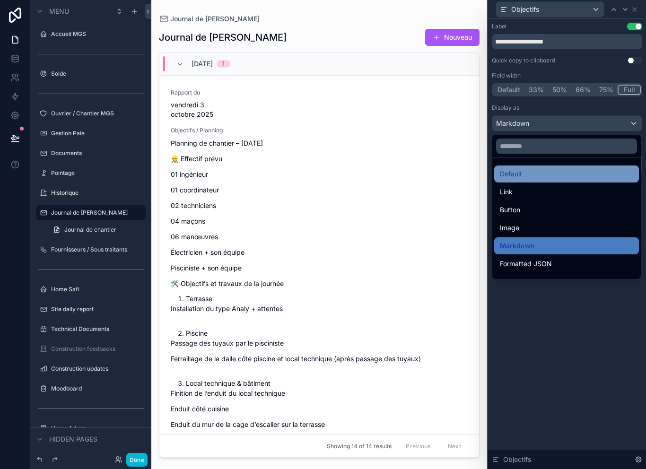
click at [545, 170] on div "Default" at bounding box center [566, 173] width 133 height 11
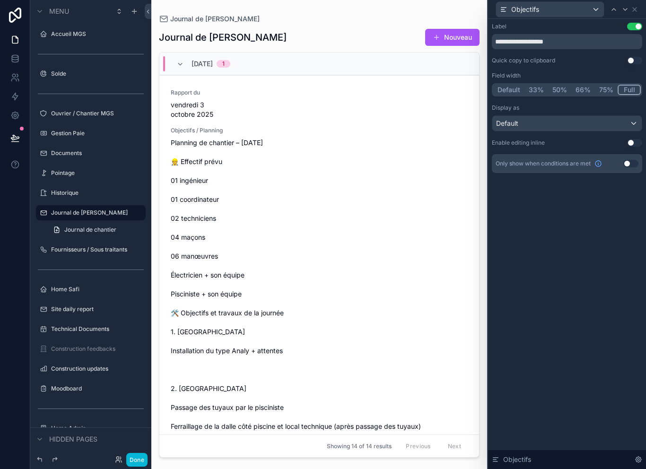
click at [604, 91] on button "75%" at bounding box center [606, 90] width 23 height 10
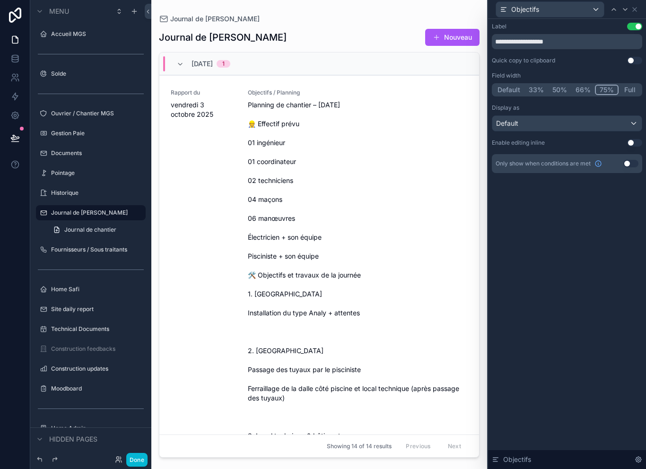
click at [529, 94] on button "33%" at bounding box center [536, 90] width 24 height 10
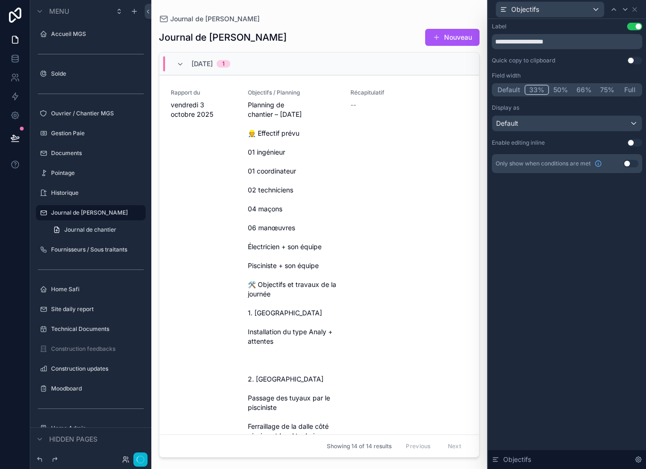
click at [627, 93] on button "Full" at bounding box center [629, 90] width 22 height 10
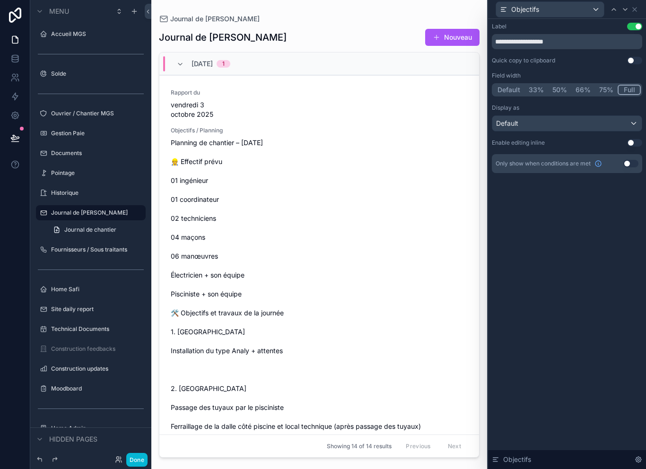
click at [640, 7] on div "Objectifs" at bounding box center [567, 9] width 150 height 18
click at [634, 9] on icon at bounding box center [635, 10] width 8 height 8
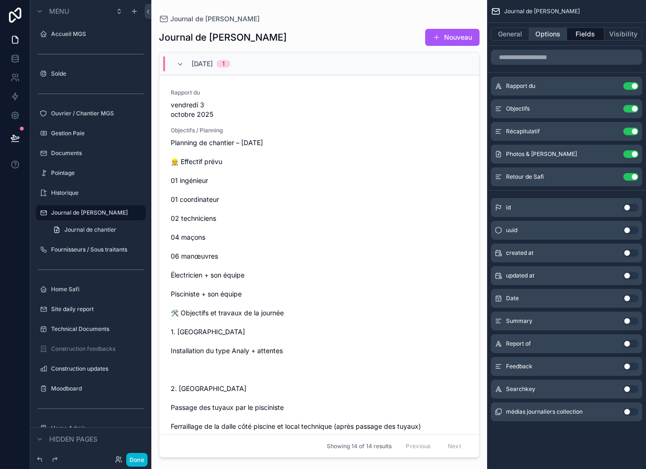
click at [550, 34] on button "Options" at bounding box center [548, 33] width 38 height 13
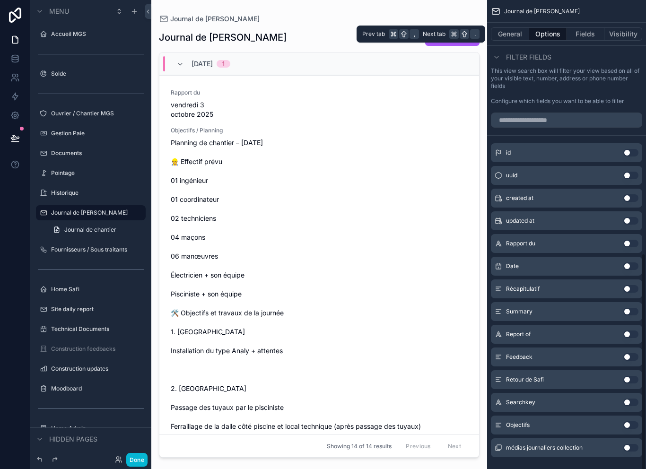
scroll to position [530, 0]
click at [140, 464] on button "Done" at bounding box center [136, 460] width 21 height 14
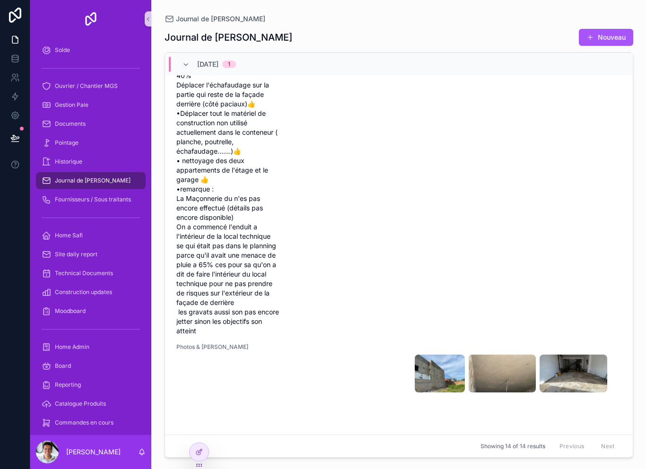
scroll to position [1729, 0]
click at [203, 449] on div at bounding box center [199, 452] width 19 height 18
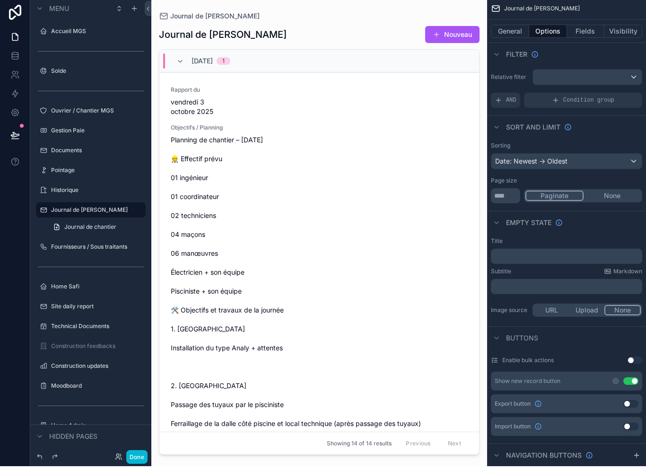
scroll to position [0, 0]
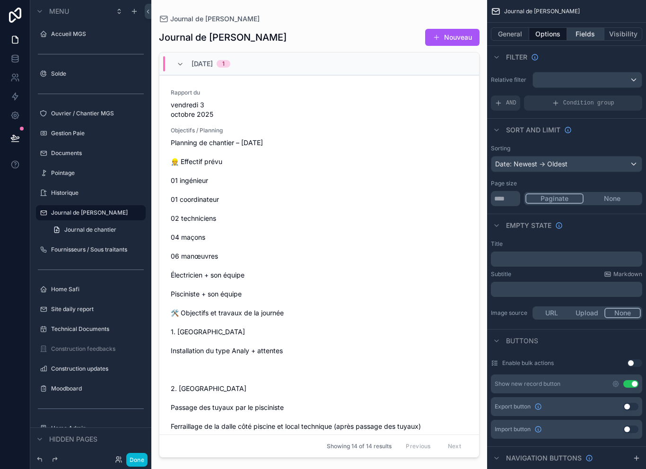
click at [590, 30] on button "Fields" at bounding box center [586, 33] width 38 height 13
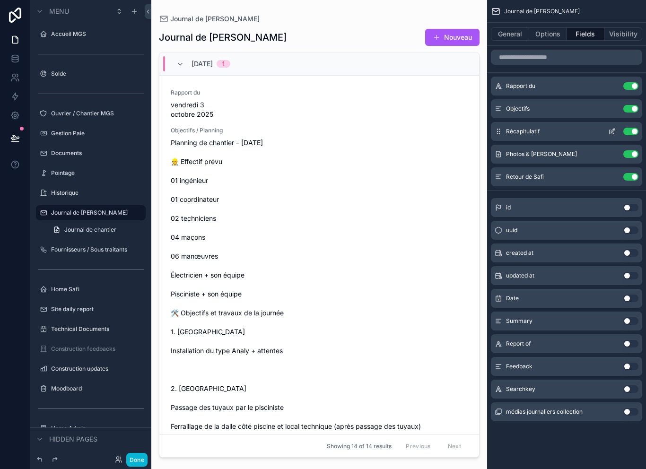
click at [607, 132] on button "scrollable content" at bounding box center [611, 132] width 15 height 8
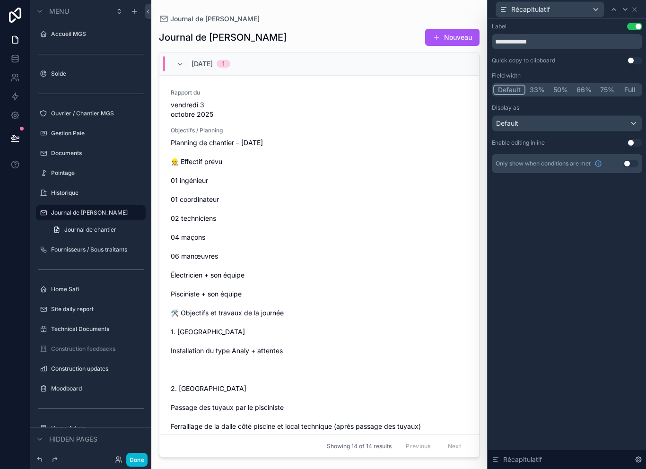
click at [625, 93] on button "Full" at bounding box center [629, 90] width 22 height 10
click at [136, 464] on button "Done" at bounding box center [136, 460] width 21 height 14
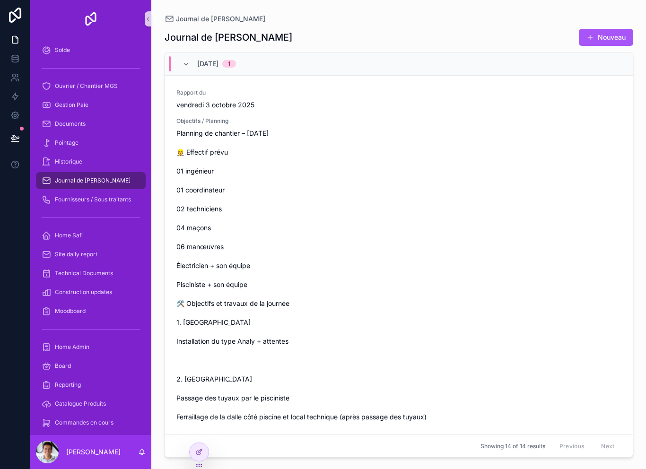
scroll to position [0, 0]
click at [397, 194] on span "Planning de chantier – 03/10/2025 👷 Effectif prévu 01 ingénieur 01 coordinateur…" at bounding box center [398, 398] width 445 height 539
click at [362, 228] on span "Planning de chantier – 03/10/2025 👷 Effectif prévu 01 ingénieur 01 coordinateur…" at bounding box center [398, 398] width 445 height 539
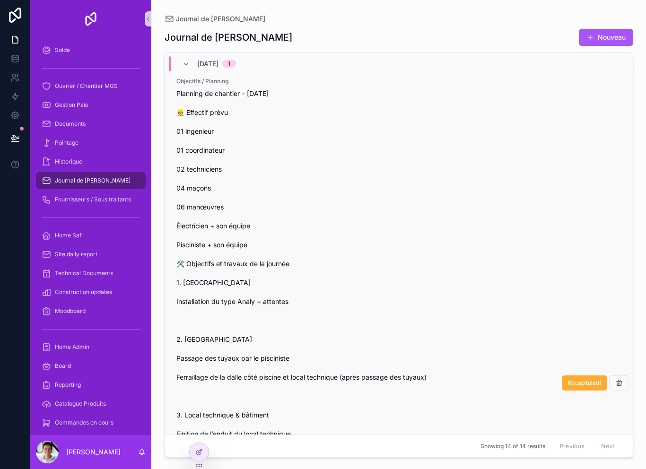
scroll to position [35, 0]
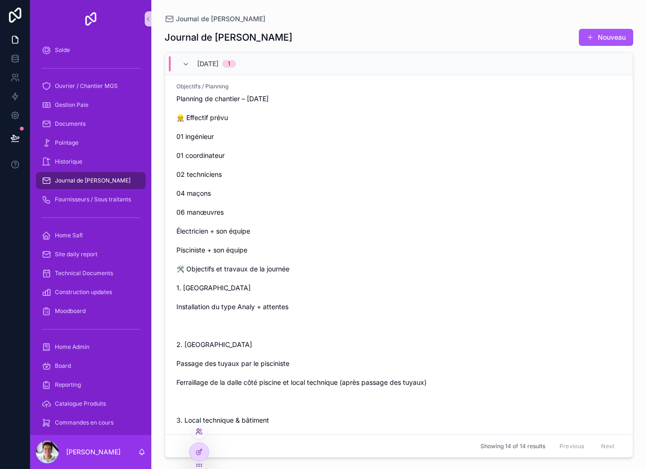
click at [202, 428] on icon at bounding box center [199, 432] width 8 height 8
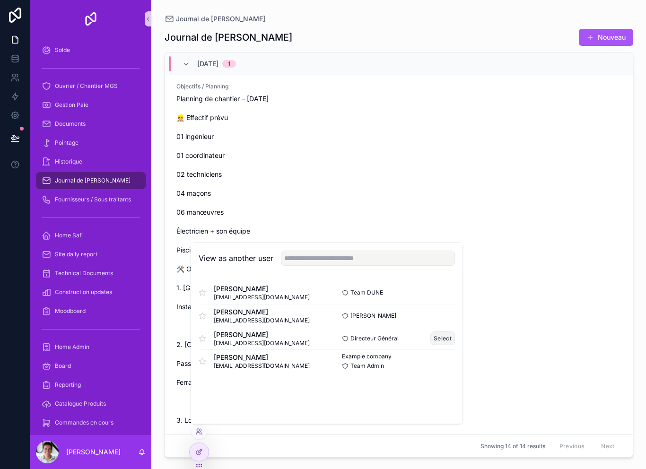
click at [447, 339] on button "Select" at bounding box center [442, 338] width 25 height 14
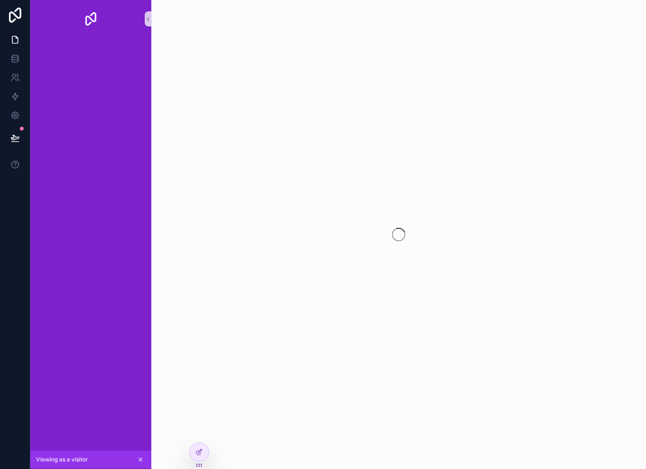
scroll to position [15, 0]
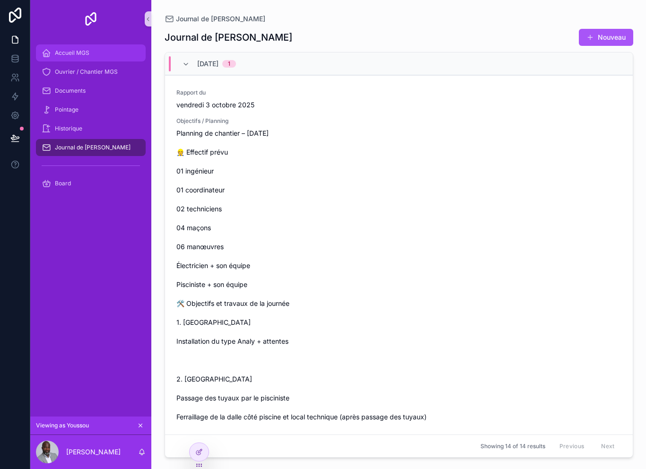
click at [64, 45] on div "Accueil MGS" at bounding box center [91, 52] width 98 height 15
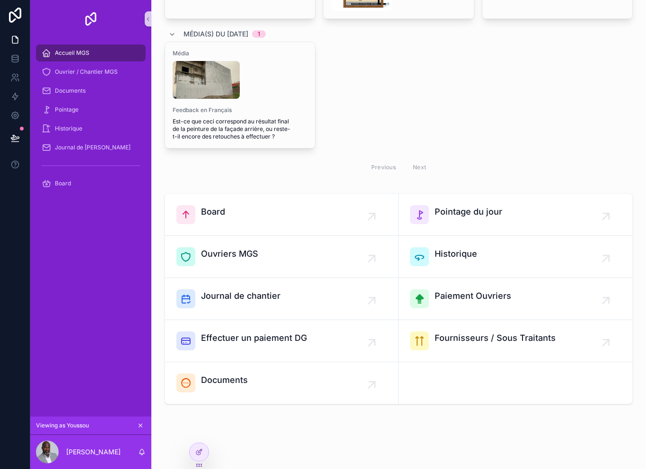
scroll to position [280, 0]
click at [86, 68] on span "Ouvrier / Chantier MGS" at bounding box center [86, 72] width 63 height 8
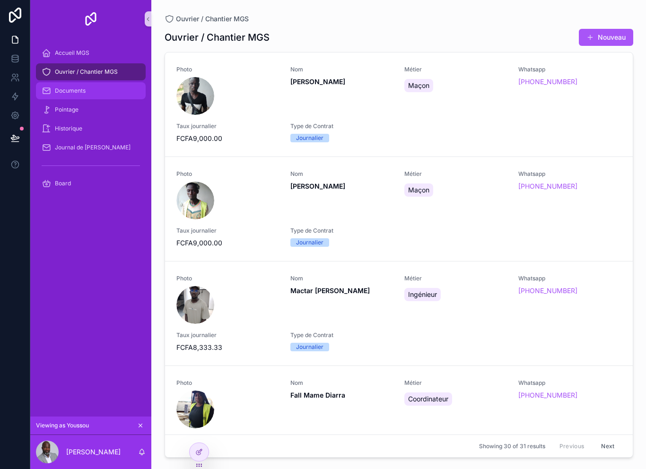
click at [72, 87] on span "Documents" at bounding box center [70, 91] width 31 height 8
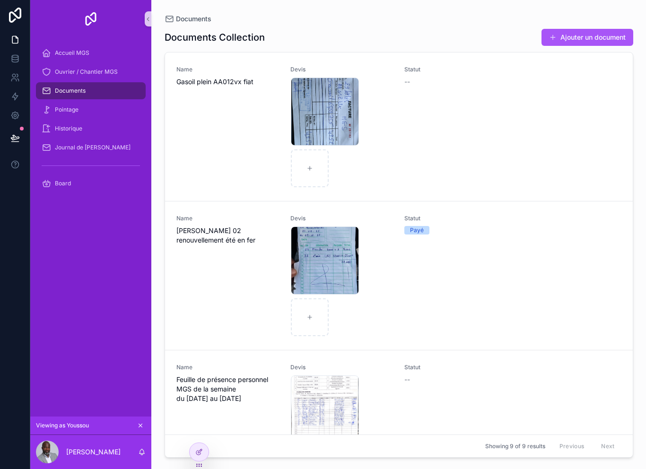
click at [65, 83] on div "Documents" at bounding box center [91, 90] width 98 height 15
click at [68, 106] on span "Pointage" at bounding box center [67, 110] width 24 height 8
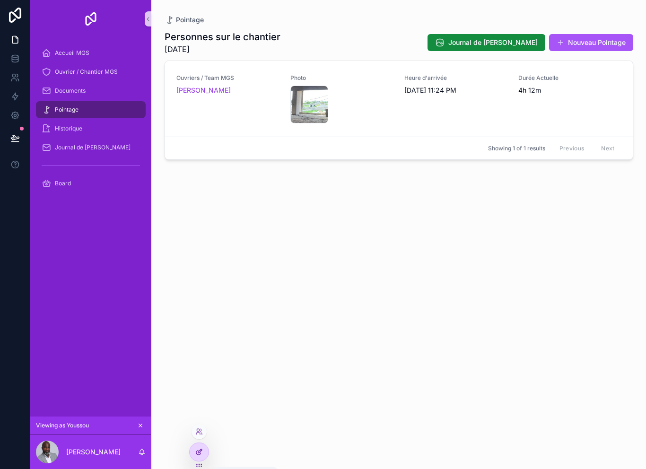
click at [196, 455] on icon at bounding box center [199, 452] width 8 height 8
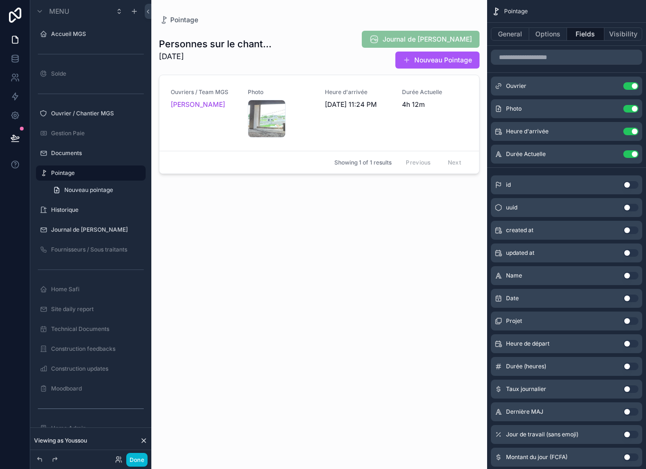
click at [207, 121] on div "scrollable content" at bounding box center [319, 229] width 336 height 458
click at [211, 120] on div "Ouvriers / Team MGS Thierno sada Balde" at bounding box center [204, 112] width 66 height 49
click at [552, 30] on button "Options" at bounding box center [548, 33] width 38 height 13
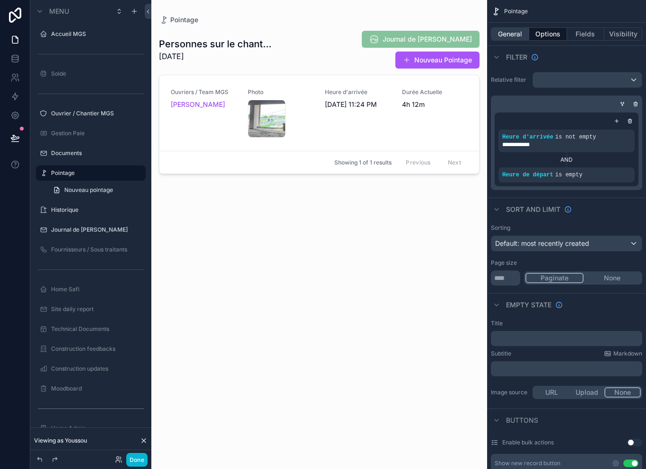
click at [516, 35] on button "General" at bounding box center [510, 33] width 38 height 13
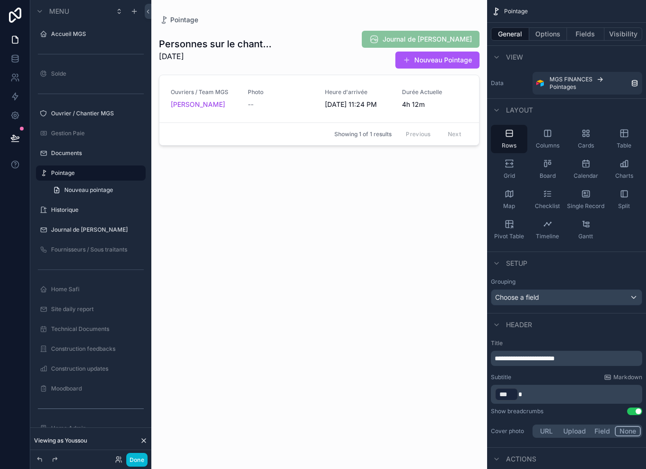
click at [313, 206] on div "Personnes sur le chantier 10/3/2025 Journal de Chantier Nouveau Pointage Ouvrie…" at bounding box center [319, 241] width 321 height 433
click at [142, 466] on button "Done" at bounding box center [136, 460] width 21 height 14
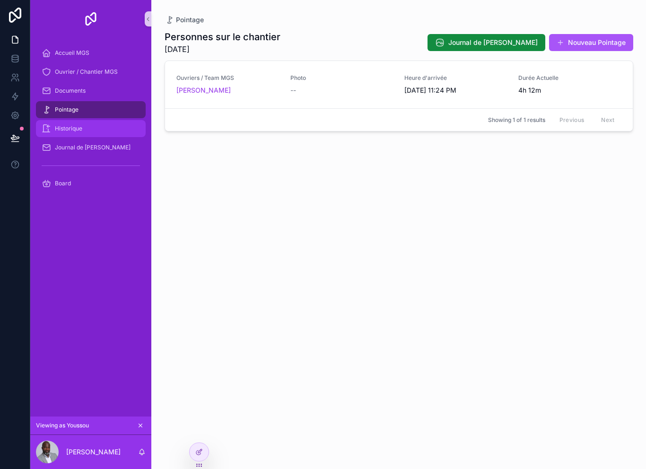
click at [93, 134] on div "Historique" at bounding box center [91, 128] width 98 height 15
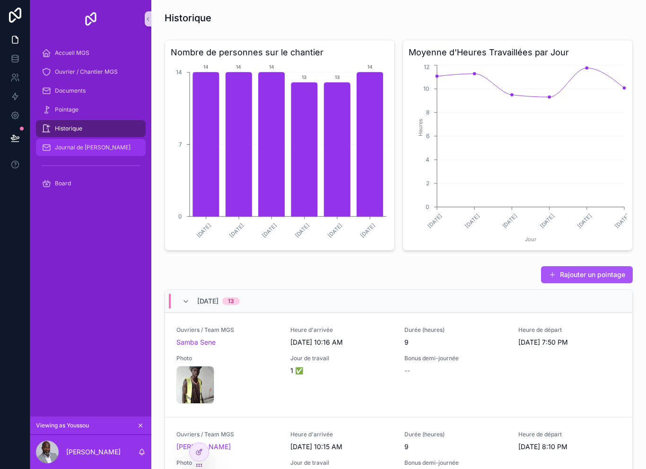
click at [109, 152] on div "Journal de [PERSON_NAME]" at bounding box center [91, 147] width 98 height 15
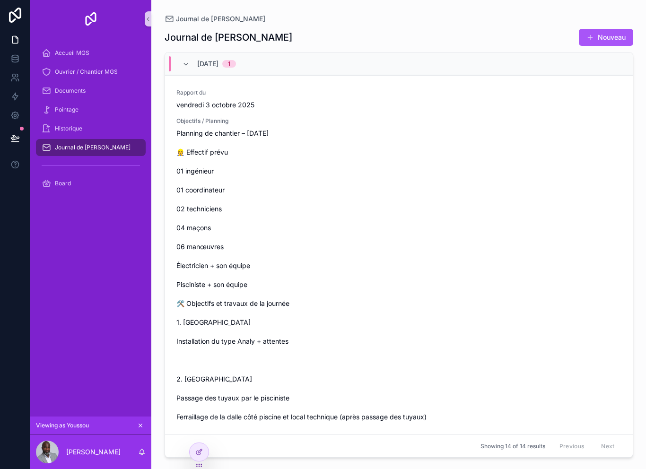
click at [109, 152] on div "Journal de [PERSON_NAME]" at bounding box center [91, 147] width 98 height 15
click at [604, 44] on button "Nouveau" at bounding box center [606, 37] width 54 height 17
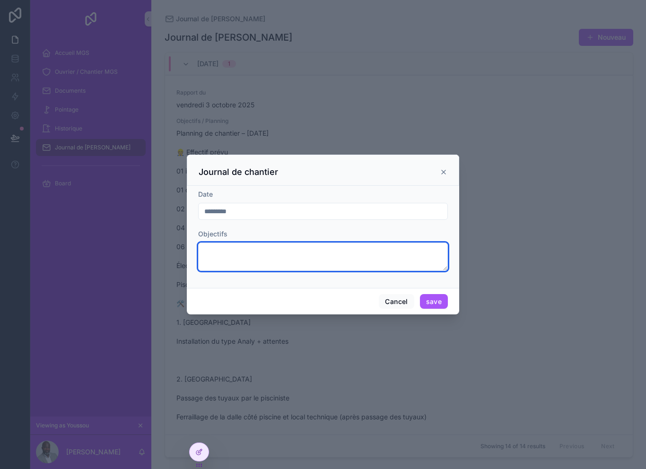
click at [392, 258] on textarea "scrollable content" at bounding box center [323, 257] width 250 height 28
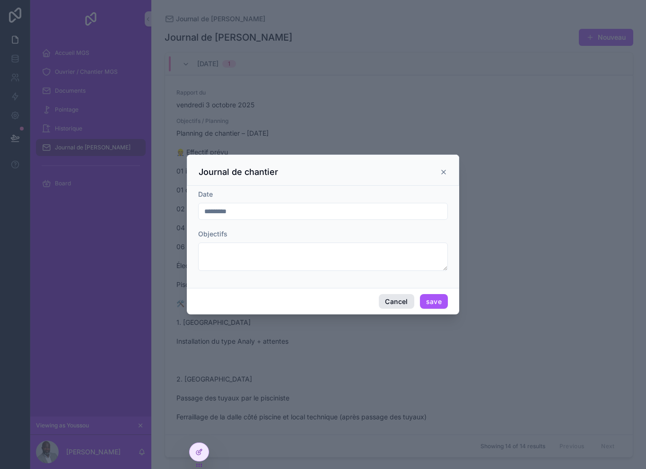
click at [398, 298] on button "Cancel" at bounding box center [396, 301] width 35 height 15
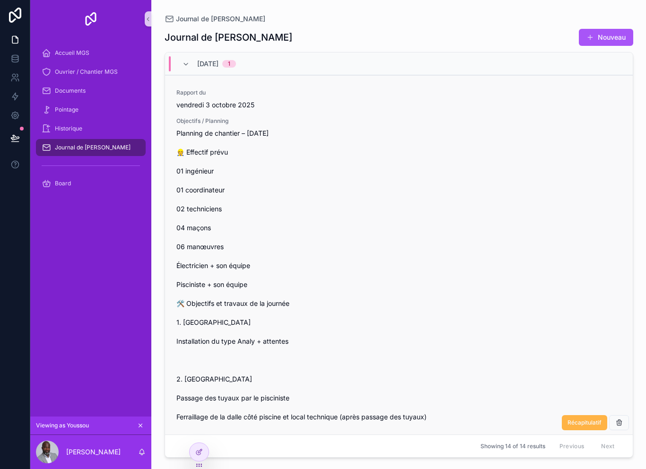
click at [589, 426] on span "Récapitulatif" at bounding box center [584, 423] width 34 height 8
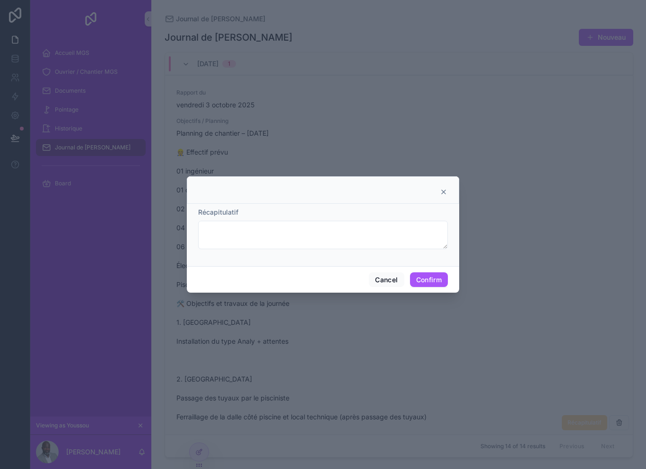
click at [446, 188] on icon at bounding box center [444, 192] width 8 height 8
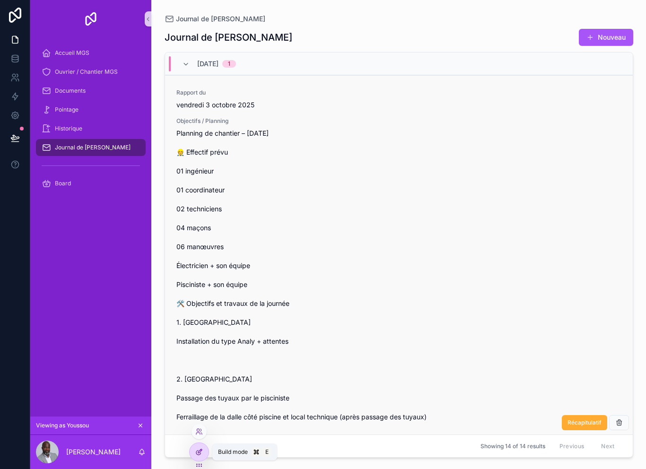
click at [204, 450] on div at bounding box center [199, 452] width 19 height 18
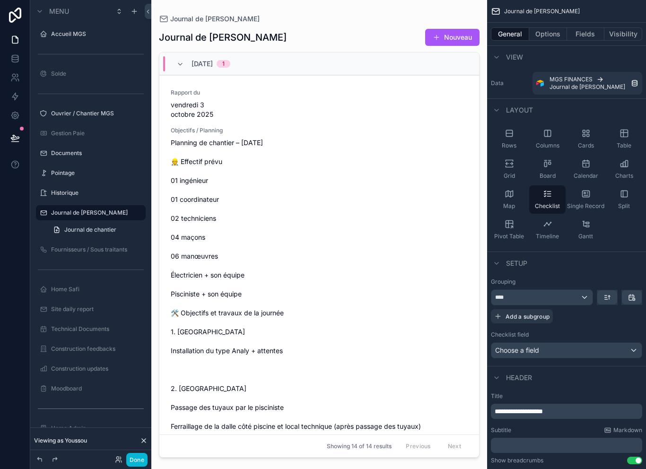
click at [397, 139] on div "scrollable content" at bounding box center [319, 229] width 336 height 458
click at [468, 37] on button "Nouveau" at bounding box center [452, 37] width 54 height 17
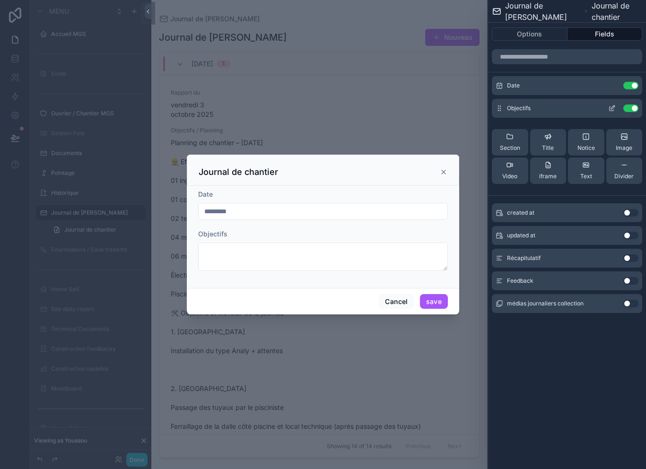
click at [612, 109] on icon at bounding box center [613, 107] width 4 height 4
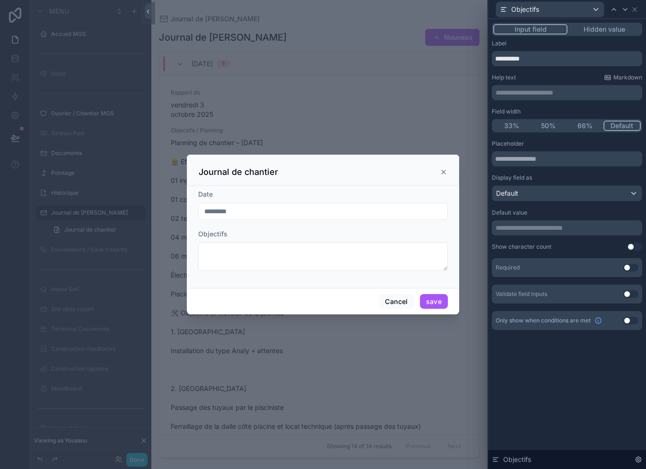
click at [614, 198] on div "Default" at bounding box center [566, 193] width 149 height 15
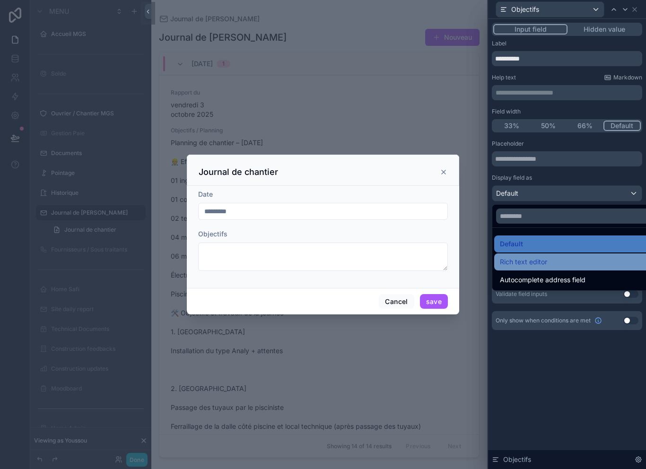
click at [587, 266] on div "Rich text editor" at bounding box center [578, 261] width 156 height 11
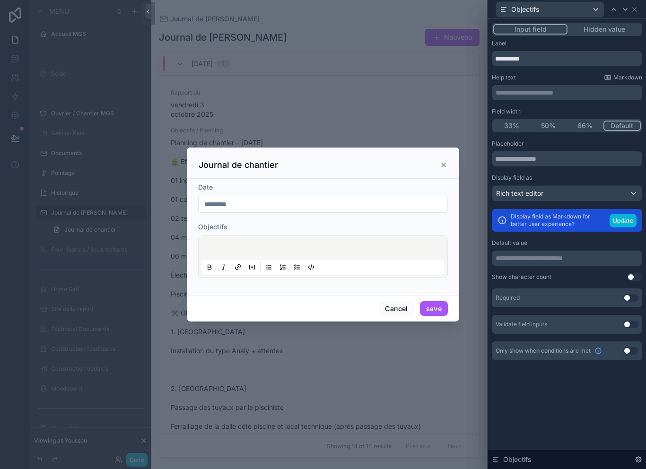
click at [593, 196] on div "Rich text editor" at bounding box center [566, 193] width 149 height 15
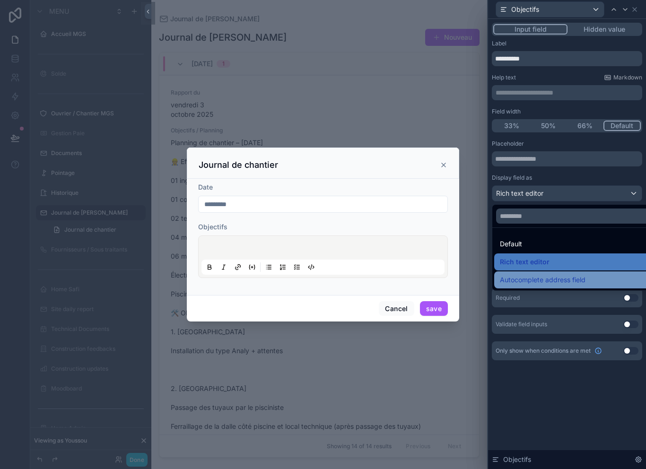
click at [581, 278] on span "Autocomplete address field" at bounding box center [543, 279] width 86 height 11
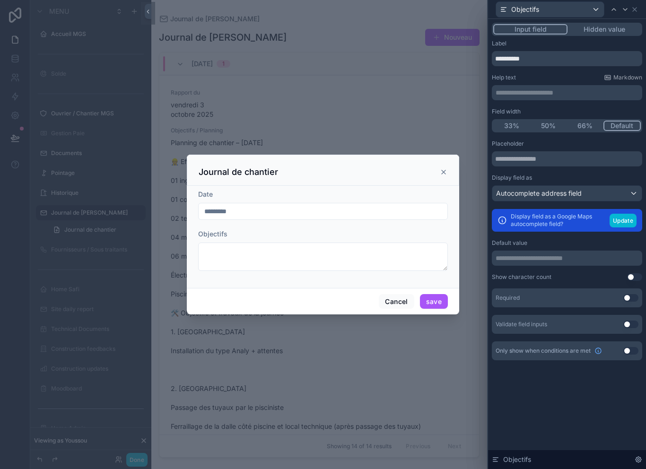
click at [588, 197] on div "Autocomplete address field" at bounding box center [566, 193] width 149 height 15
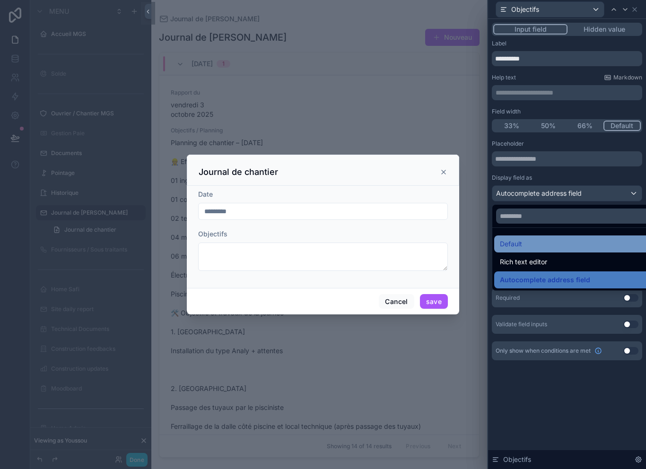
click at [580, 242] on div "Default" at bounding box center [578, 243] width 156 height 11
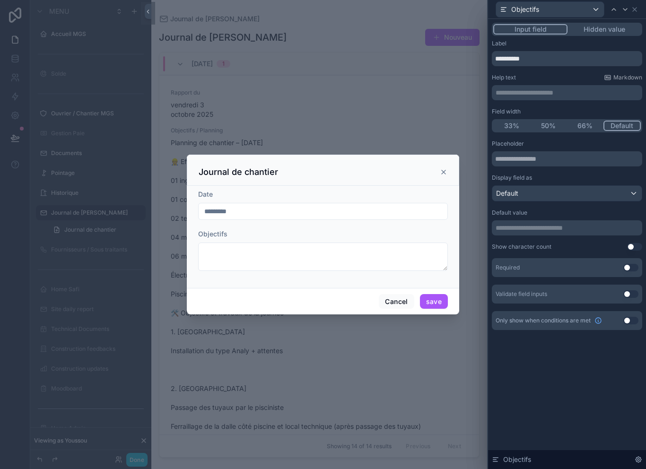
click at [589, 196] on div "Default" at bounding box center [566, 193] width 149 height 15
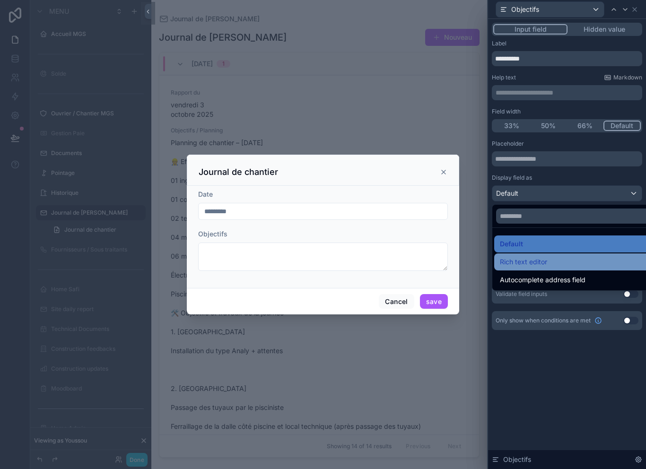
click at [576, 262] on div "Rich text editor" at bounding box center [578, 261] width 156 height 11
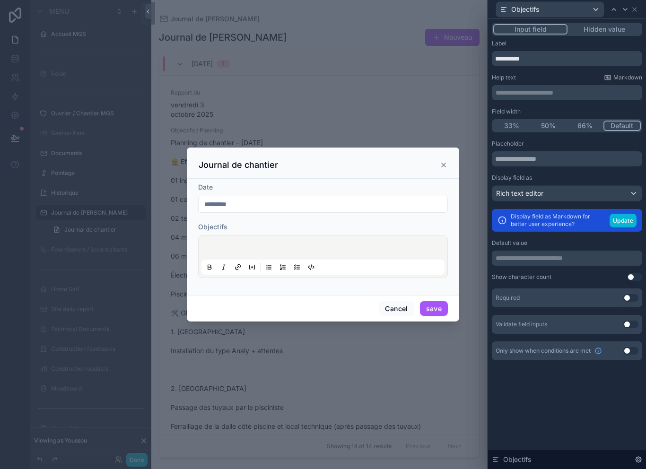
click at [583, 195] on div "Rich text editor" at bounding box center [566, 193] width 149 height 15
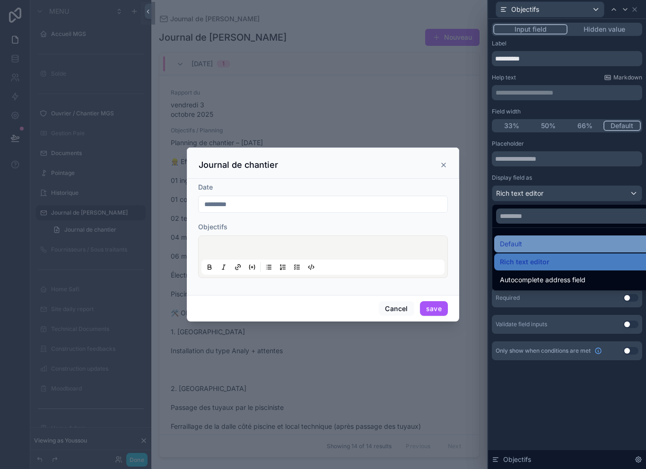
click at [573, 245] on div "Default" at bounding box center [578, 243] width 156 height 11
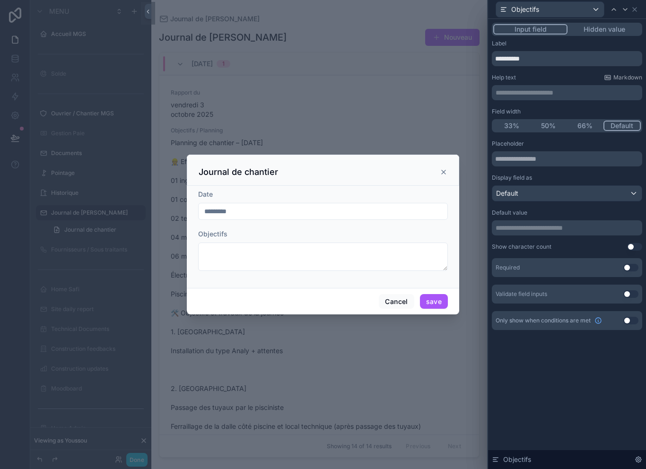
click at [447, 170] on icon "scrollable content" at bounding box center [444, 172] width 8 height 8
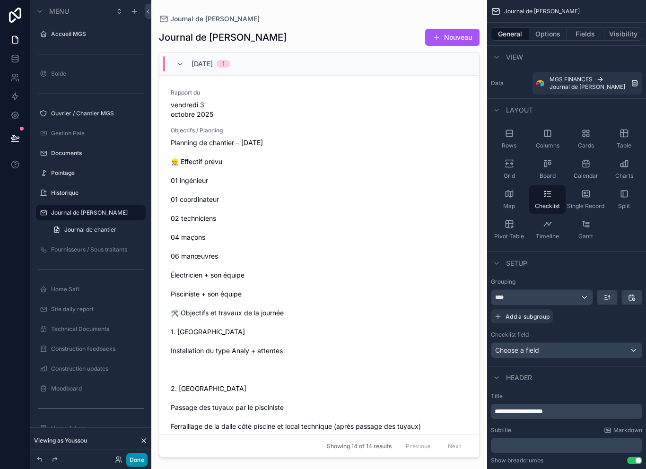
click at [135, 464] on button "Done" at bounding box center [136, 460] width 21 height 14
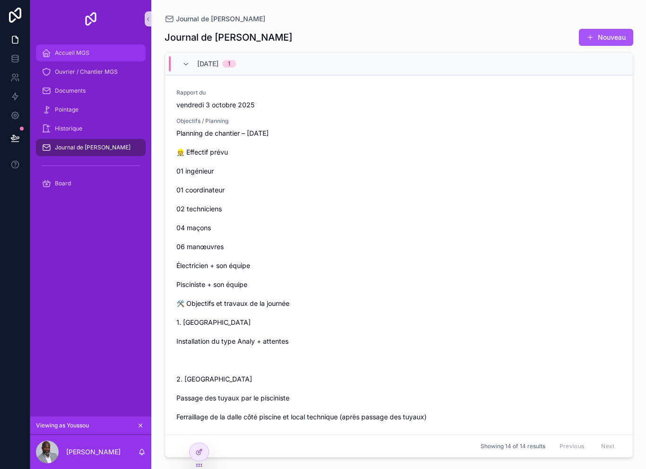
click at [107, 52] on div "Accueil MGS" at bounding box center [91, 52] width 98 height 15
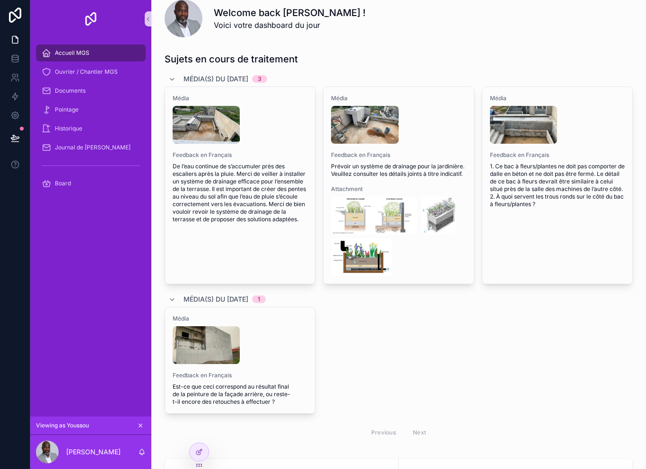
scroll to position [15, 0]
click at [195, 431] on icon at bounding box center [199, 432] width 8 height 8
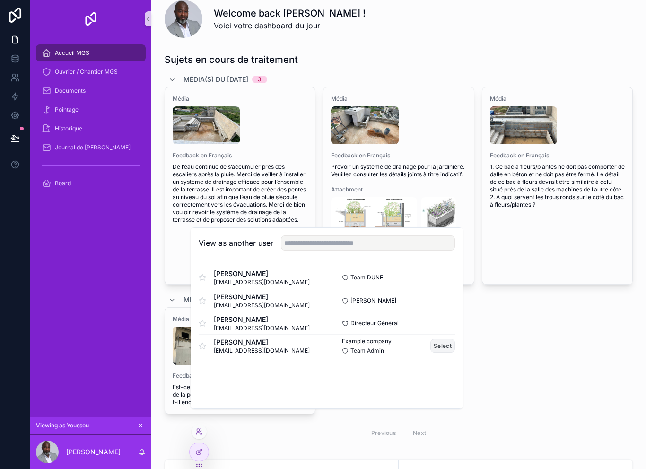
click at [442, 353] on button "Select" at bounding box center [442, 346] width 25 height 14
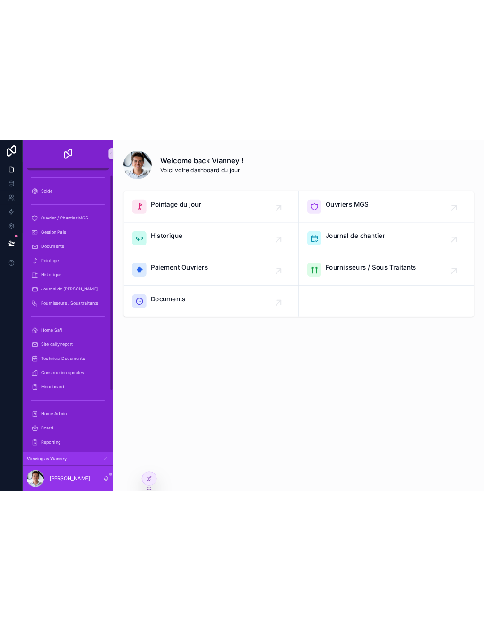
scroll to position [13, 0]
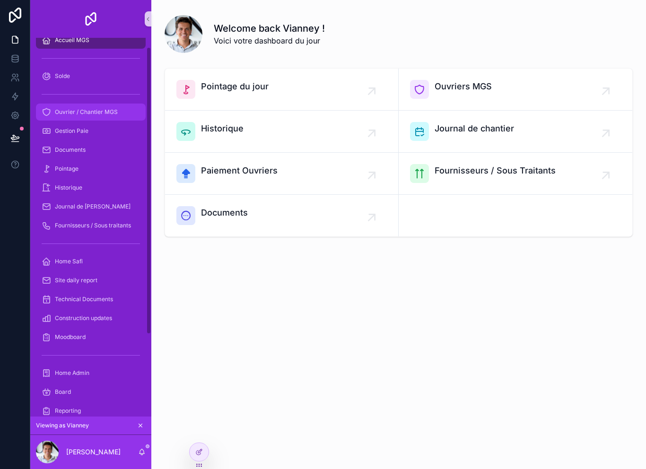
click at [72, 116] on div "Ouvrier / Chantier MGS" at bounding box center [91, 111] width 98 height 15
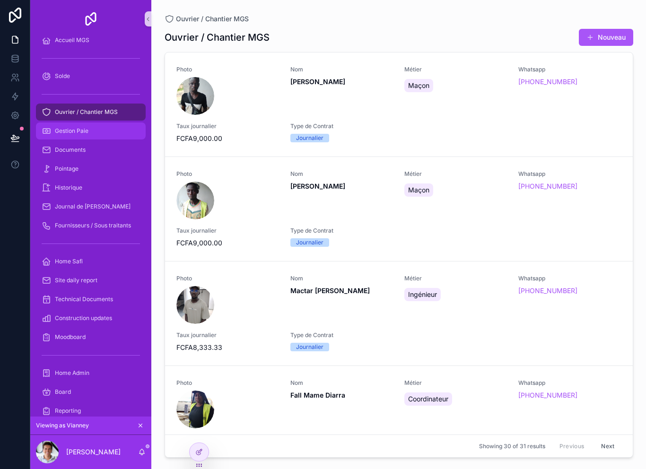
click at [70, 135] on div "Gestion Paie" at bounding box center [91, 130] width 98 height 15
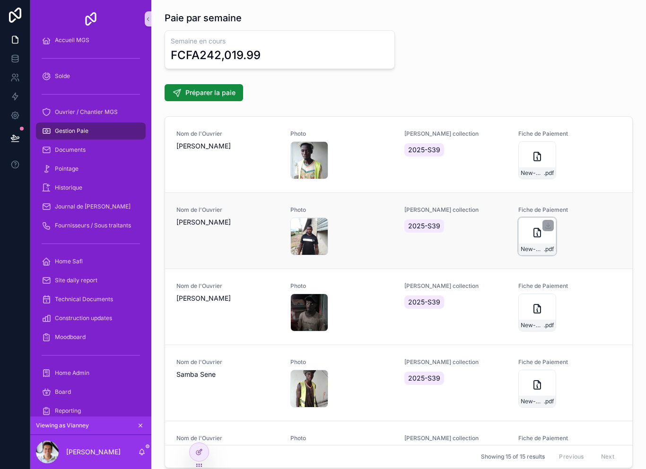
click at [531, 242] on div "New-Document .pdf" at bounding box center [537, 236] width 38 height 38
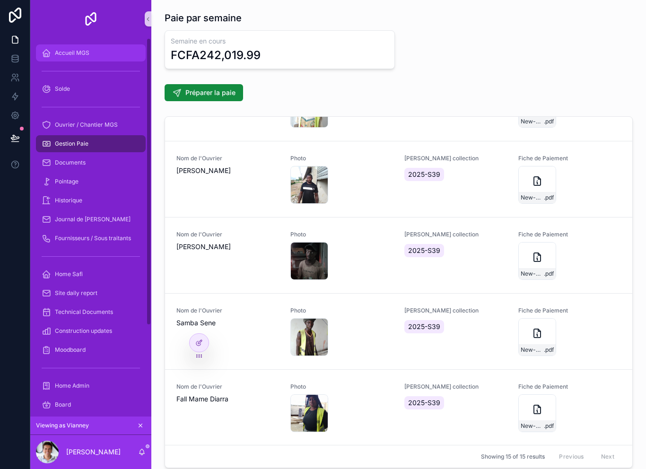
click at [95, 52] on div "Accueil MGS" at bounding box center [91, 52] width 98 height 15
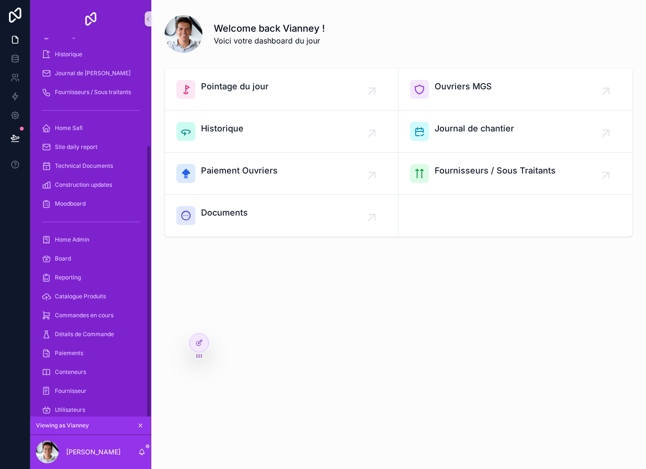
scroll to position [145, 0]
click at [94, 130] on div "Home Safi" at bounding box center [91, 129] width 98 height 15
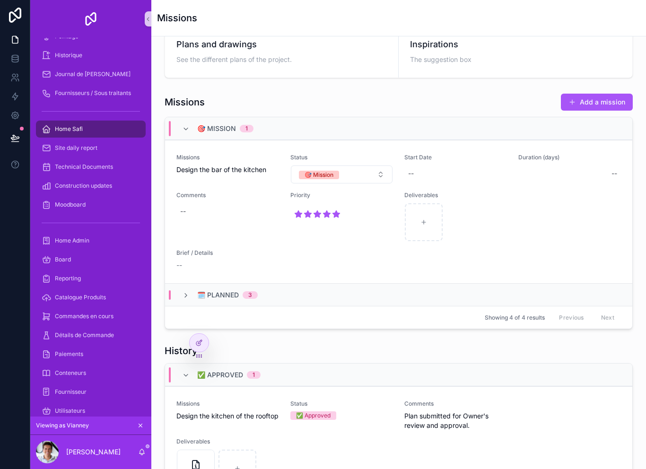
scroll to position [353, 0]
click at [213, 297] on span "🗓️ Planned" at bounding box center [218, 295] width 42 height 9
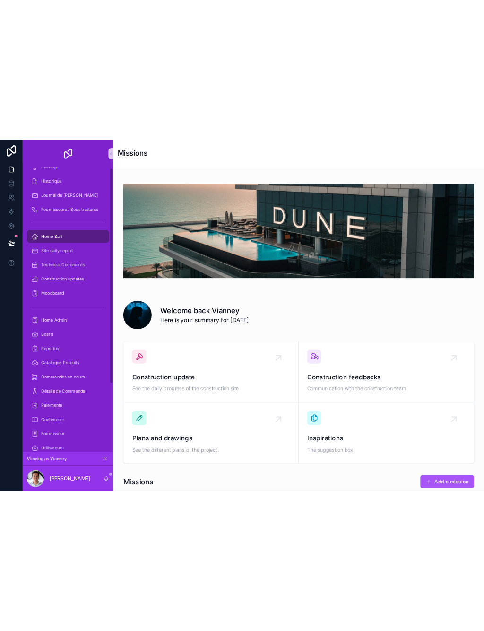
scroll to position [0, 0]
